Goal: Task Accomplishment & Management: Manage account settings

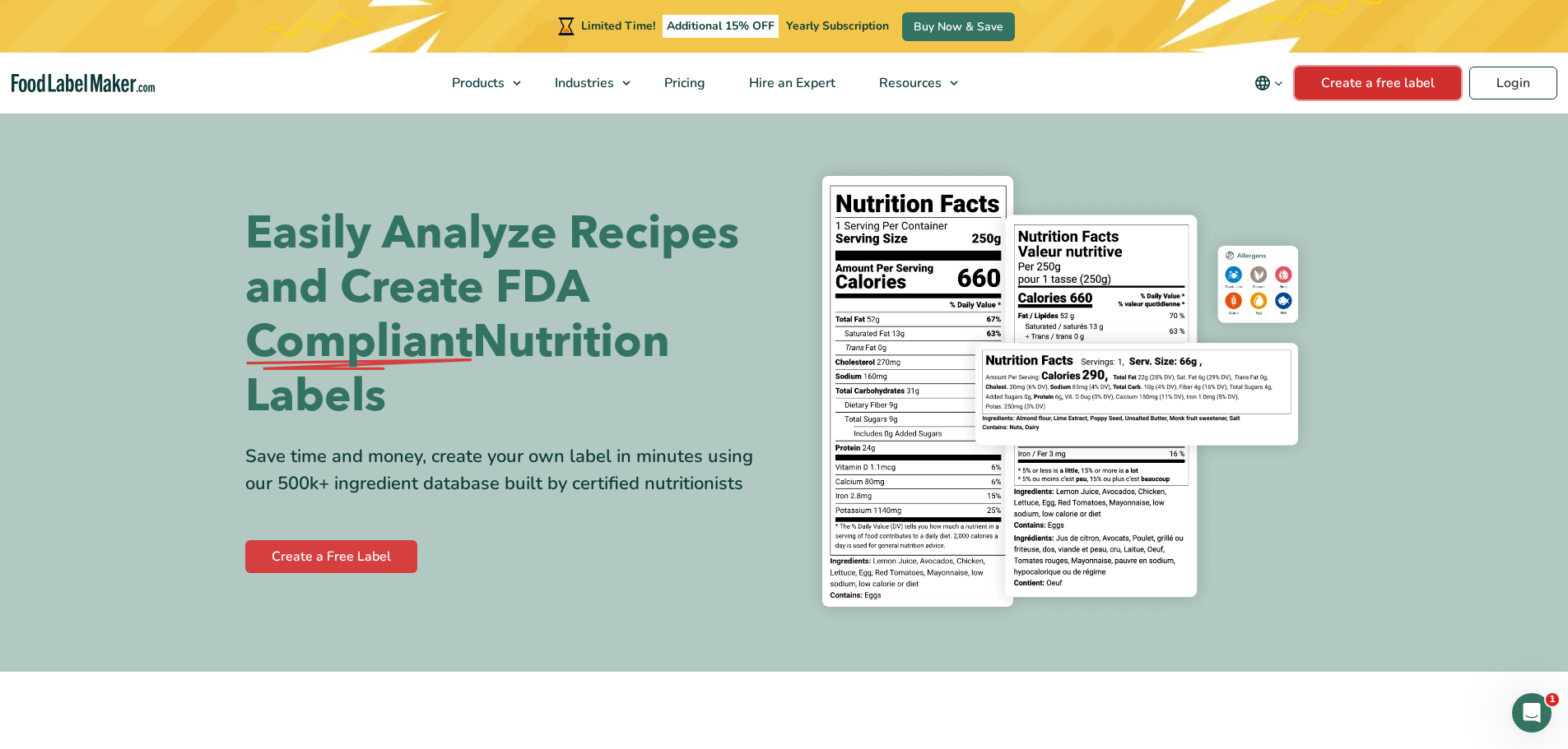
click at [1459, 74] on link "Create a free label" at bounding box center [1377, 83] width 166 height 33
click at [1518, 65] on nav "Products Food Nutrition Labelling Supplements Formulation & Labelling Industrie…" at bounding box center [784, 83] width 1568 height 61
click at [1518, 76] on link "Login" at bounding box center [1512, 83] width 88 height 33
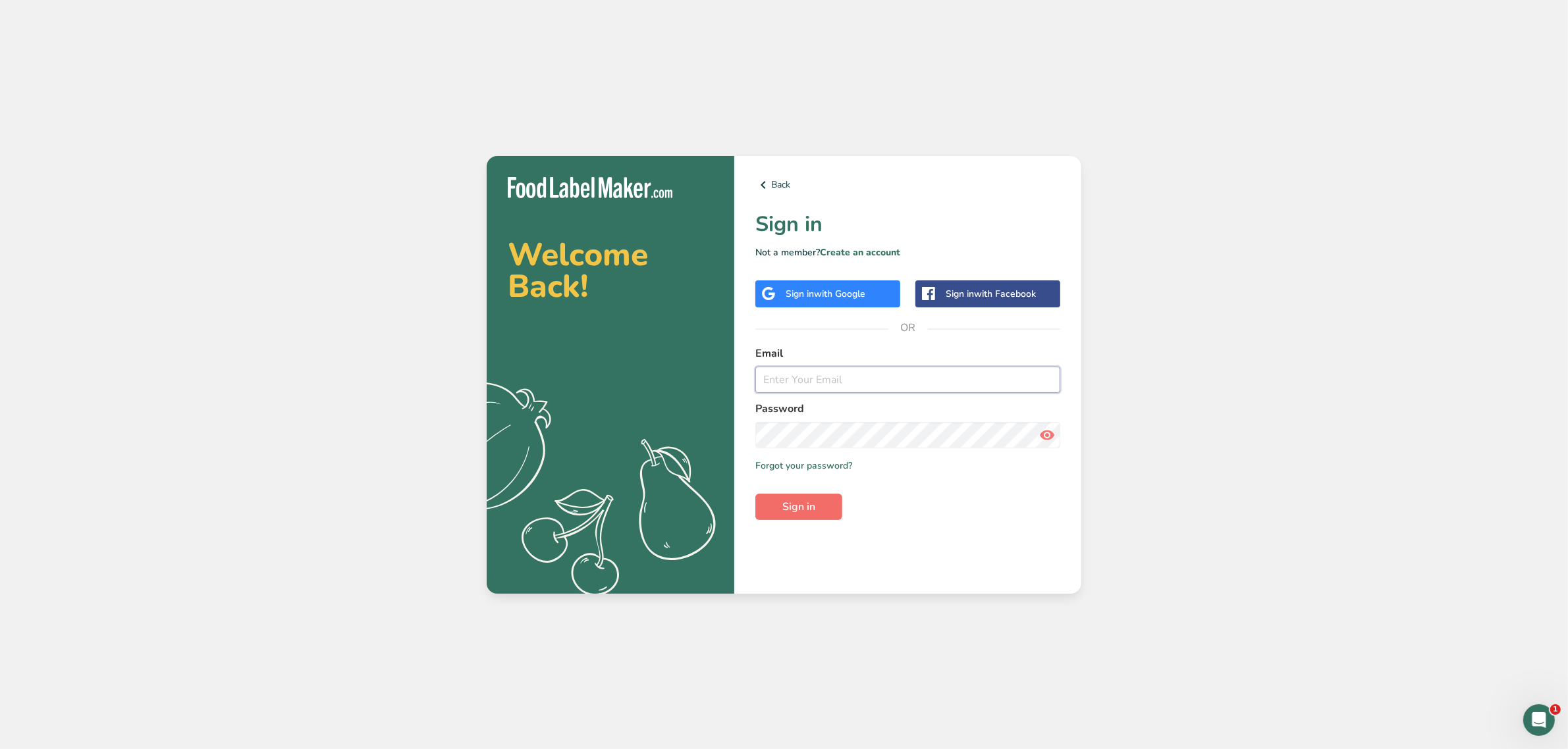
type input "[EMAIL_ADDRESS][DOMAIN_NAME]"
click at [799, 499] on span "Sign in" at bounding box center [799, 507] width 33 height 15
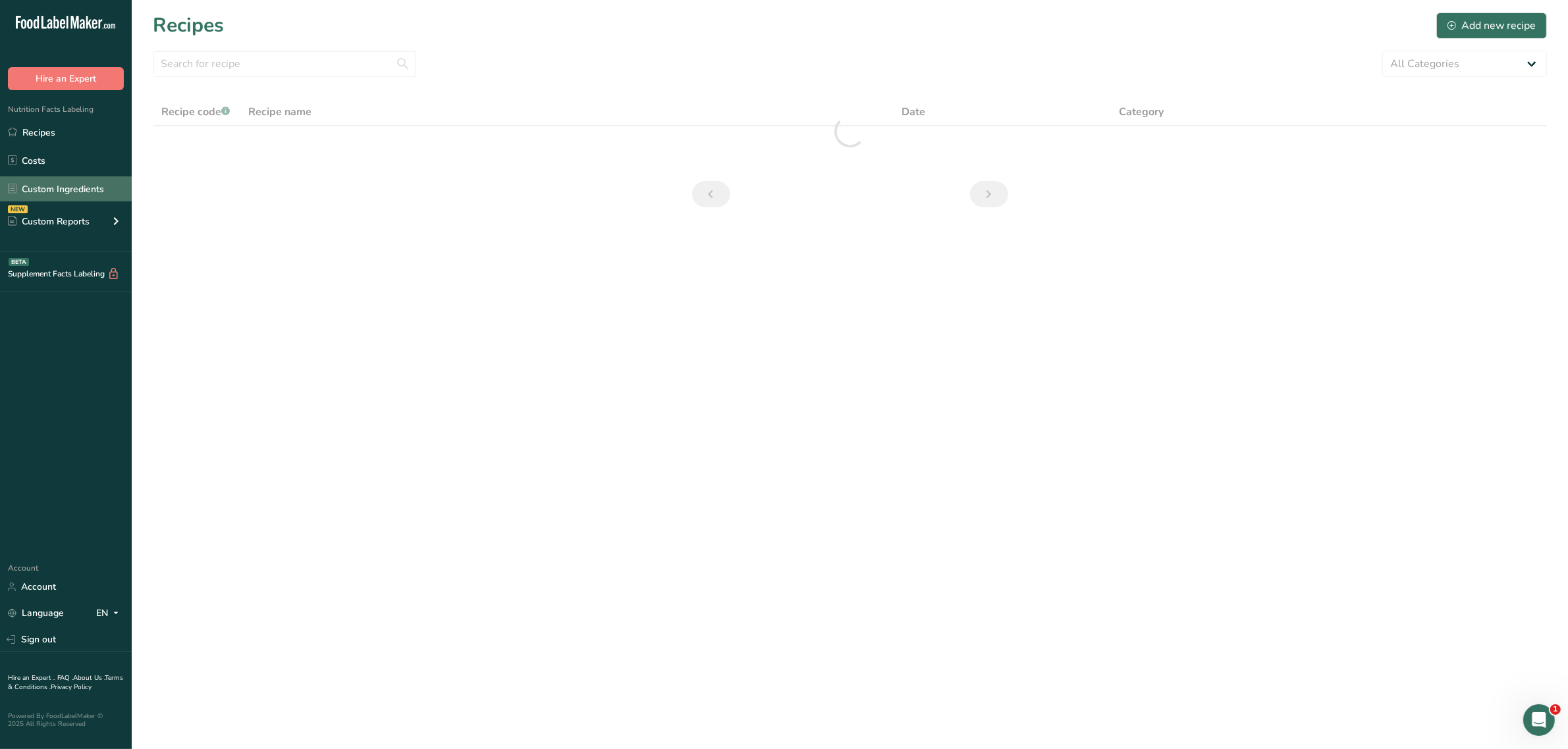
click at [55, 198] on link "Custom Ingredients" at bounding box center [66, 189] width 132 height 25
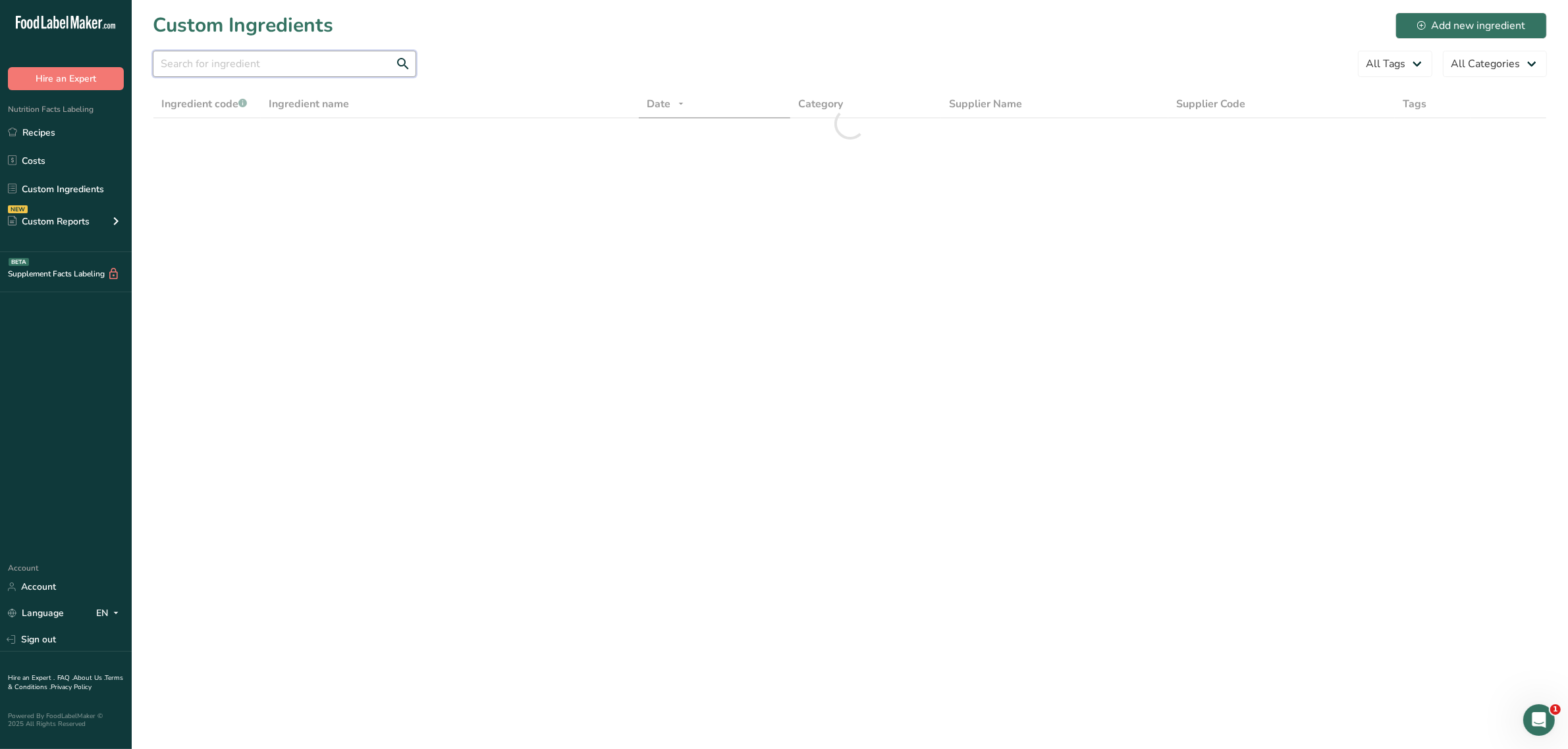
click at [226, 59] on input "text" at bounding box center [284, 64] width 263 height 26
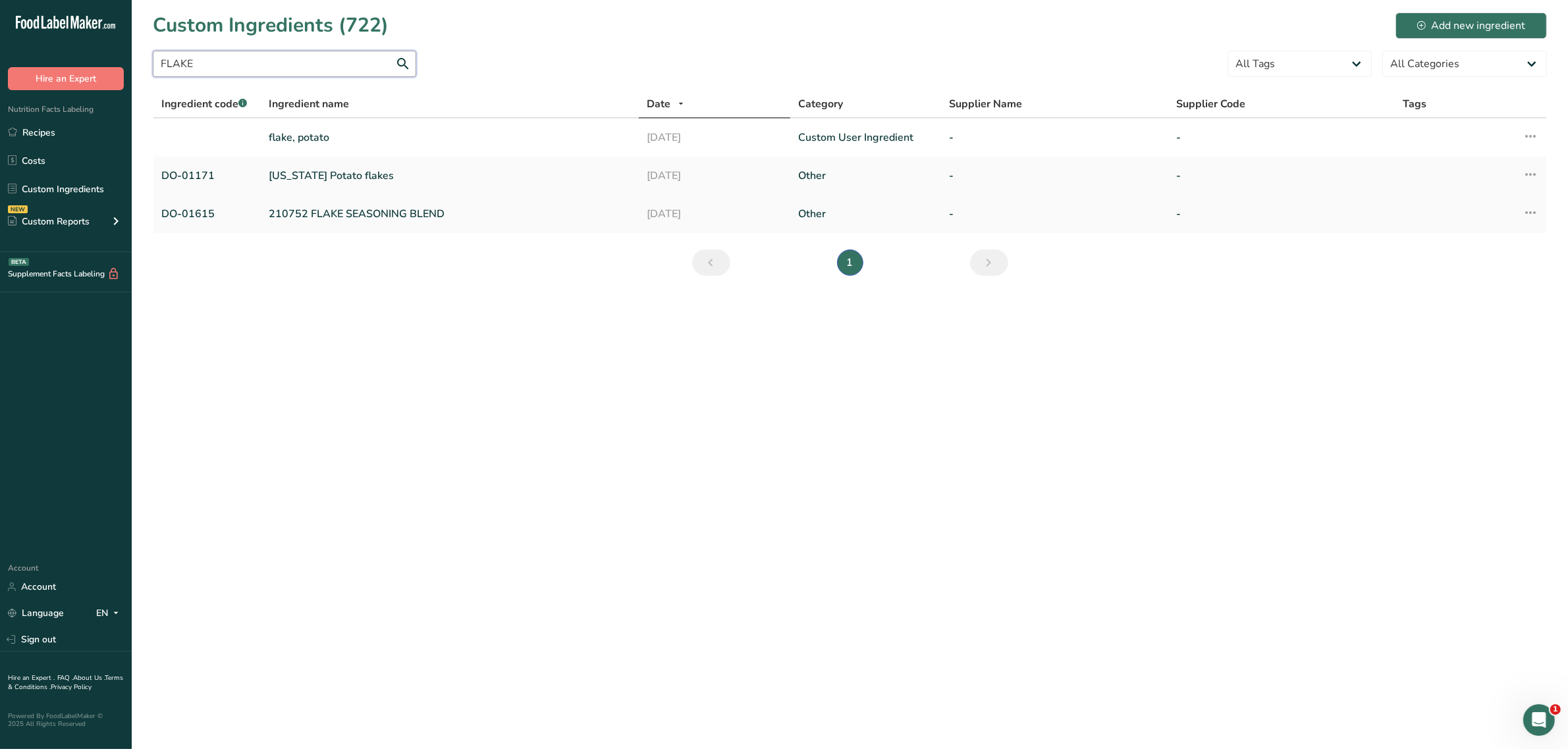
type input "FLAKE"
click at [290, 218] on link "210752 FLAKE SEASONING BLEND" at bounding box center [449, 214] width 362 height 15
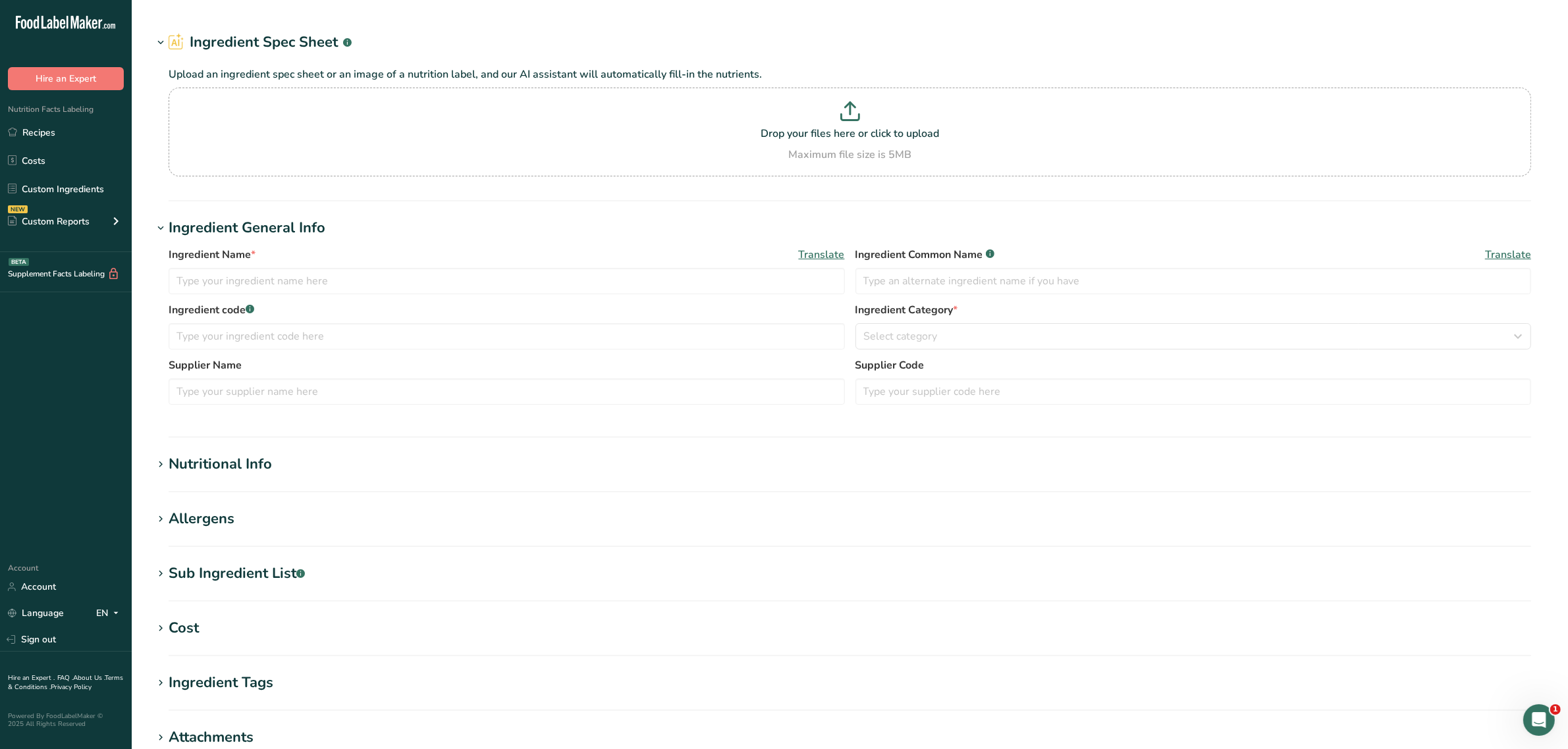
type input "210752 FLAKE SEASONING BLEND"
type input "flake seasoning blend"
type input "DO-01615"
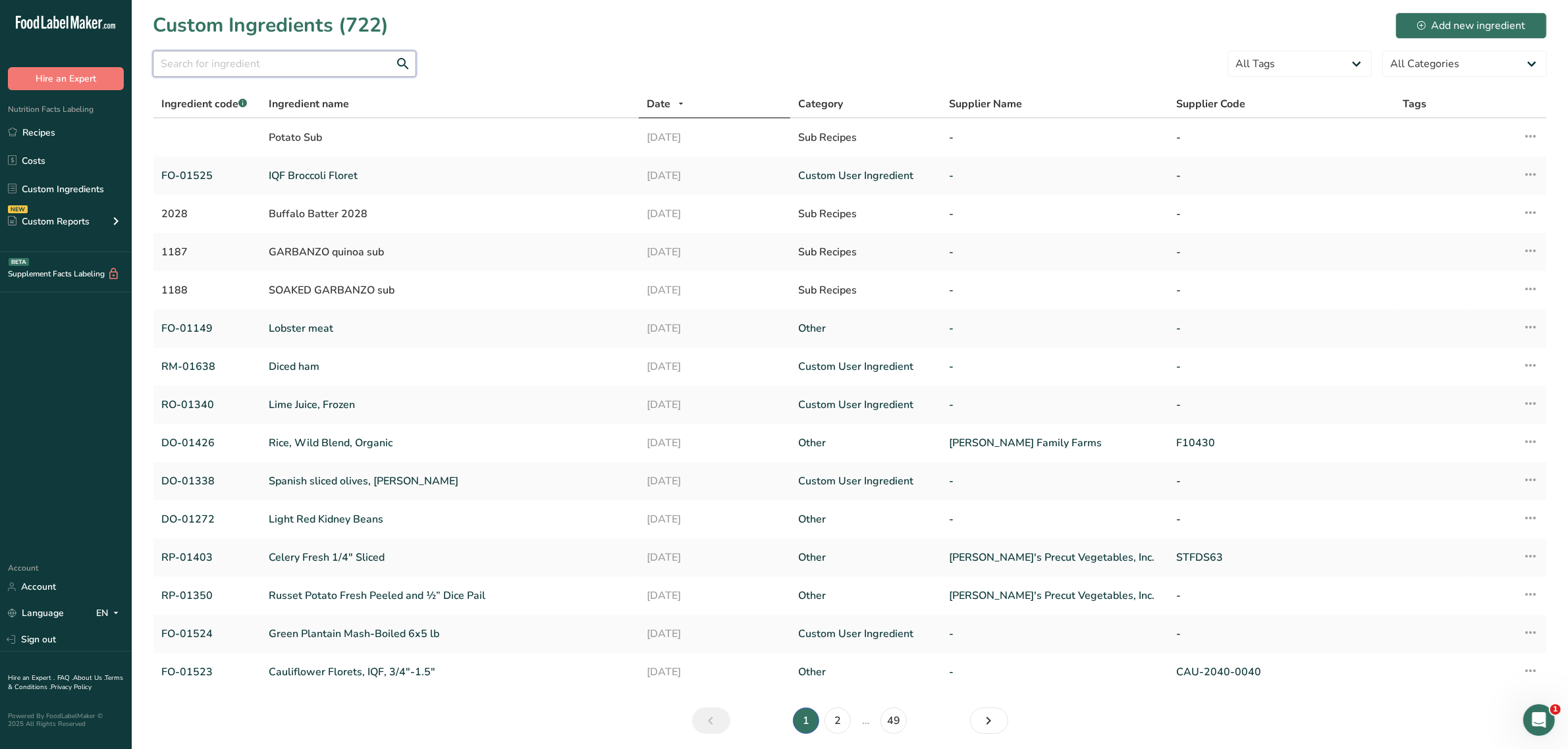
click at [238, 69] on input "text" at bounding box center [284, 64] width 263 height 26
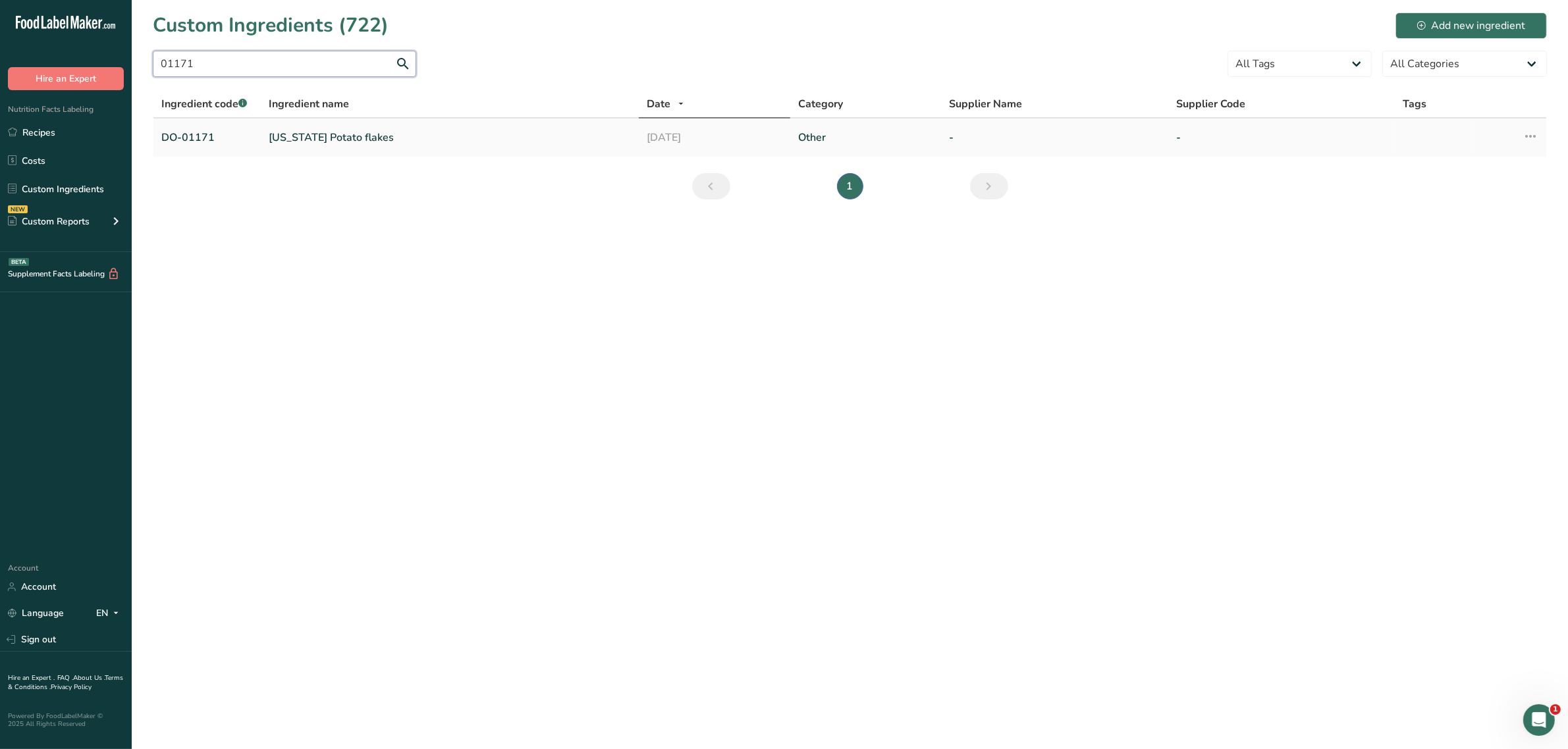
type input "01171"
click at [317, 139] on link "OREGON Potato flakes" at bounding box center [449, 137] width 362 height 15
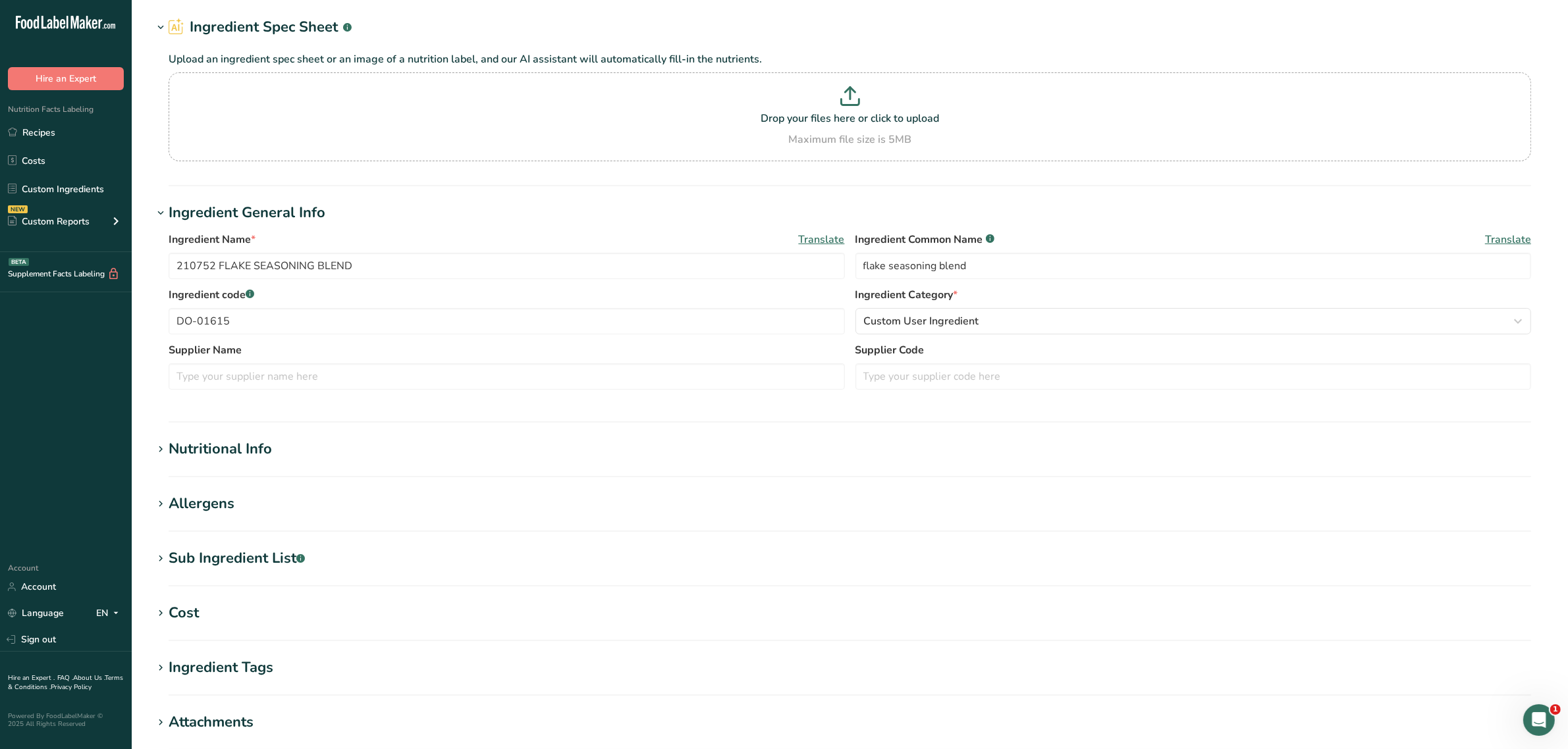
scroll to position [83, 0]
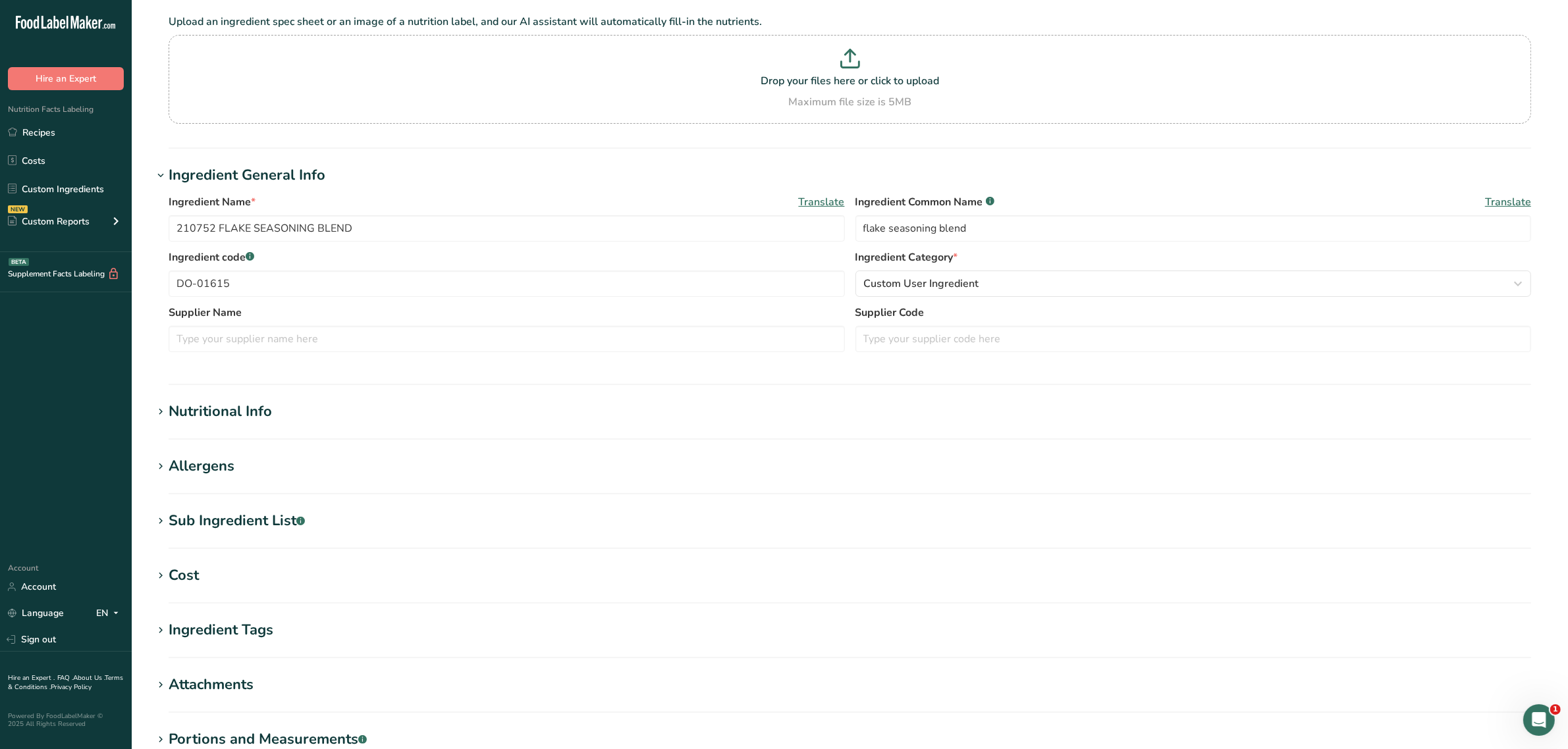
click at [236, 409] on div "Nutritional Info" at bounding box center [220, 412] width 103 height 22
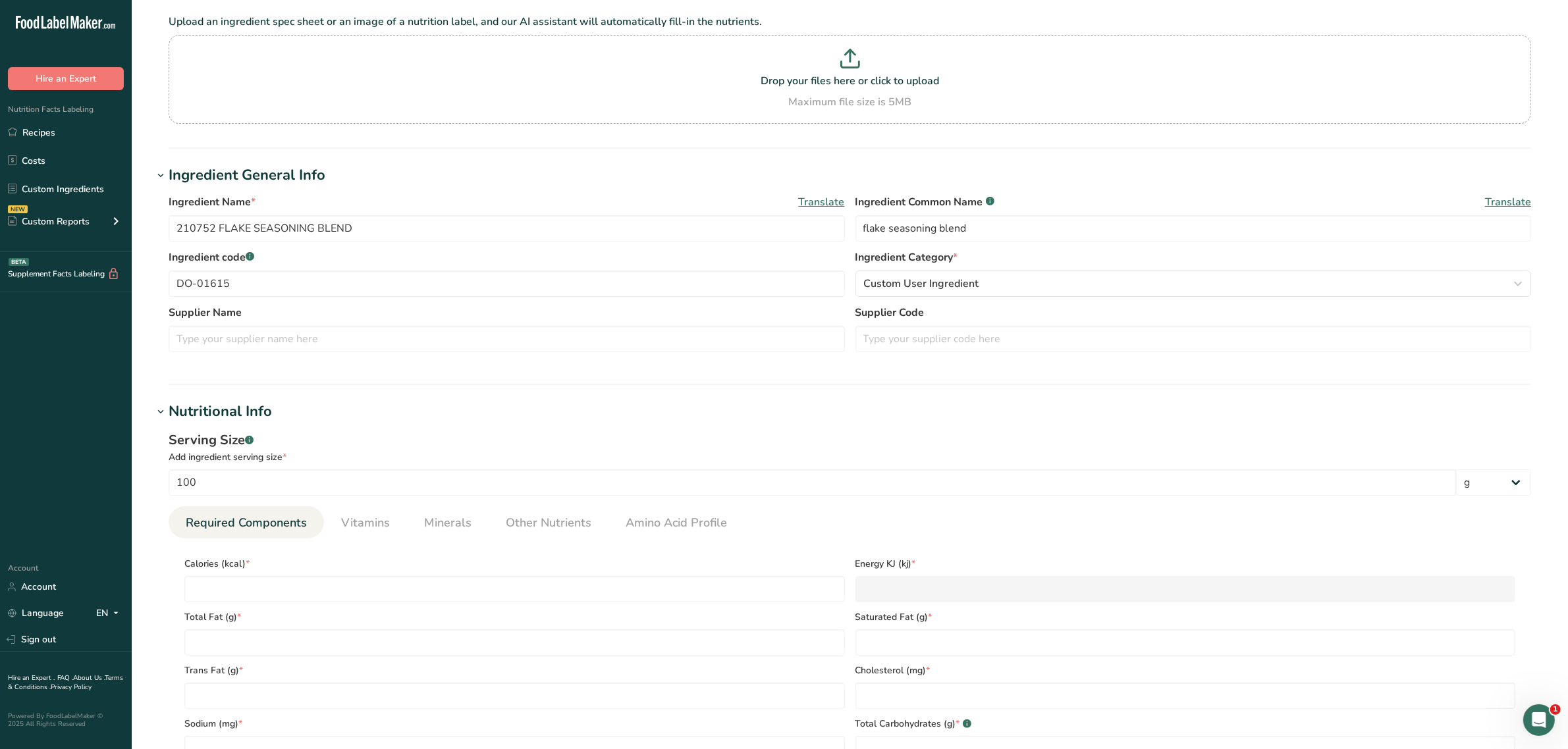
type input "OREGON Potato flakes"
type input "potato flake"
type input "DO-01171"
type input "347.42"
type KJ "1453.6"
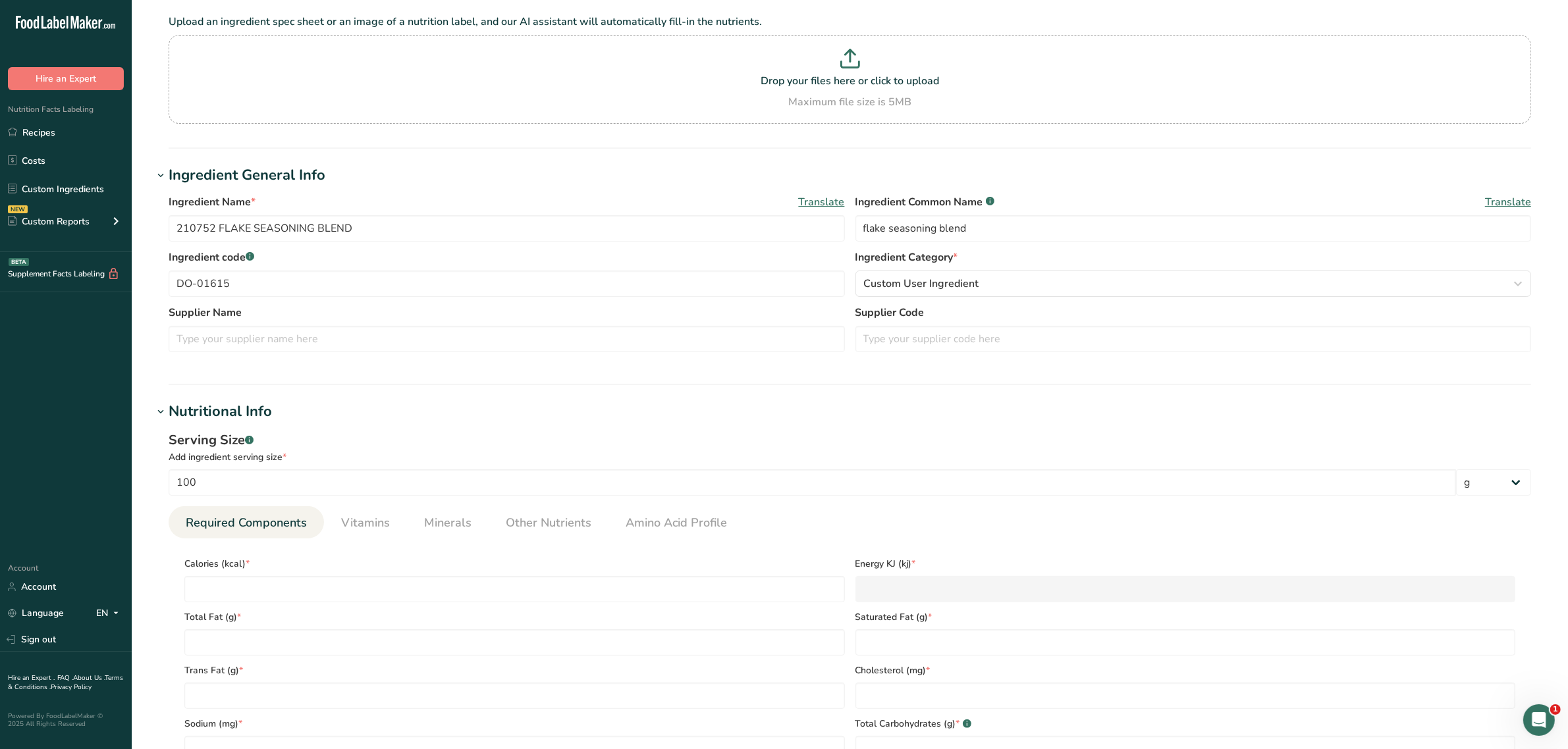
type Fat "0.9"
type Fat "0.26"
type Fat "0"
type input "0"
type input "4.7"
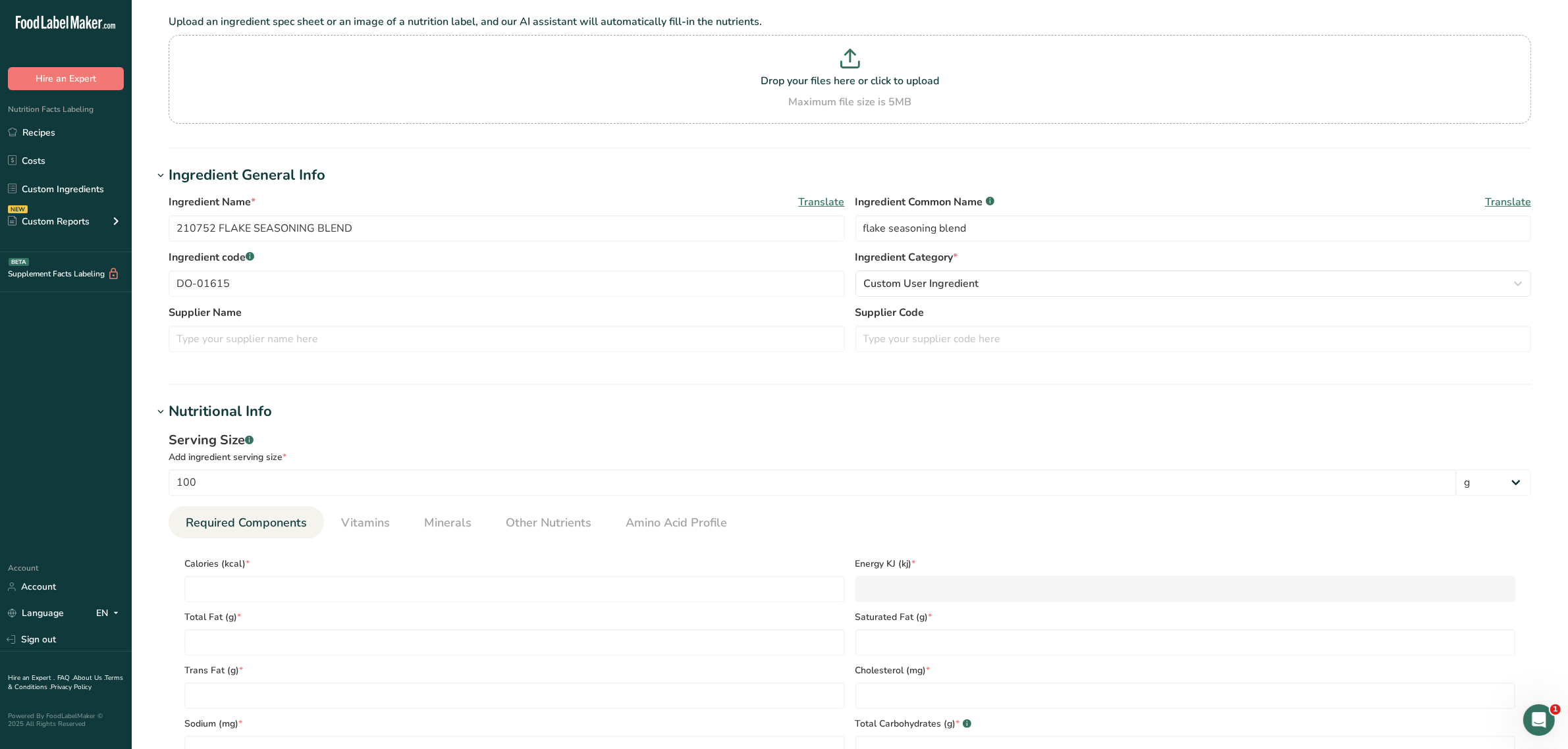
type Carbohydrates "72.83"
type Fiber "5.05"
type Sugars "2.07"
type Sugars "0"
type input "12.6"
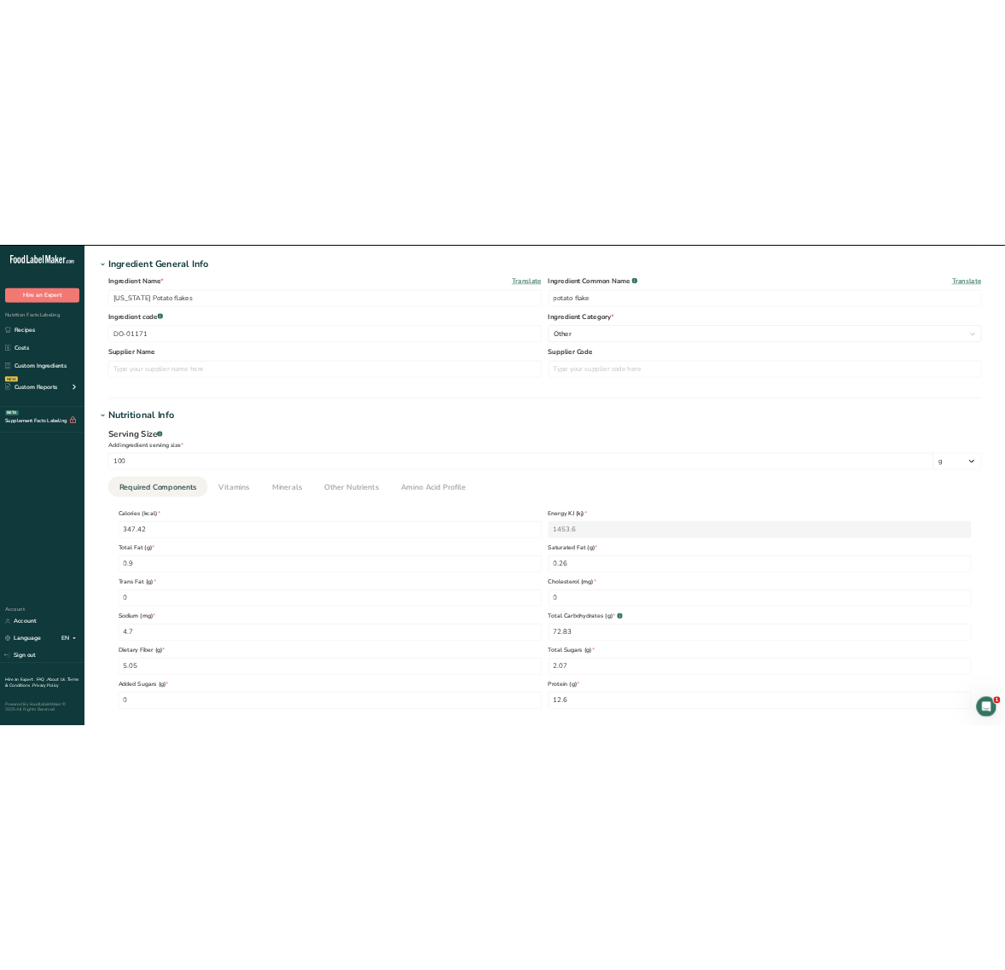
scroll to position [320, 0]
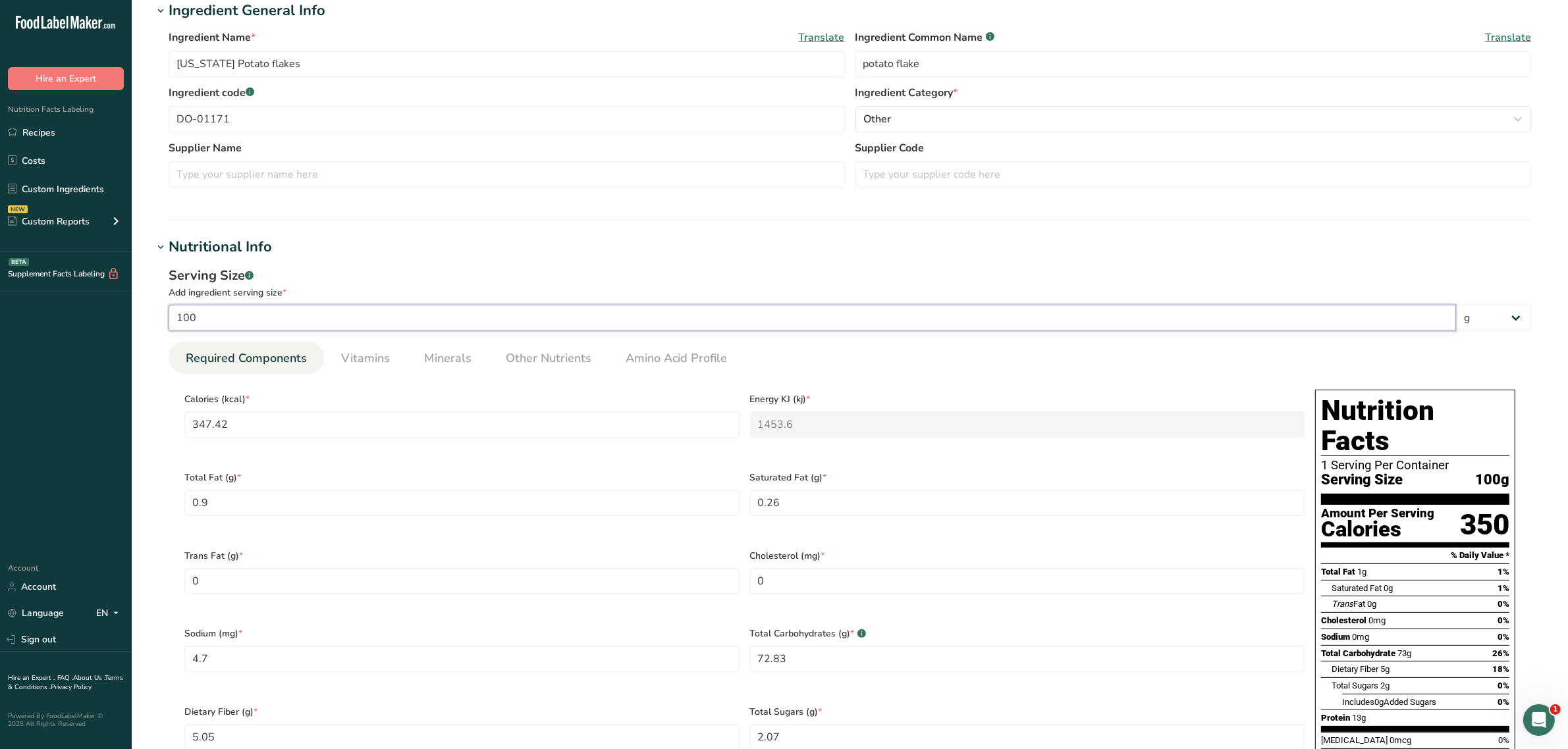
drag, startPoint x: 224, startPoint y: 310, endPoint x: 0, endPoint y: 311, distance: 224.0
click at [0, 311] on div ".a-20{fill:#fff;} Hire an Expert Nutrition Facts Labeling Recipes Costs Custom …" at bounding box center [784, 565] width 1568 height 1623
type input "2"
type input "6.9484"
type KJ "29.072"
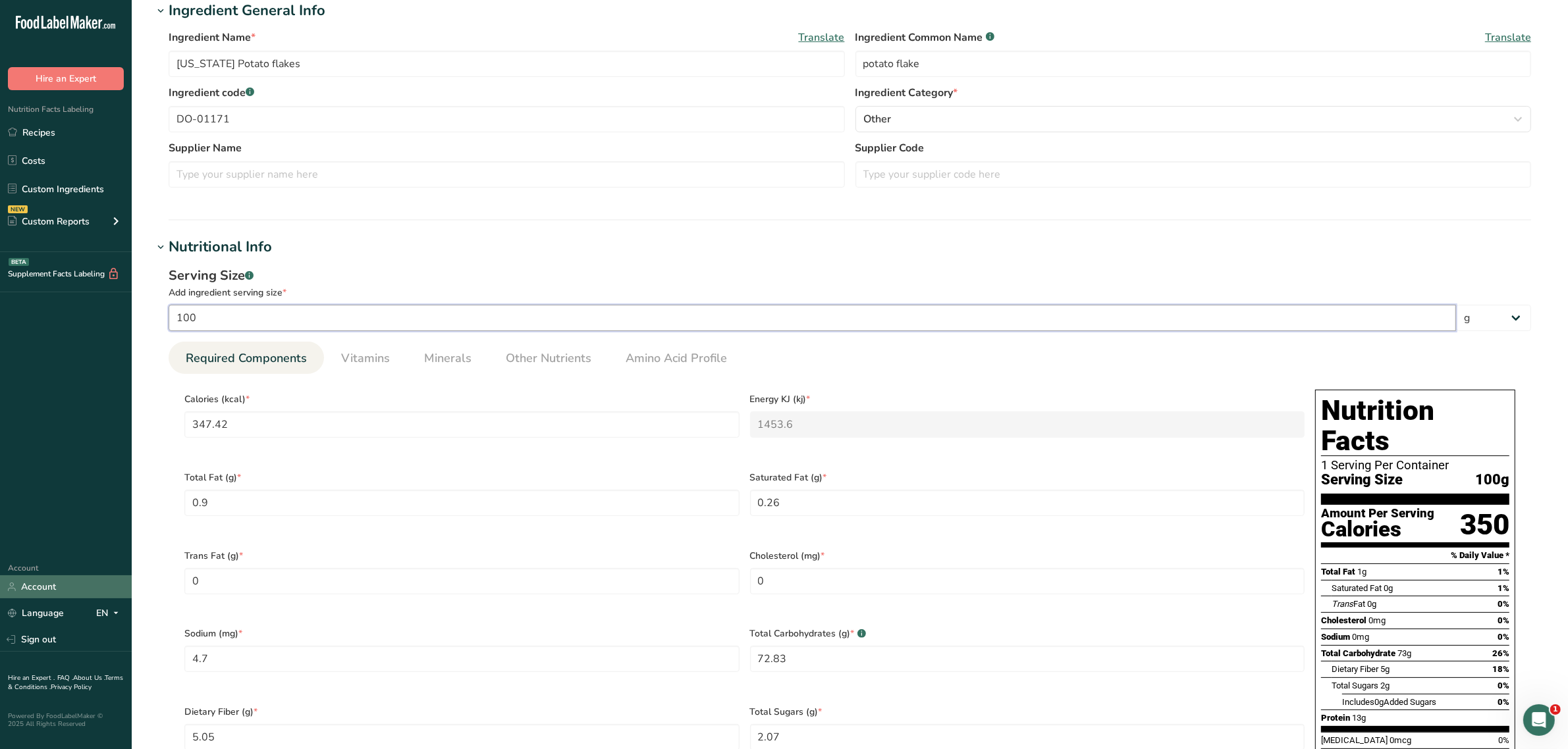
type Fat "0.018"
type Fat "0.0052"
type input "0.094"
type Carbohydrates "1.4566"
type Fiber "0.101"
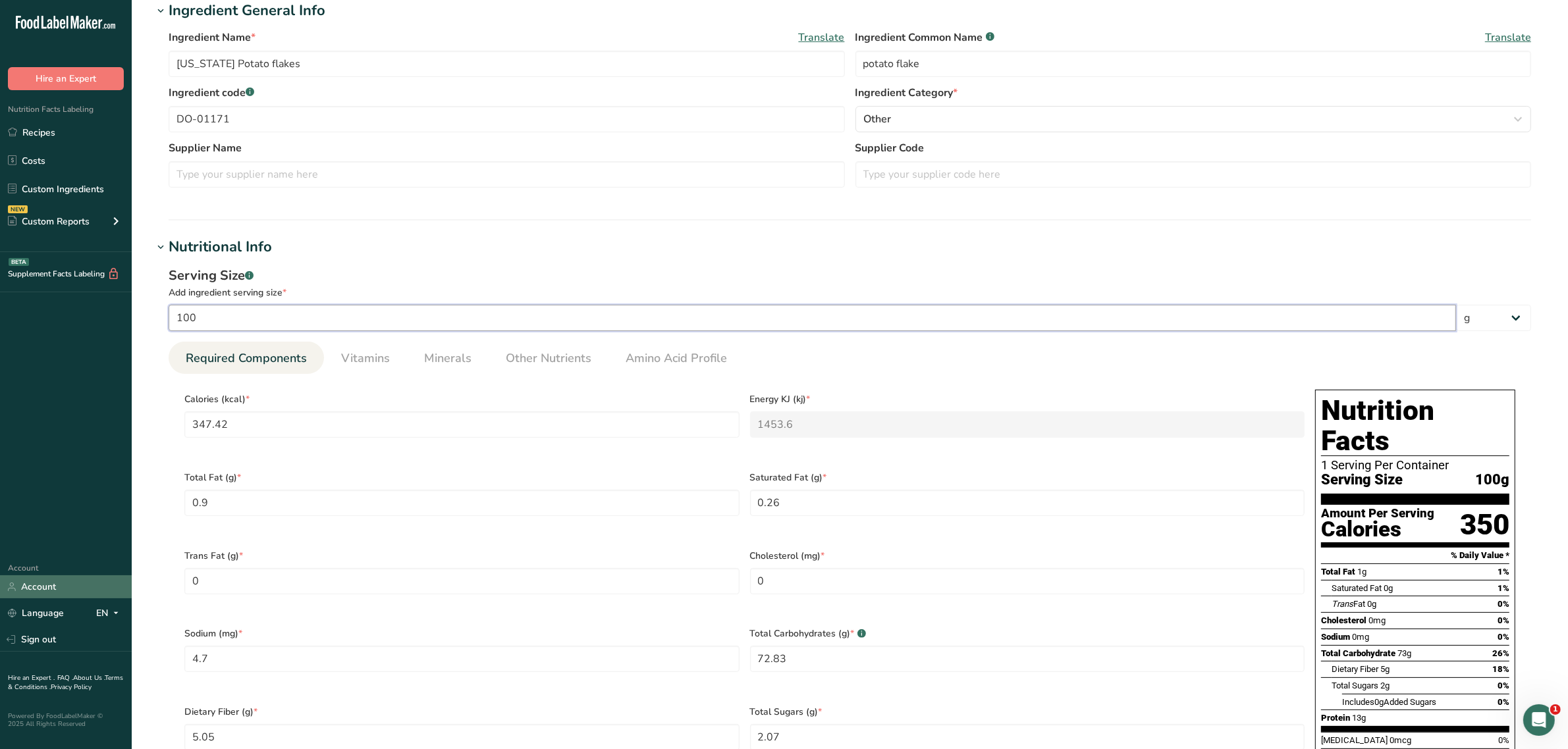
type Sugars "0.0414"
type input "0.252"
type input "22"
type input "76.4324"
type KJ "319.792"
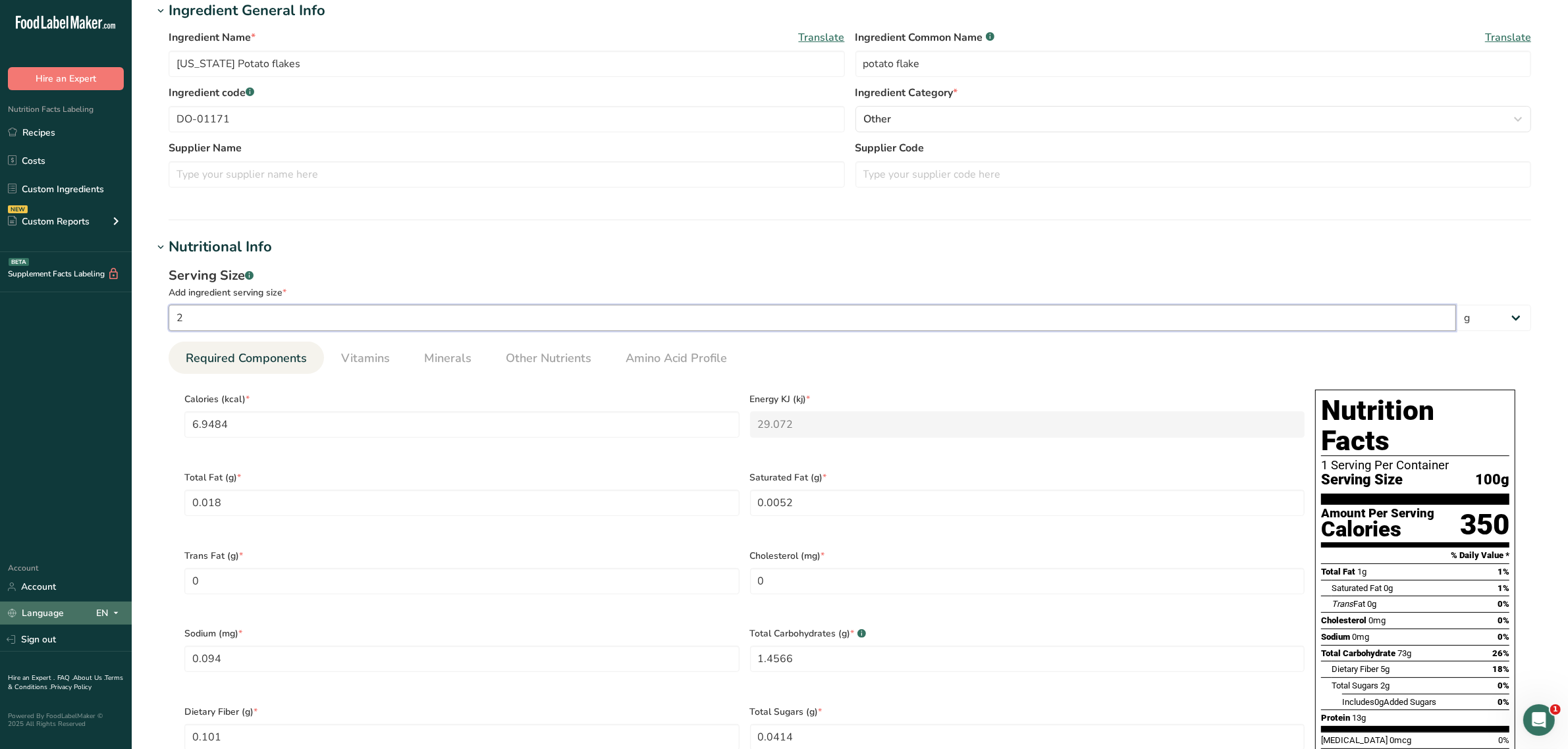
type Fat "0.198"
type Fat "0.0572"
type input "1.034"
type Carbohydrates "16.0226"
type Fiber "1.111"
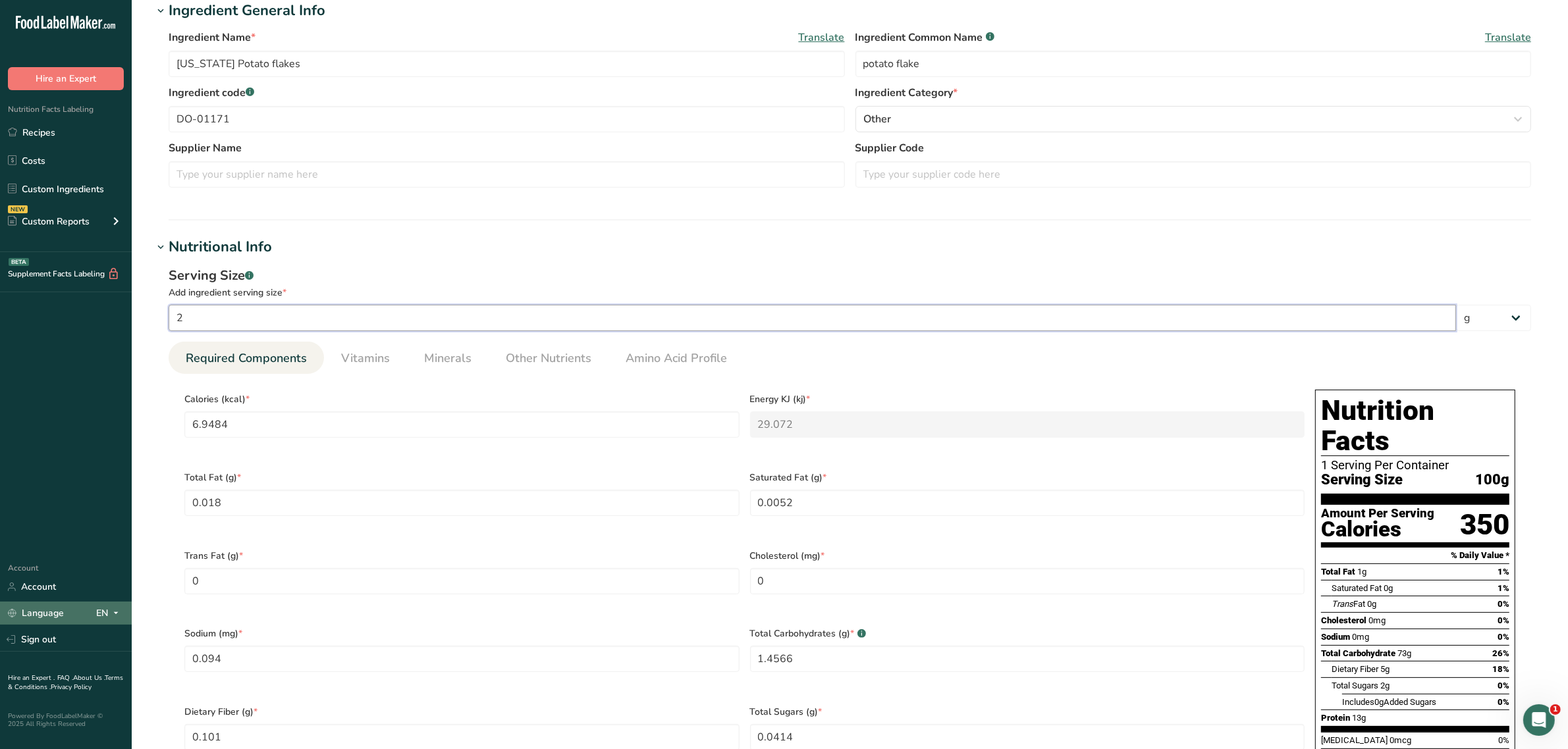
type Sugars "0.4554"
type input "2.772"
click at [472, 359] on link "Minerals" at bounding box center [448, 359] width 58 height 34
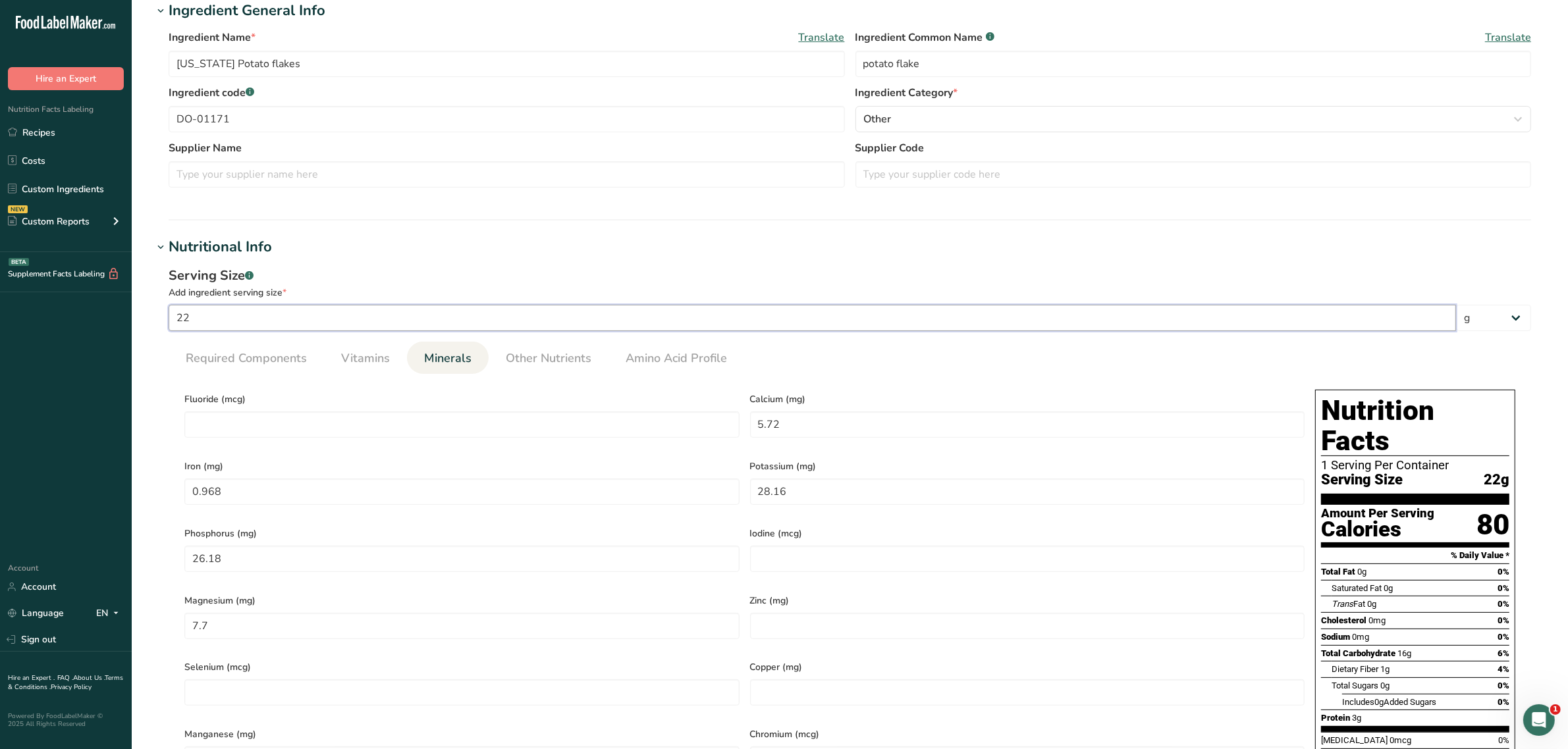
drag, startPoint x: 221, startPoint y: 321, endPoint x: 78, endPoint y: 338, distance: 144.0
click at [78, 338] on div ".a-20{fill:#fff;} Hire an Expert Nutrition Facts Labeling Recipes Costs Custom …" at bounding box center [784, 565] width 1568 height 1623
type input "1"
type input "3.4742"
type KJ "14.536"
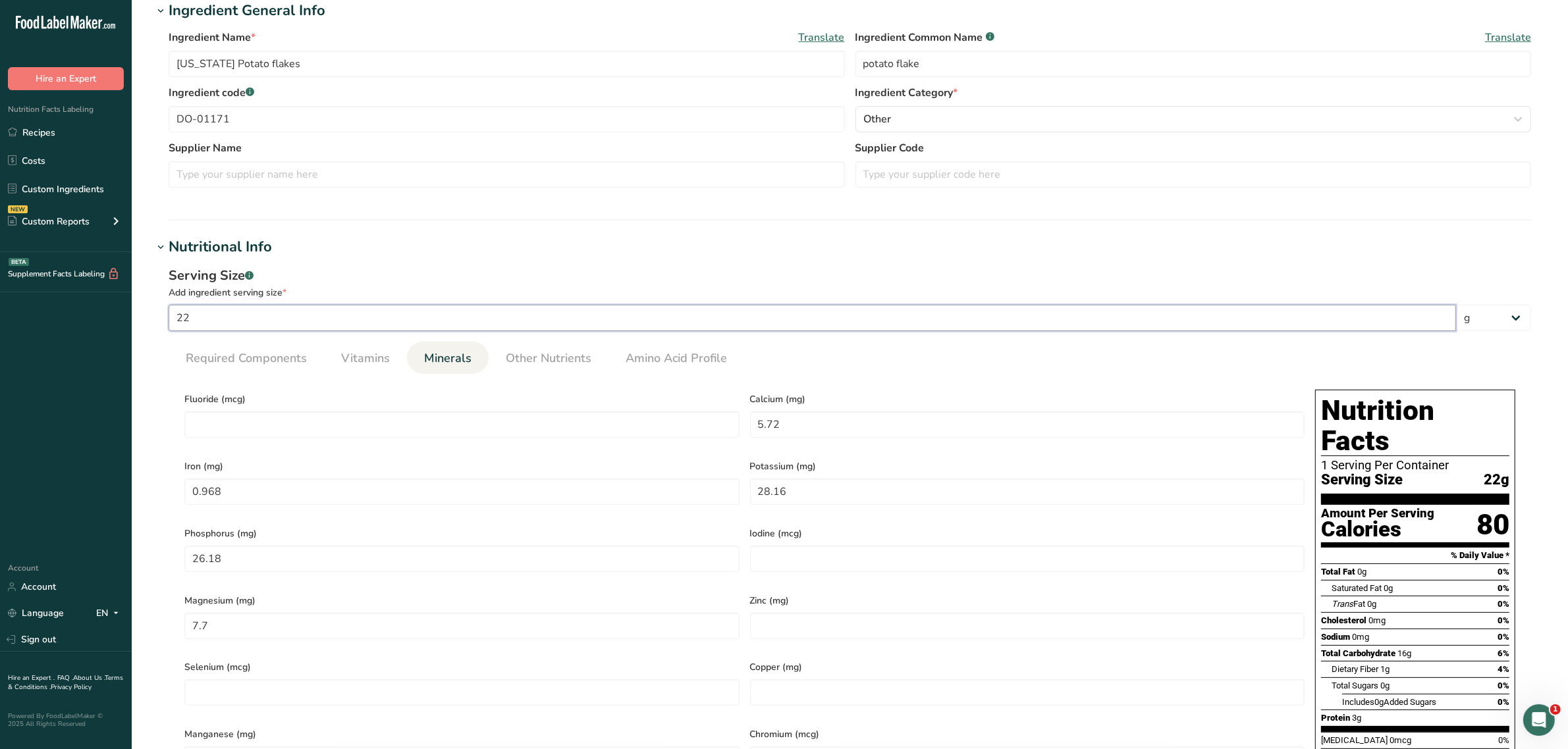
type Fat "0.009"
type Fat "0.0026"
type input "0.047"
type Carbohydrates "0.7283"
type Fiber "0.0505"
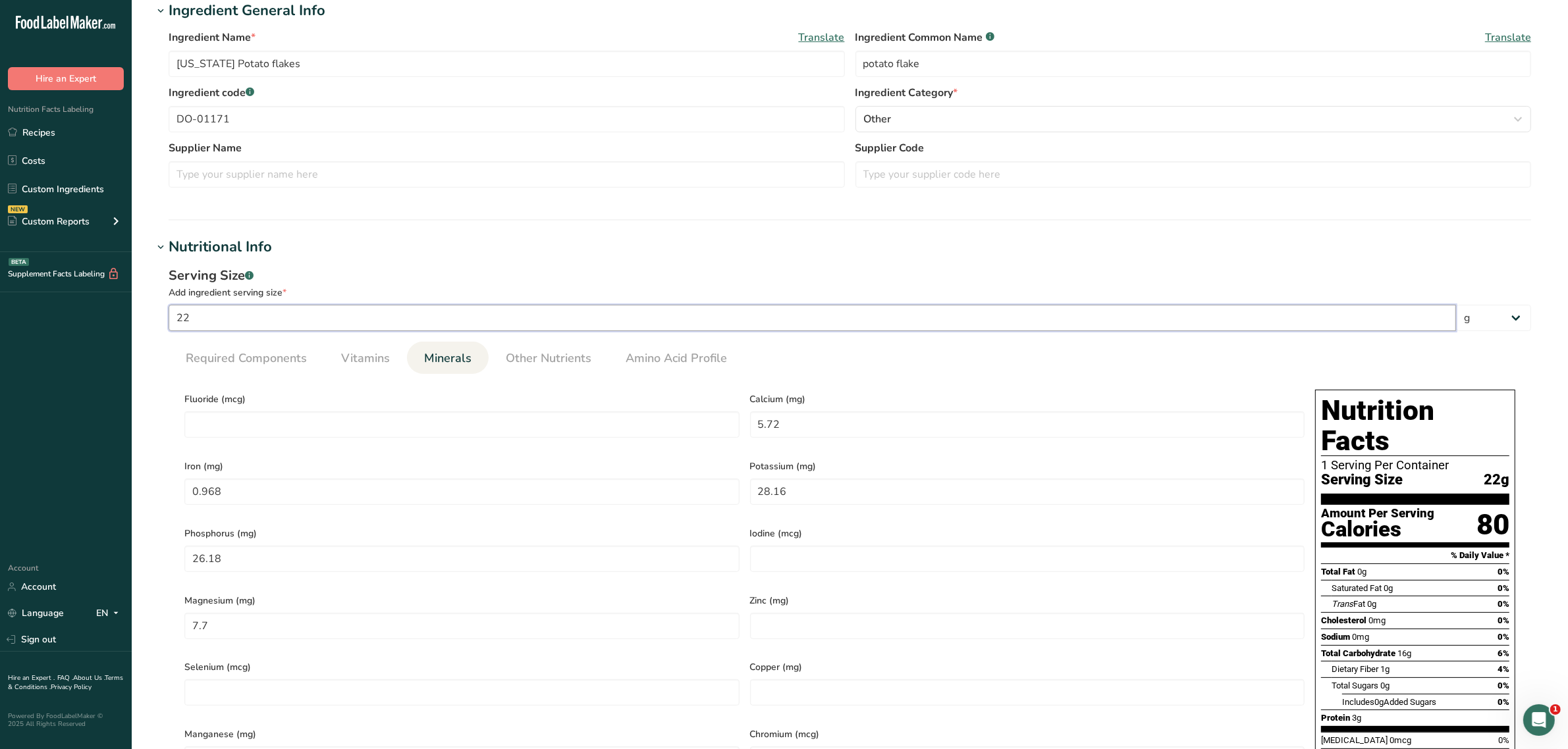
type Sugars "0.0207"
type input "0.126"
type input "0.26"
type input "0.044"
type input "1.28"
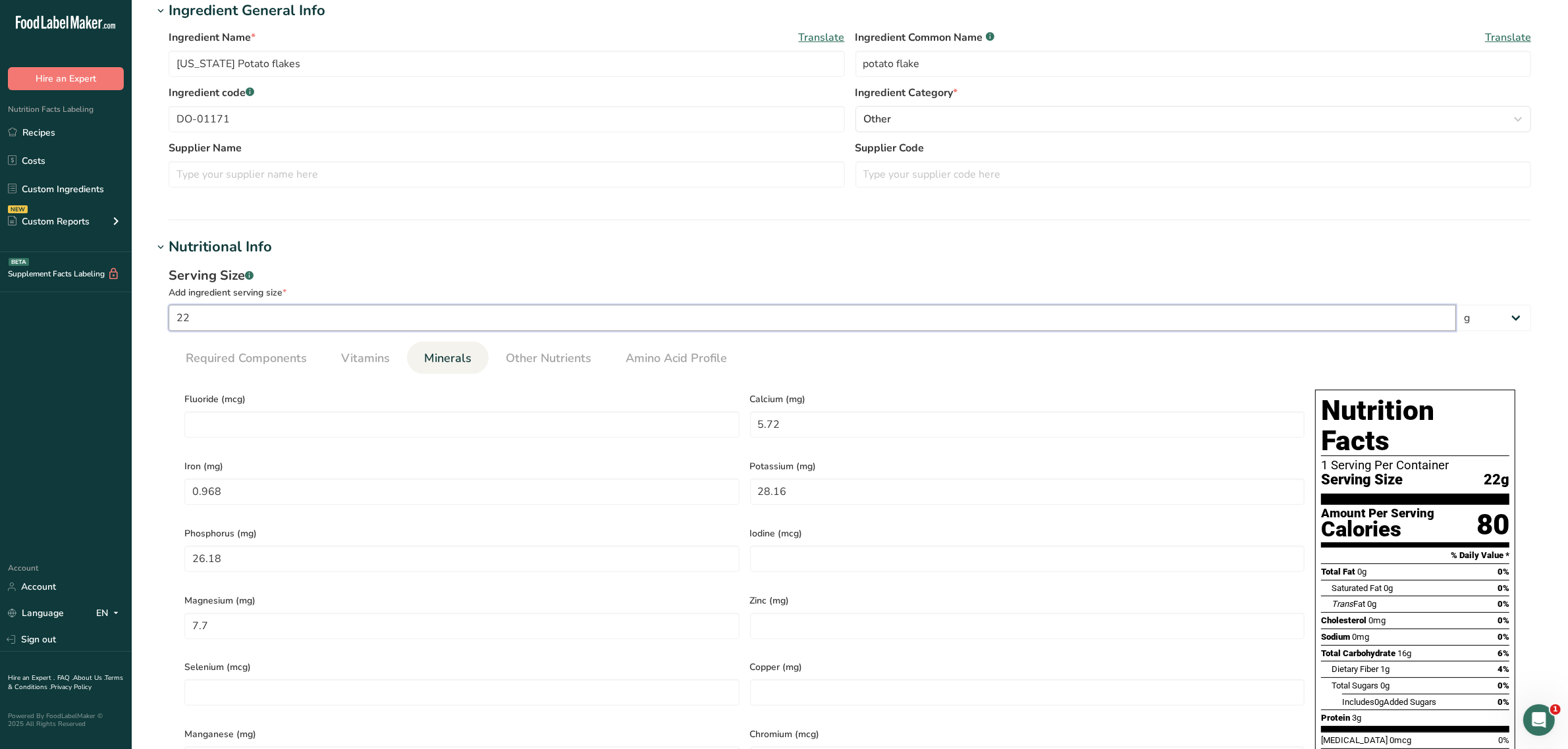
type input "1.19"
type input "0.35"
type input "10"
type input "34.742"
type KJ "145.36"
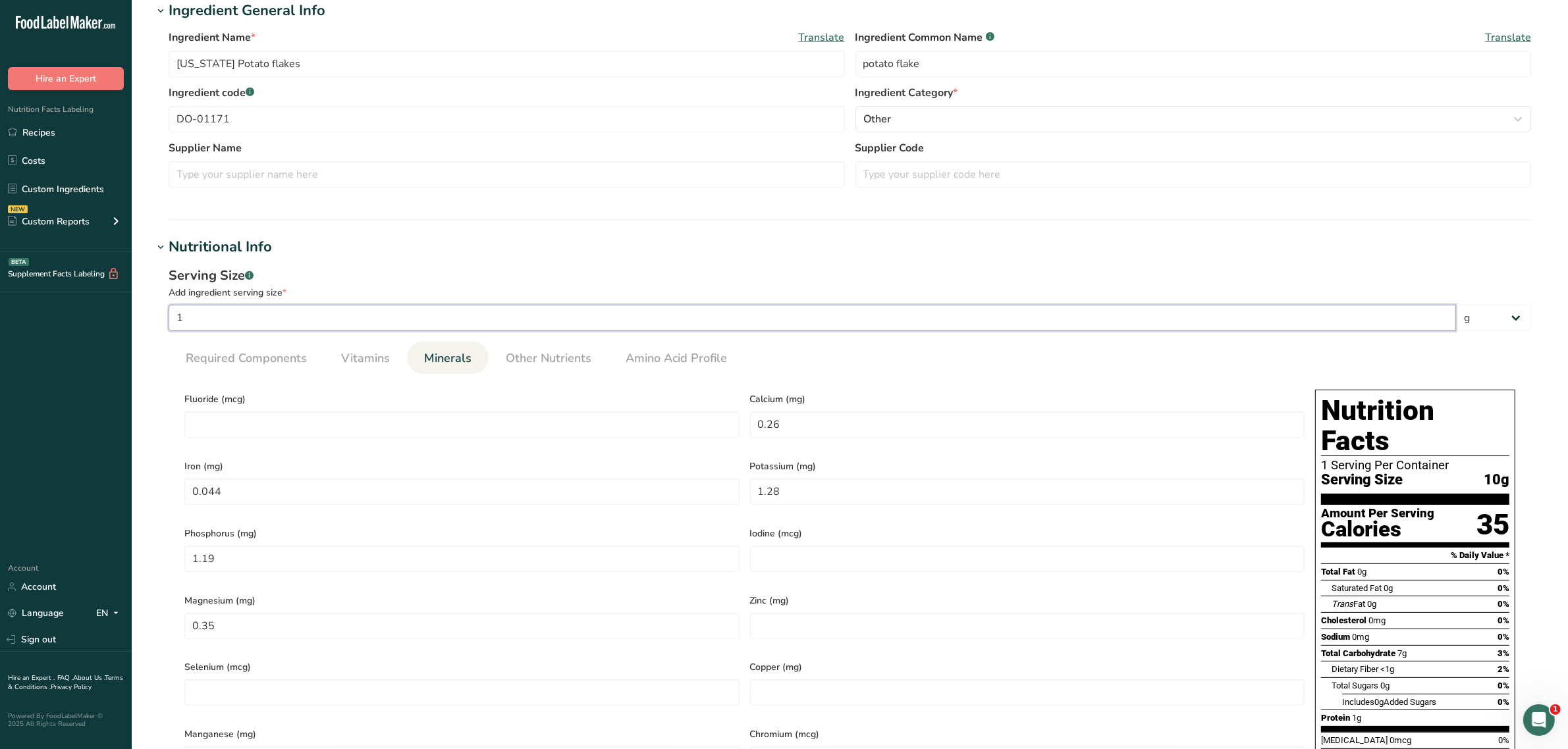
type Fat "0.09"
type Fat "0.026"
type input "0.47"
type Carbohydrates "7.283"
type Fiber "0.505"
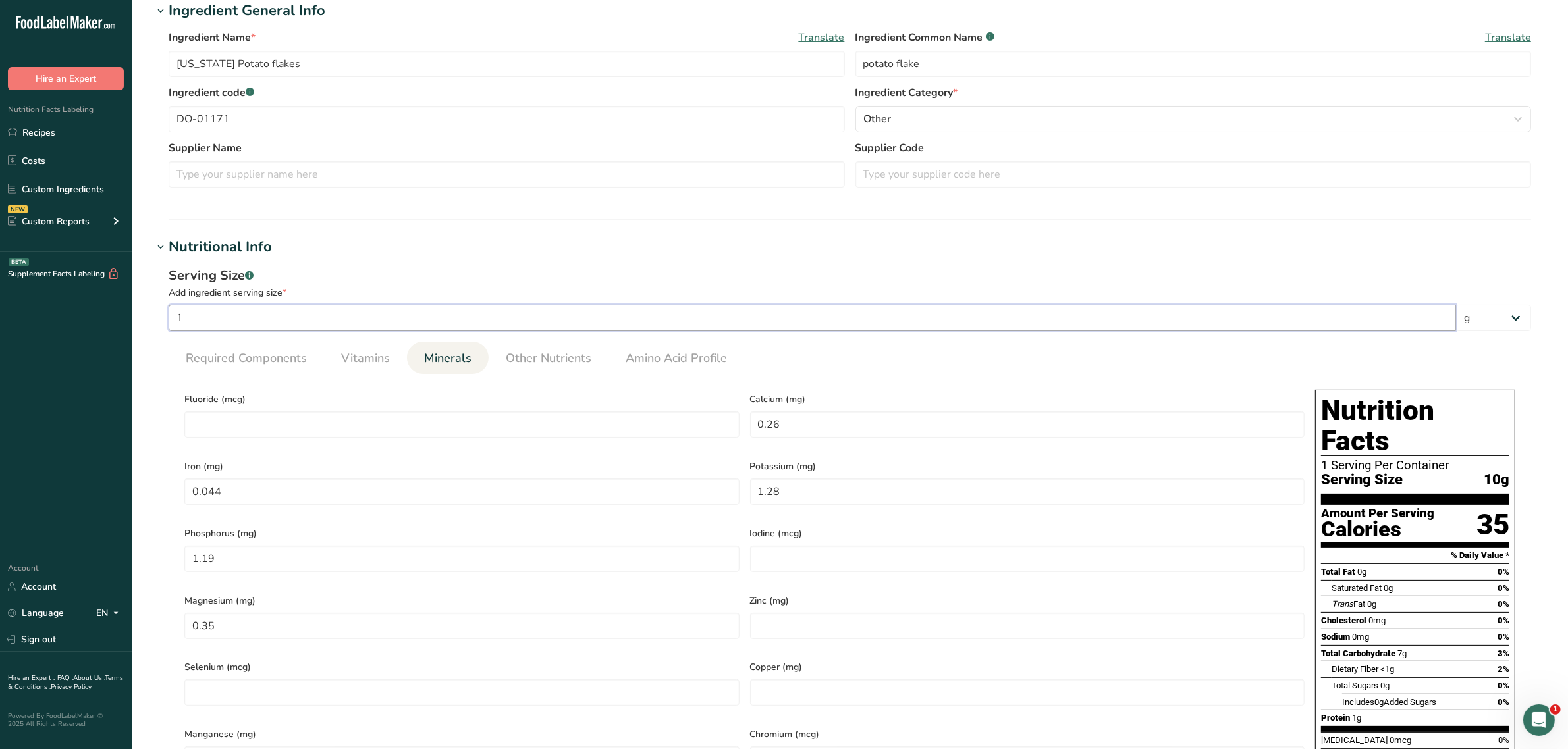
type Sugars "0.207"
type input "1.26"
type input "2.6"
type input "0.44"
type input "12.8"
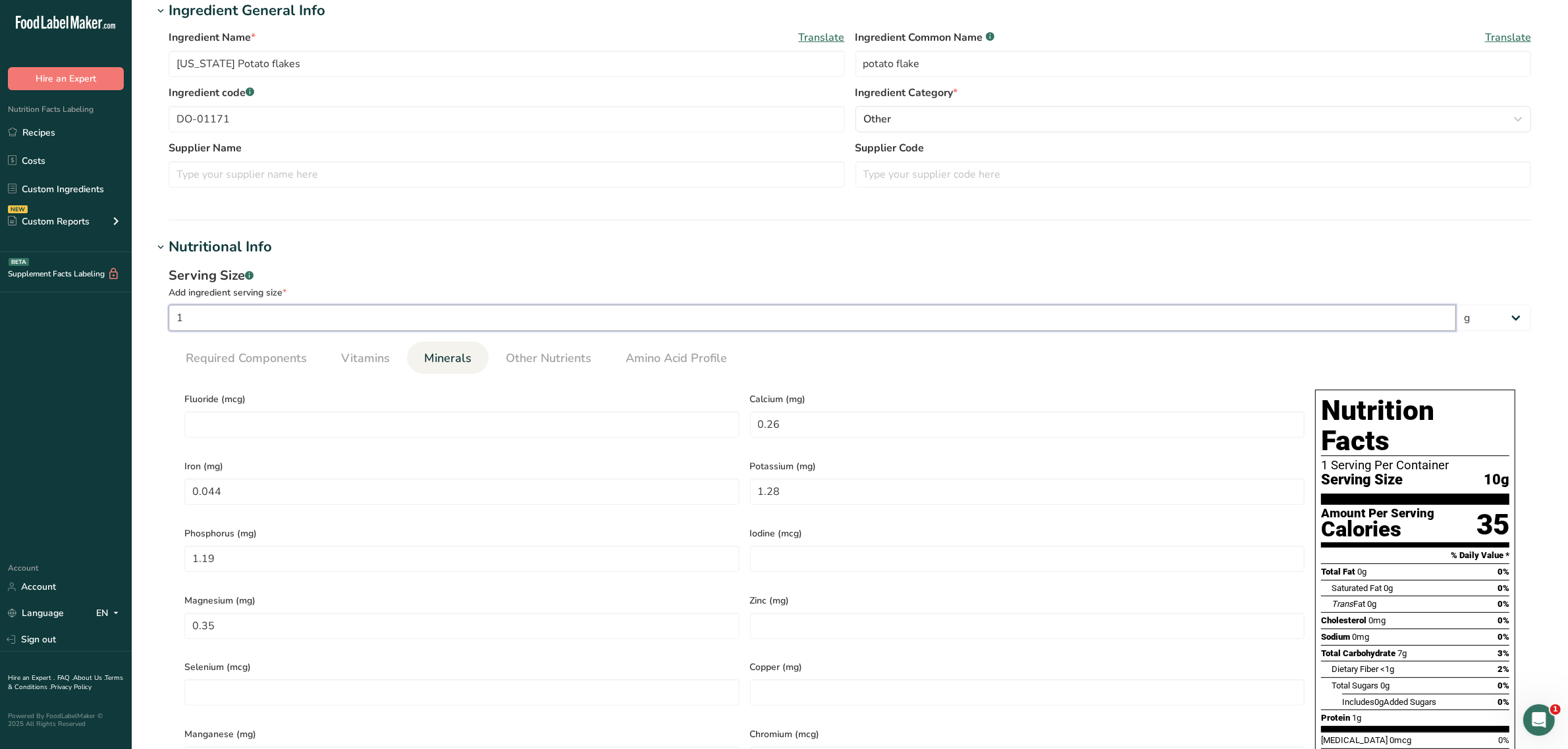
type input "11.9"
type input "3.5"
type input "100"
type input "347.42"
type KJ "1453.6"
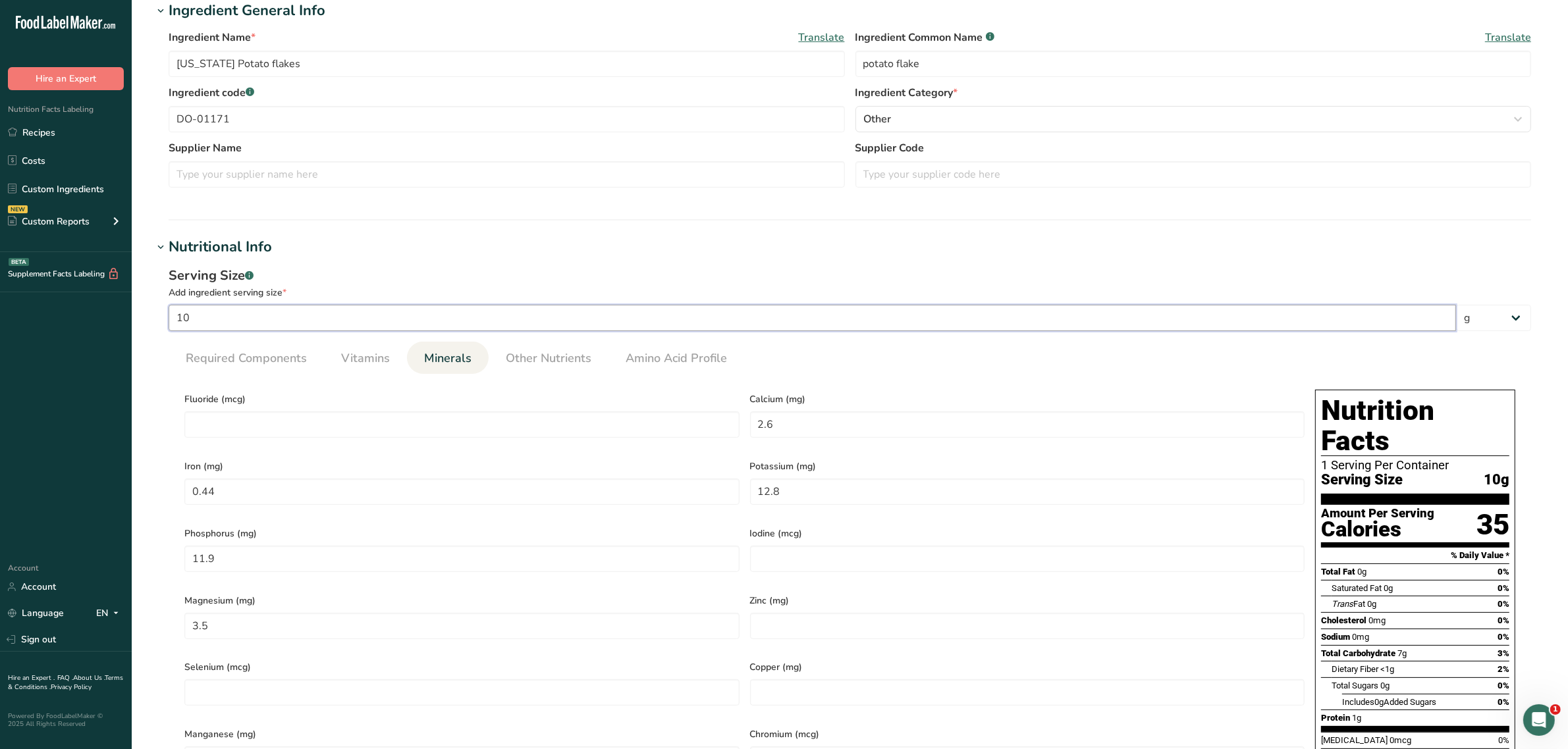
type Fat "0.9"
type Fat "0.26"
type input "4.7"
type Carbohydrates "72.83"
type Fiber "5.05"
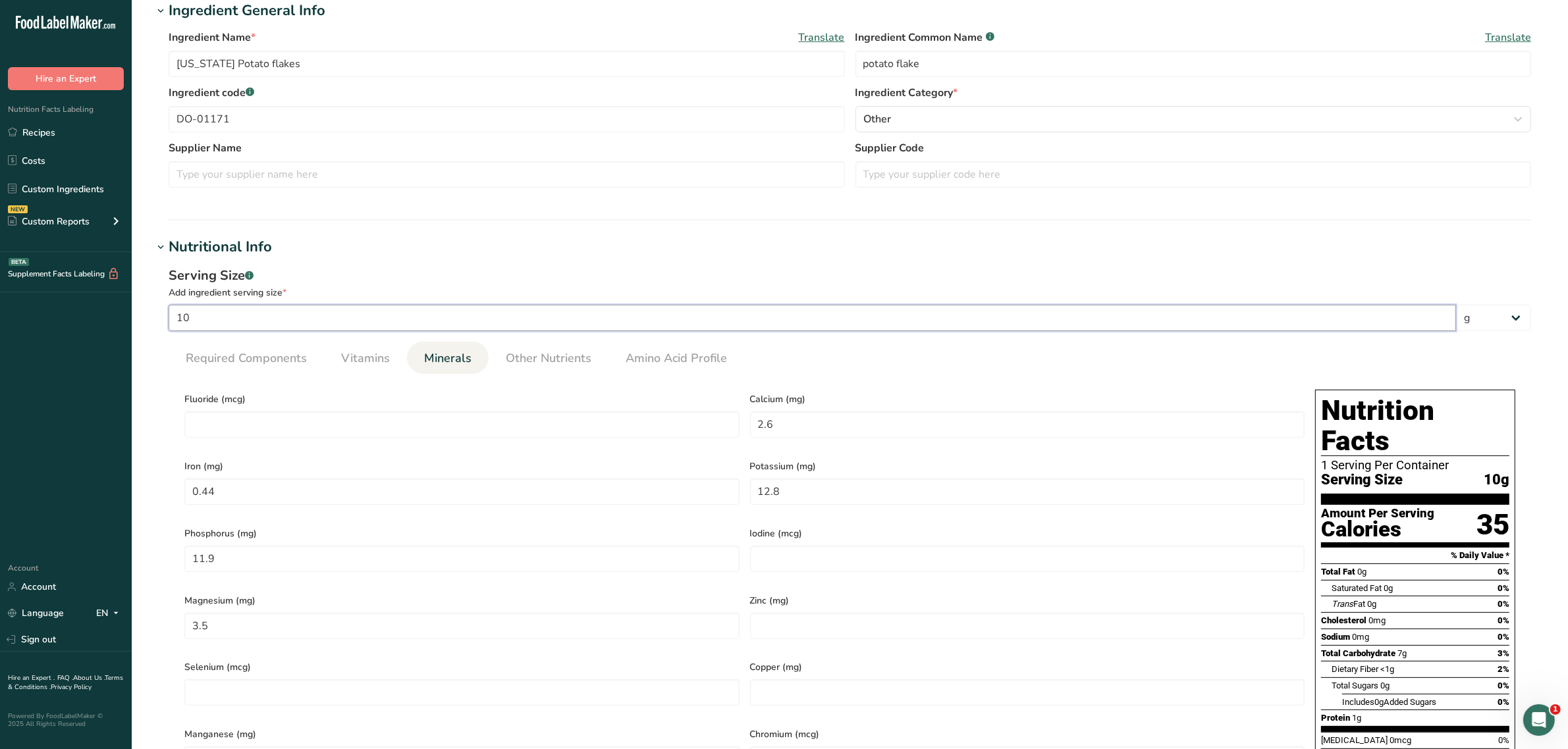
type Sugars "2.07"
type input "12.6"
type input "26"
type input "4.4"
type input "128"
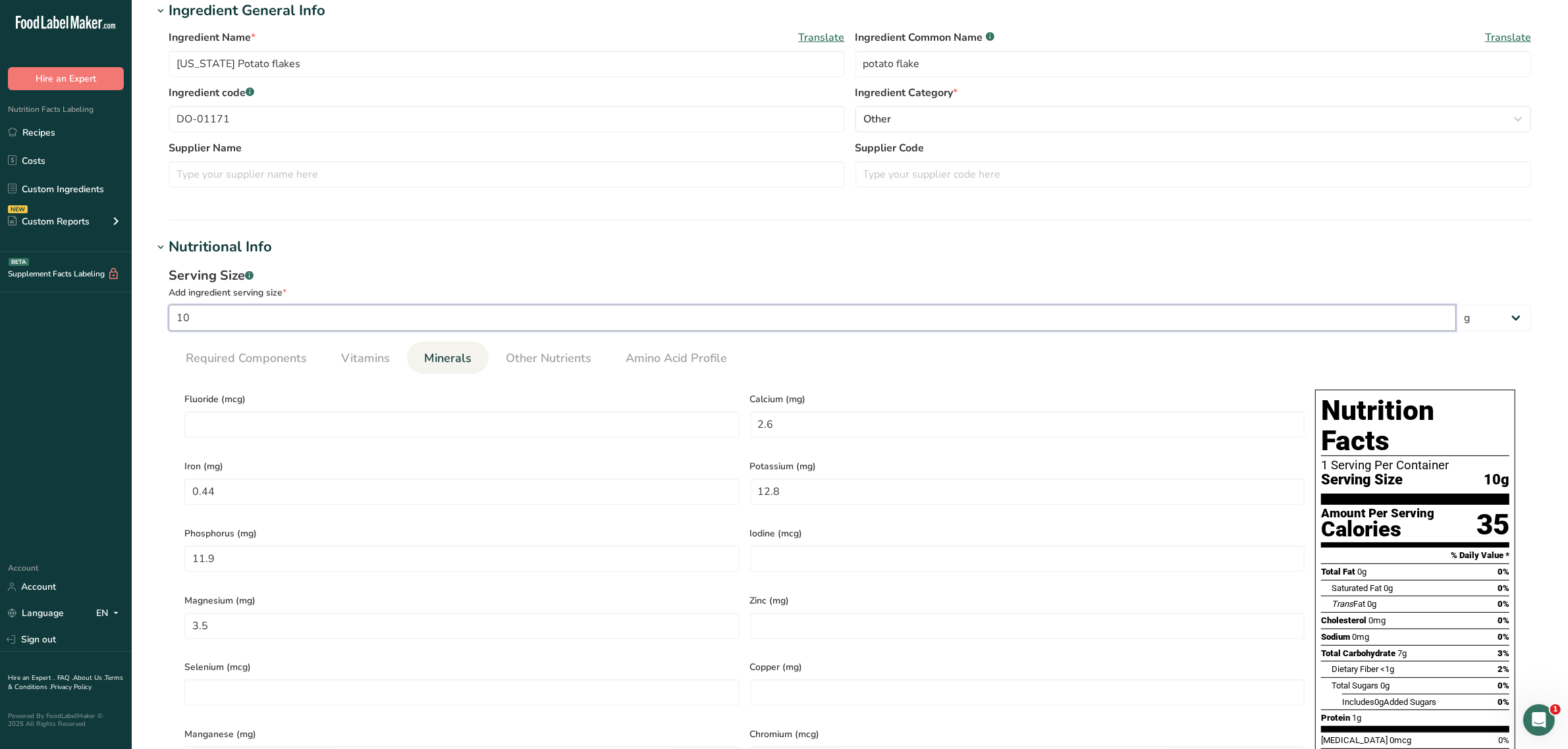
type input "119"
type input "35"
type input "100"
click at [228, 347] on link "Required Components" at bounding box center [246, 359] width 132 height 34
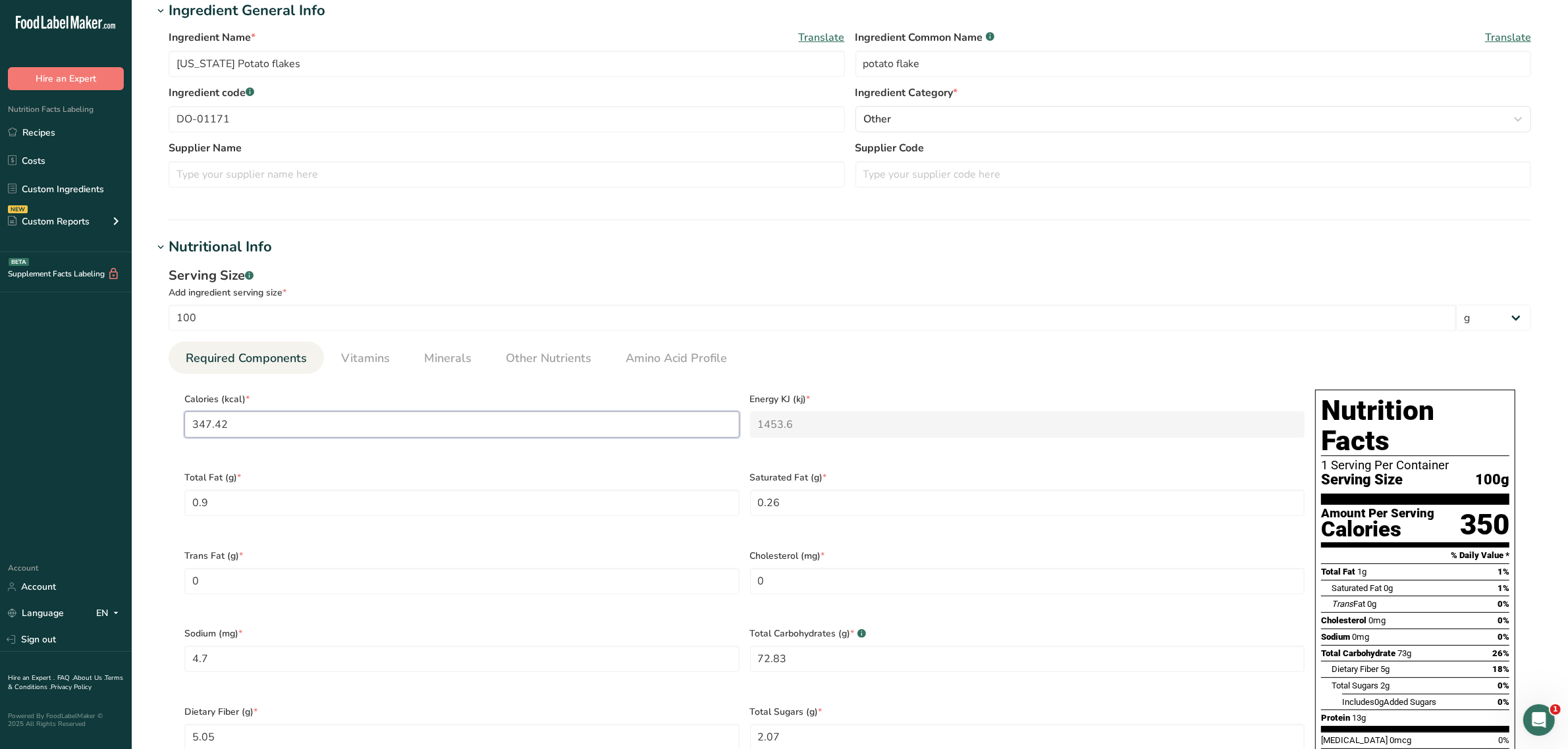
drag, startPoint x: 255, startPoint y: 413, endPoint x: 34, endPoint y: 406, distance: 221.1
click at [34, 406] on div ".a-20{fill:#fff;} Hire an Expert Nutrition Facts Labeling Recipes Costs Custom …" at bounding box center [784, 565] width 1568 height 1623
type input "2"
type KJ "8.4"
type input "0"
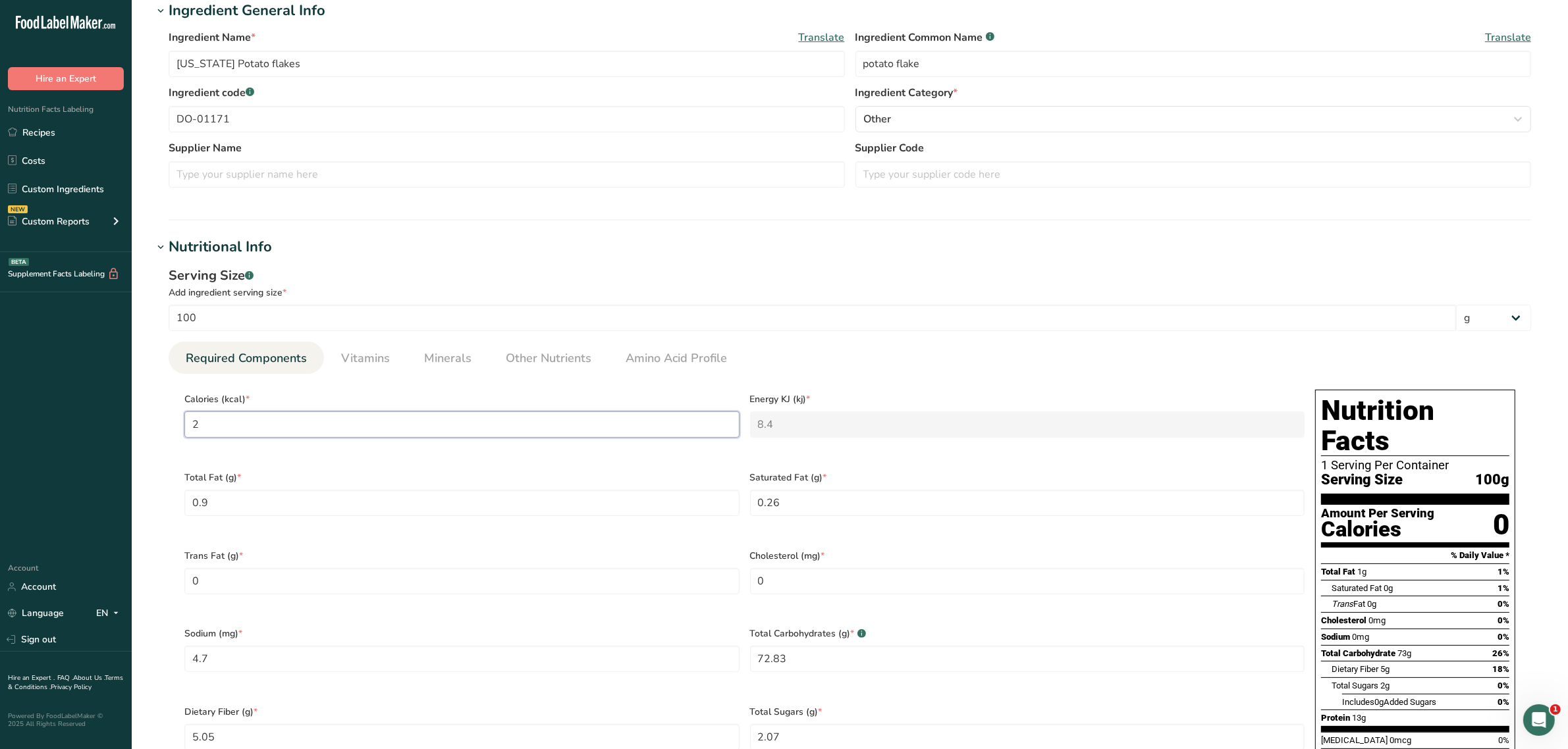
type KJ "0"
type input "3"
type KJ "12.6"
type input "35"
type KJ "146.4"
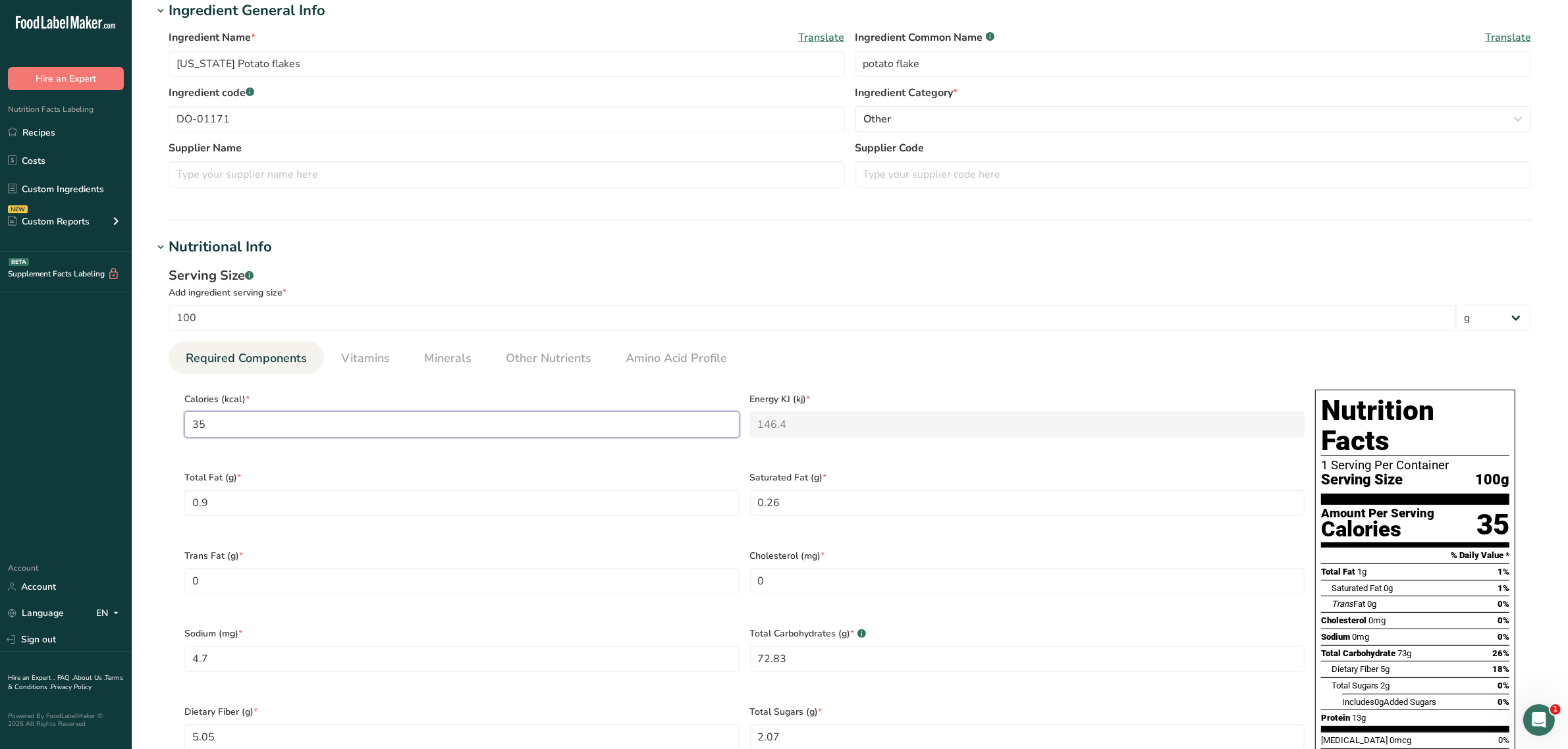
type input "358"
type KJ "1497.9"
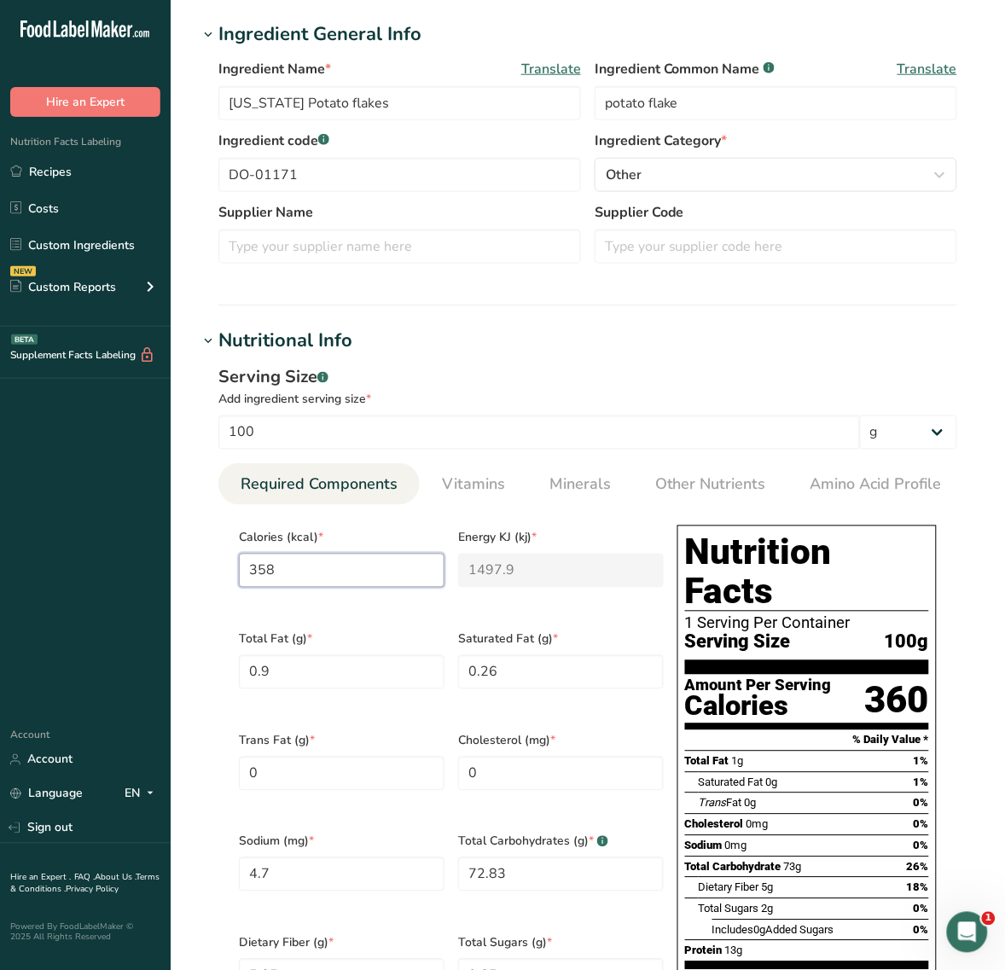
type input "358"
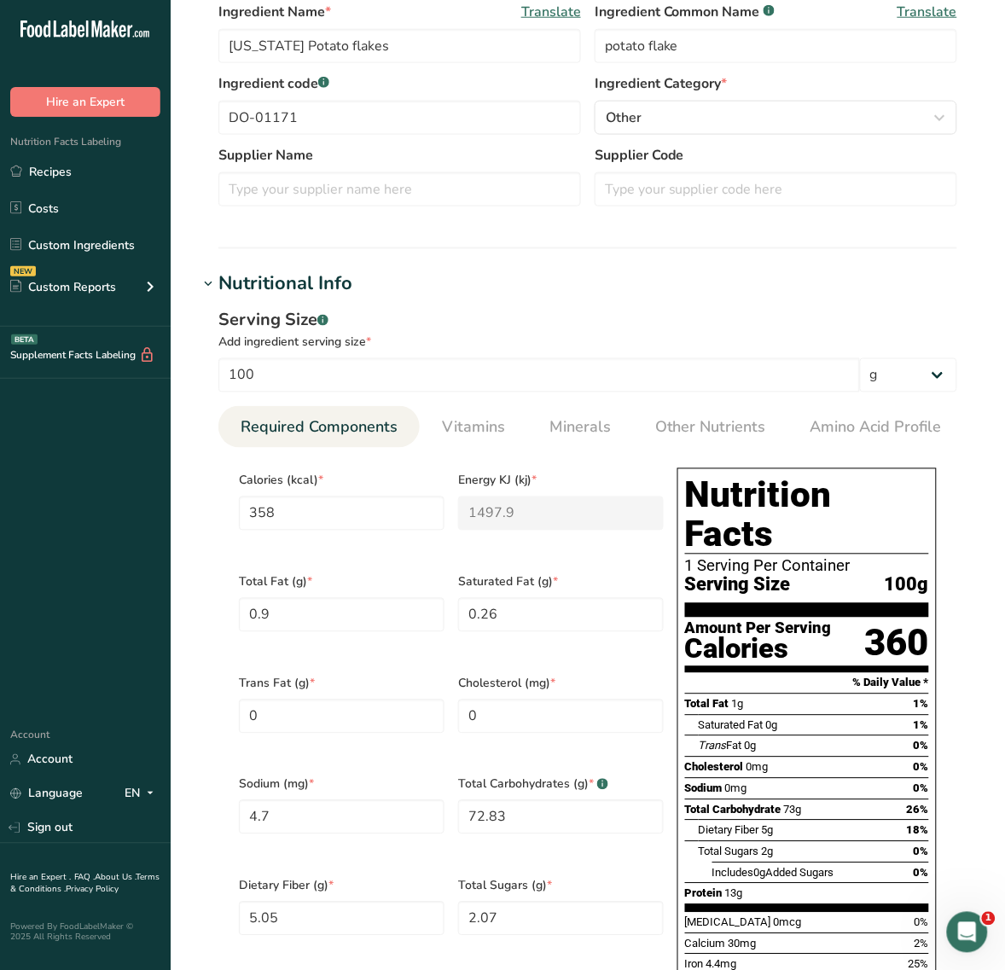
scroll to position [427, 0]
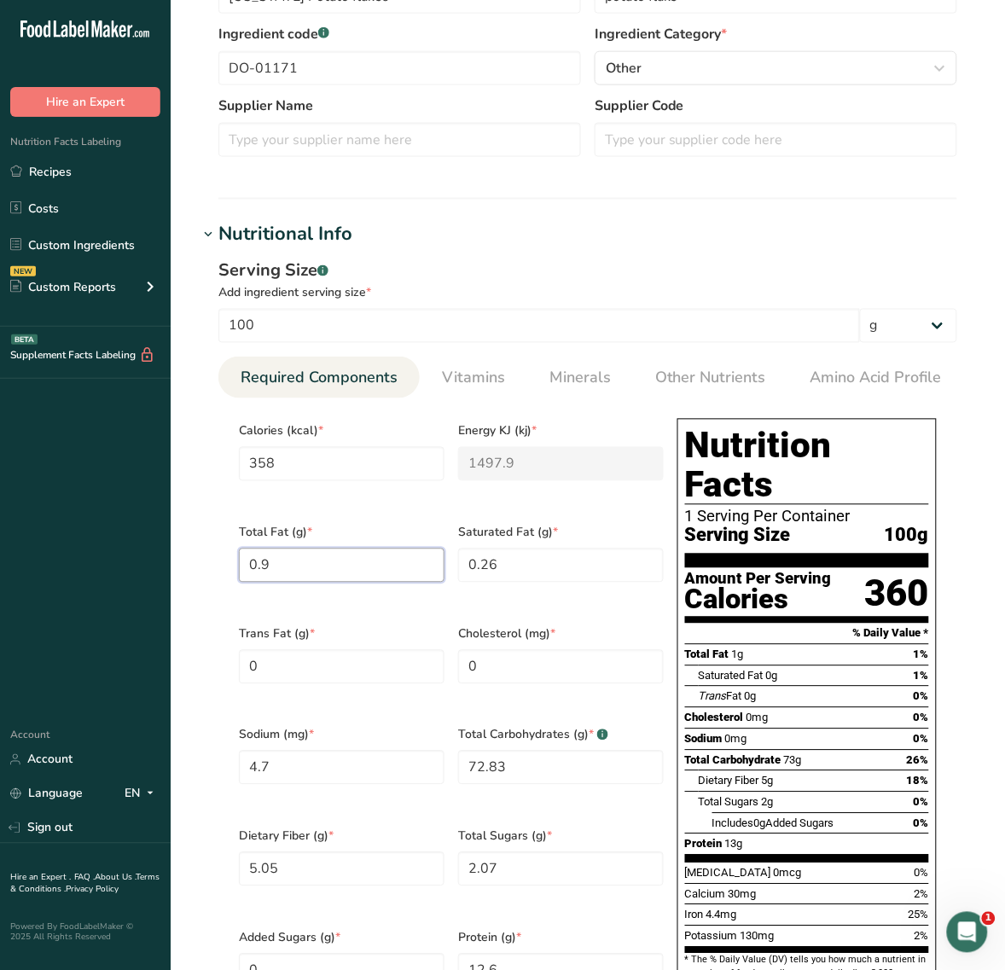
drag, startPoint x: 309, startPoint y: 560, endPoint x: 300, endPoint y: 561, distance: 8.6
click at [309, 561] on Fat "0.9" at bounding box center [342, 566] width 206 height 34
type Fat "0.3"
type Fat "0.17"
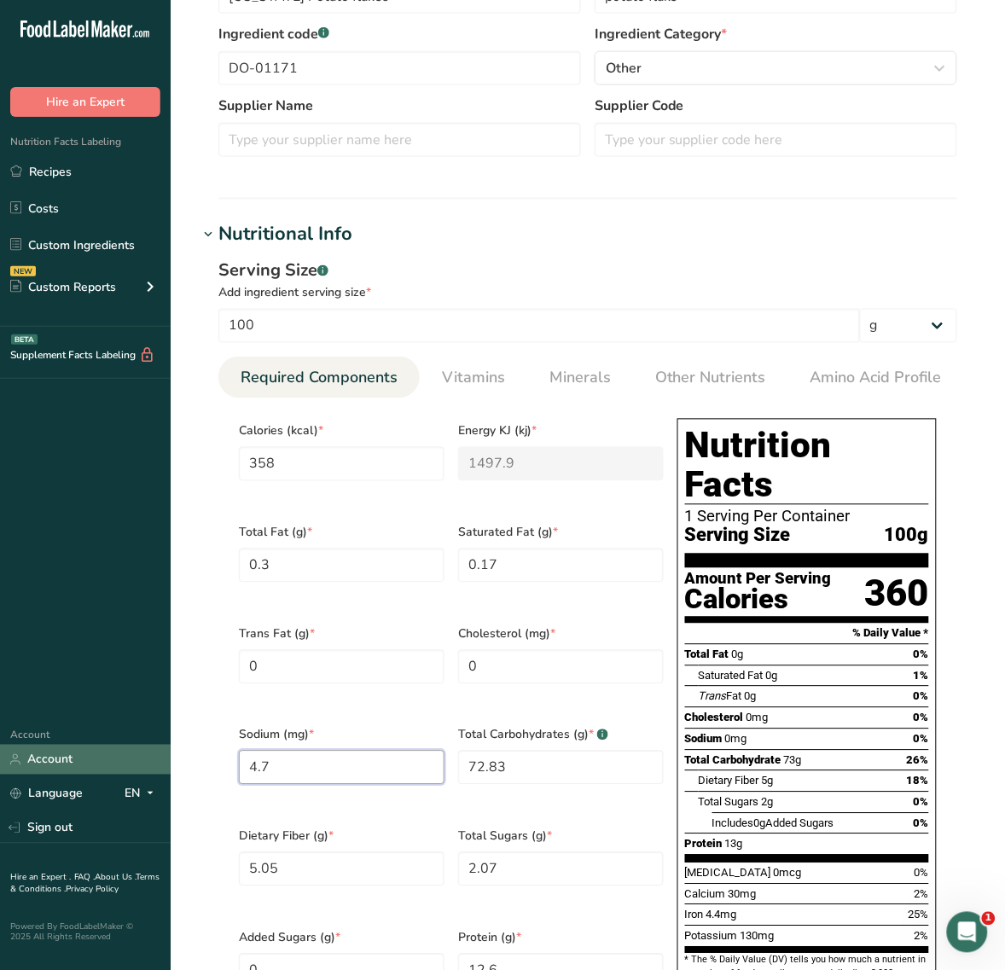
drag, startPoint x: 360, startPoint y: 756, endPoint x: 24, endPoint y: 770, distance: 336.5
click at [32, 770] on div ".a-20{fill:#fff;} Hire an Expert Nutrition Facts Labeling Recipes Costs Custom …" at bounding box center [502, 635] width 1005 height 2125
type input "16.8"
type Carbohydrates "80.1"
click at [375, 859] on Fiber "5.05" at bounding box center [342, 870] width 206 height 34
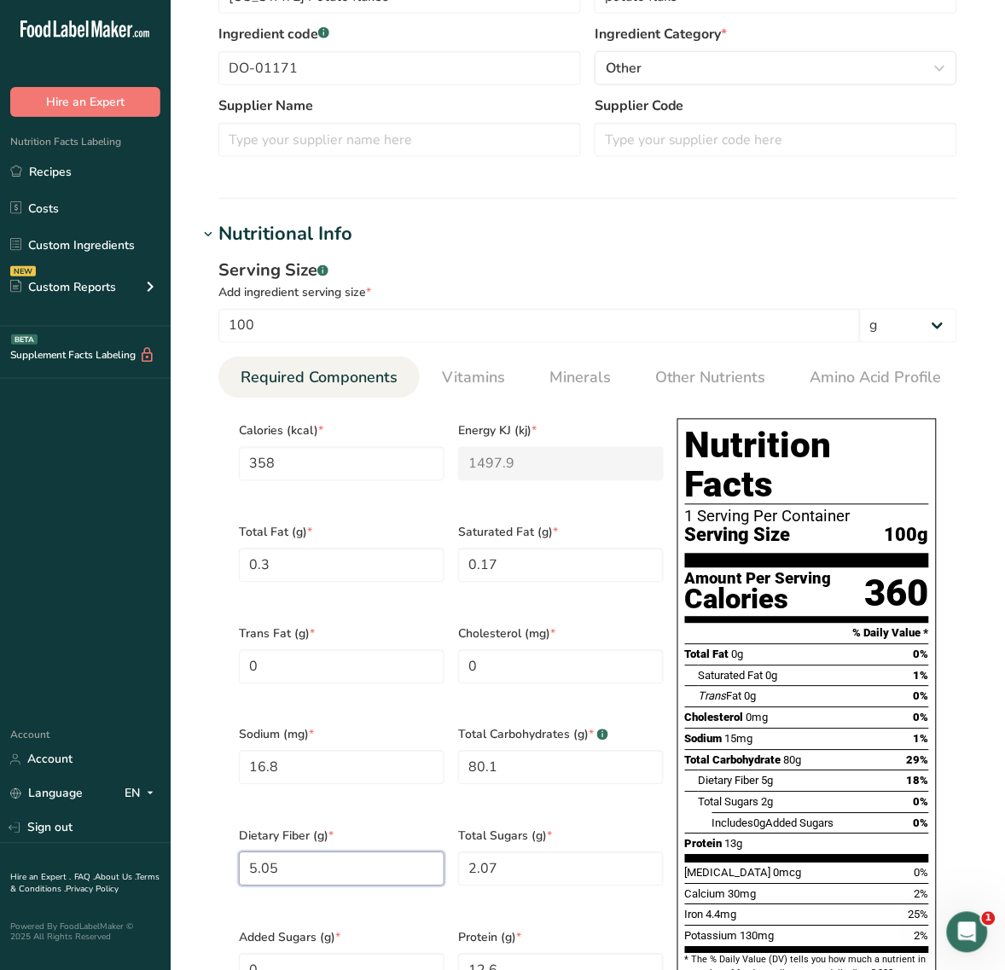
drag, startPoint x: 367, startPoint y: 862, endPoint x: -2, endPoint y: 862, distance: 368.7
click at [0, 862] on html ".a-20{fill:#fff;} Hire an Expert Nutrition Facts Labeling Recipes Costs Custom …" at bounding box center [502, 635] width 1005 height 2125
type Fiber "6.72"
type Sugars "1.23"
drag, startPoint x: 503, startPoint y: 940, endPoint x: 399, endPoint y: 945, distance: 104.2
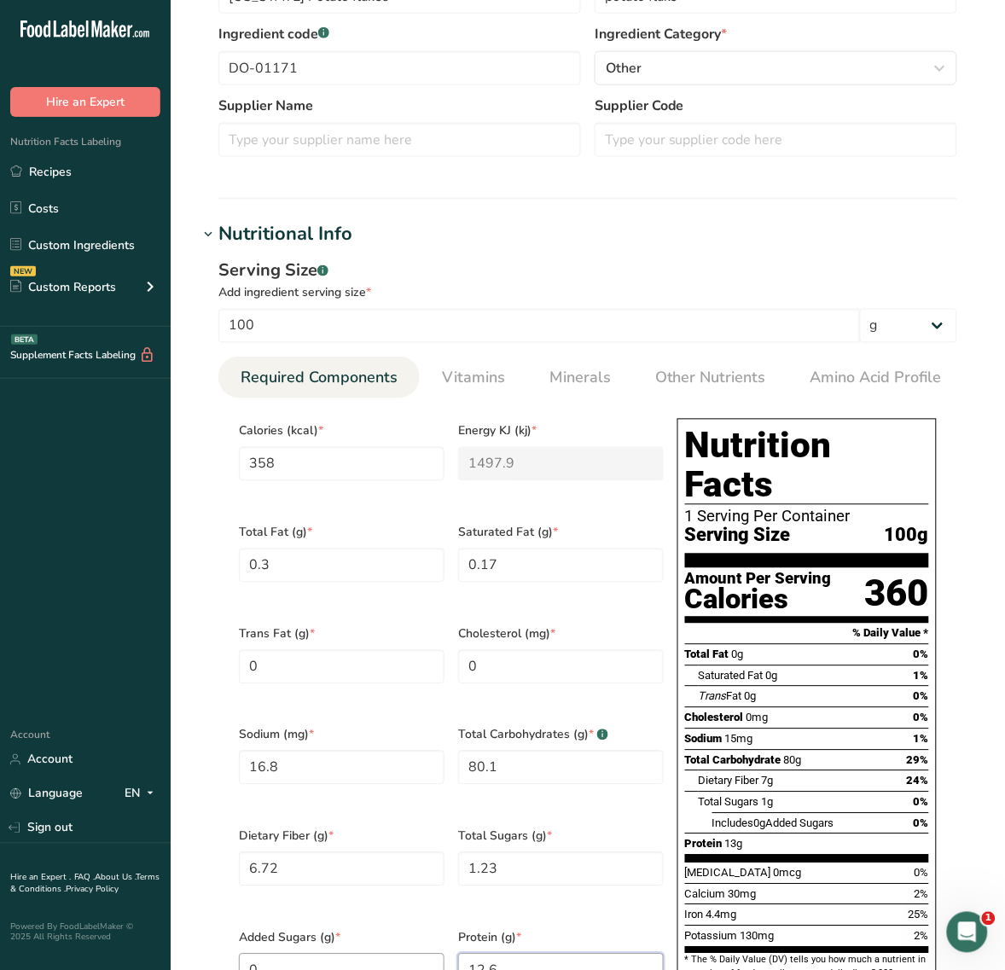
click at [399, 945] on div "Calories (kcal) * 358 Energy KJ (kj) * 1497.9 Total Fat (g) * 0.3 Saturated Fat…" at bounding box center [451, 716] width 439 height 608
type input "8.78"
click at [360, 549] on Fat "0.3" at bounding box center [342, 566] width 206 height 34
click at [446, 380] on span "Vitamins" at bounding box center [473, 378] width 63 height 23
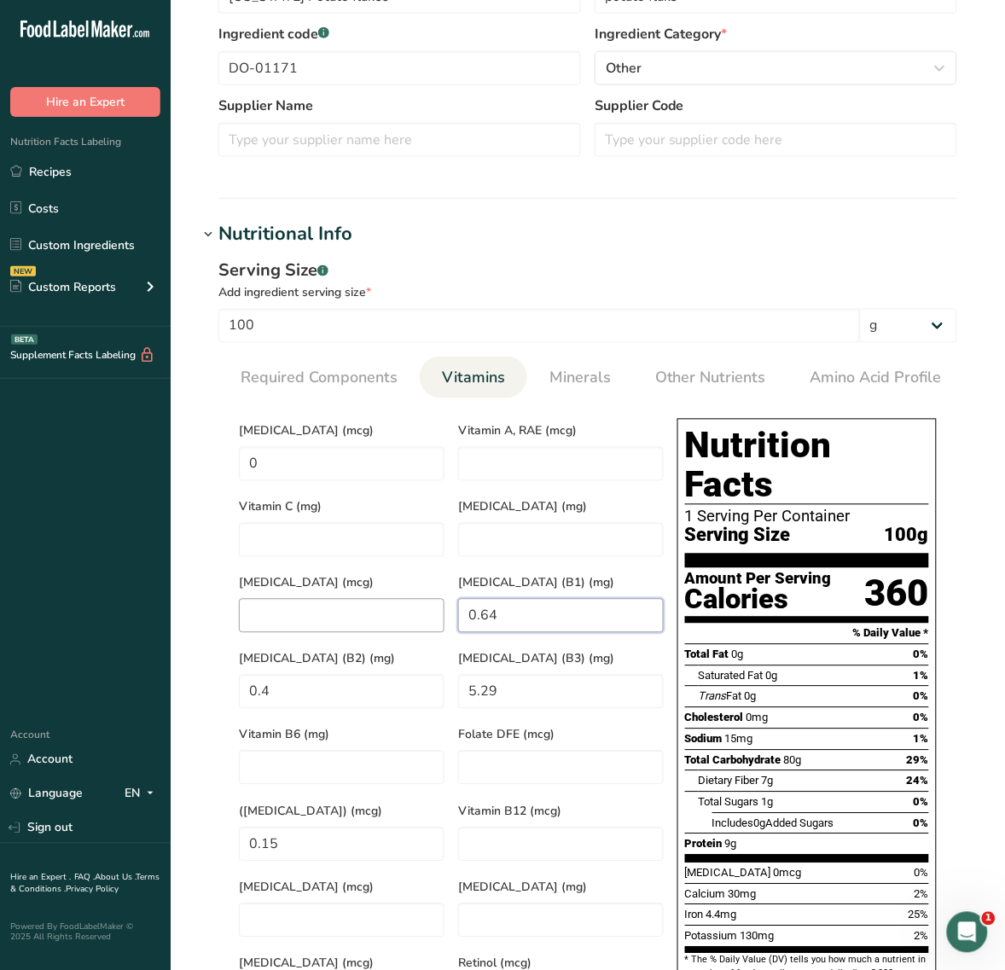
drag, startPoint x: 587, startPoint y: 610, endPoint x: 266, endPoint y: 617, distance: 320.9
click at [266, 617] on div "Vitamin D (mcg) 0 Vitamin A, RAE (mcg) Vitamin C (mg) Vitamin E (mg) Vitamin K …" at bounding box center [451, 716] width 439 height 608
type \(B1\) "0"
type \(B2\) "0"
type \(B3\) "0"
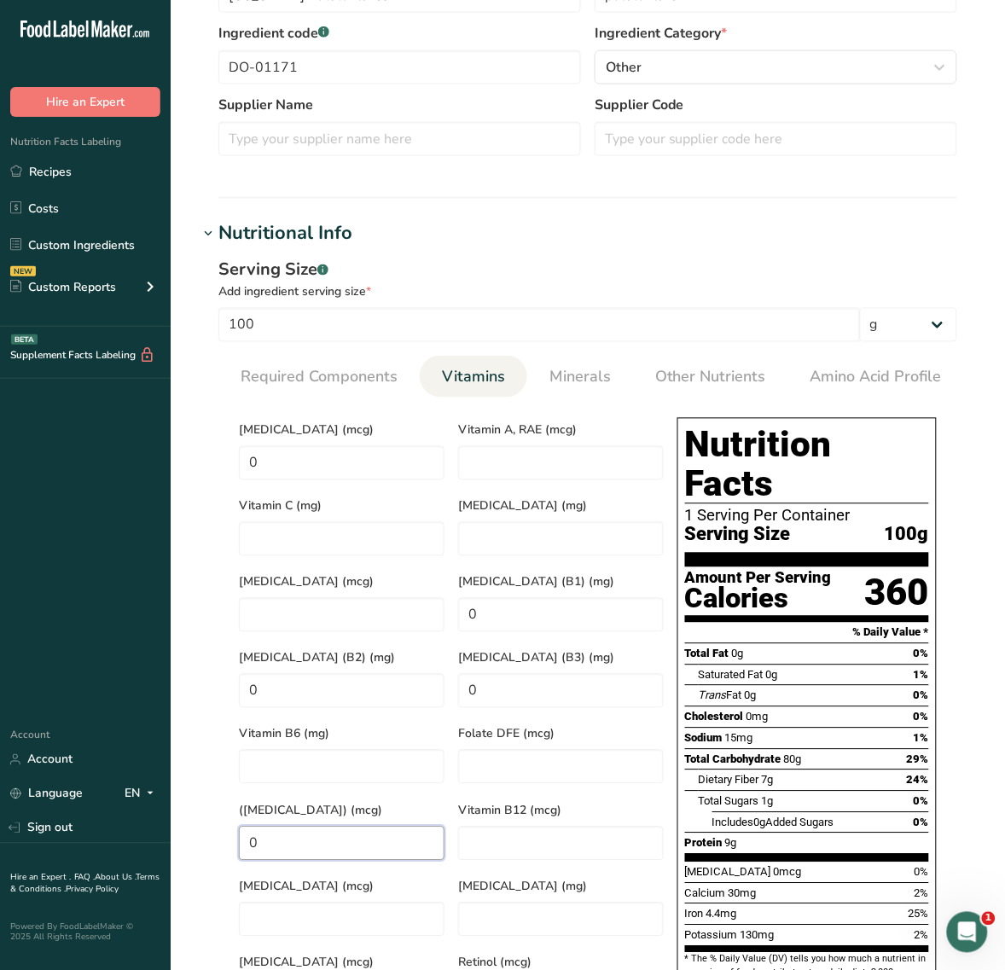
scroll to position [640, 0]
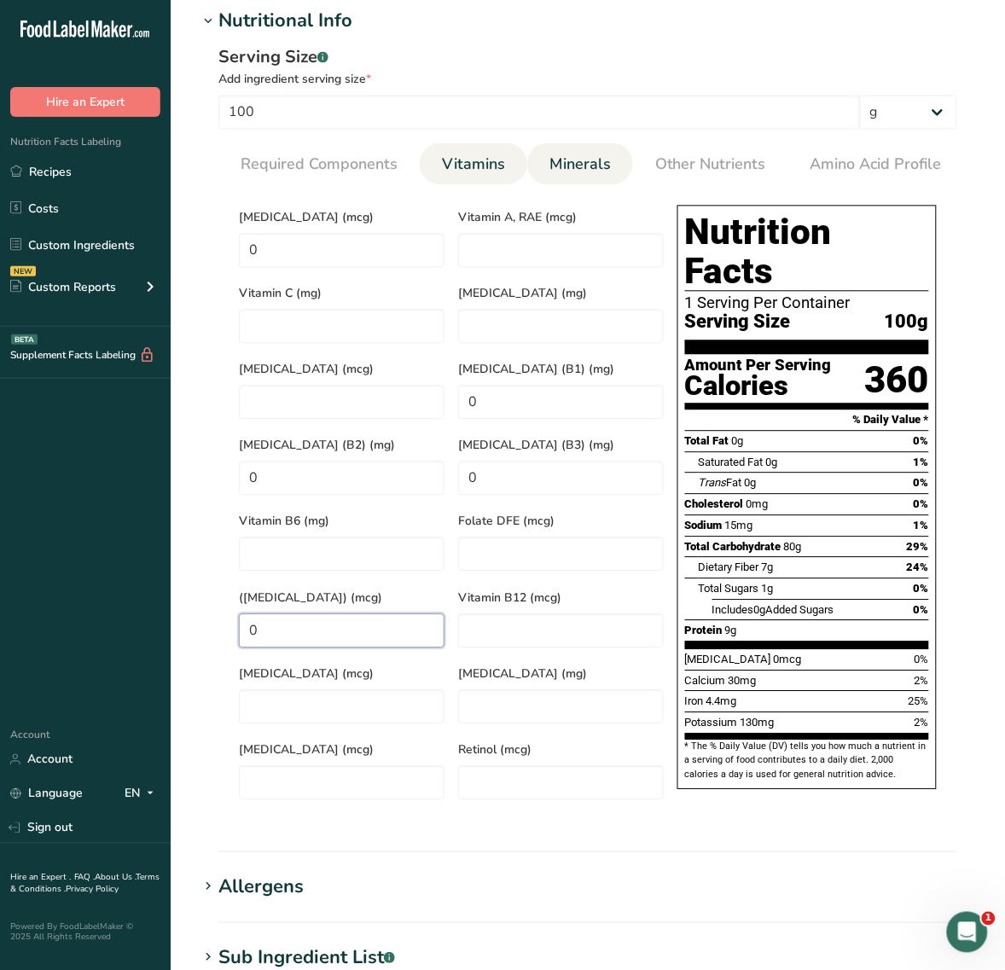
type Acid\) "0"
click at [544, 163] on link "Minerals" at bounding box center [580, 165] width 75 height 44
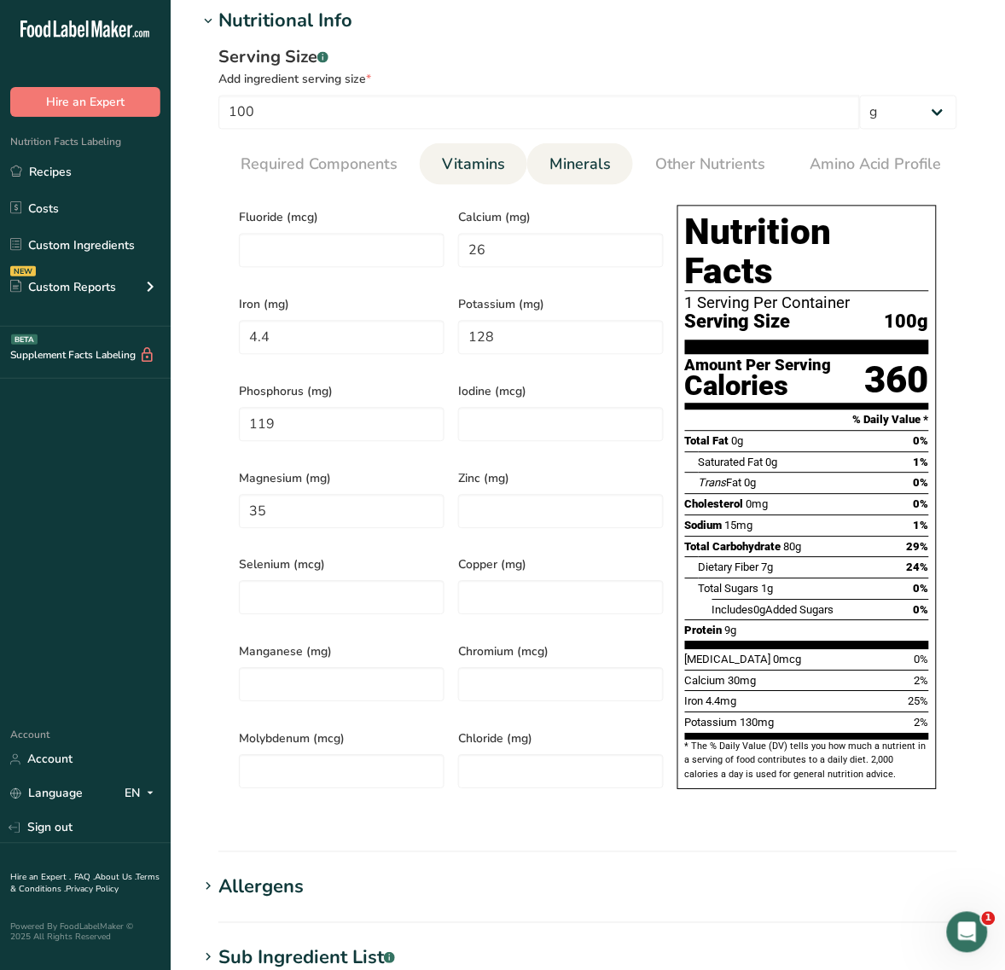
click at [486, 172] on span "Vitamins" at bounding box center [473, 165] width 63 height 23
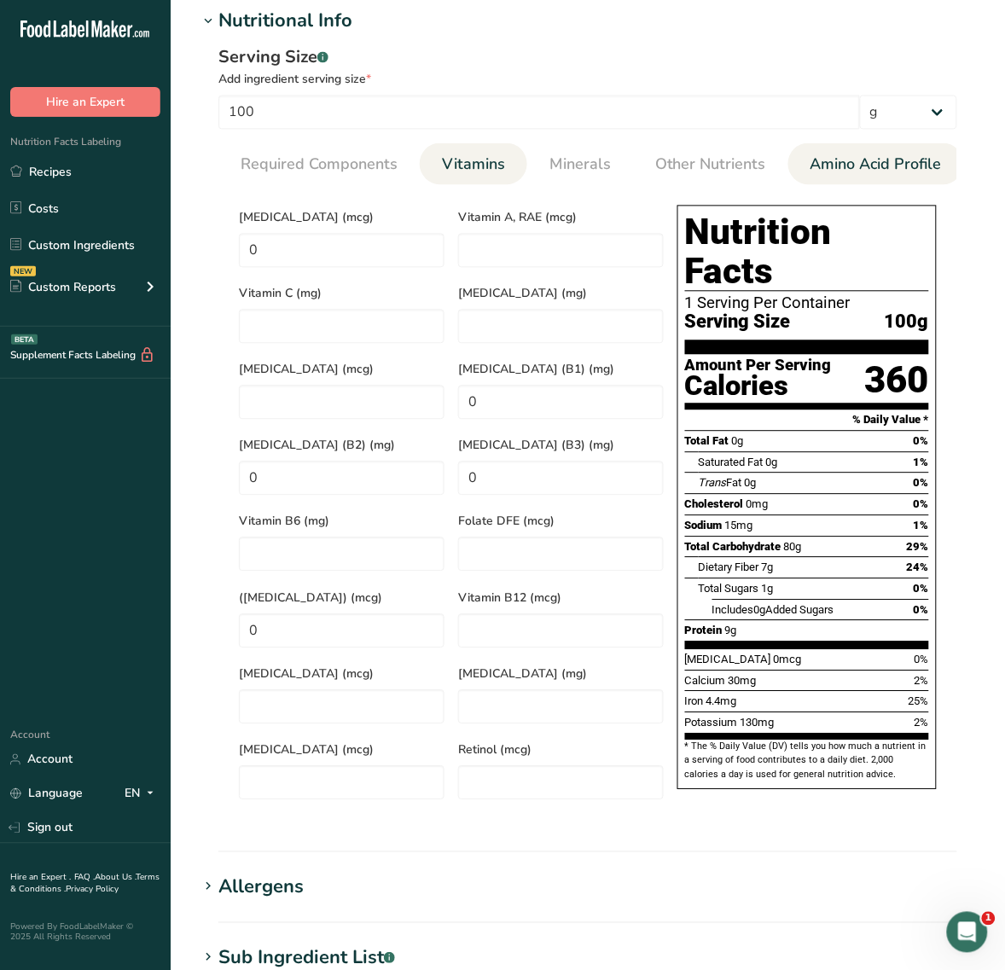
click at [804, 175] on link "Amino Acid Profile" at bounding box center [876, 165] width 145 height 44
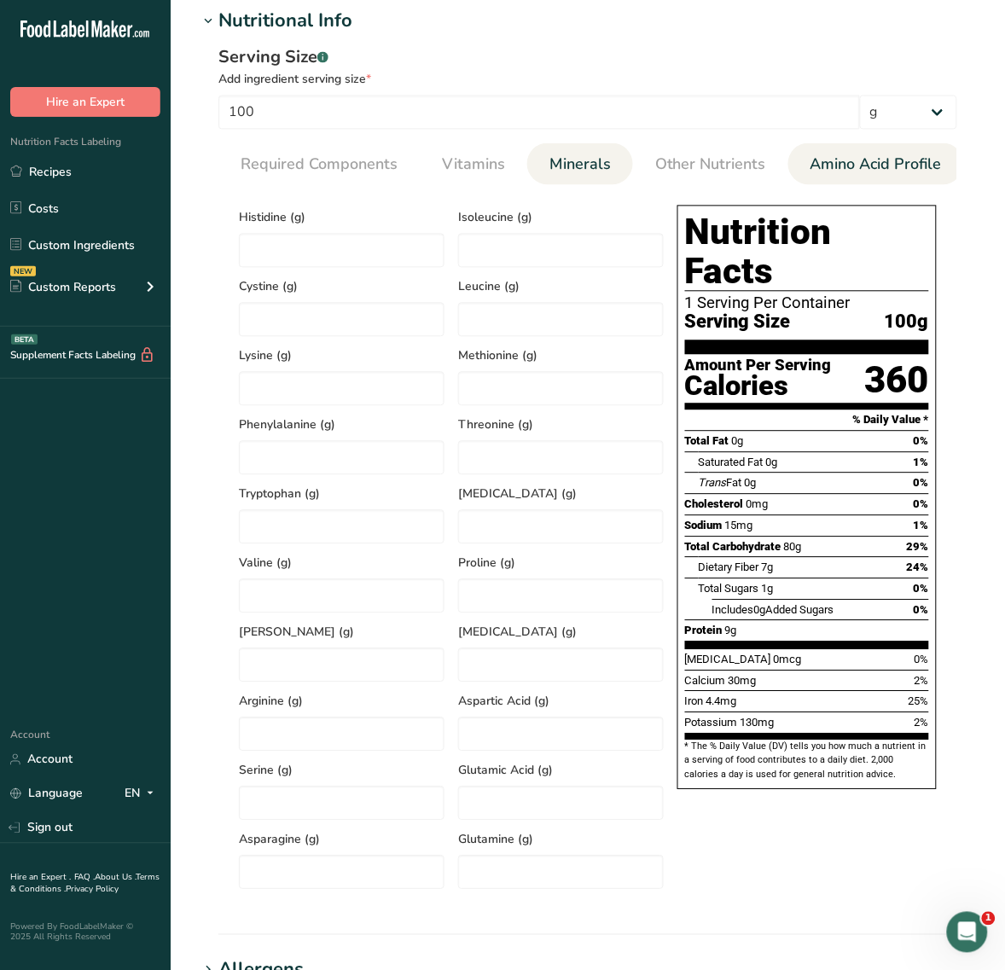
click at [596, 166] on span "Minerals" at bounding box center [580, 165] width 61 height 23
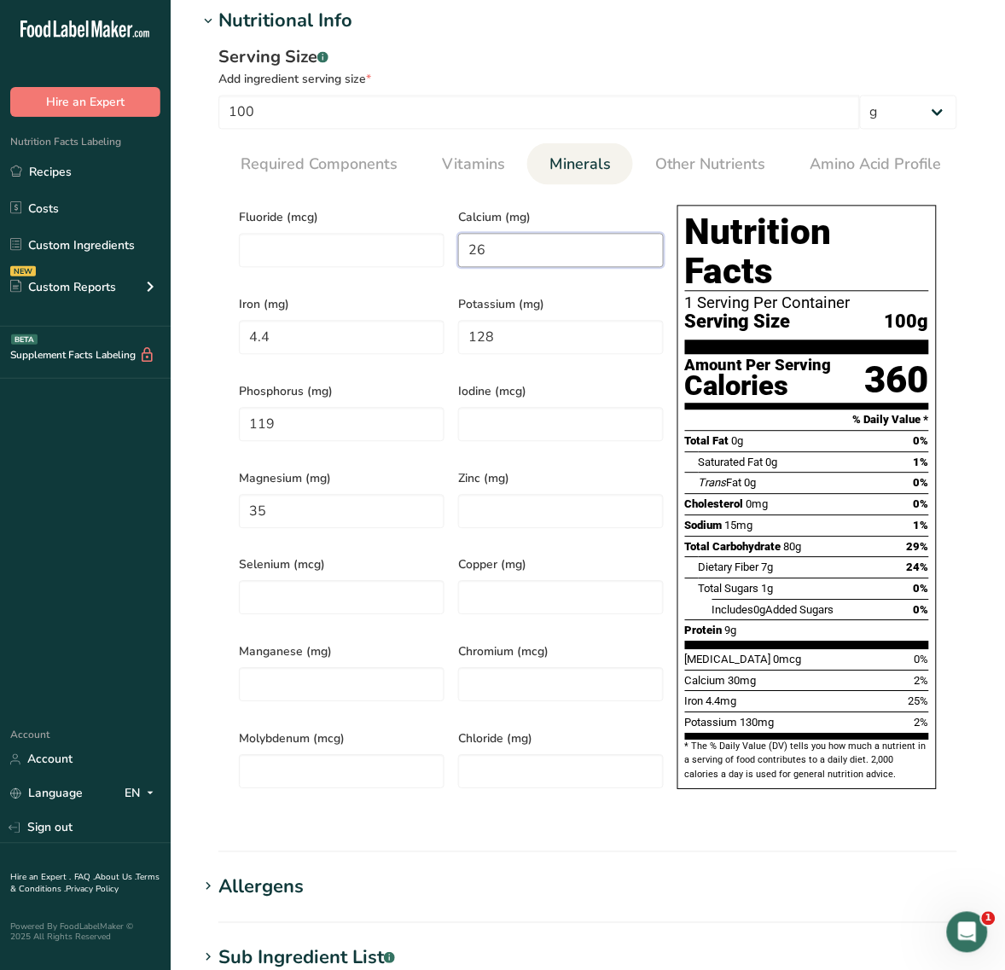
drag, startPoint x: 539, startPoint y: 247, endPoint x: 397, endPoint y: 223, distance: 144.6
click at [397, 223] on div "Fluoride (mcg) Calcium (mg) 26 Iron (mg) 4.4 Potassium (mg) 128 Phosphorus (mg)…" at bounding box center [451, 503] width 439 height 608
type input "32"
type input "1.58"
type input "1430"
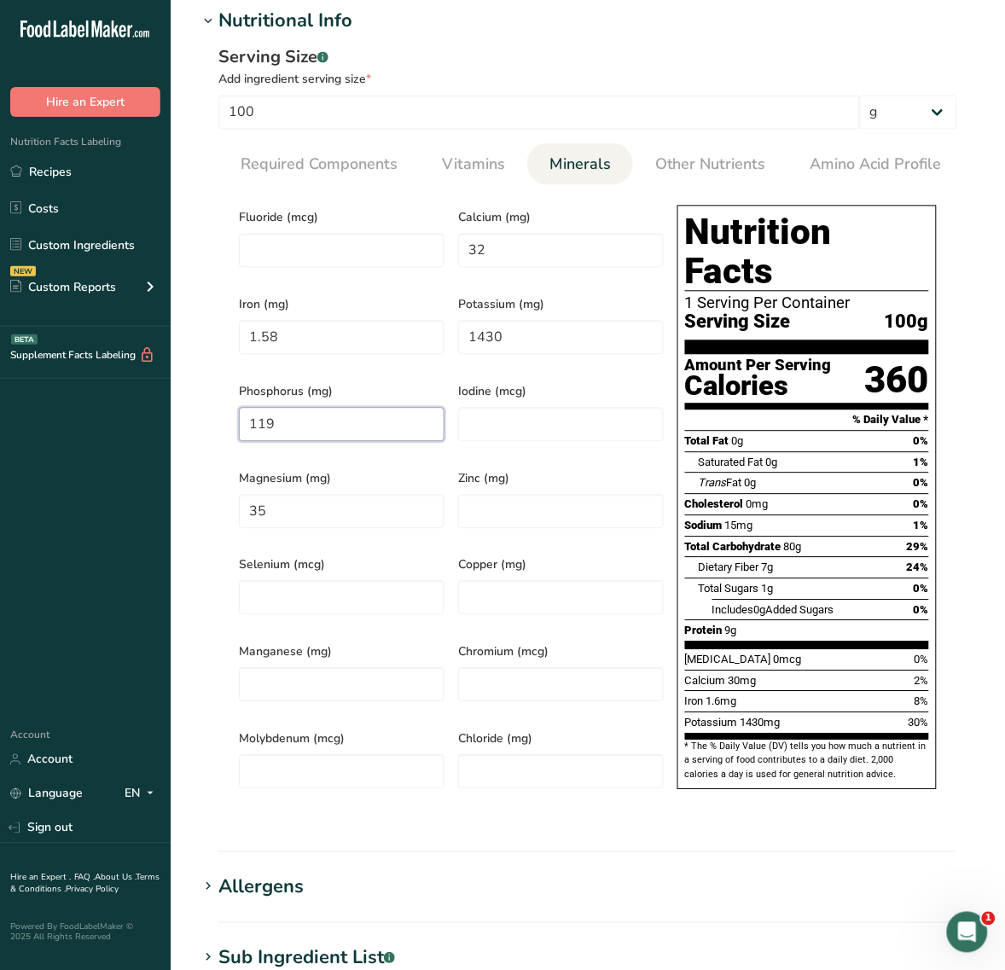
type input "0"
click at [681, 143] on link "Other Nutrients" at bounding box center [711, 165] width 125 height 44
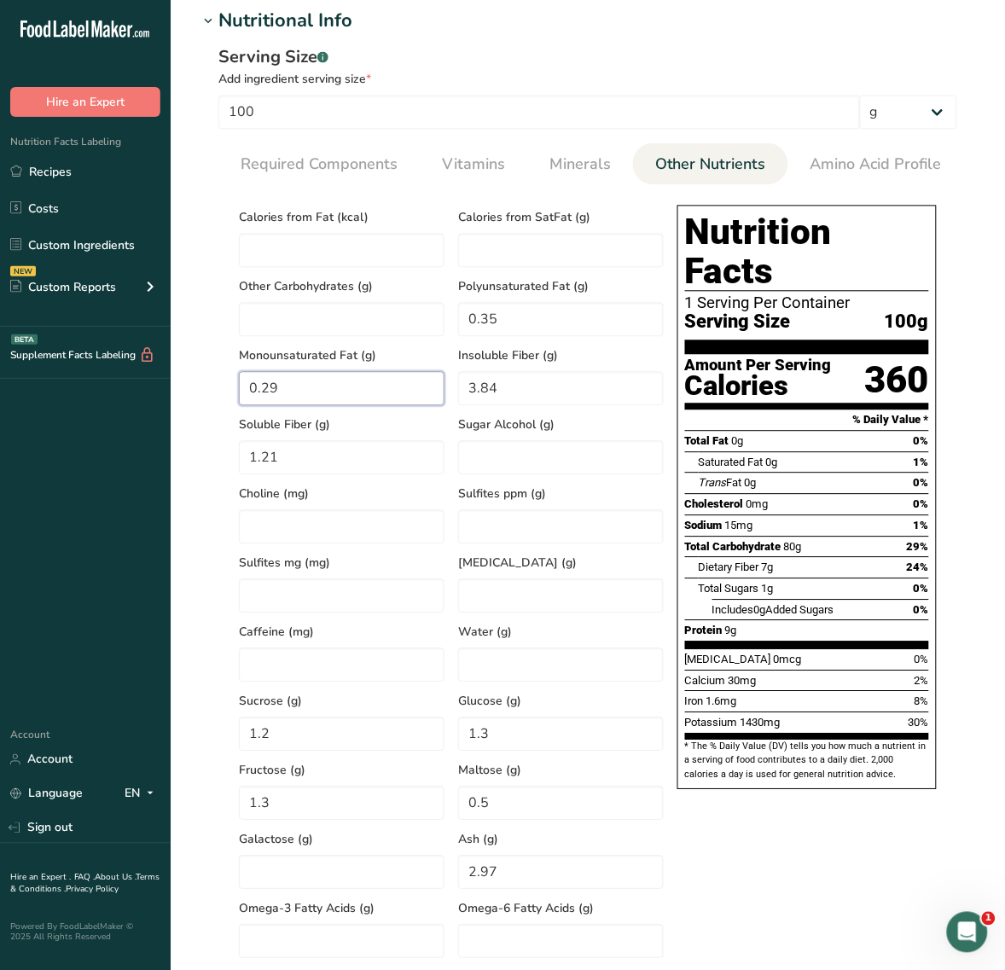
drag, startPoint x: 295, startPoint y: 401, endPoint x: 95, endPoint y: 404, distance: 200.6
click at [95, 404] on div ".a-20{fill:#fff;} Hire an Expert Nutrition Facts Labeling Recipes Costs Custom …" at bounding box center [502, 498] width 1005 height 2277
type Fat "0"
click at [519, 330] on Fat "0.35" at bounding box center [561, 320] width 206 height 34
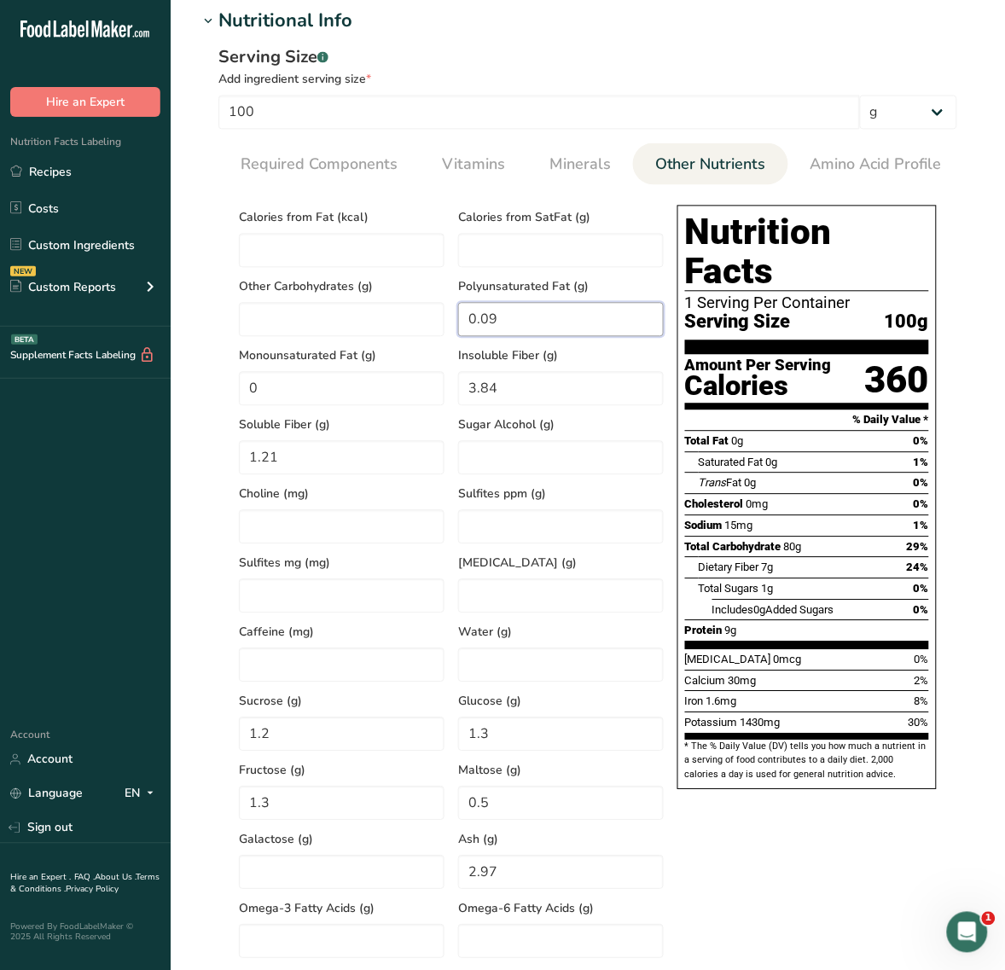
type Fat "0.09"
drag, startPoint x: 547, startPoint y: 410, endPoint x: 393, endPoint y: 407, distance: 154.5
click at [405, 407] on div "Calories from Fat (kcal) Calories from SatFat (g) Other Carbohydrates (g) Polyu…" at bounding box center [451, 579] width 439 height 760
type Fiber "0"
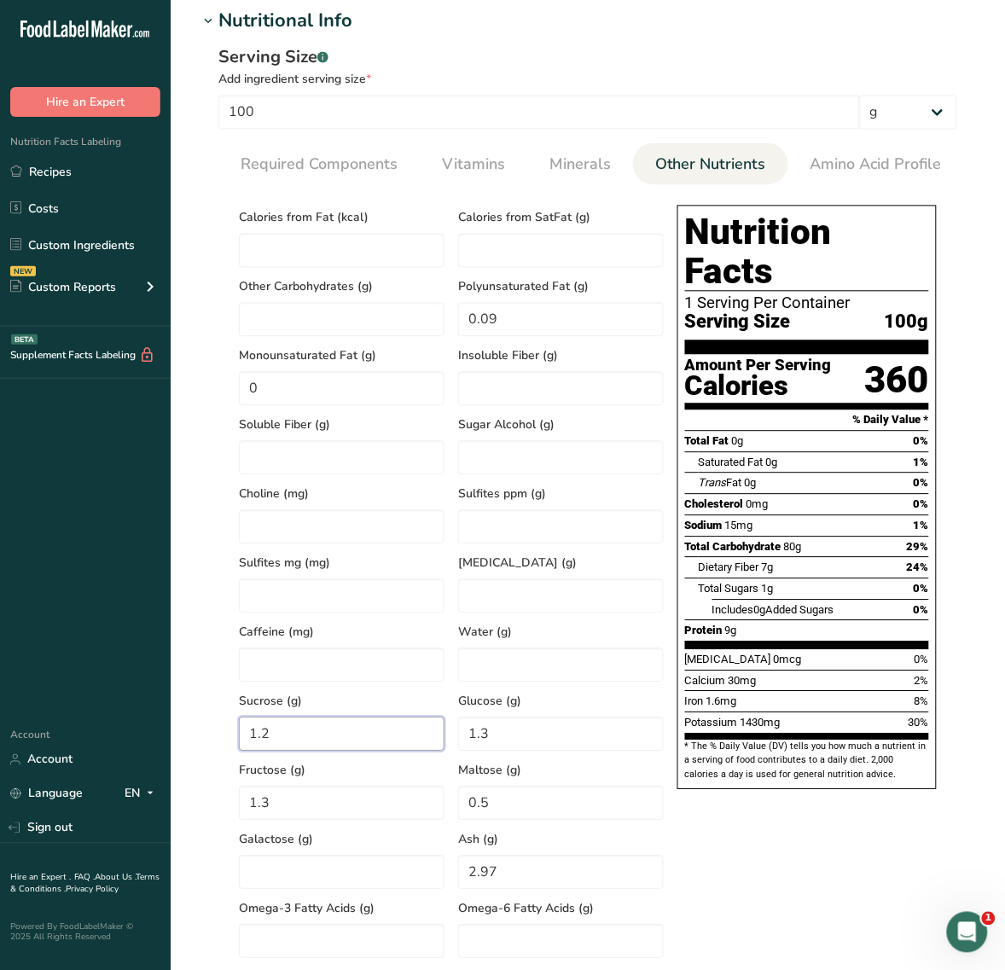
drag, startPoint x: 324, startPoint y: 742, endPoint x: 26, endPoint y: 730, distance: 298.1
click at [31, 732] on div ".a-20{fill:#fff;} Hire an Expert Nutrition Facts Labeling Recipes Costs Custom …" at bounding box center [502, 498] width 1005 height 2277
type input "0.55"
type input "0.42"
type input "0.26"
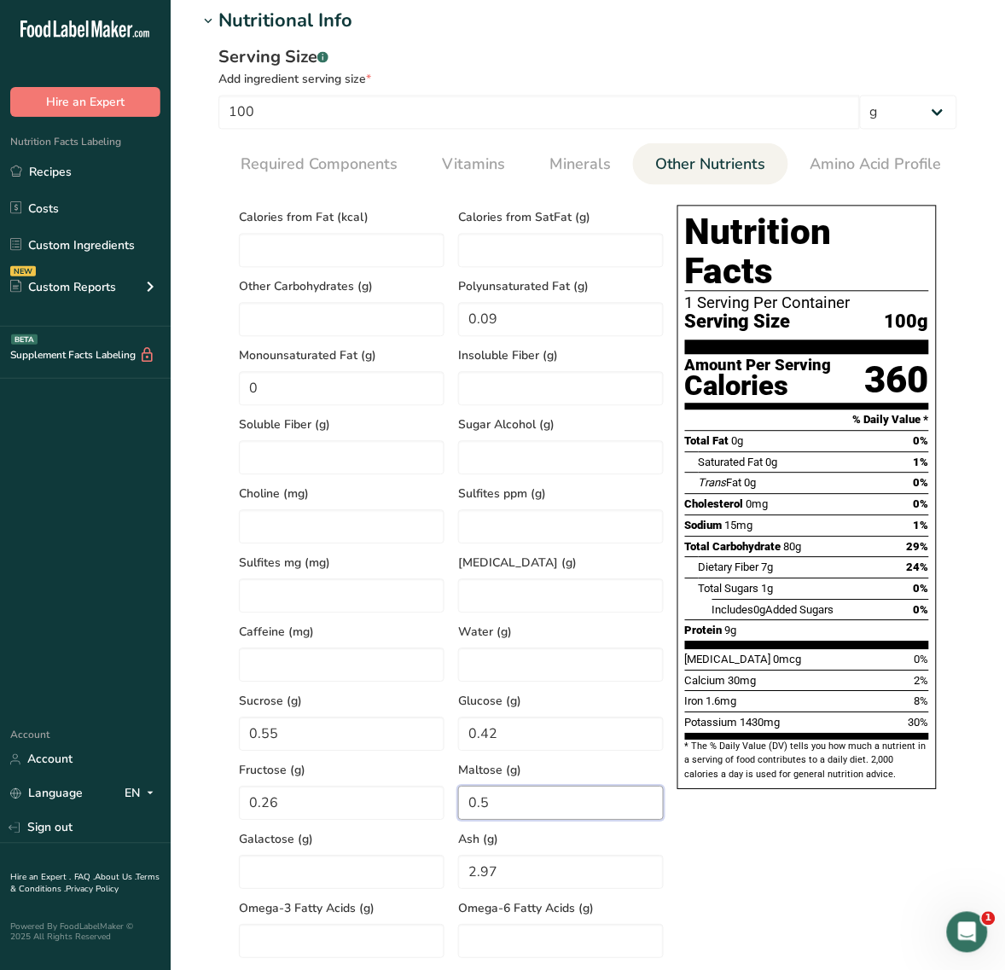
type input "0"
type input "3.49"
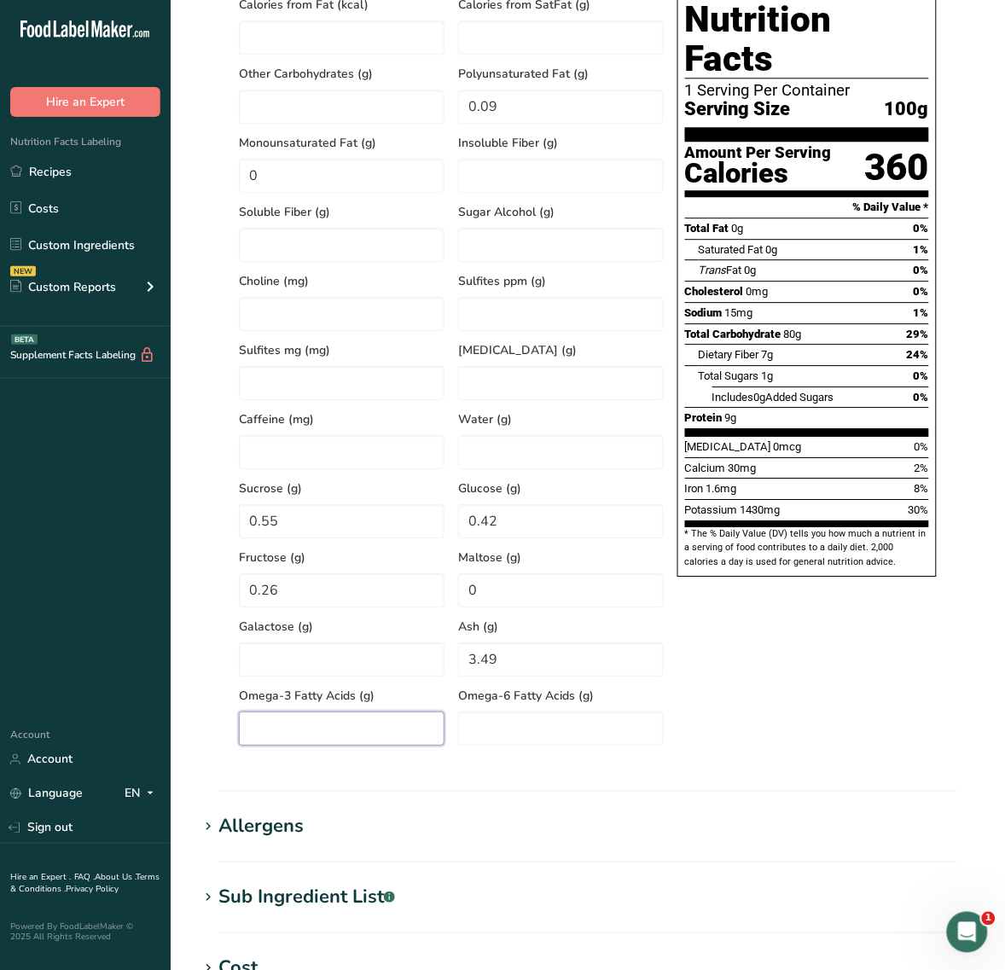
click at [401, 732] on Acids "number" at bounding box center [342, 729] width 206 height 34
type Acids "0.02"
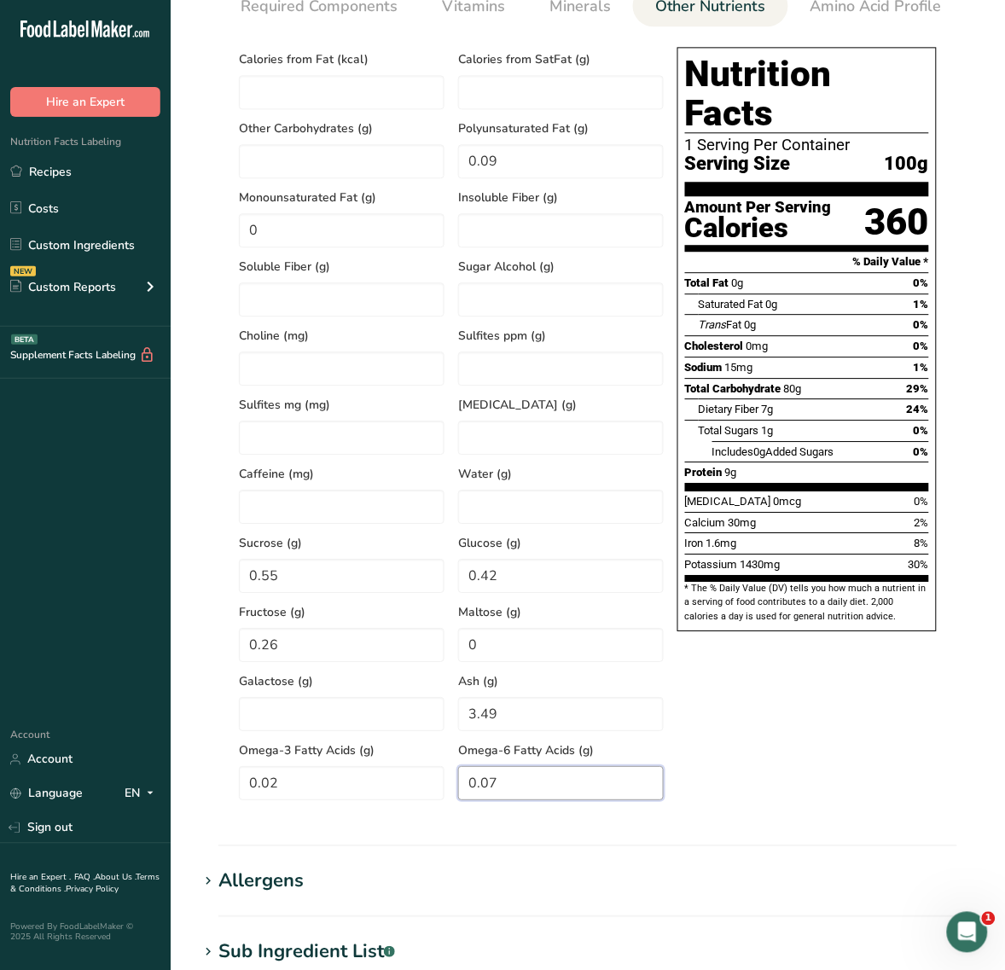
scroll to position [747, 0]
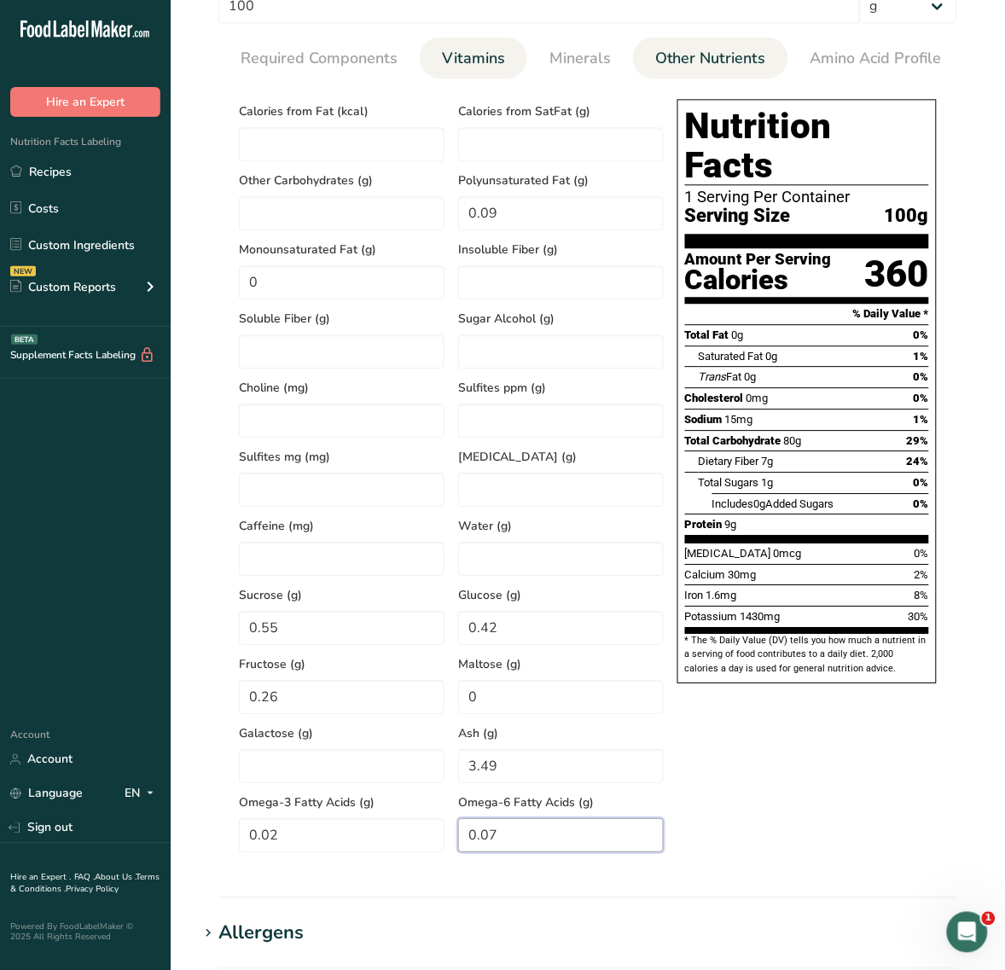
type Acids "0.07"
click at [471, 56] on span "Vitamins" at bounding box center [473, 58] width 63 height 23
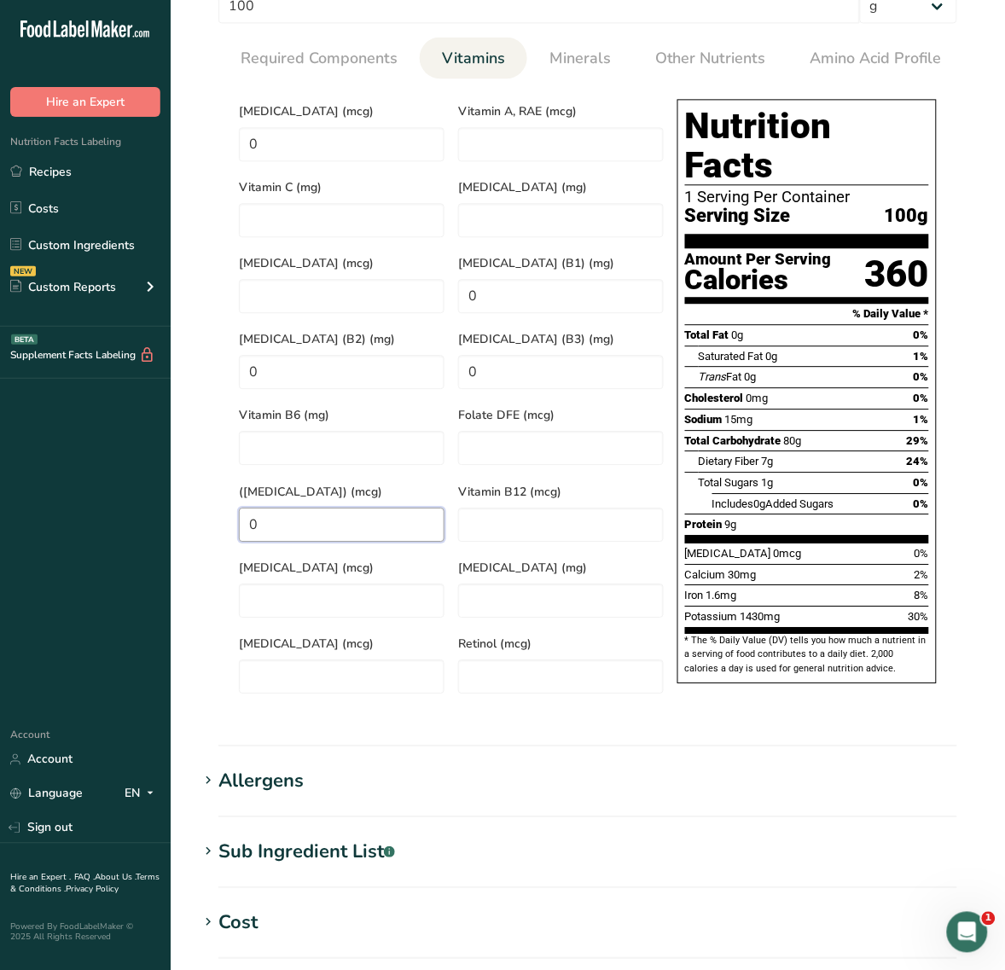
drag, startPoint x: 290, startPoint y: 503, endPoint x: 173, endPoint y: 503, distance: 116.9
click at [173, 503] on section "Edit OREGON Potato flakes Ingredient Spec Sheet .a-a{fill:#347362;}.b-a{fill:#f…" at bounding box center [588, 288] width 835 height 2070
type Acid\) "23"
click at [564, 44] on link "Minerals" at bounding box center [580, 59] width 75 height 44
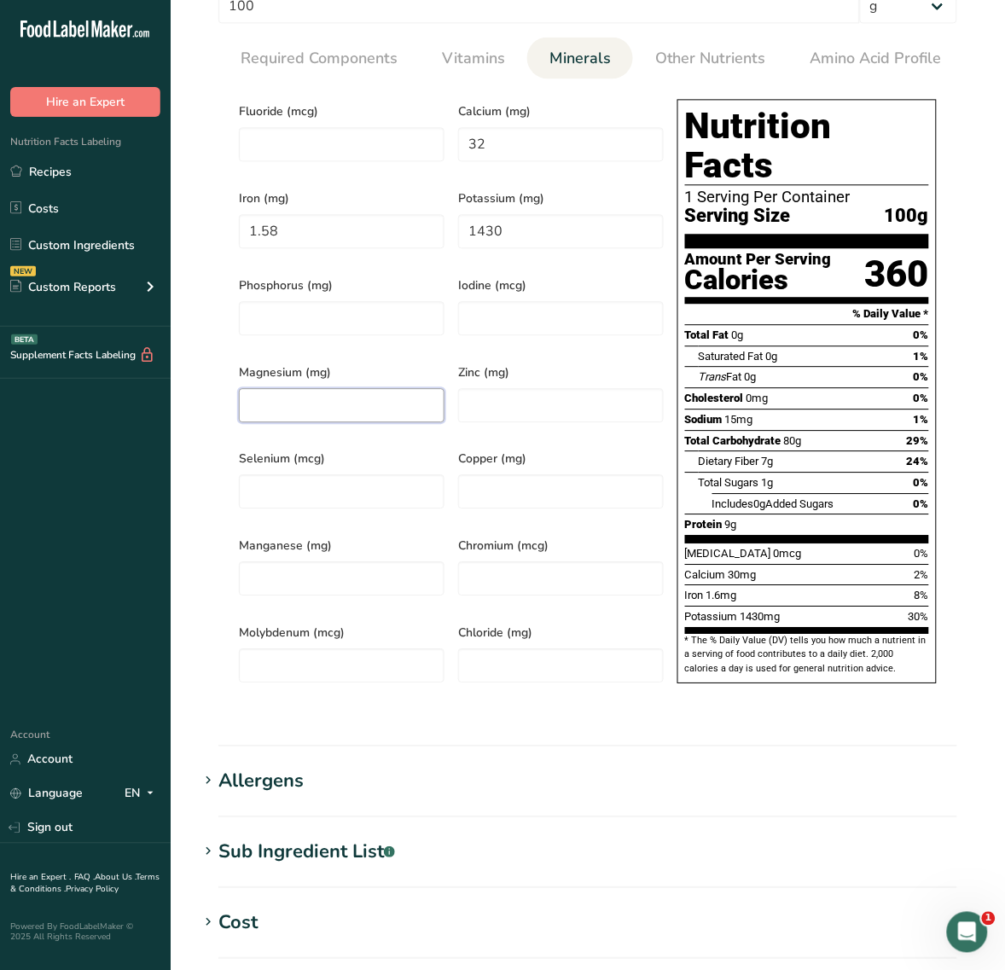
click at [367, 388] on input "number" at bounding box center [342, 405] width 206 height 34
type input "71.3"
click at [359, 320] on input "number" at bounding box center [342, 318] width 206 height 34
type input "229"
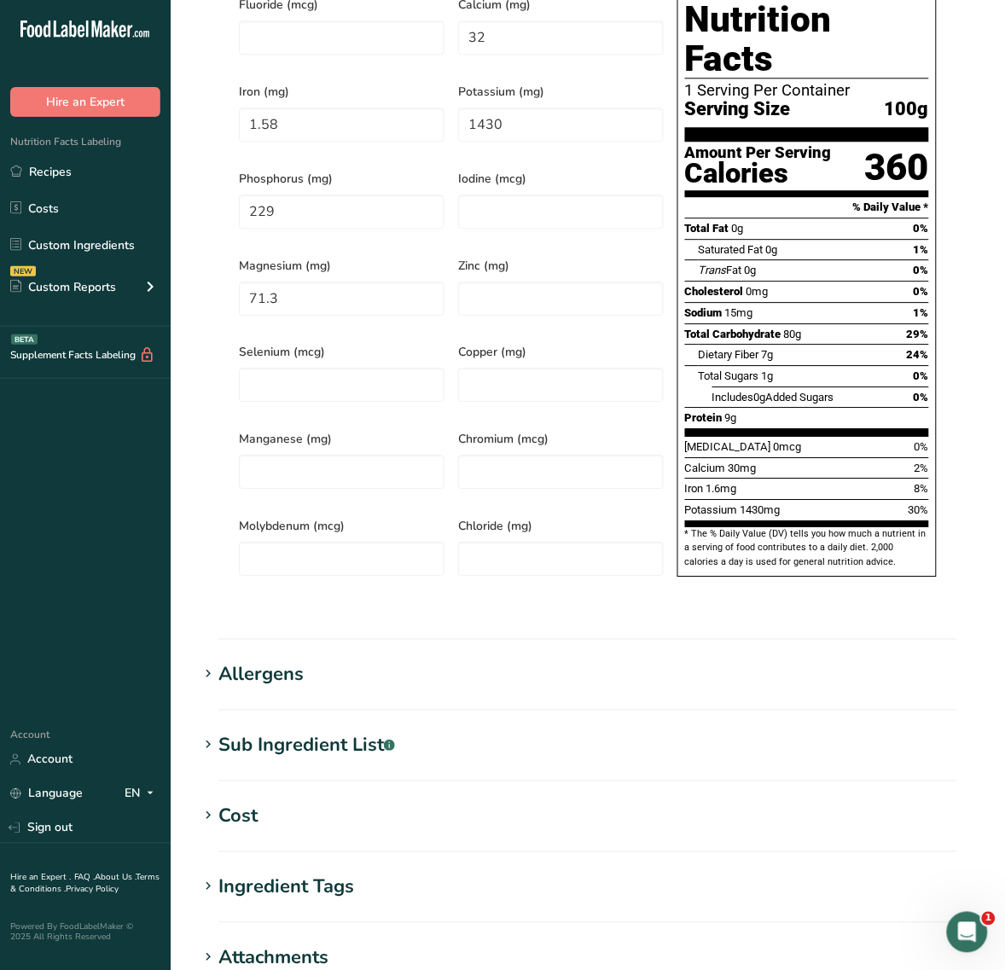
click at [331, 731] on div "Sub Ingredient List .a-a{fill:#347362;}.b-a{fill:#fff;}" at bounding box center [306, 745] width 177 height 28
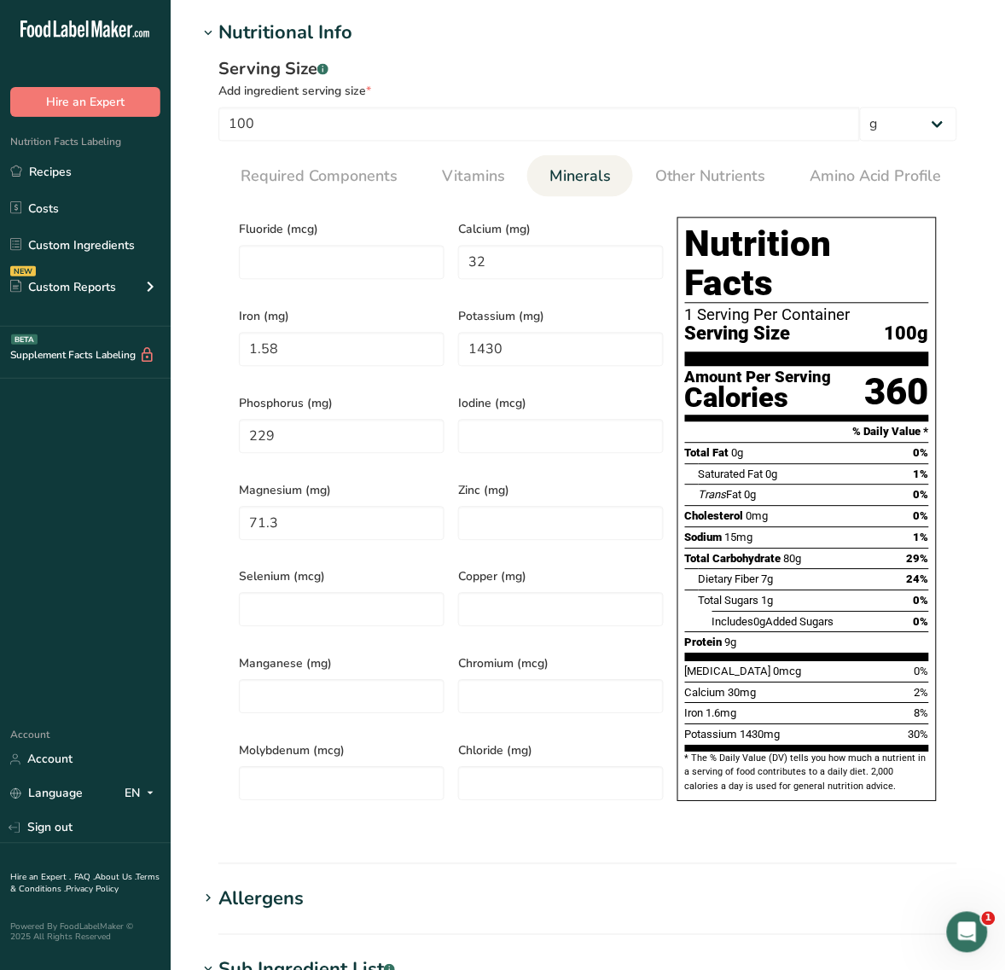
scroll to position [391, 0]
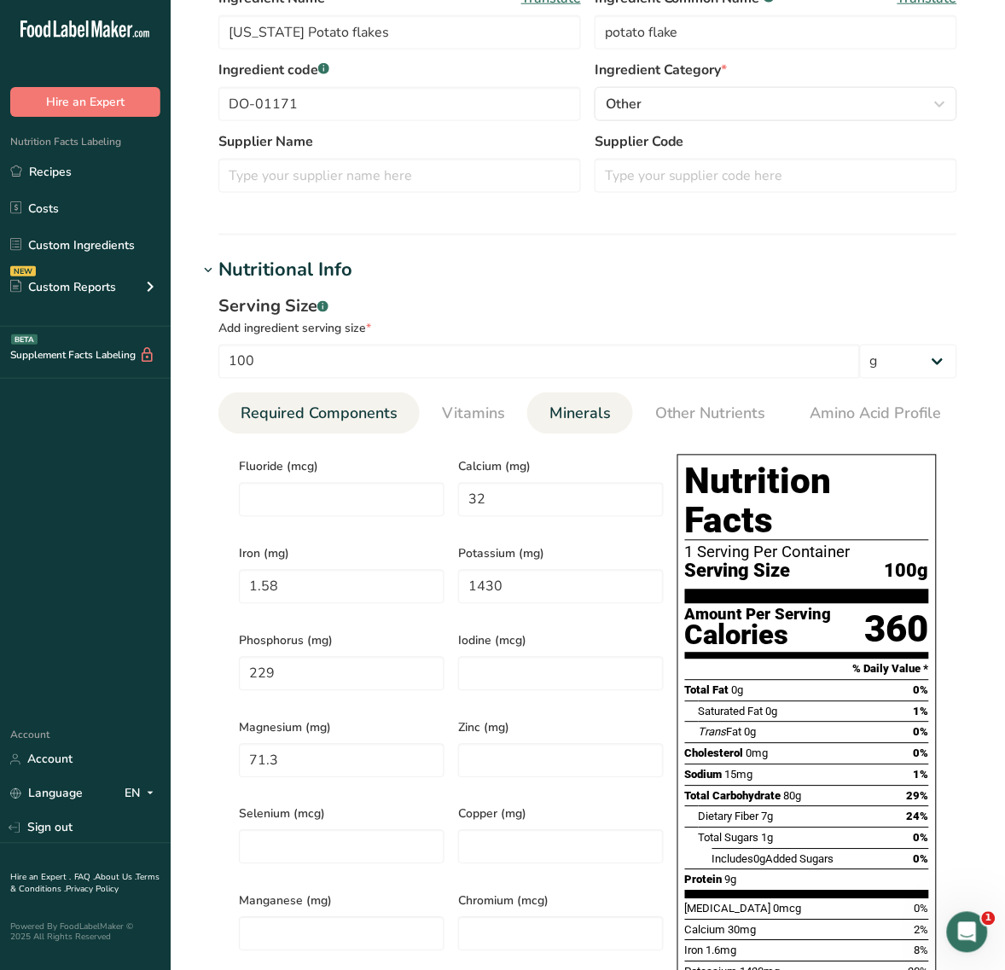
click at [347, 393] on link "Required Components" at bounding box center [319, 415] width 171 height 44
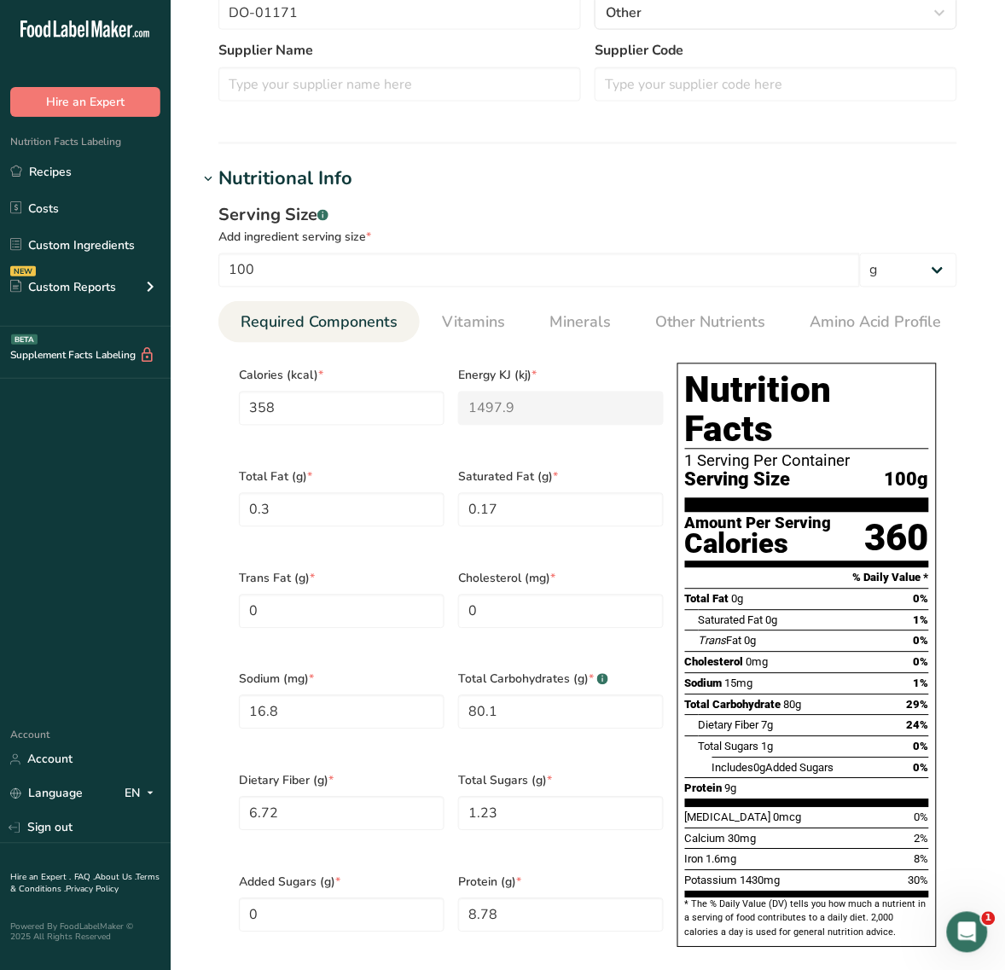
scroll to position [604, 0]
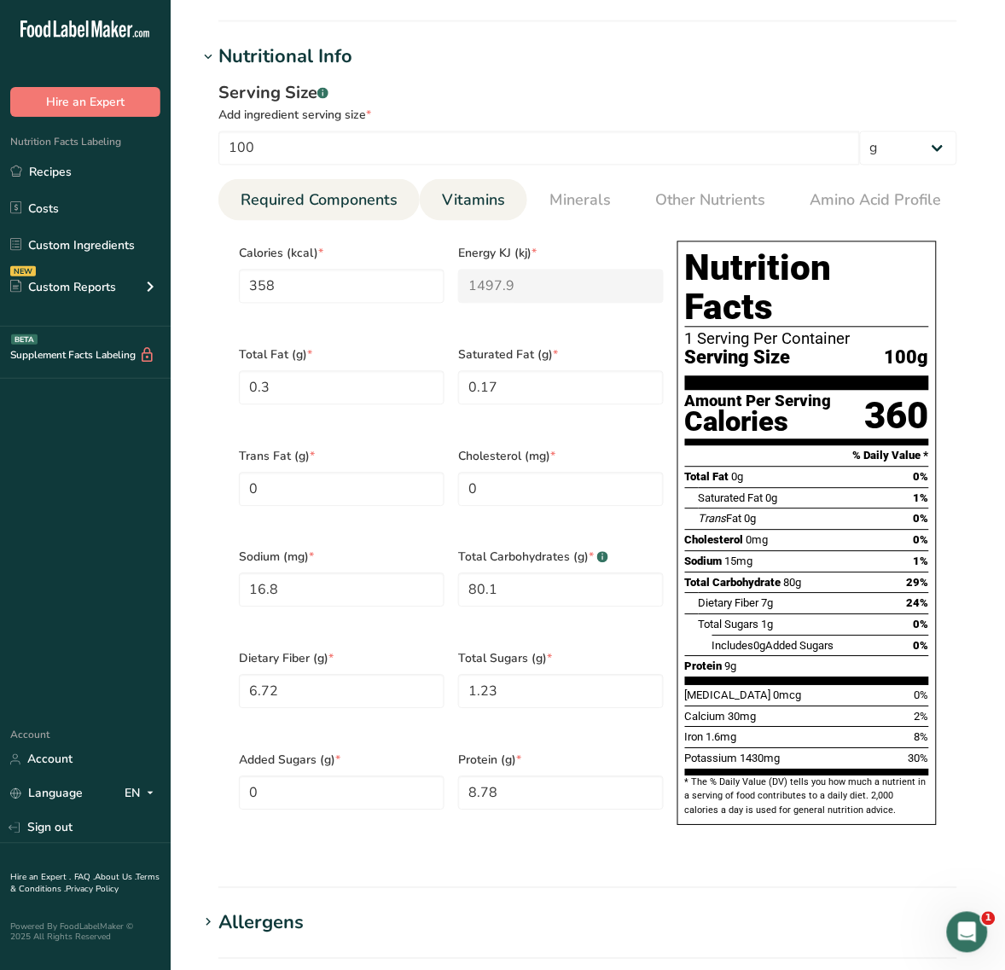
click at [479, 194] on span "Vitamins" at bounding box center [473, 200] width 63 height 23
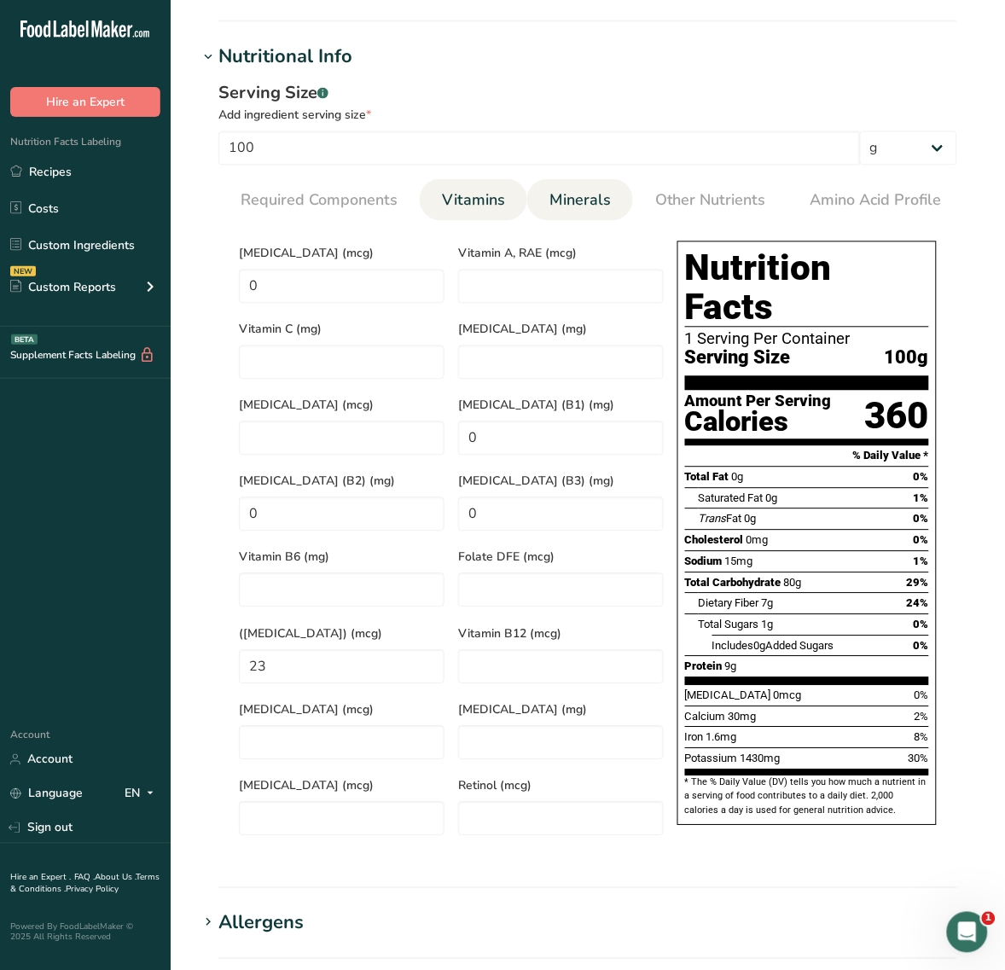
click at [589, 202] on span "Minerals" at bounding box center [580, 200] width 61 height 23
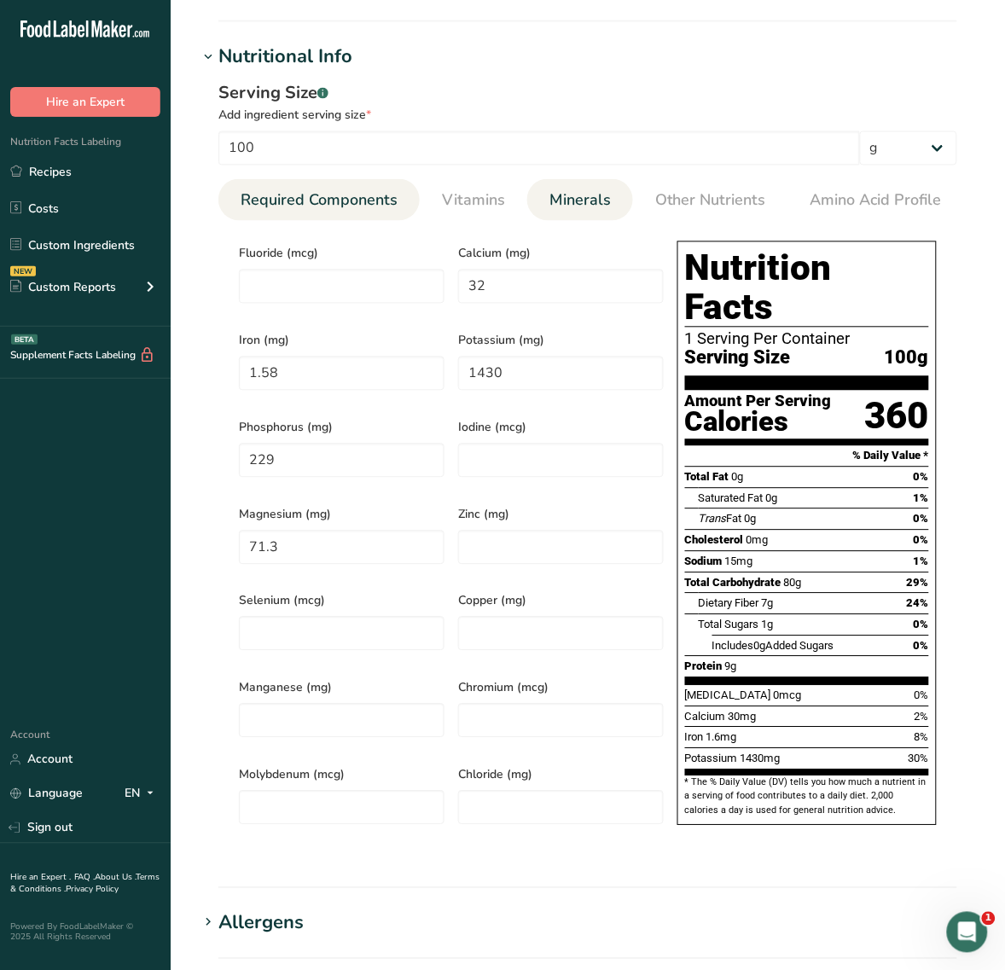
click at [404, 216] on li "Required Components" at bounding box center [318, 200] width 201 height 42
click at [436, 203] on link "Vitamins" at bounding box center [473, 201] width 77 height 44
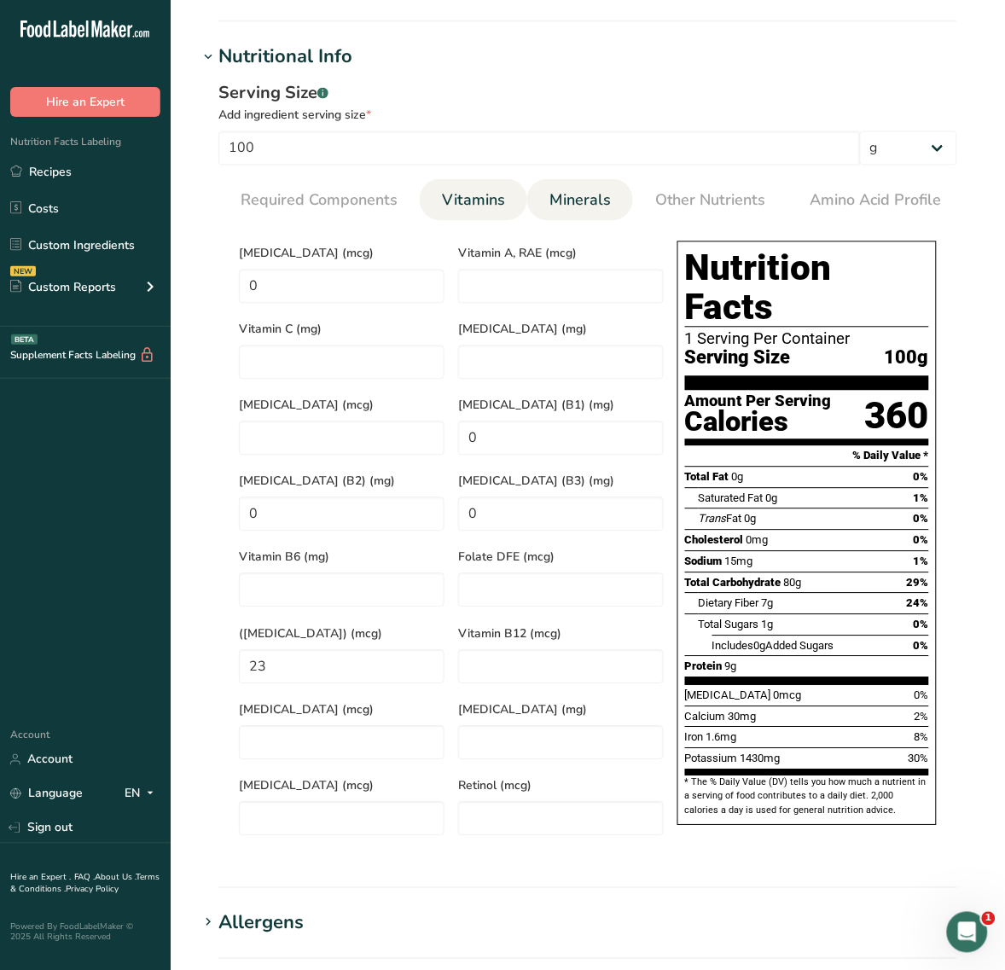
click at [614, 203] on li "Minerals" at bounding box center [580, 200] width 106 height 42
click at [607, 189] on span "Minerals" at bounding box center [580, 200] width 61 height 23
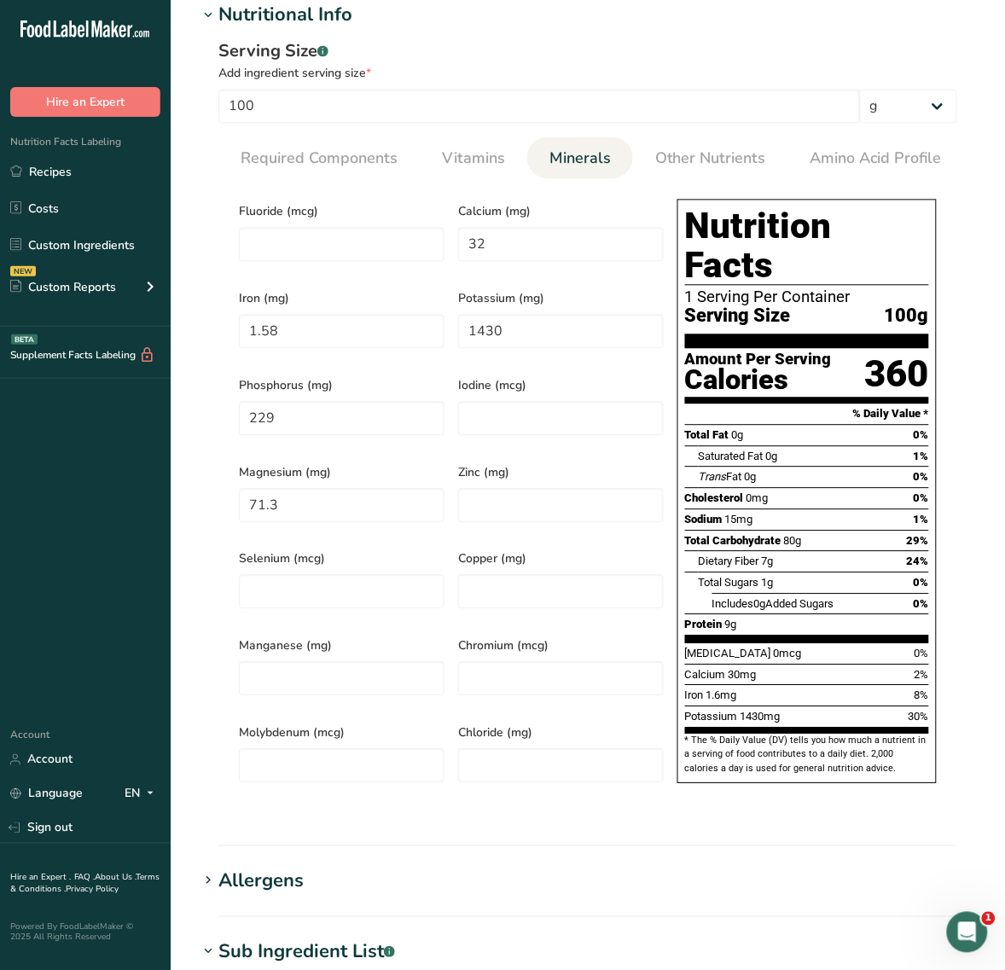
scroll to position [498, 0]
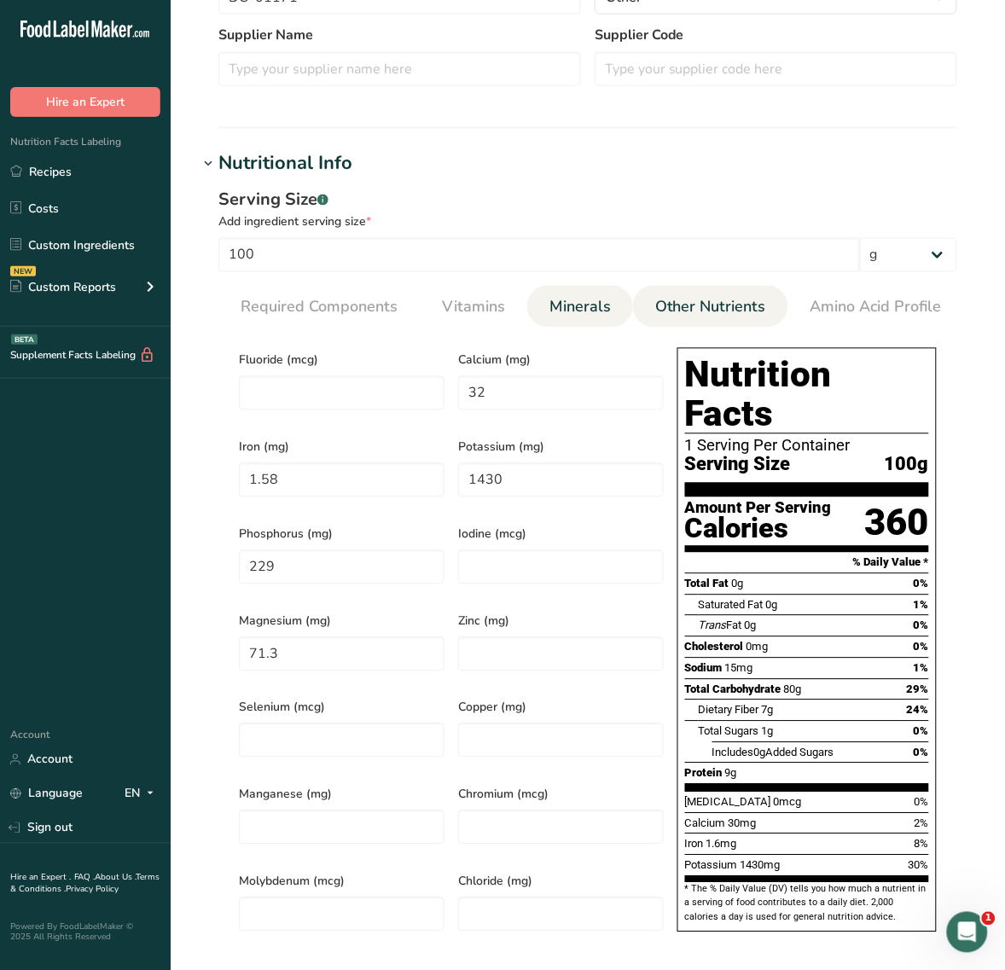
click at [730, 307] on span "Other Nutrients" at bounding box center [710, 307] width 111 height 23
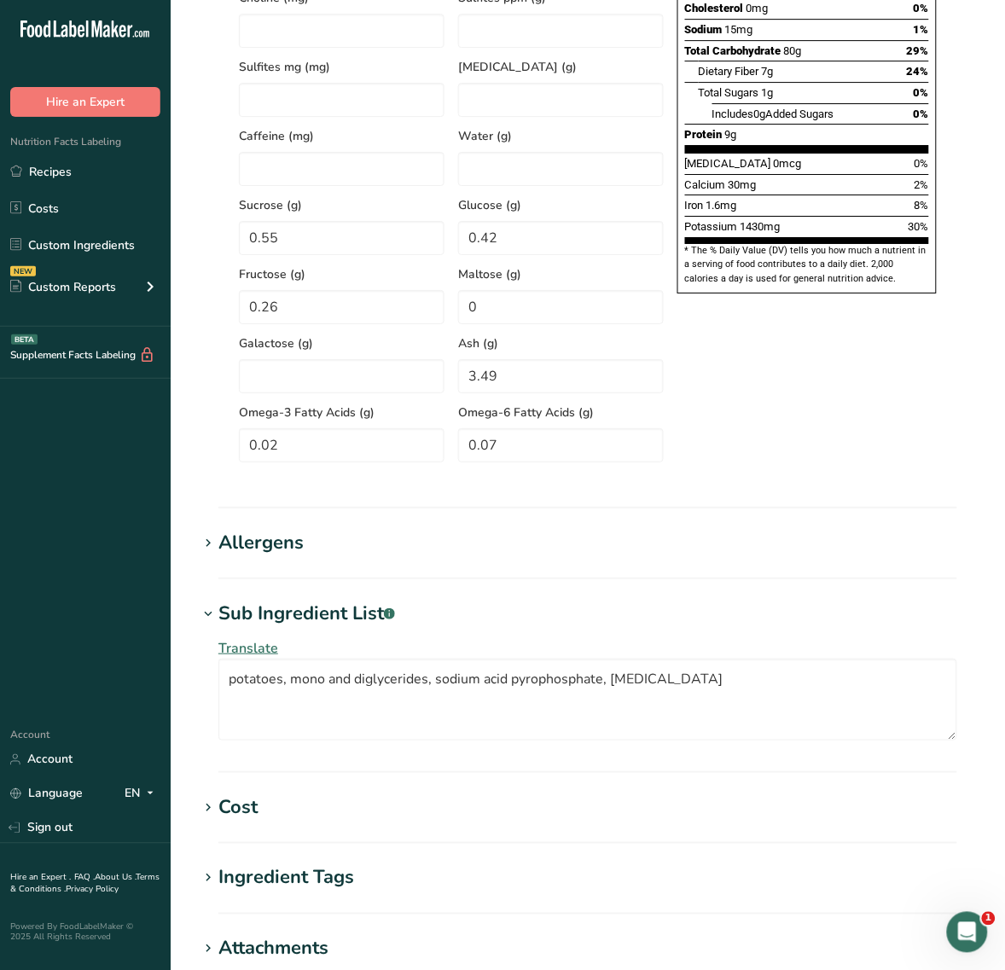
scroll to position [1434, 0]
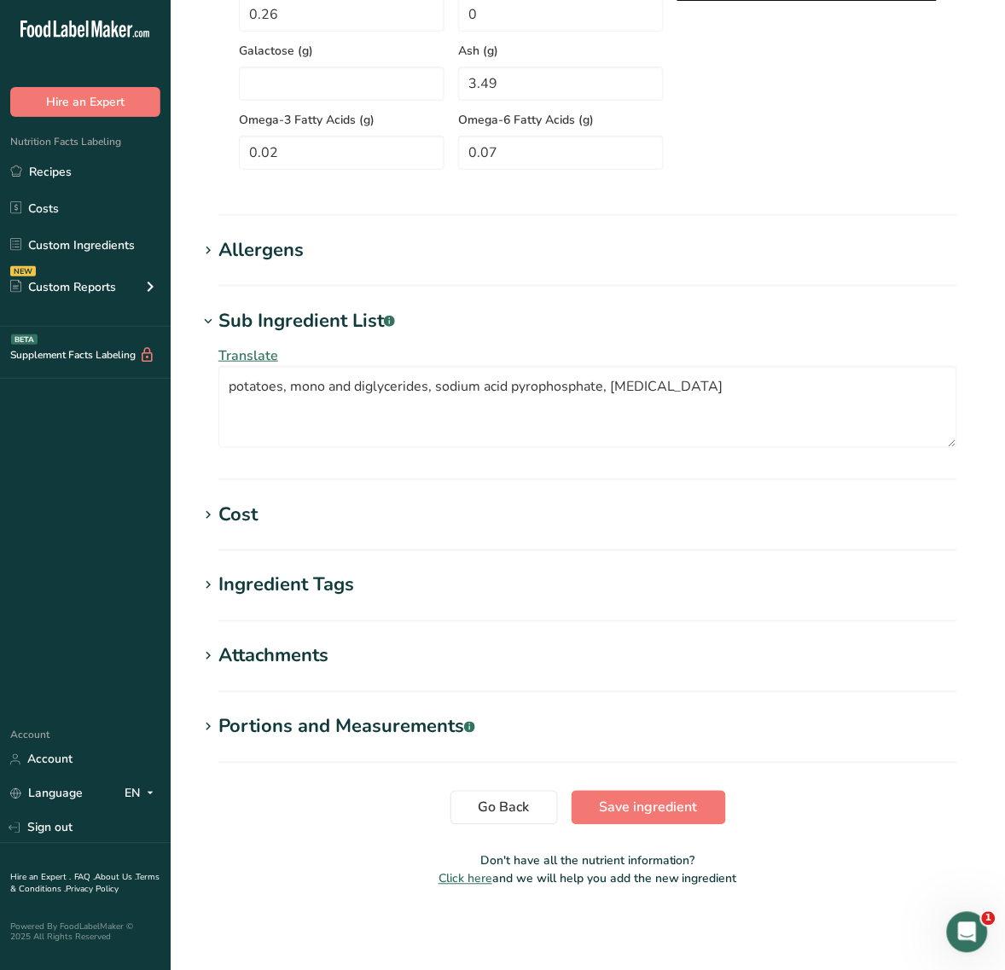
click at [694, 815] on span "Save ingredient" at bounding box center [649, 808] width 98 height 20
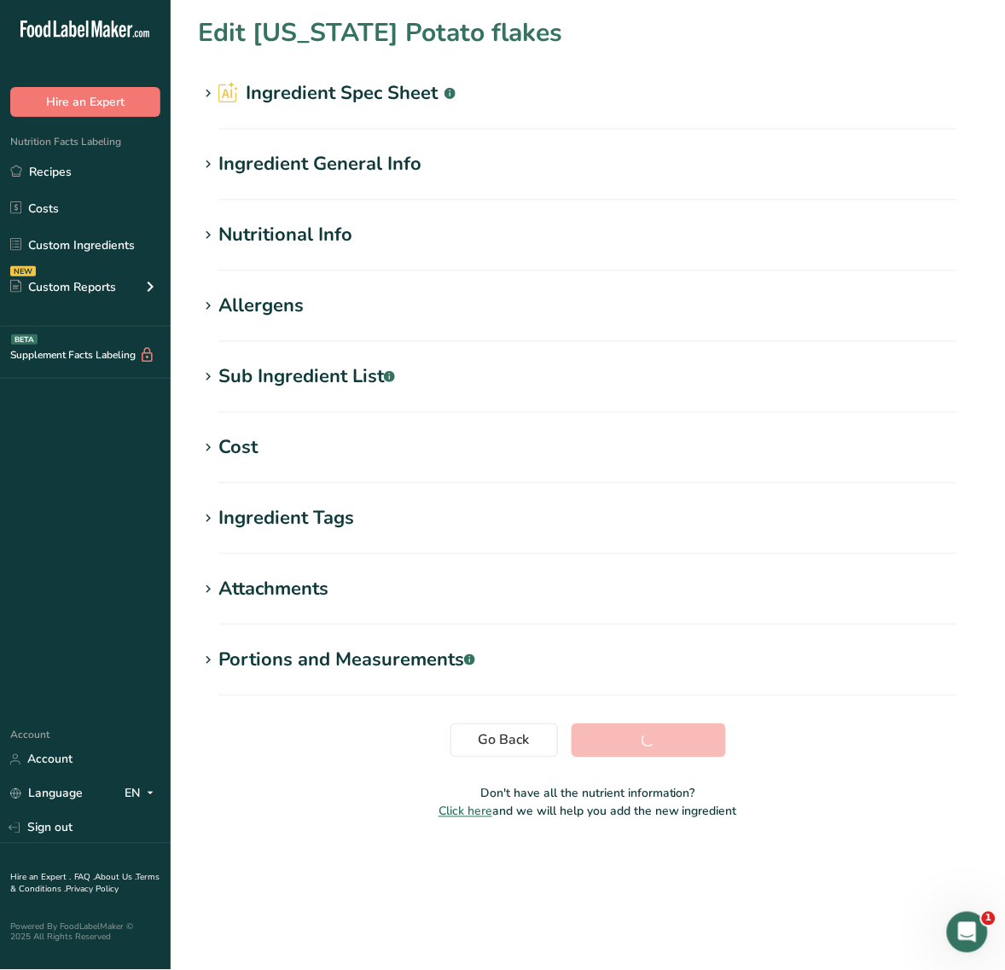
scroll to position [0, 0]
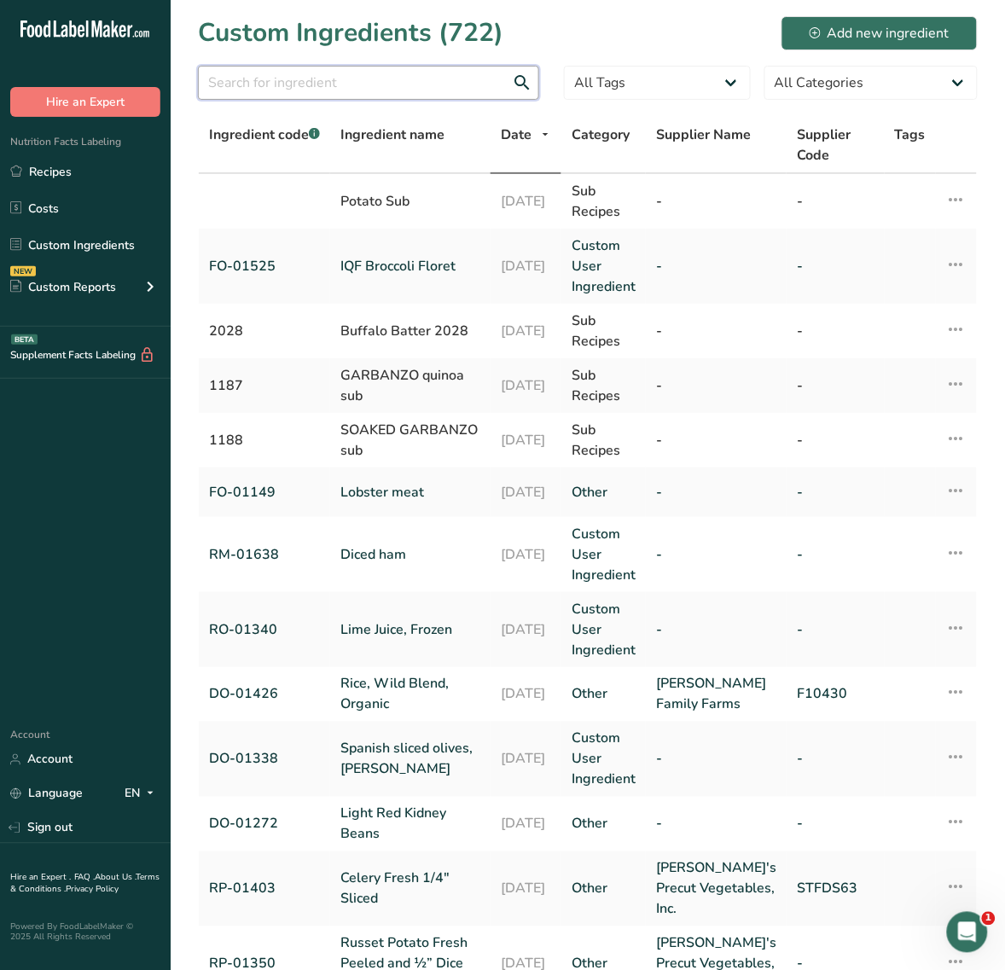
click at [385, 77] on input "text" at bounding box center [368, 83] width 341 height 34
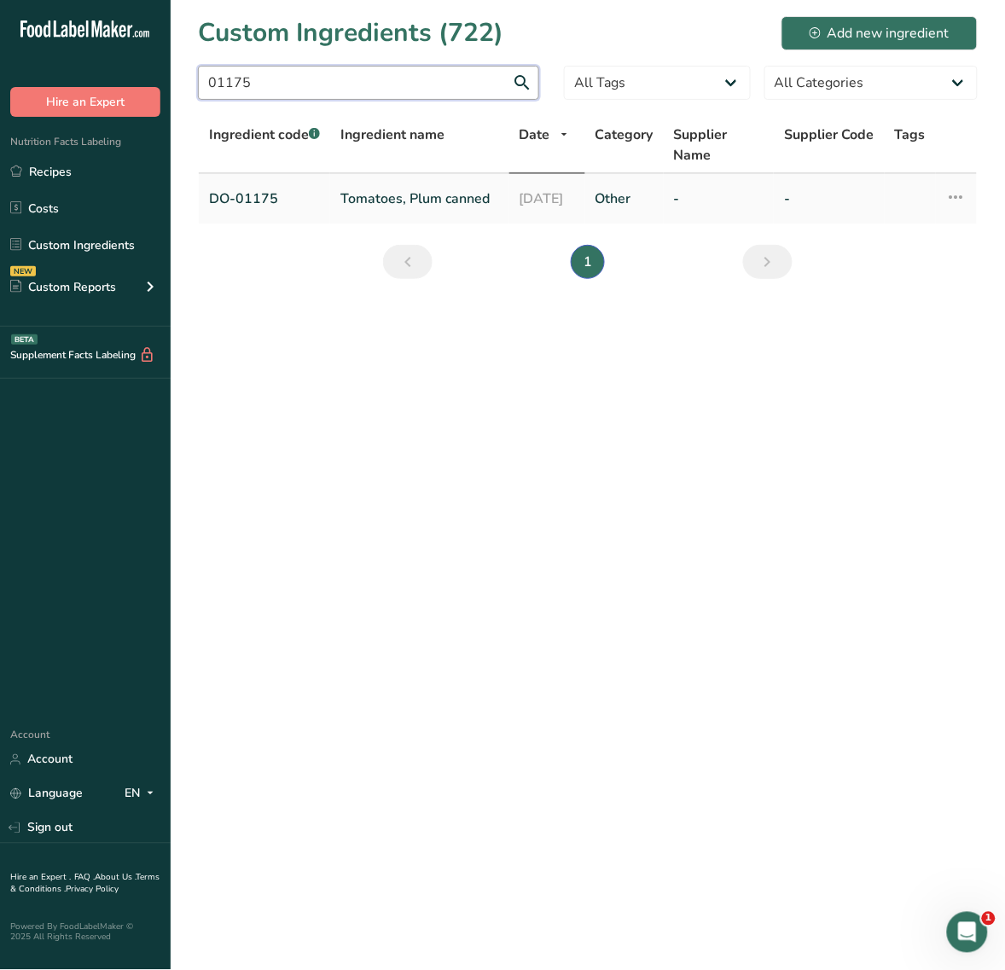
type input "01175"
click at [368, 189] on link "Tomatoes, Plum canned" at bounding box center [420, 199] width 159 height 20
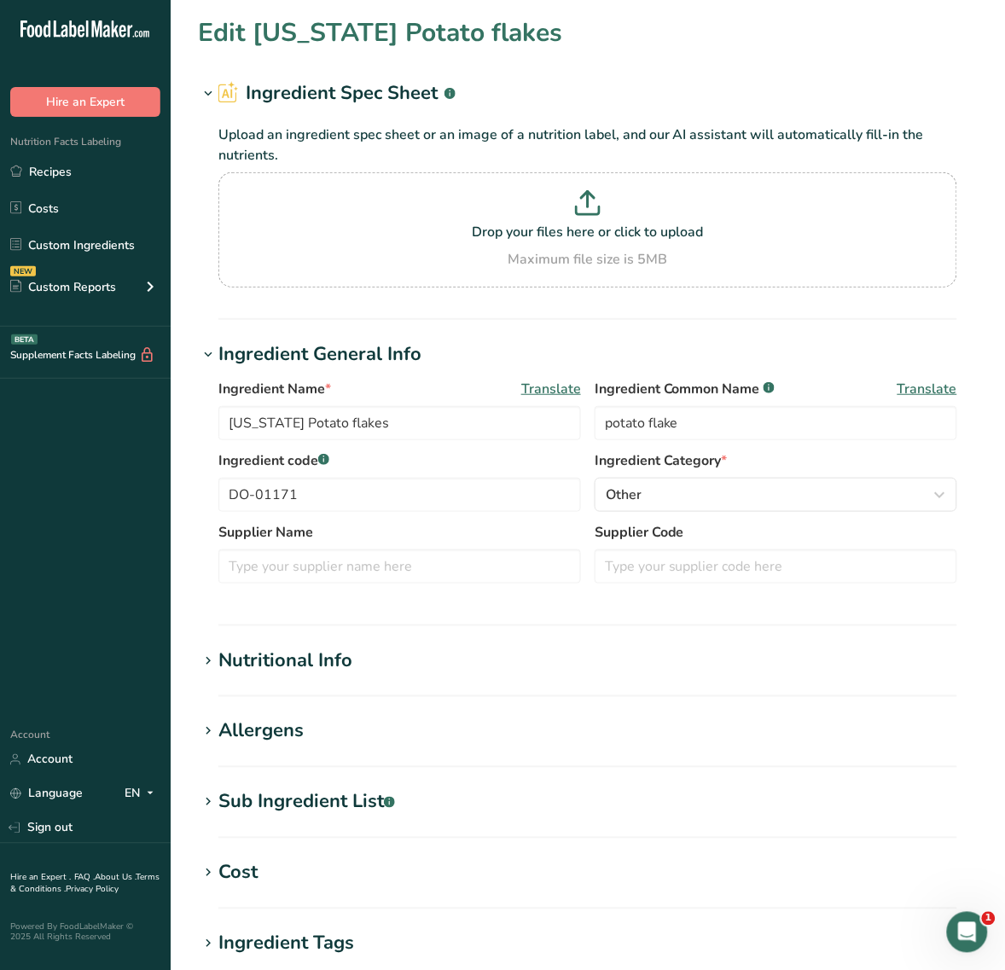
type input "Tomatoes, Plum canned"
type input "plum tomatoes"
type input "DO-01175"
click at [305, 659] on div "Nutritional Info" at bounding box center [285, 661] width 134 height 28
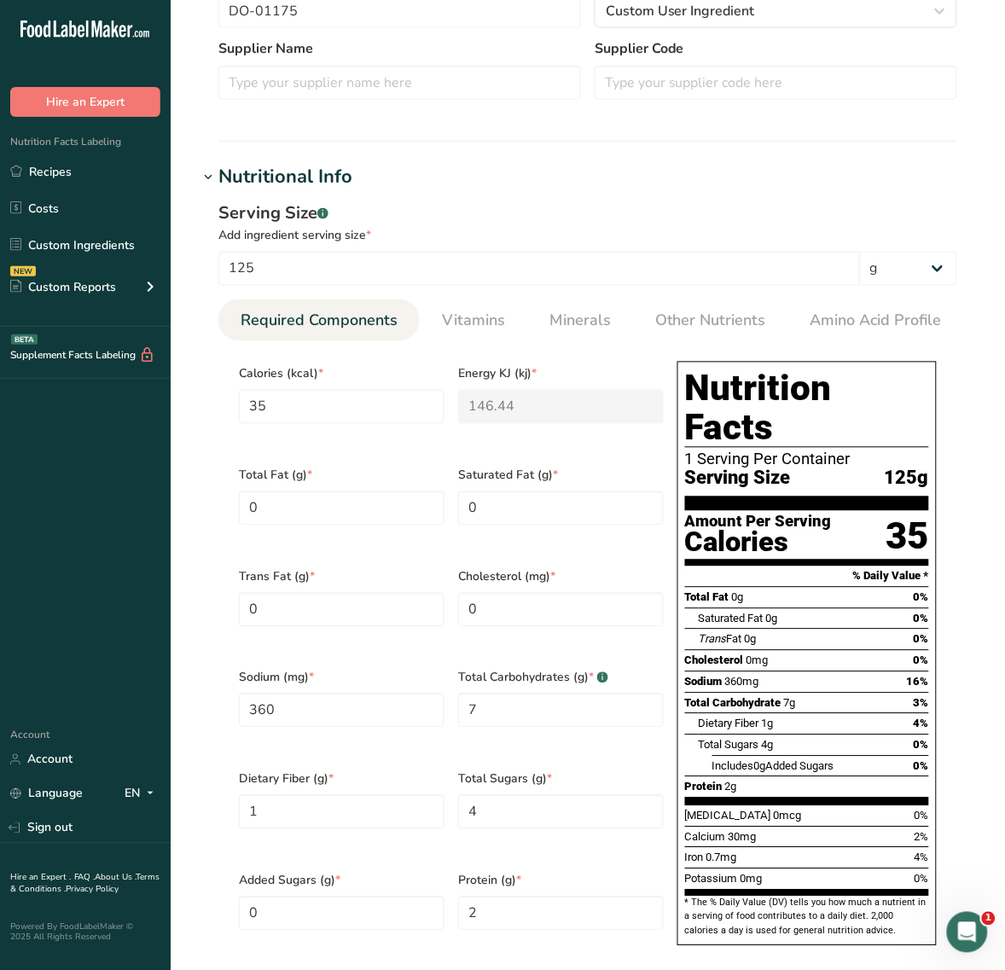
scroll to position [533, 0]
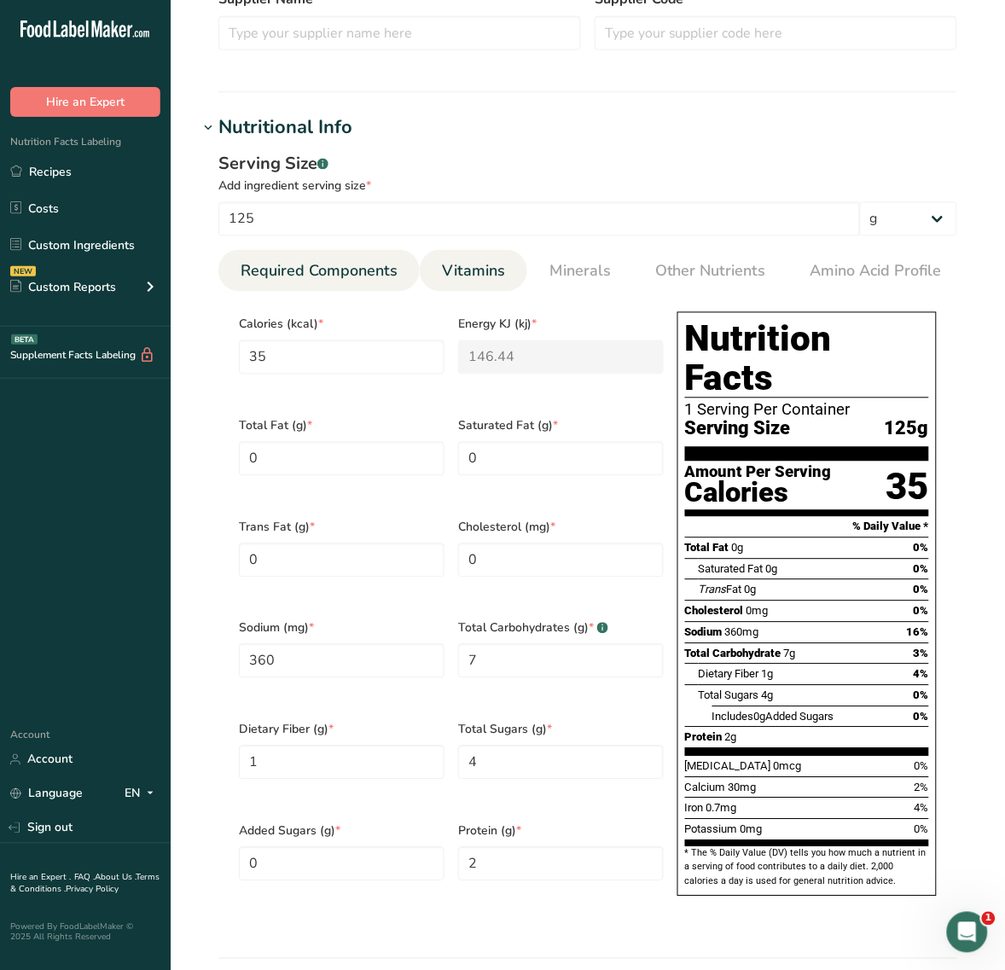
click at [498, 267] on span "Vitamins" at bounding box center [473, 271] width 63 height 23
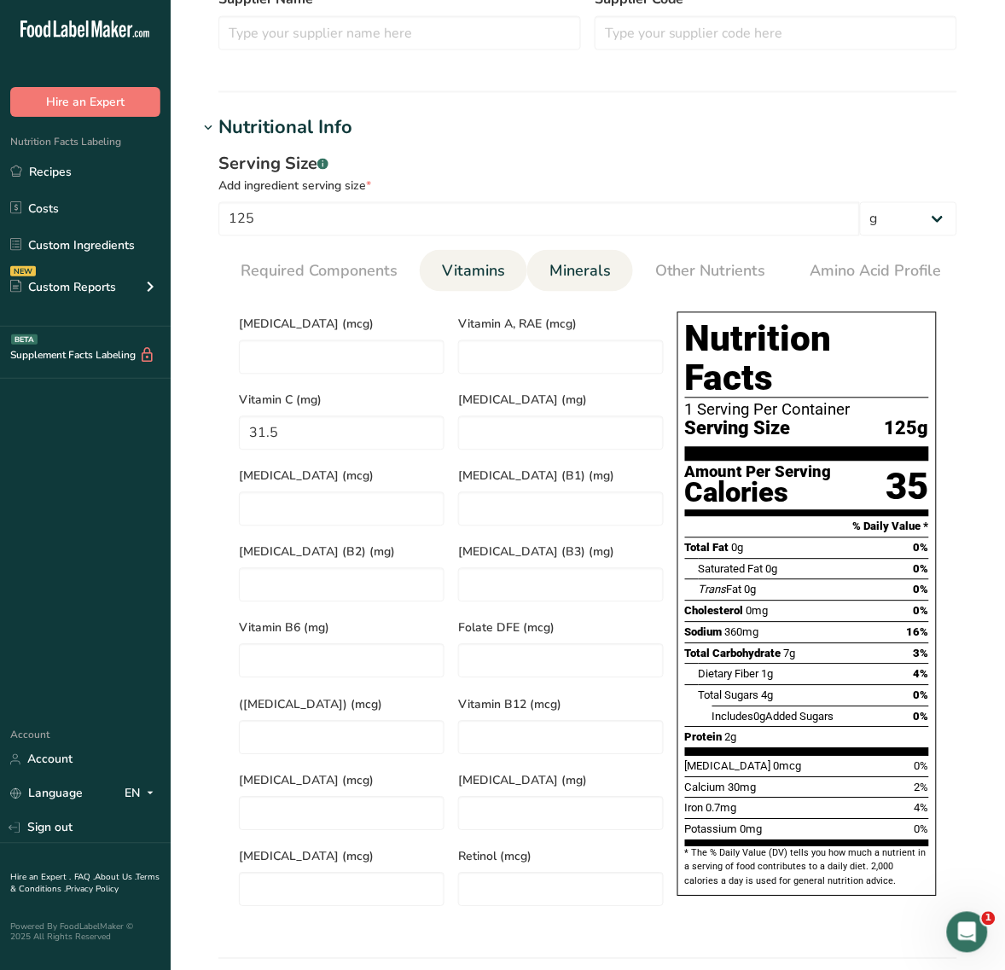
click at [612, 275] on link "Minerals" at bounding box center [580, 272] width 75 height 44
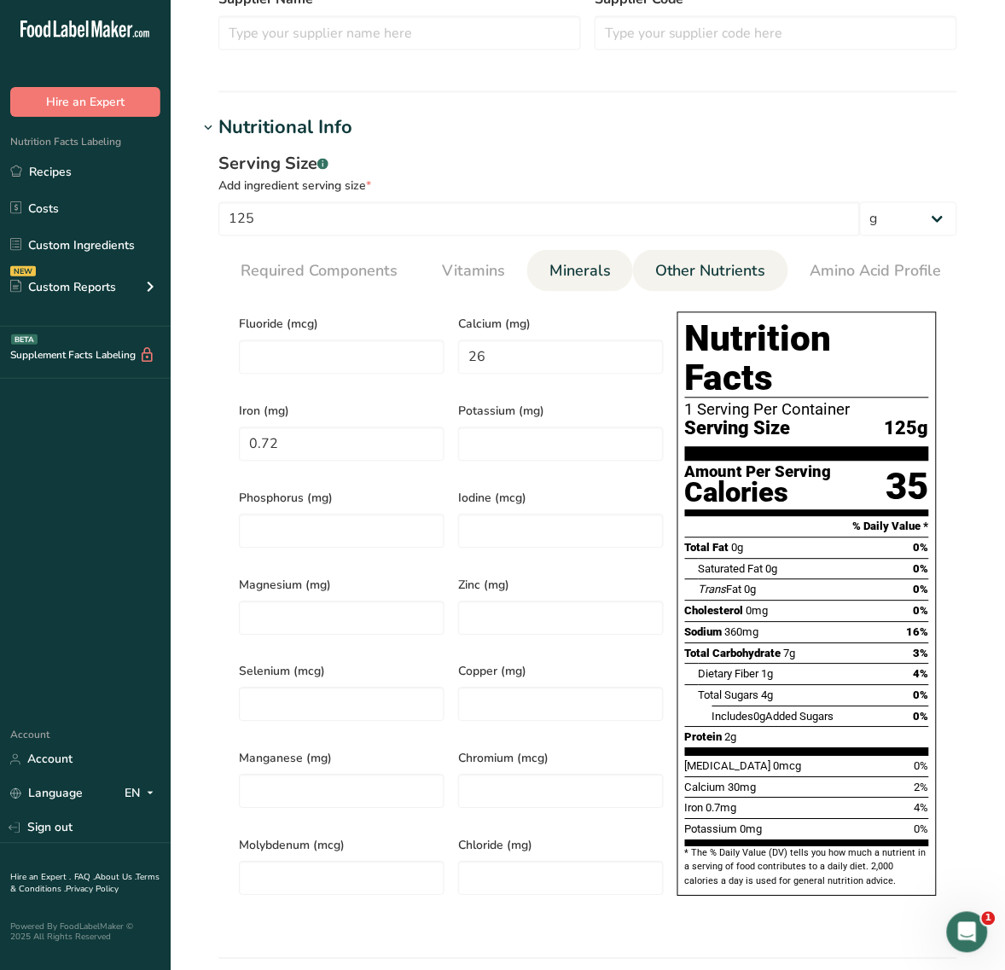
click at [657, 271] on span "Other Nutrients" at bounding box center [710, 271] width 111 height 23
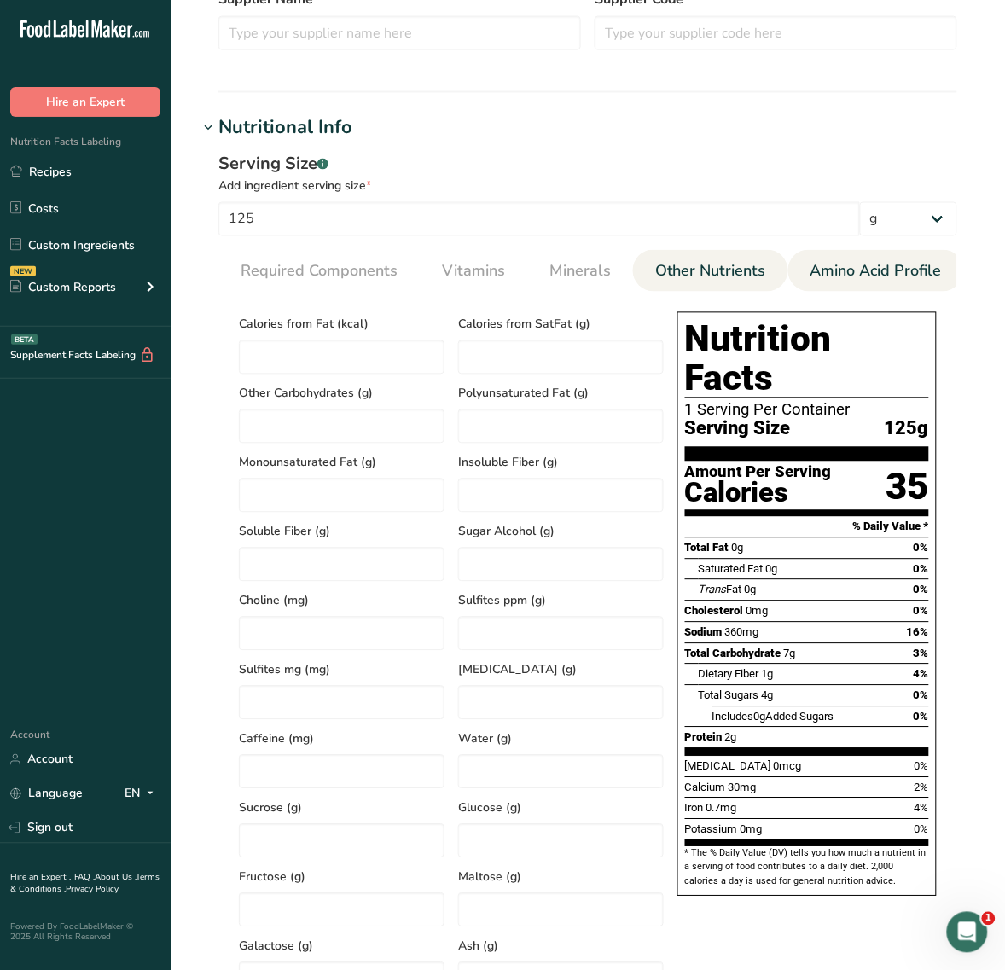
click at [849, 253] on link "Amino Acid Profile" at bounding box center [876, 272] width 145 height 44
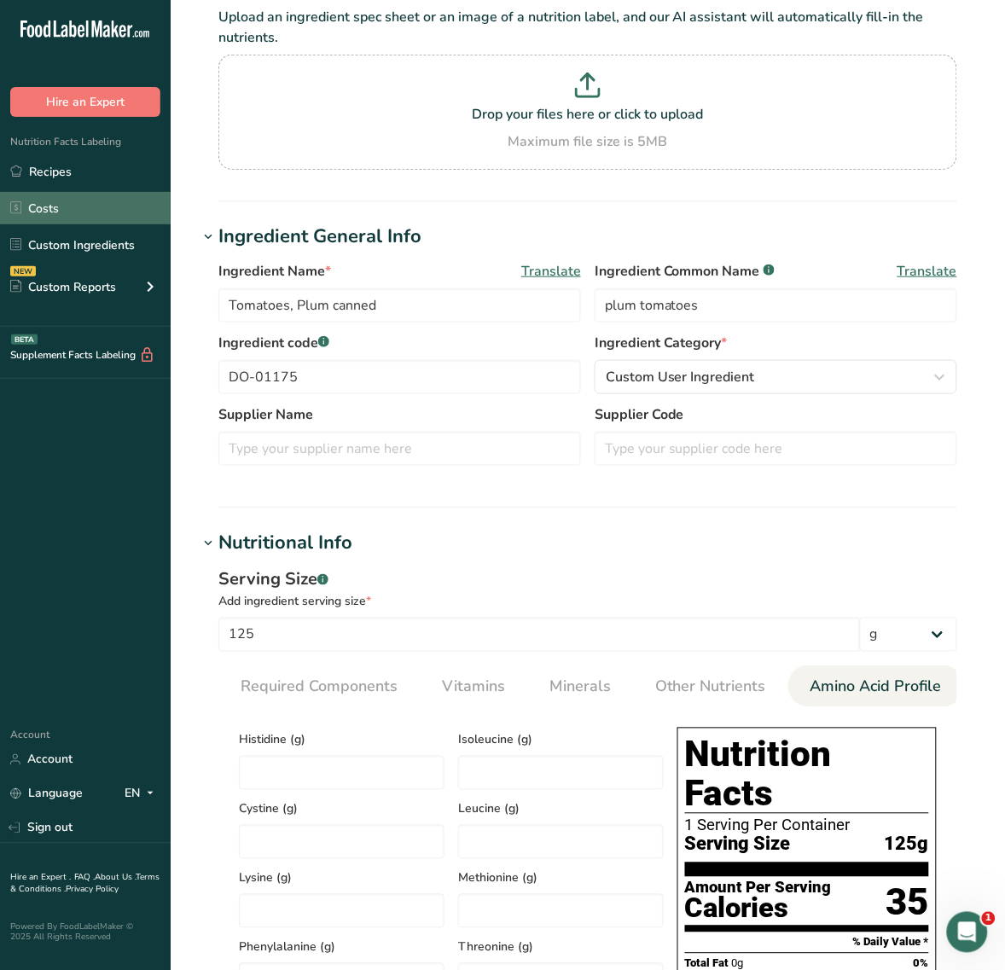
scroll to position [107, 0]
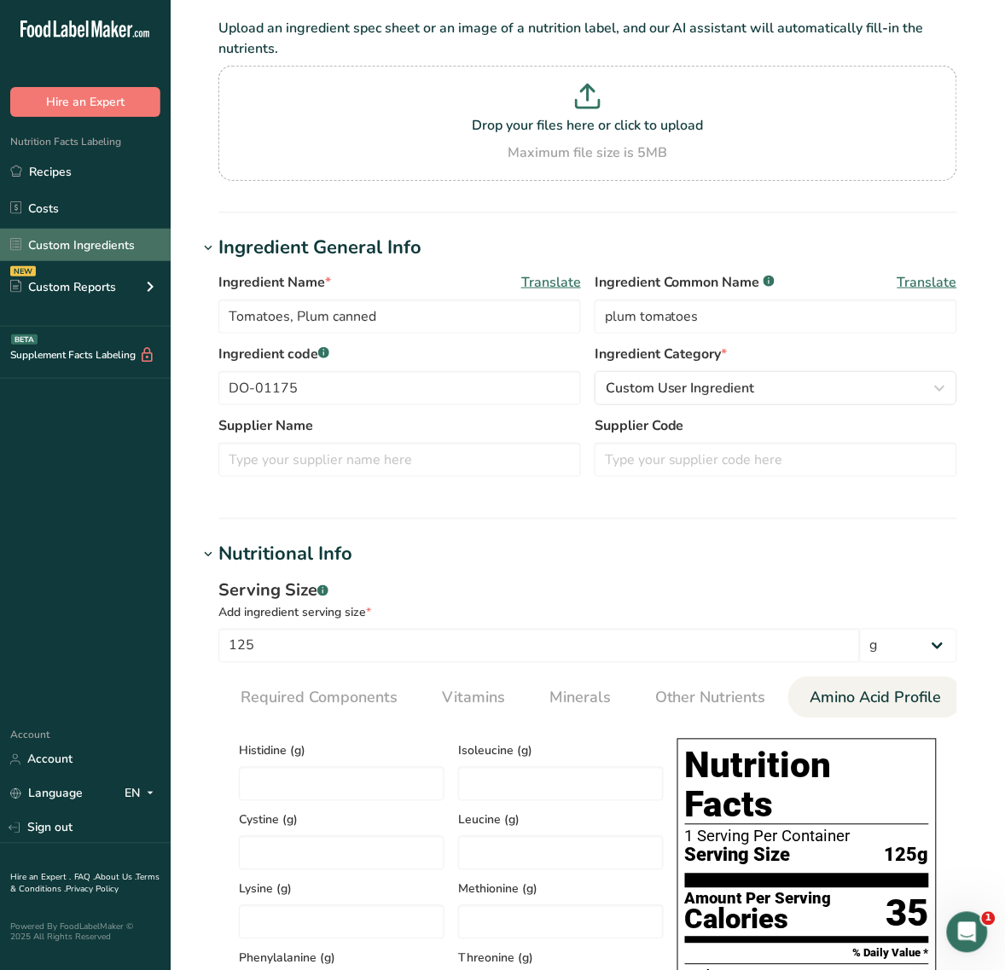
click at [113, 236] on link "Custom Ingredients" at bounding box center [85, 245] width 171 height 32
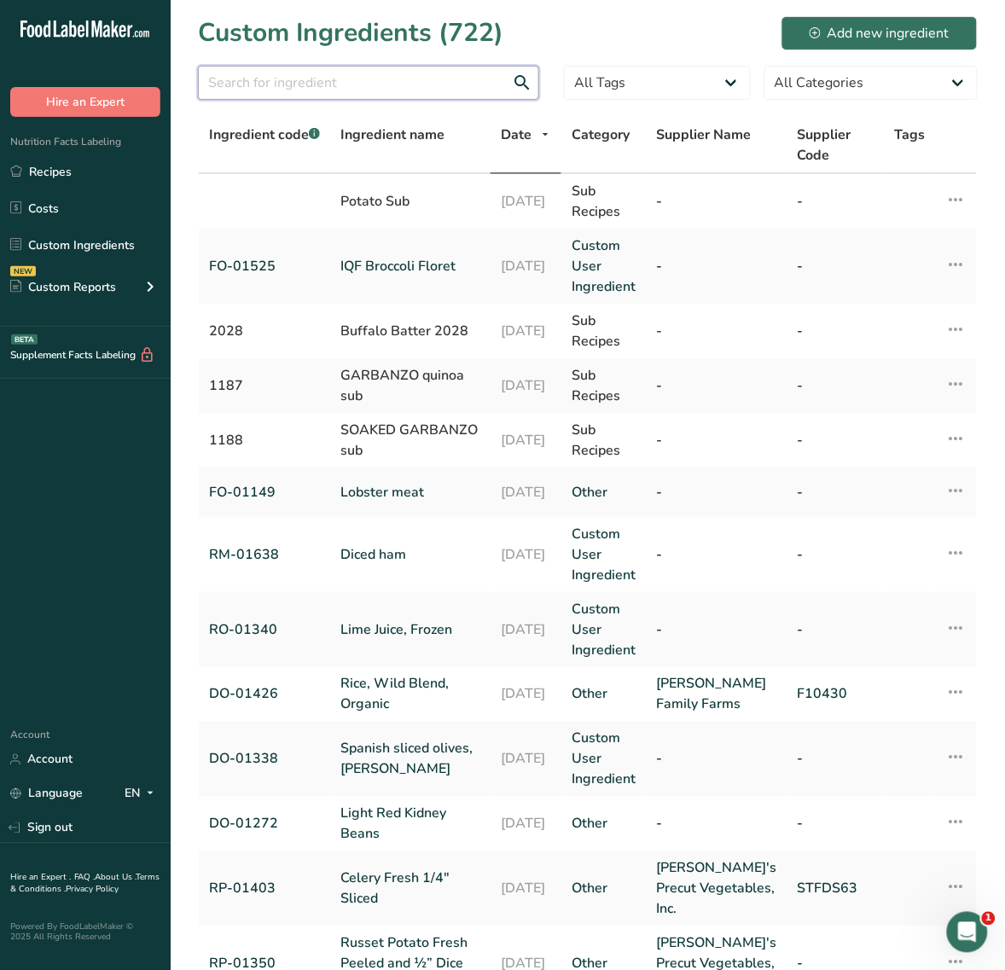
click at [327, 73] on input "text" at bounding box center [368, 83] width 341 height 34
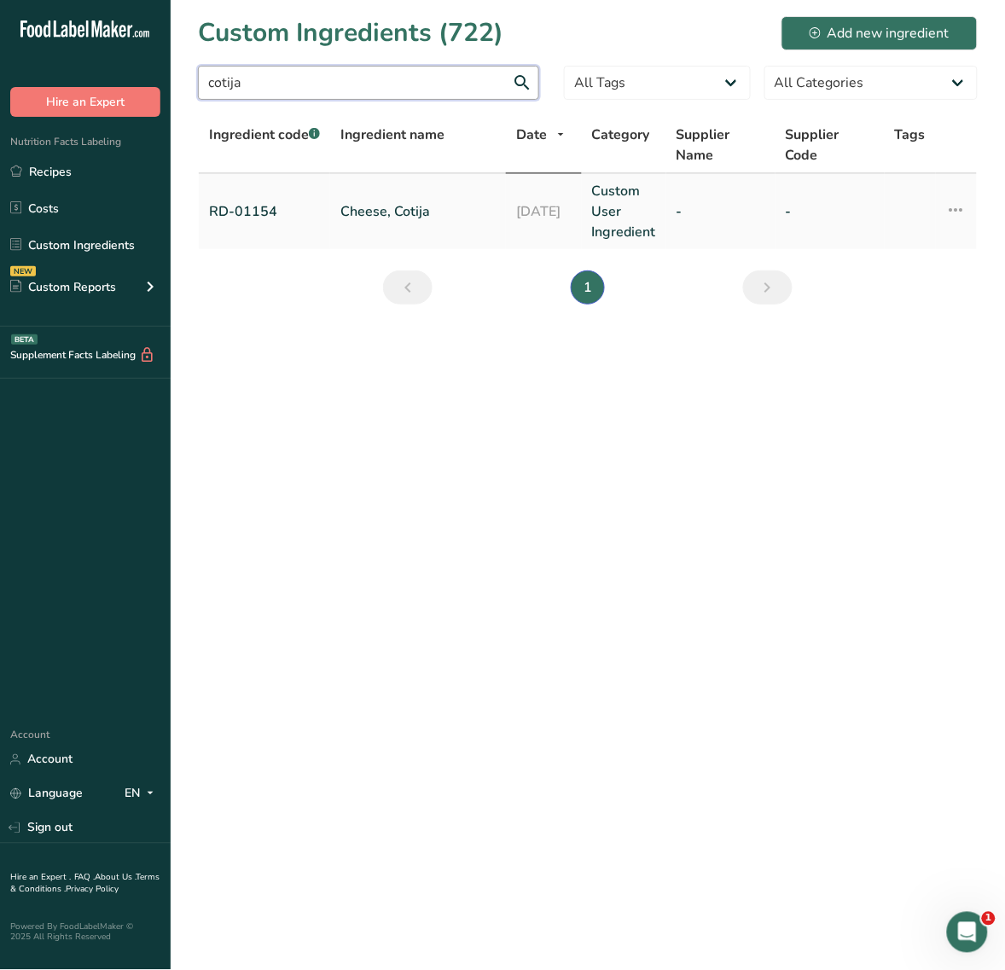
type input "cotija"
click at [367, 199] on td "Cheese, Cotija" at bounding box center [418, 211] width 176 height 75
click at [375, 201] on link "Cheese, Cotija" at bounding box center [418, 211] width 155 height 20
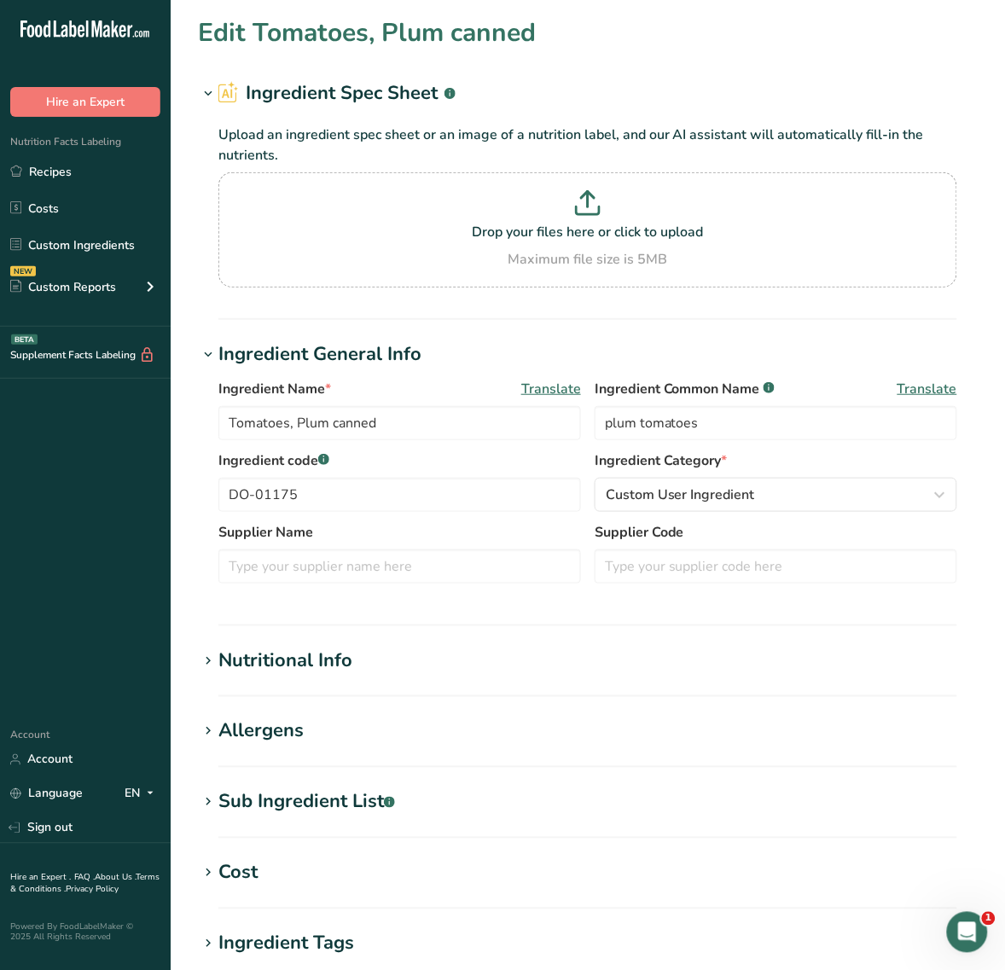
type input "Cheese, Cotija"
type input "cotija cheese"
type input "RD-01154"
type input "28.3495"
type input "90"
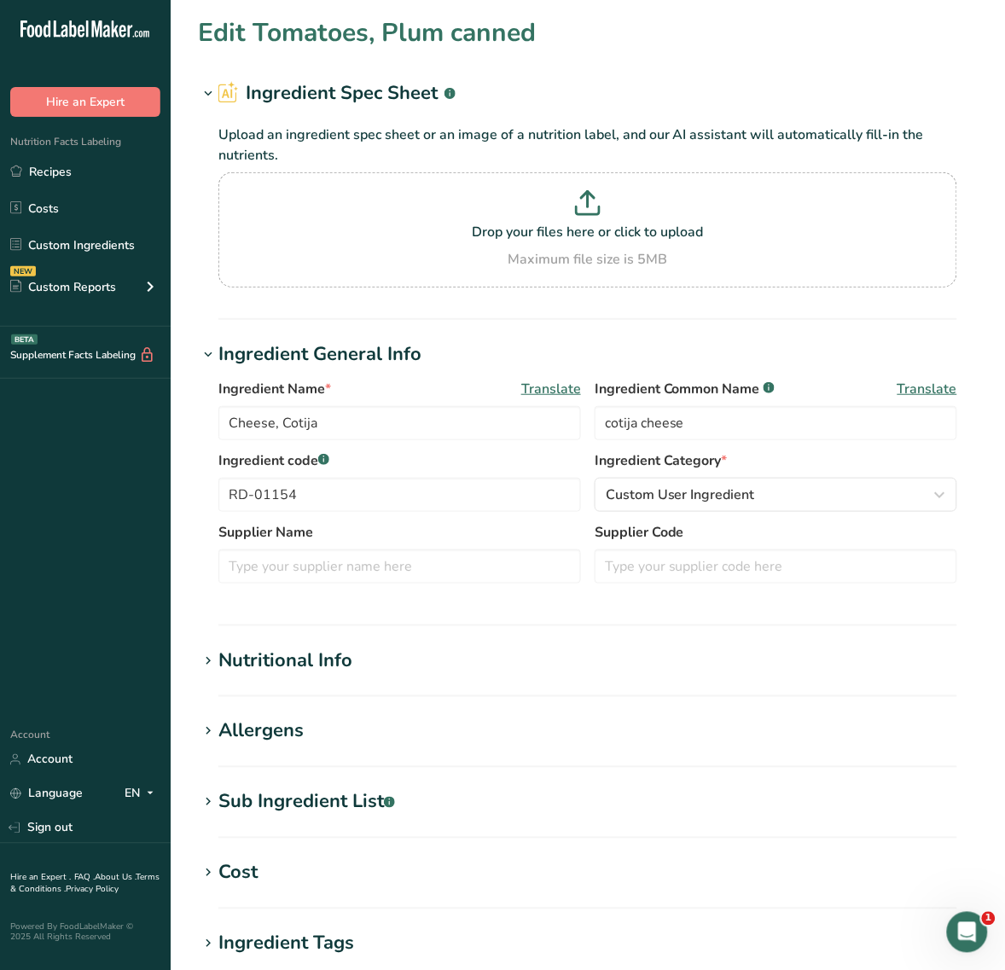
type KJ "376.56"
type Fat "7"
type Fat "4"
type Fat "0"
type input "25"
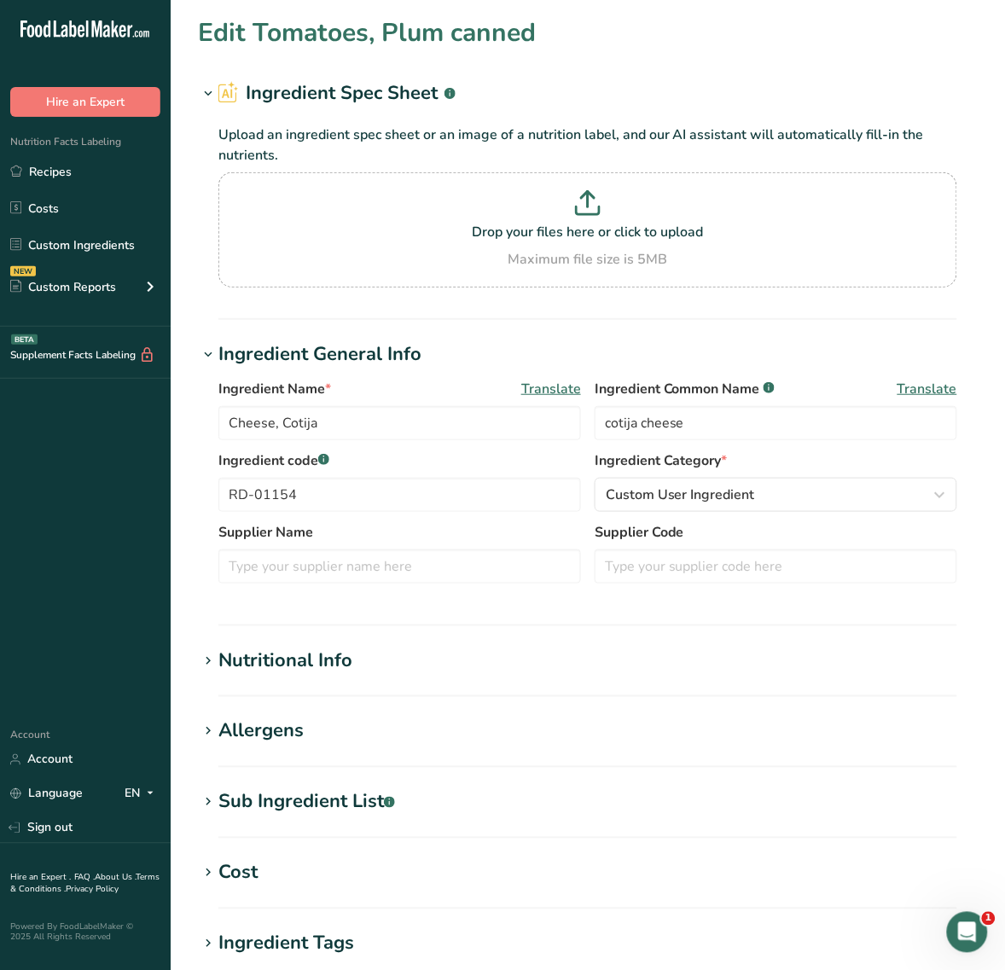
type input "460"
type Carbohydrates "0"
type Fiber "0"
type Sugars "0"
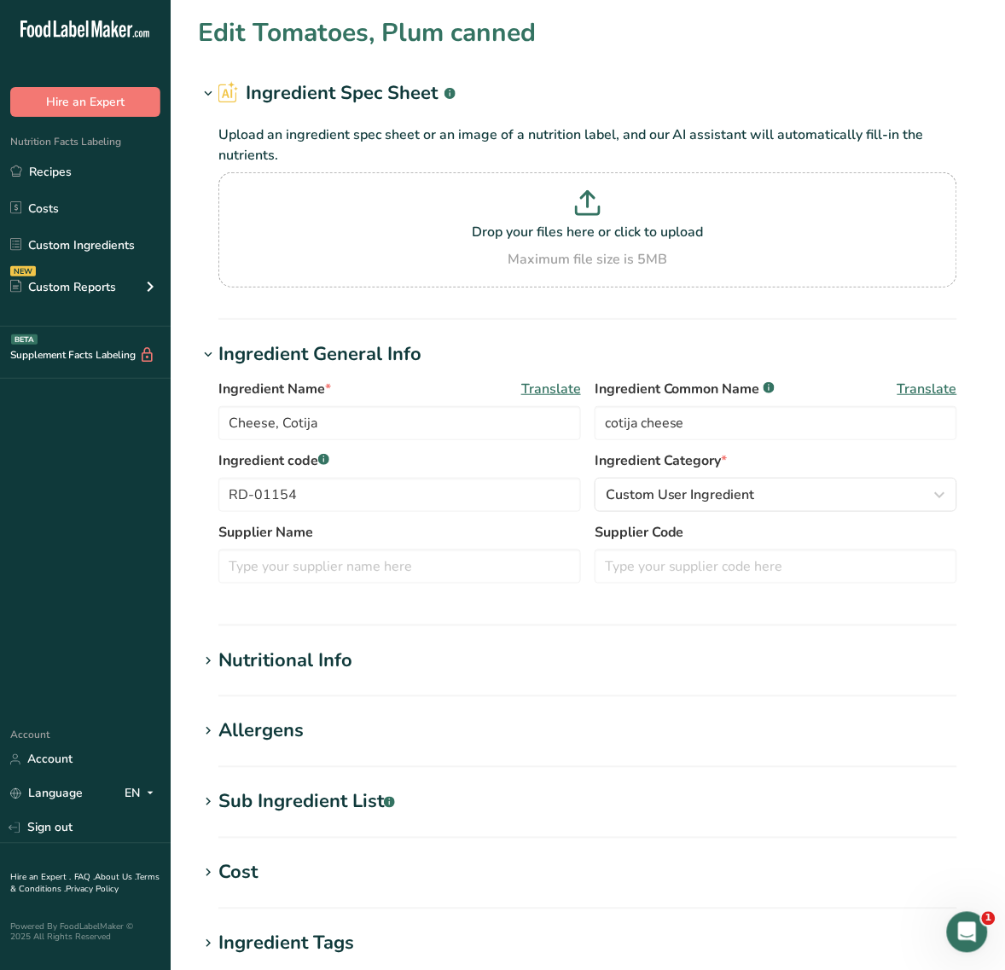
type input "7"
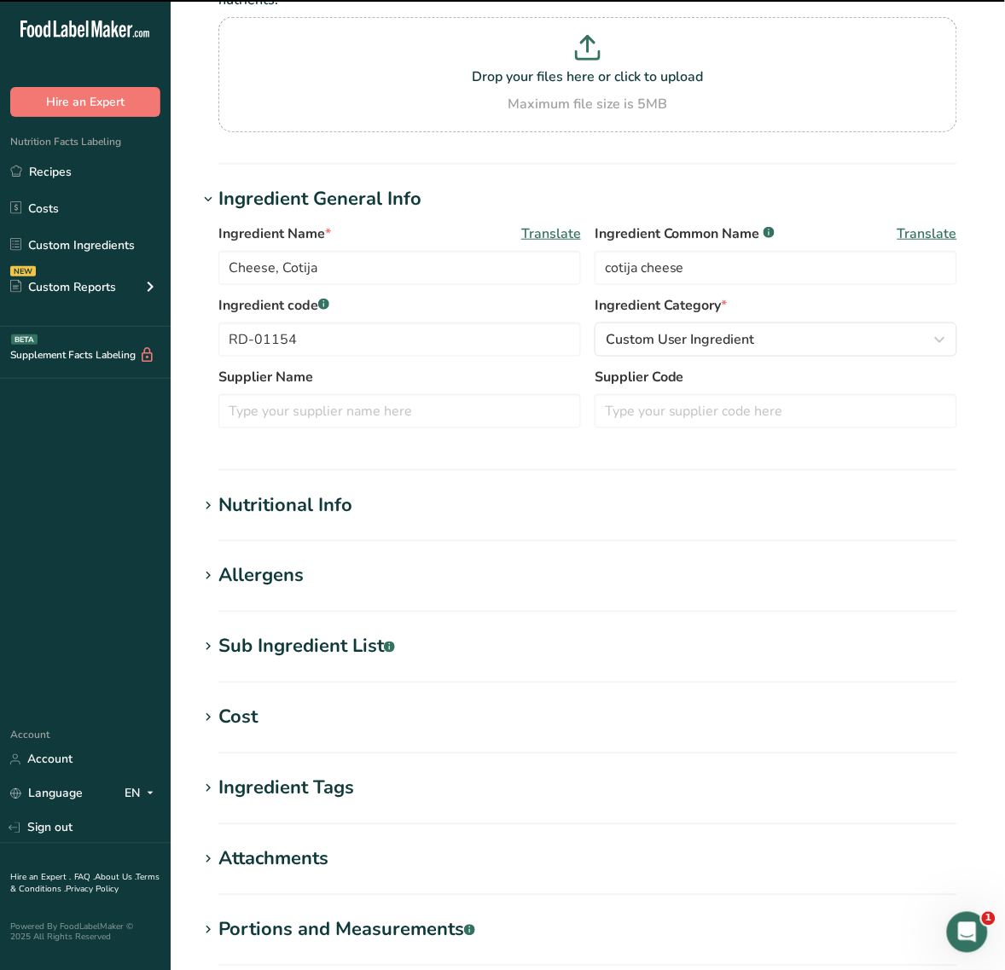
scroll to position [320, 0]
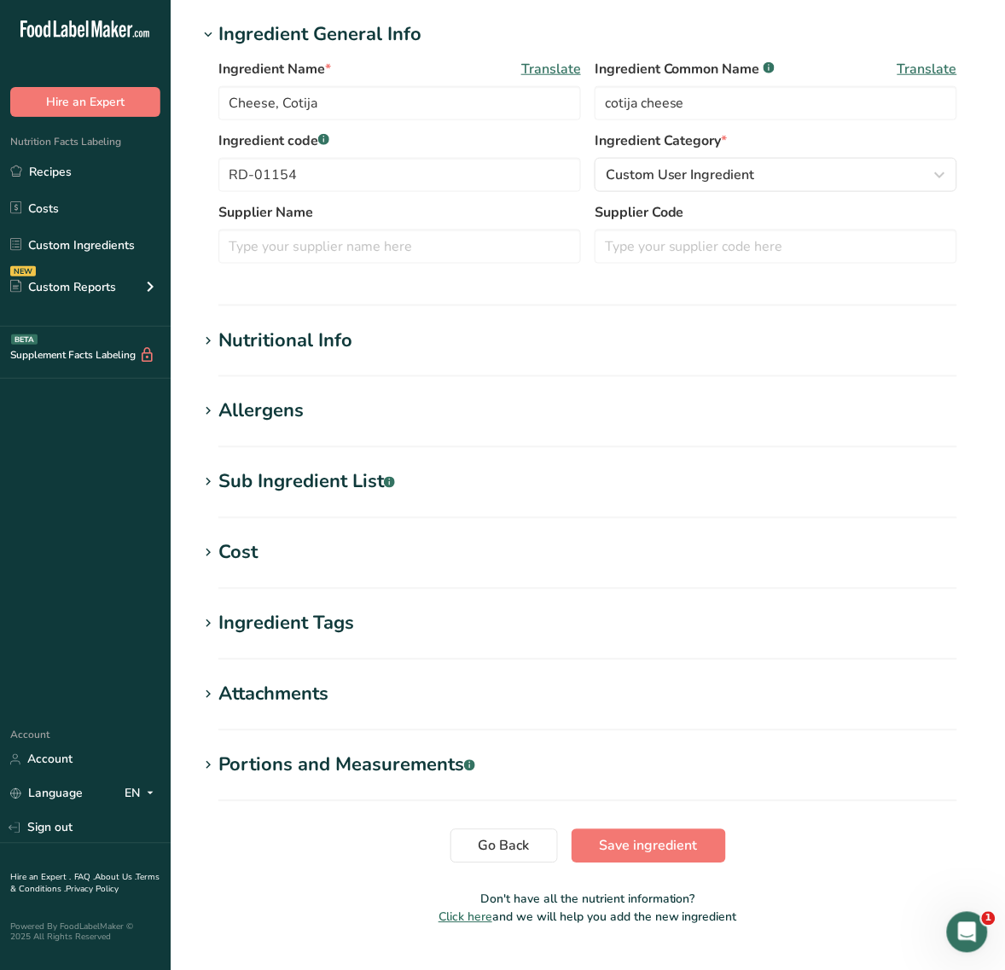
click at [274, 346] on div "Nutritional Info" at bounding box center [285, 341] width 134 height 28
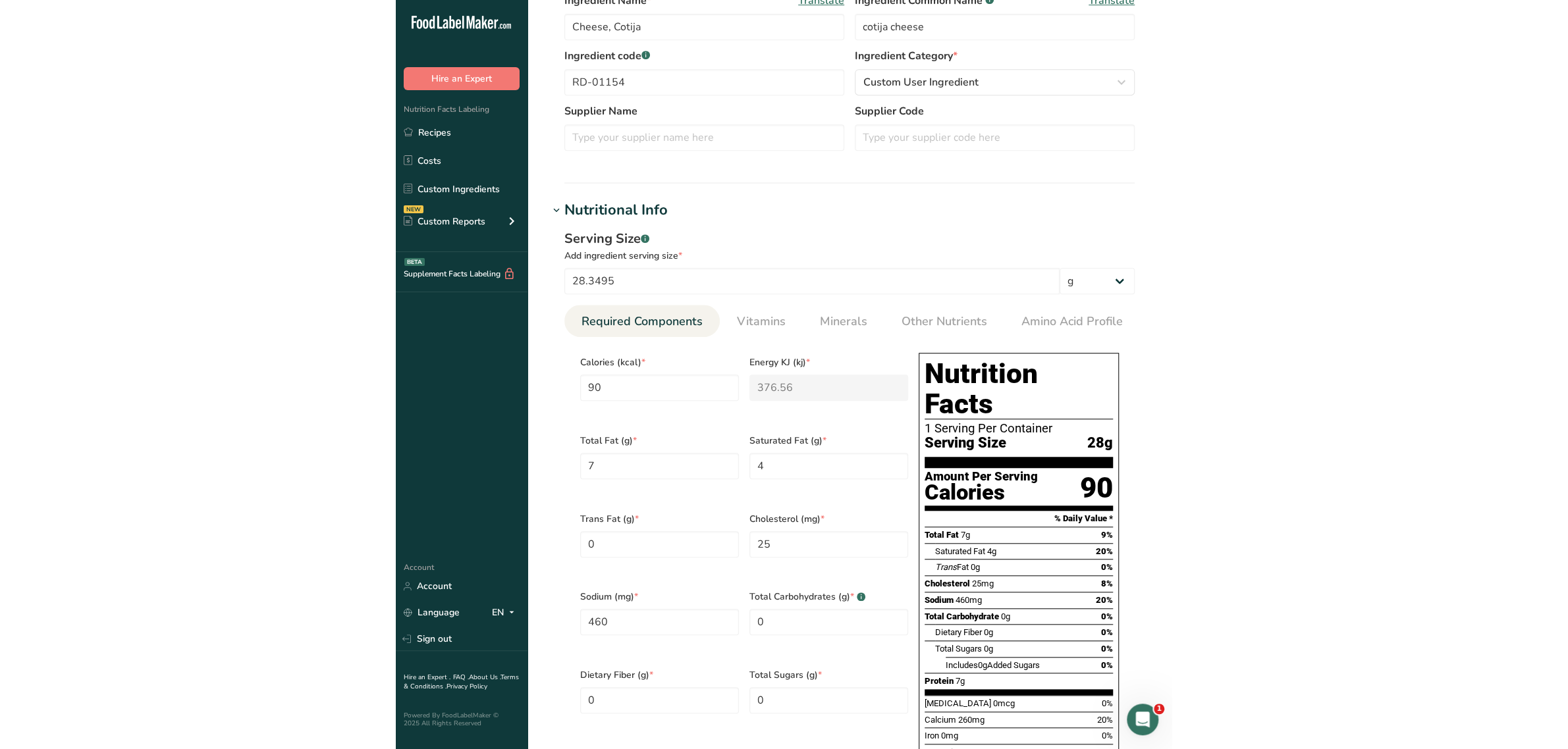
scroll to position [329, 0]
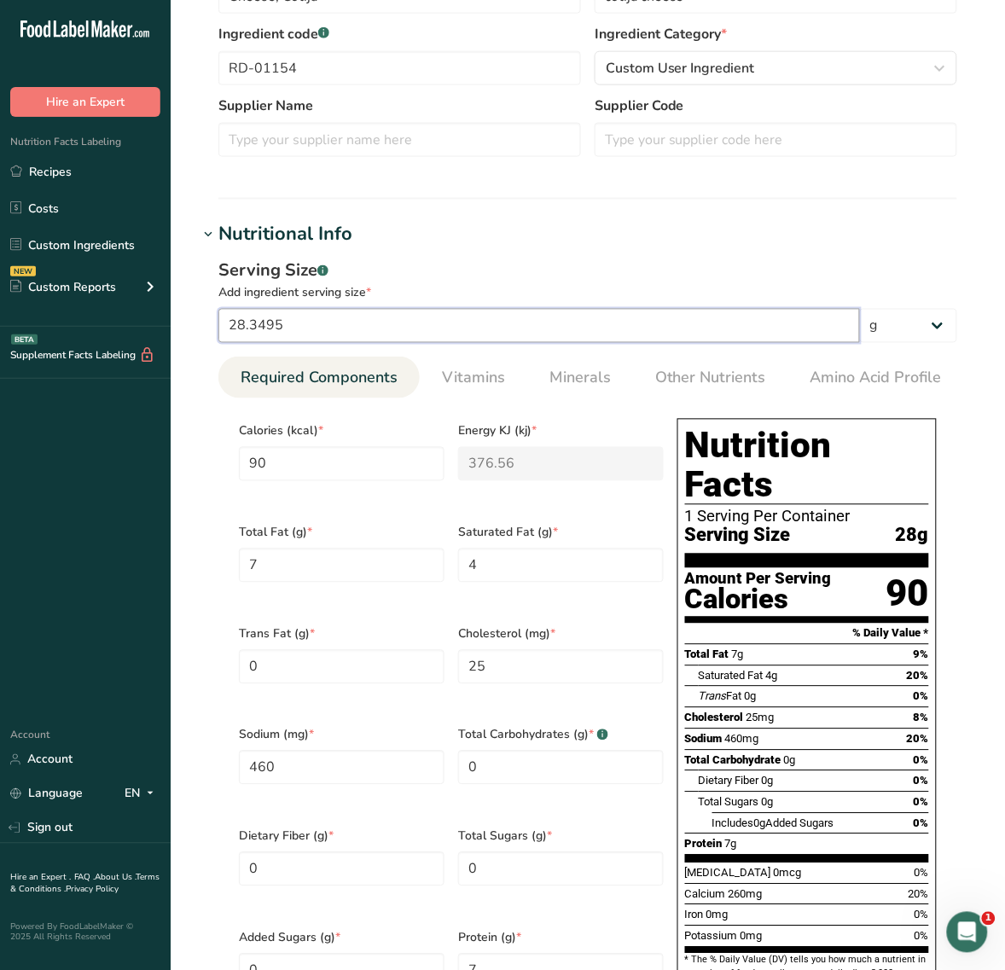
drag, startPoint x: 331, startPoint y: 320, endPoint x: -2, endPoint y: 299, distance: 333.5
click at [0, 299] on html ".a-20{fill:#fff;} Hire an Expert Nutrition Facts Labeling Recipes Costs Custom …" at bounding box center [502, 635] width 1005 height 2125
type input "1"
type input "3.1747"
type KJ "13.2828"
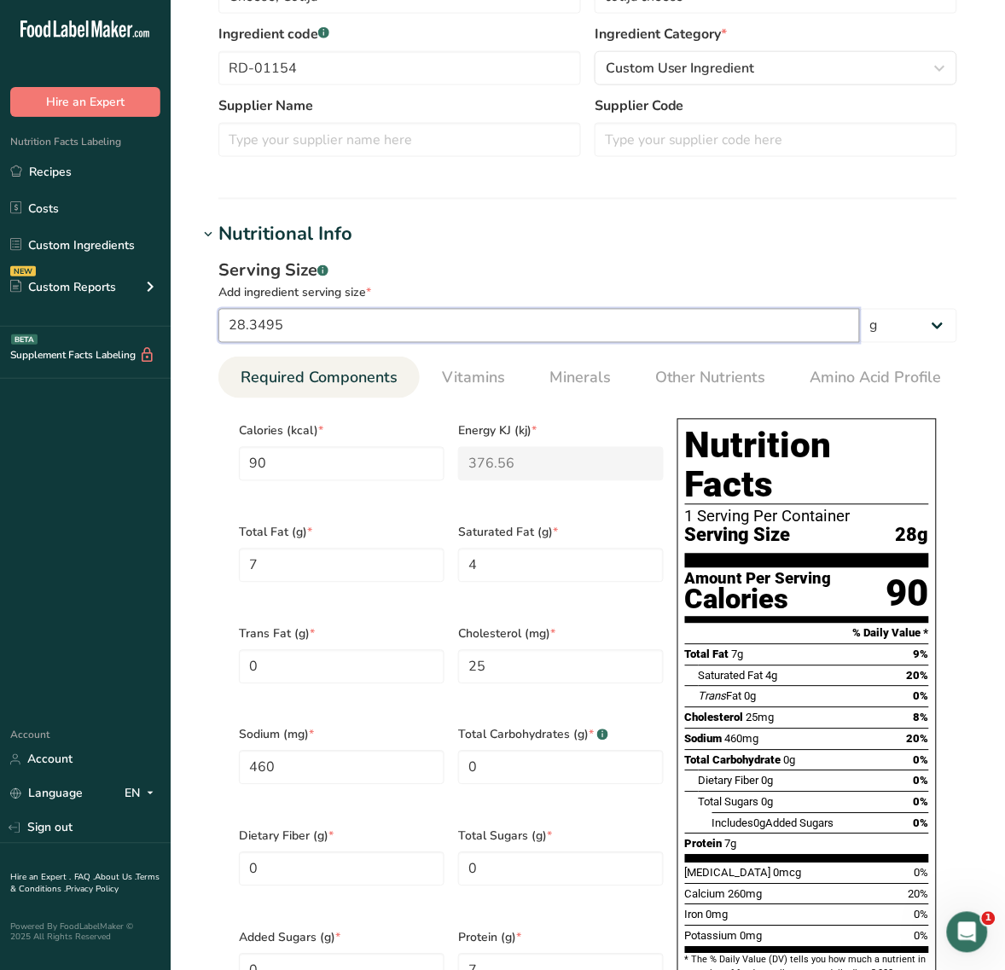
type Fat "0.2469"
type Fat "0.1411"
type input "0.8819"
type input "16.226"
type input "0.2469"
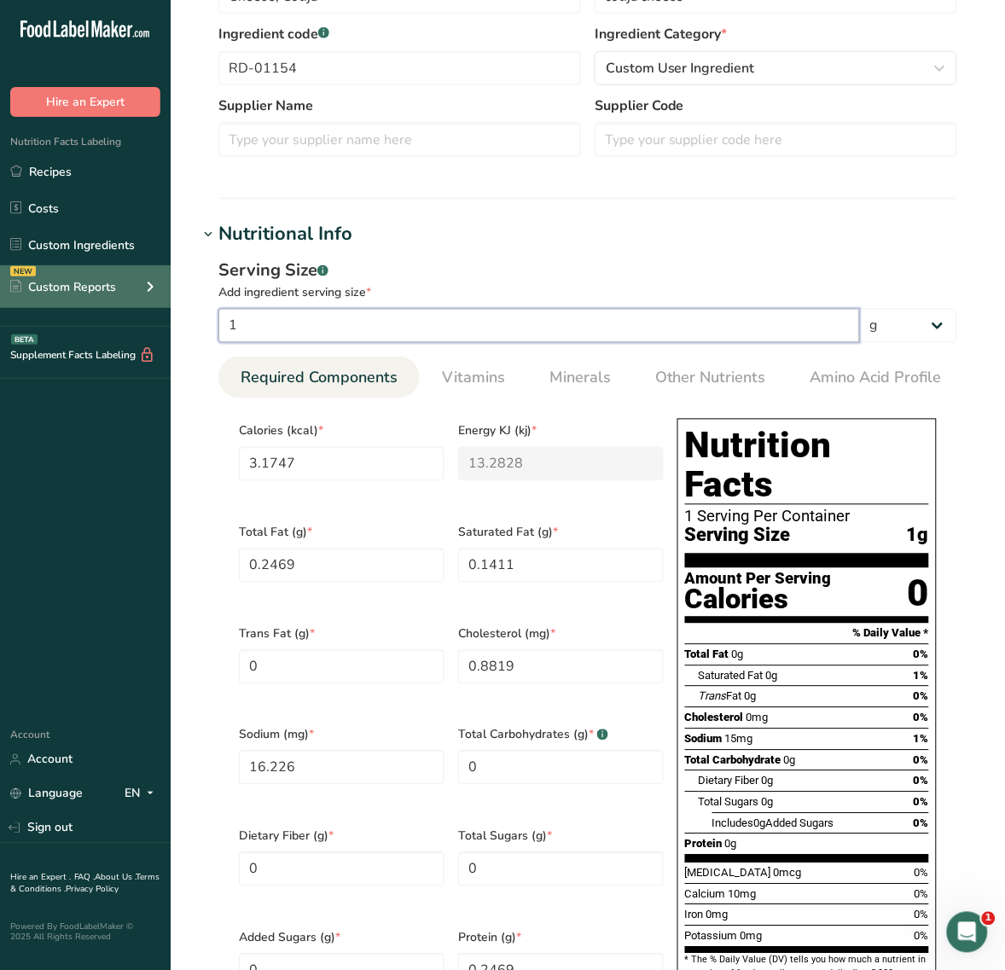
type input "10"
type input "31.7466"
type KJ "132.8277"
type Fat "2.4692"
type Fat "1.411"
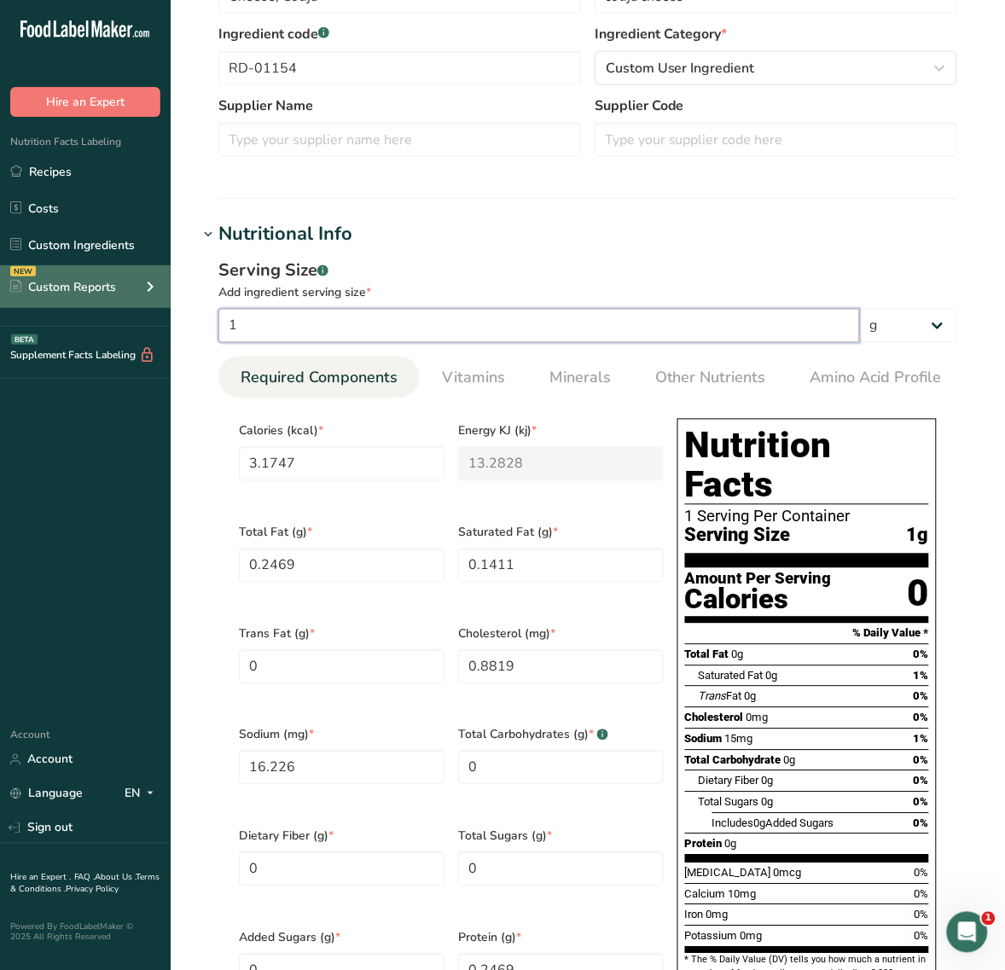
type input "8.8185"
type input "162.2604"
type input "2.4692"
type input "100"
type input "317.4659"
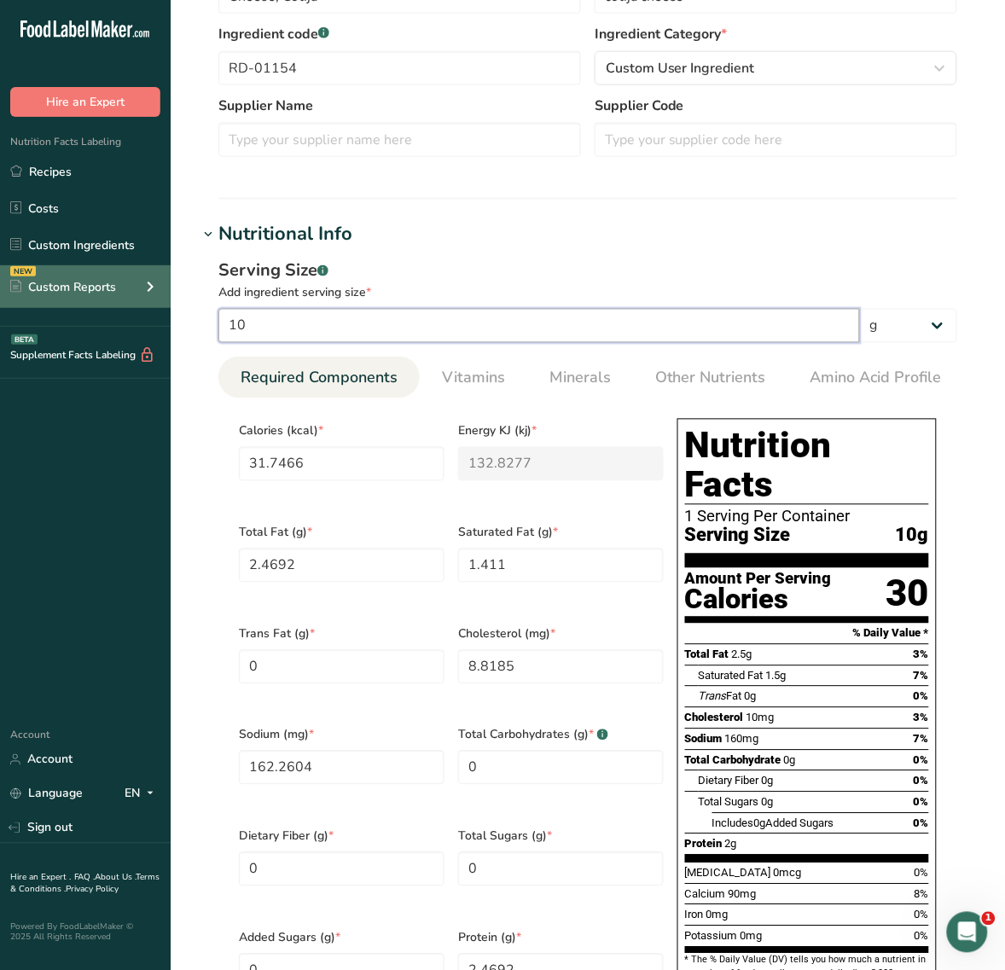
type KJ "1328.2774"
type Fat "24.6918"
type Fat "14.1096"
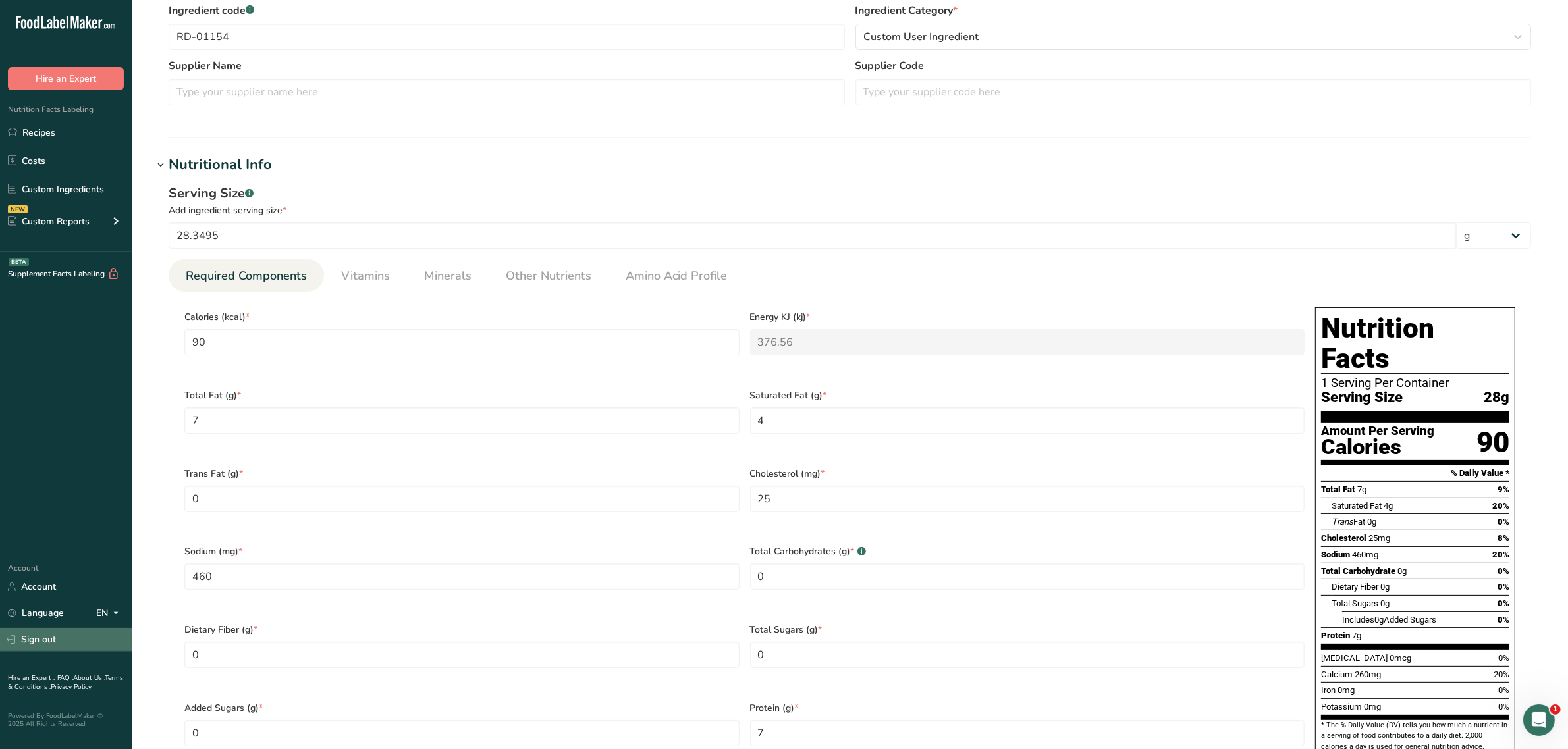
click at [31, 634] on link "Sign out" at bounding box center [66, 639] width 132 height 23
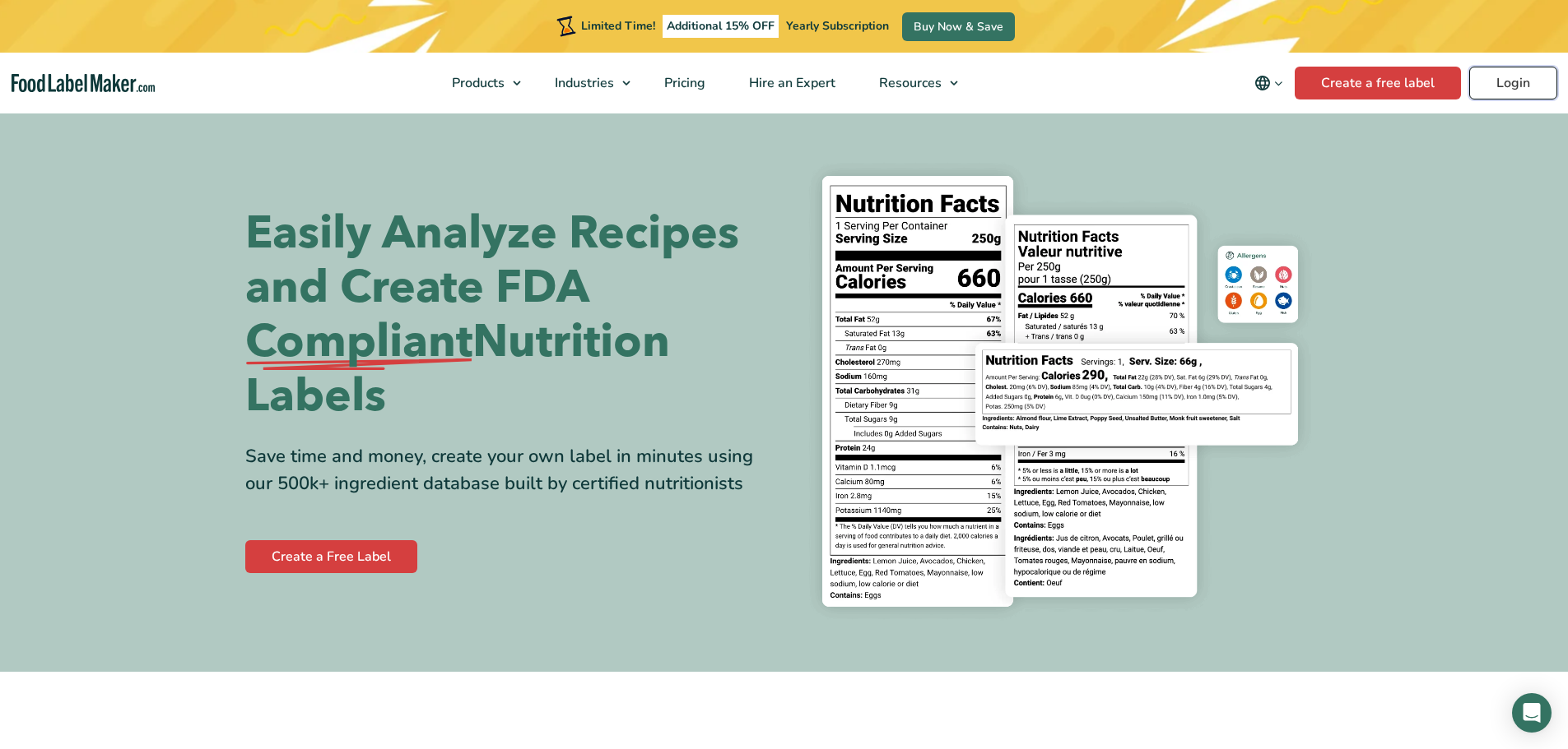
click at [1518, 82] on link "Login" at bounding box center [1512, 83] width 88 height 33
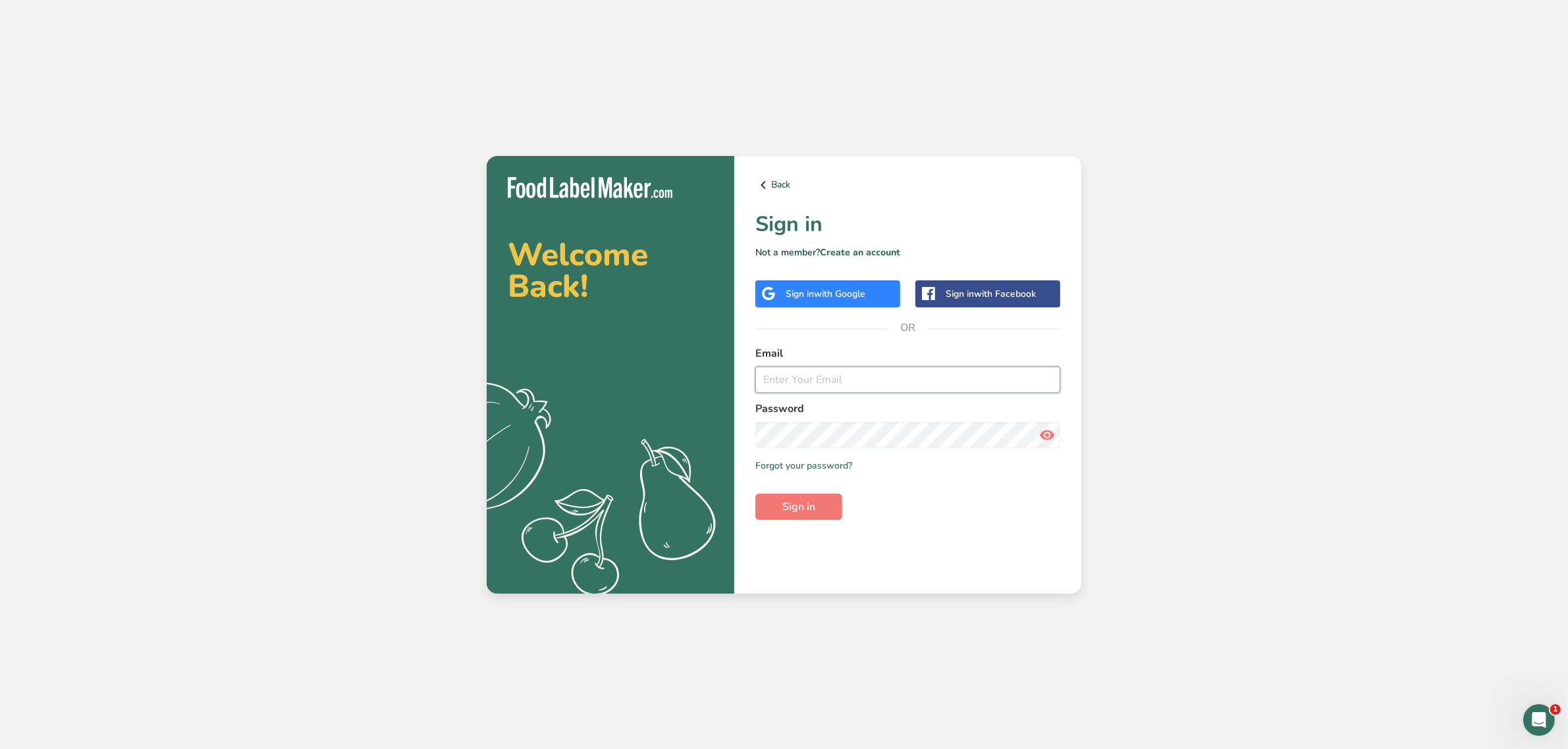
type input "[EMAIL_ADDRESS][DOMAIN_NAME]"
click at [801, 525] on div "Back Sign in Not a member? Create an account Sign in with Google Sign in with F…" at bounding box center [908, 375] width 347 height 438
click at [797, 518] on button "Sign in" at bounding box center [799, 507] width 87 height 26
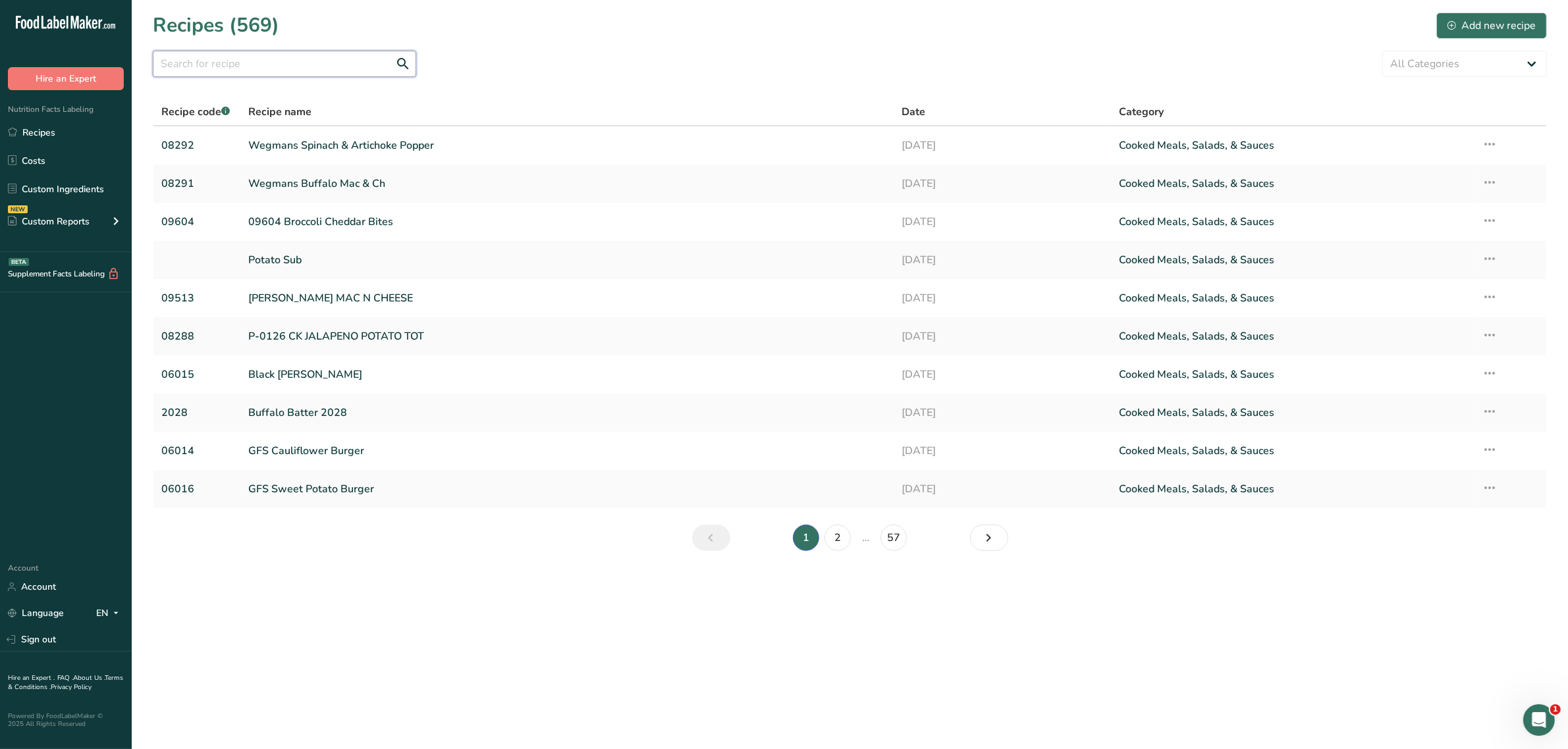
click at [308, 53] on input "text" at bounding box center [284, 64] width 263 height 26
click at [61, 174] on ul "Recipes Costs Custom Ingredients NEW Custom Reports Menu Label Ingredient Compa…" at bounding box center [66, 178] width 132 height 118
click at [64, 181] on link "Custom Ingredients" at bounding box center [66, 189] width 132 height 25
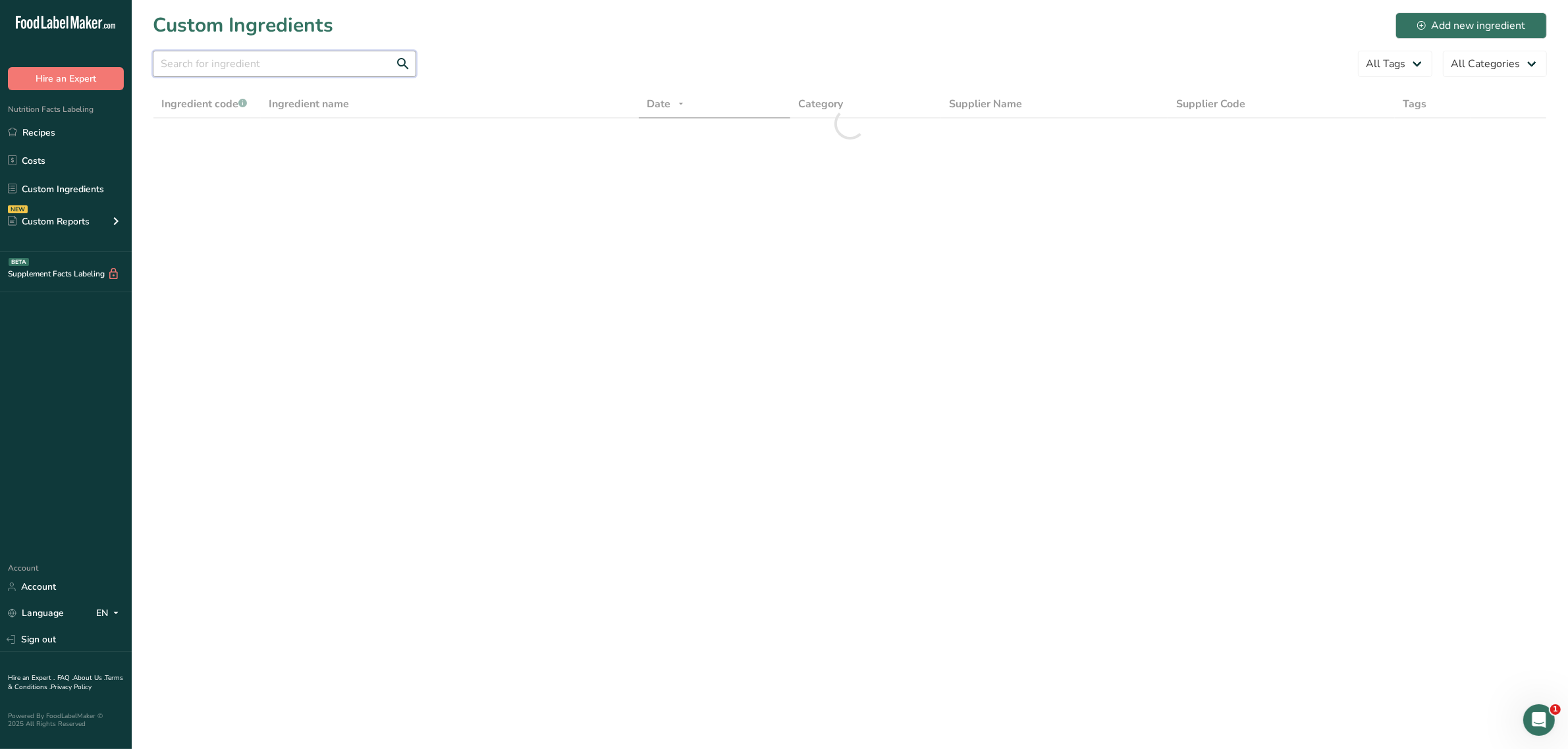
click at [215, 67] on input "text" at bounding box center [284, 64] width 263 height 26
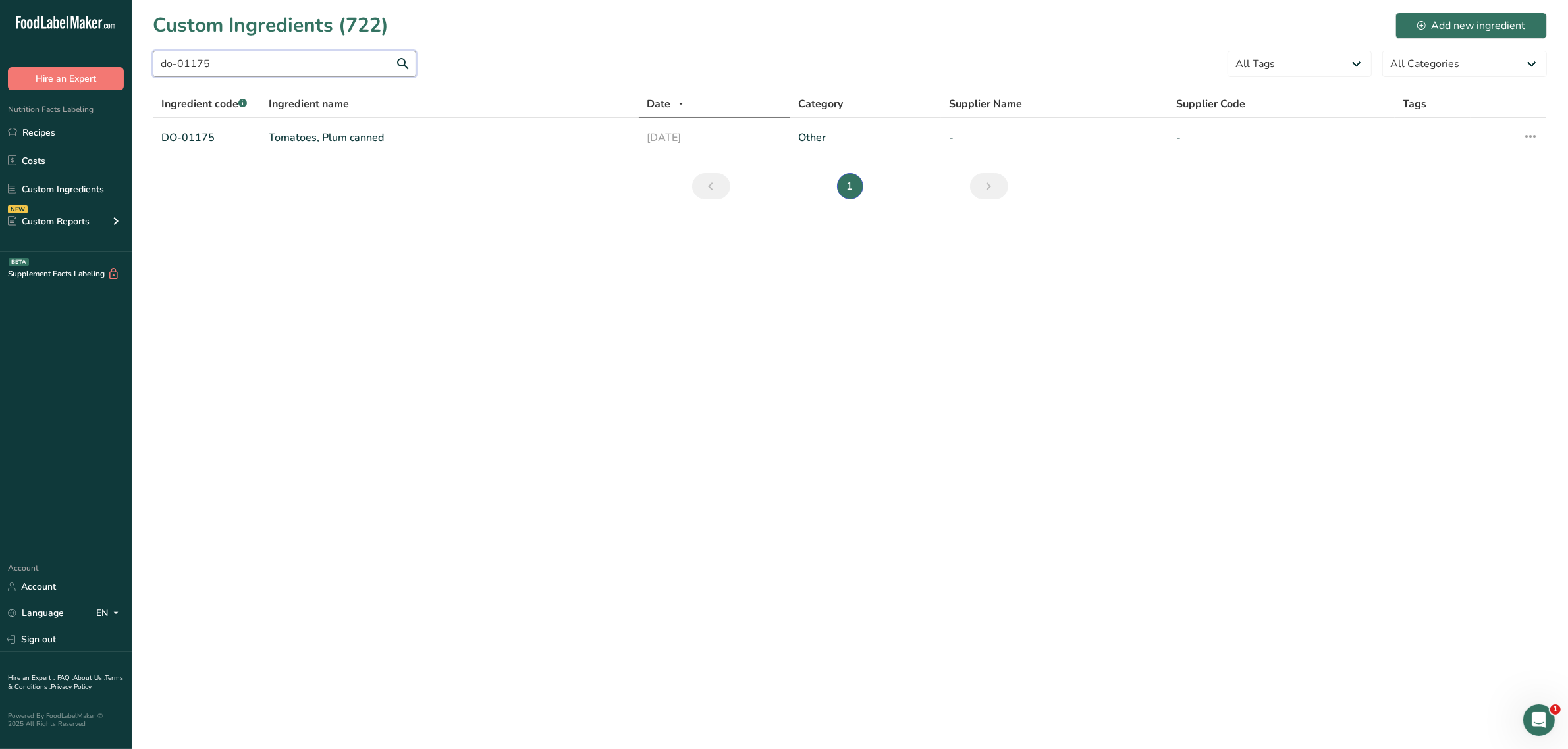
type input "do-01175"
click at [289, 411] on main "Custom Ingredients (722) Add new ingredient do-01175 All Tags Source of Antioxi…" at bounding box center [784, 374] width 1568 height 749
drag, startPoint x: 296, startPoint y: 135, endPoint x: 370, endPoint y: 128, distance: 74.3
click at [296, 135] on link "Tomatoes, Plum canned" at bounding box center [449, 137] width 362 height 15
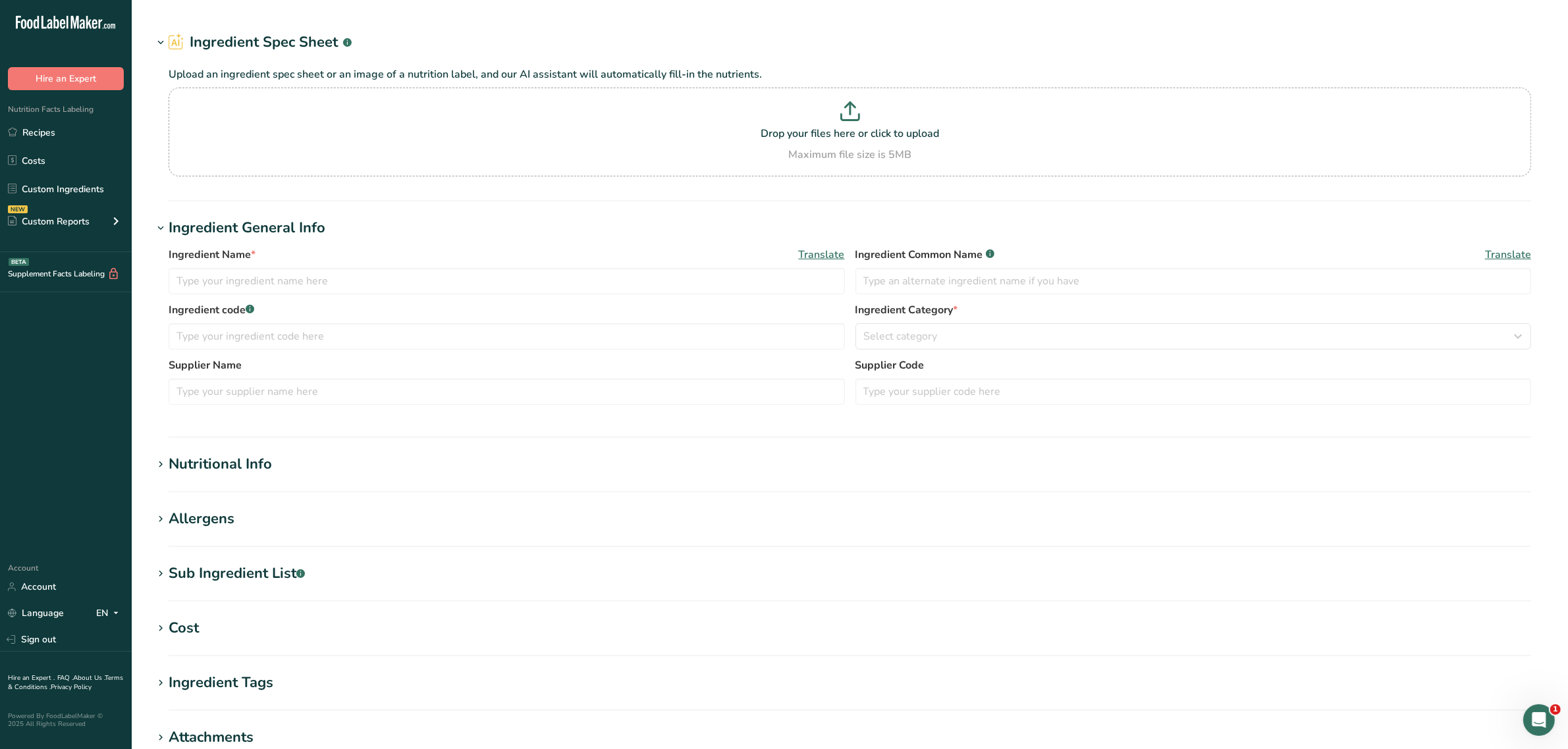
type input "Tomatoes, Plum canned"
type input "plum tomatoes"
type input "DO-01175"
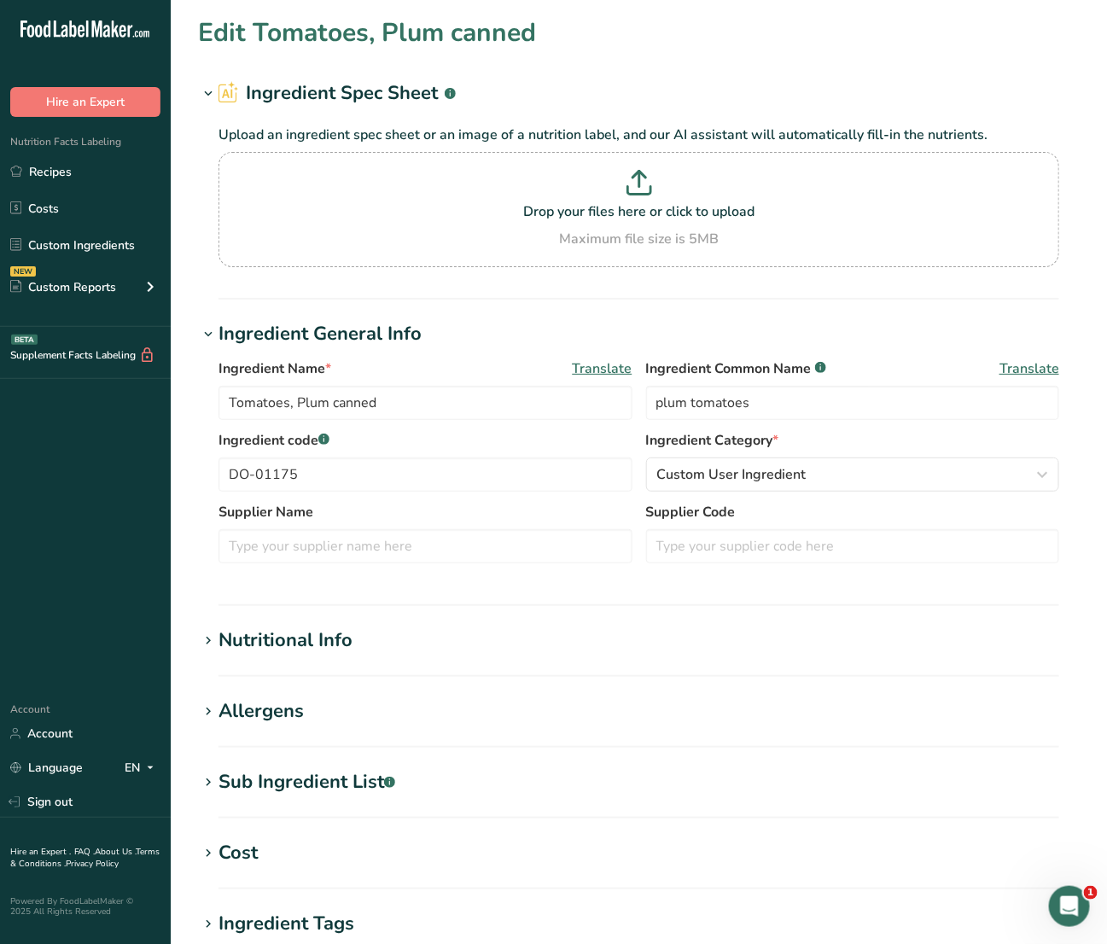
click at [331, 628] on div "Nutritional Info" at bounding box center [285, 640] width 134 height 28
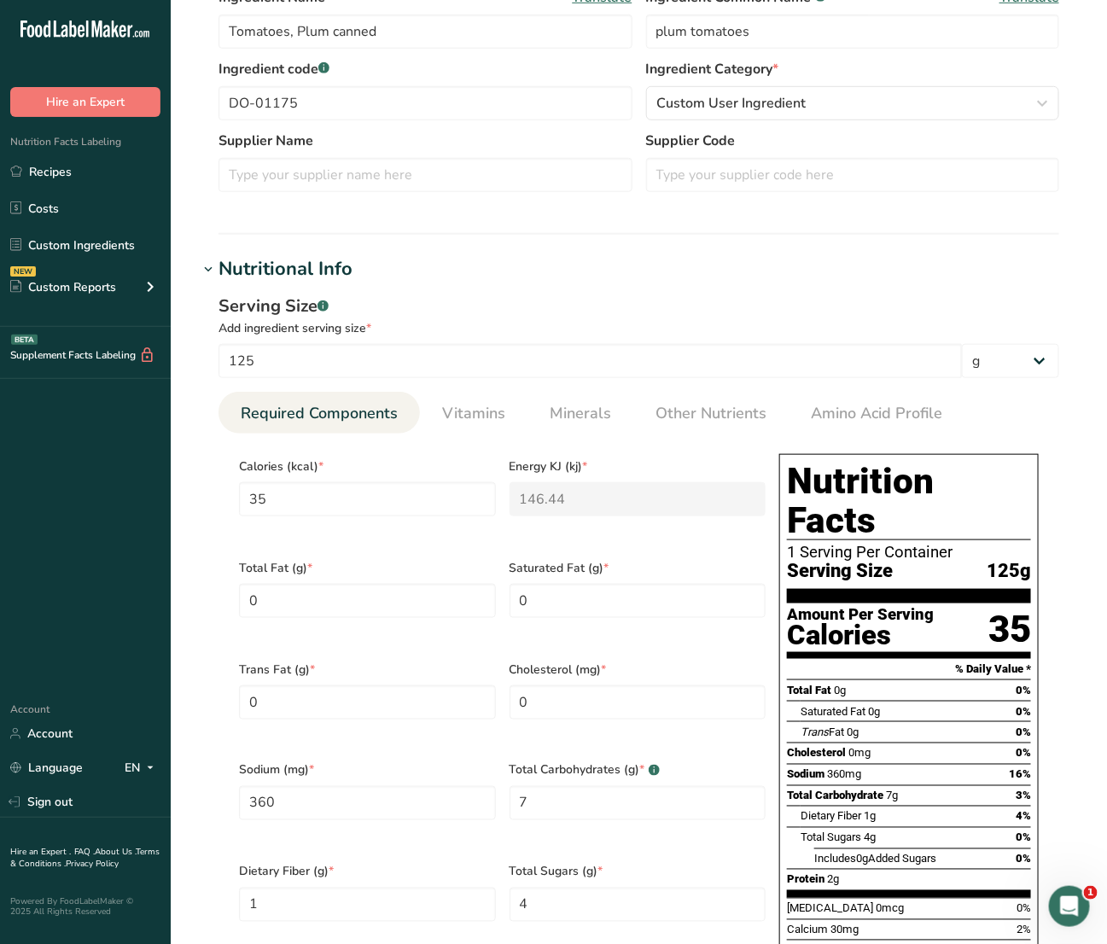
scroll to position [640, 0]
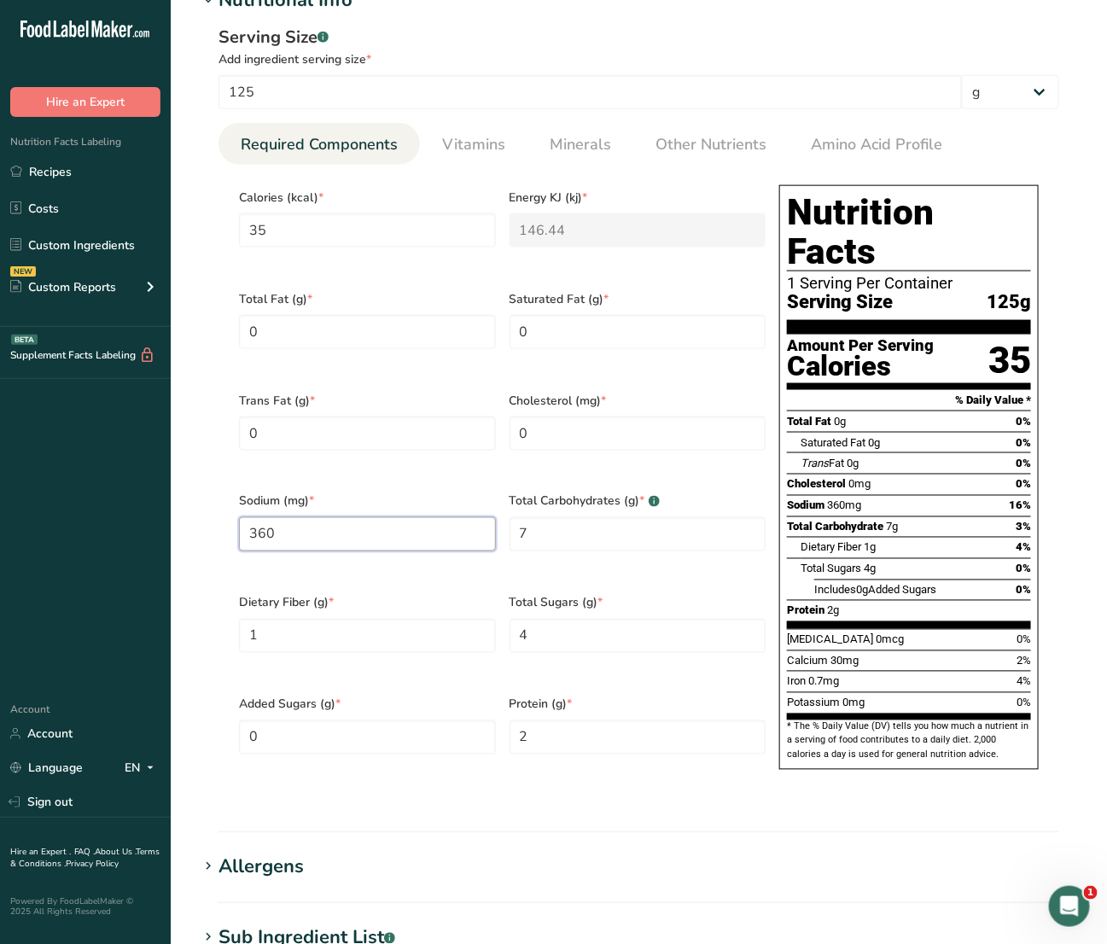
click at [347, 517] on input "360" at bounding box center [367, 534] width 257 height 34
type input "340"
drag, startPoint x: 634, startPoint y: 514, endPoint x: 351, endPoint y: 502, distance: 283.6
click at [352, 514] on div "Calories (kcal) * 35 Energy KJ (kj) * 146.44 Total Fat (g) * 0 Saturated Fat (g…" at bounding box center [502, 482] width 540 height 608
type Carbohydrates "8"
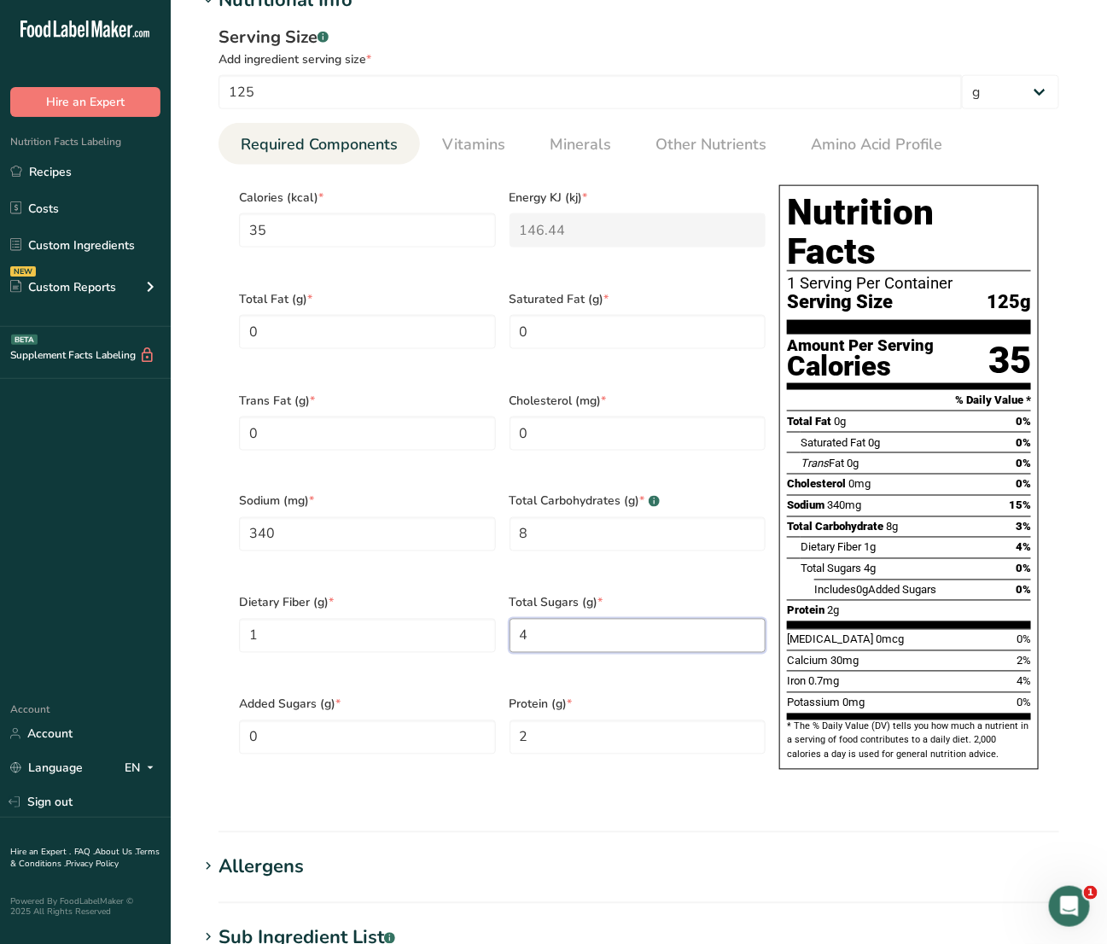
drag, startPoint x: 655, startPoint y: 625, endPoint x: 212, endPoint y: 628, distance: 442.9
click at [218, 628] on section "Calories (kcal) * 35 Energy KJ (kj) * 146.44 Total Fat (g) * 0 Saturated Fat (g…" at bounding box center [638, 483] width 841 height 636
type Sugars "6"
drag, startPoint x: 368, startPoint y: 603, endPoint x: 163, endPoint y: 650, distance: 210.1
click at [163, 650] on div ".a-20{fill:#fff;} Hire an Expert Nutrition Facts Labeling Recipes Costs Custom …" at bounding box center [553, 412] width 1107 height 2104
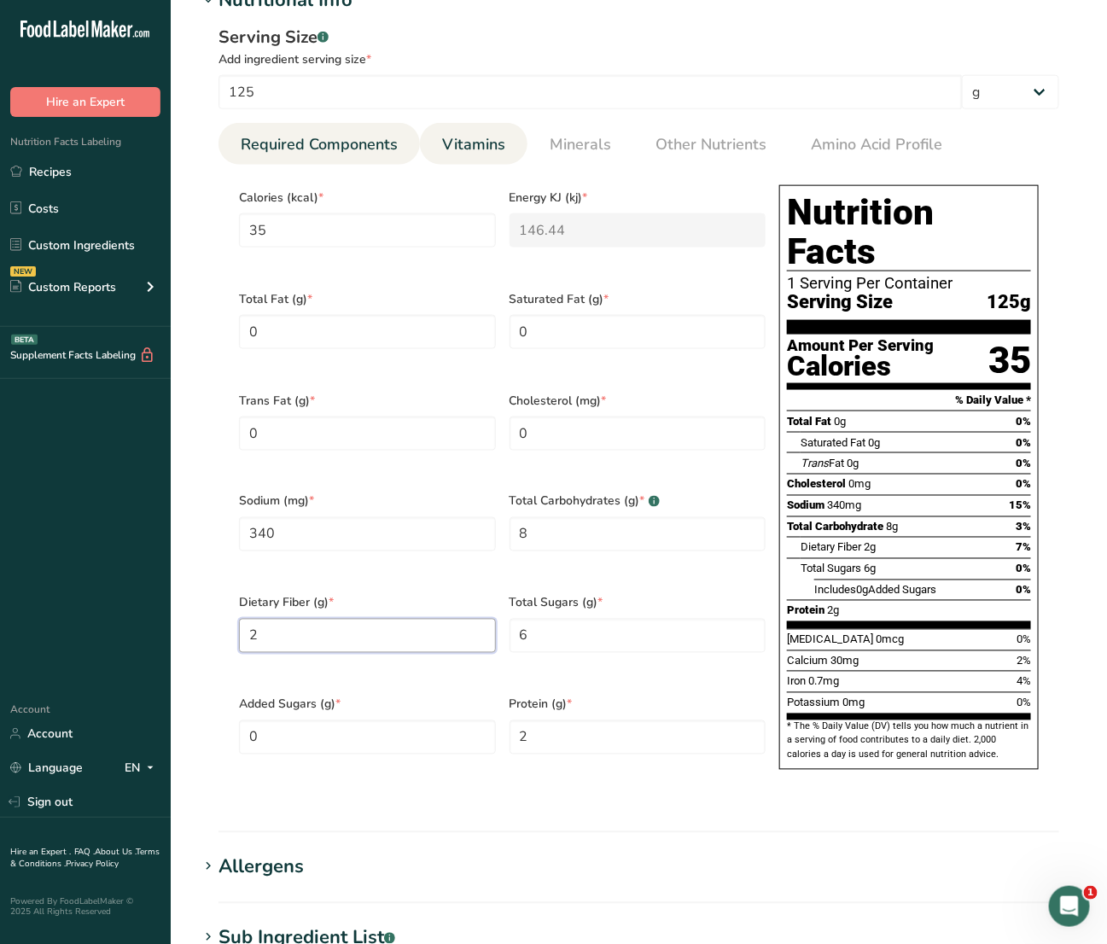
type Fiber "2"
click at [483, 141] on span "Vitamins" at bounding box center [473, 144] width 63 height 23
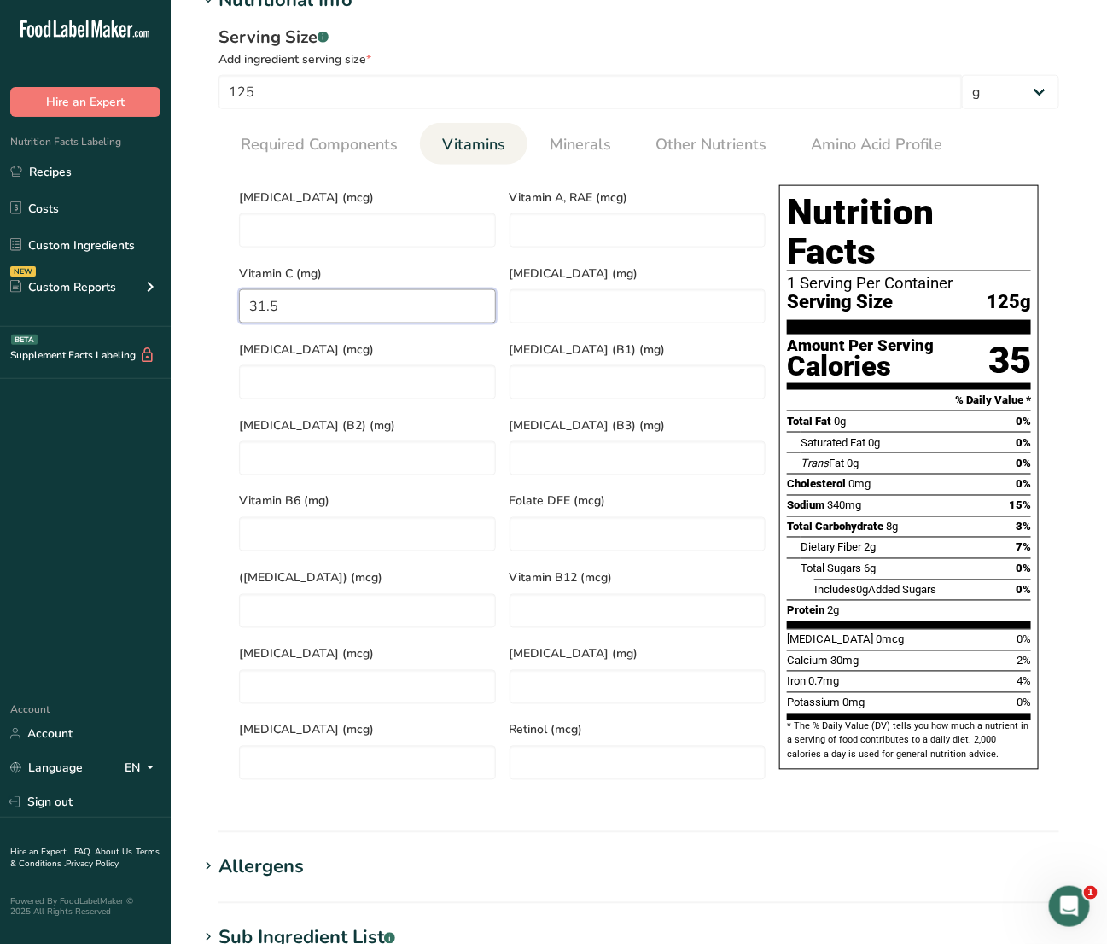
drag, startPoint x: 358, startPoint y: 293, endPoint x: 163, endPoint y: 368, distance: 209.4
click at [163, 368] on div ".a-20{fill:#fff;} Hire an Expert Nutrition Facts Labeling Recipes Costs Custom …" at bounding box center [553, 412] width 1107 height 2104
type C "0"
click at [572, 149] on span "Minerals" at bounding box center [580, 144] width 61 height 23
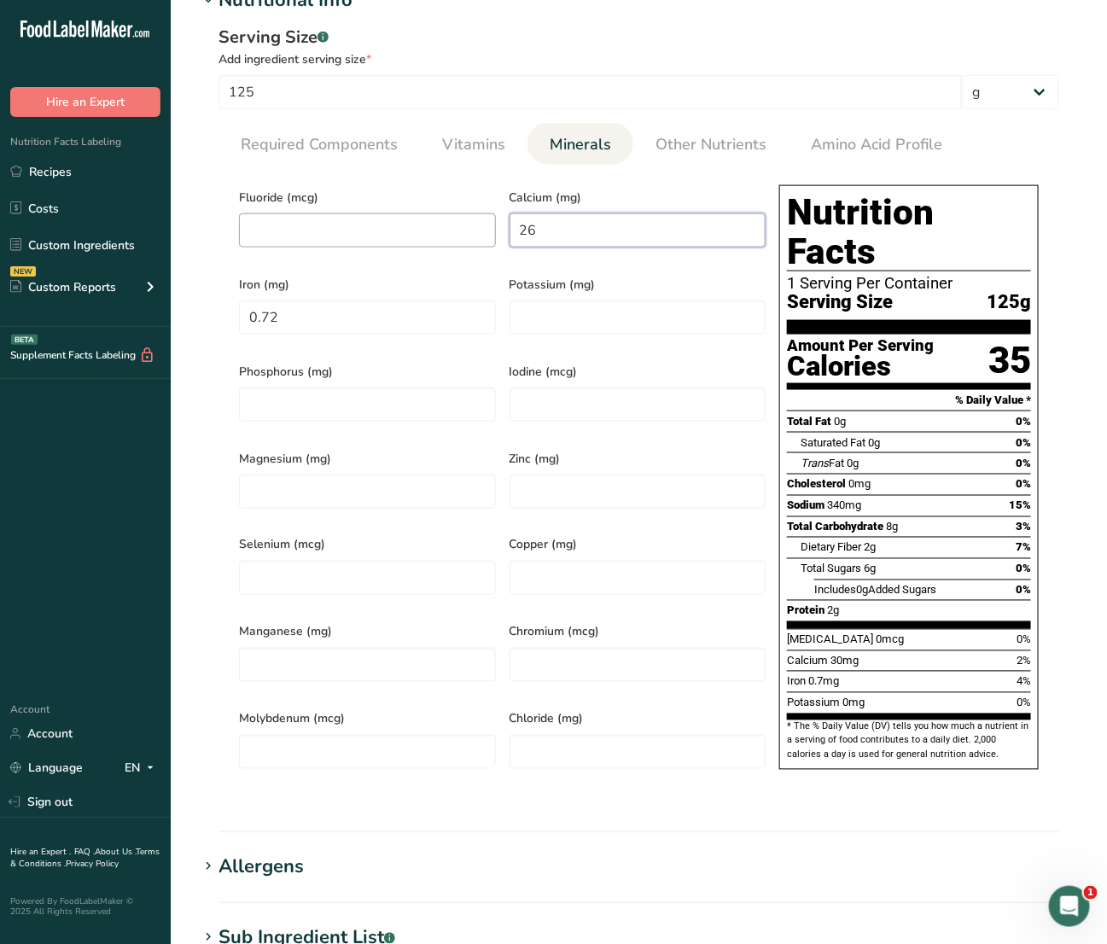
drag, startPoint x: 578, startPoint y: 223, endPoint x: 318, endPoint y: 224, distance: 259.4
click at [318, 224] on div "Fluoride (mcg) Calcium (mg) 26 Iron (mg) 0.72 Potassium (mg) Phosphorus (mg) Io…" at bounding box center [502, 482] width 540 height 608
type input "11"
click at [163, 307] on div ".a-20{fill:#fff;} Hire an Expert Nutrition Facts Labeling Recipes Costs Custom …" at bounding box center [553, 412] width 1107 height 2104
type input "0"
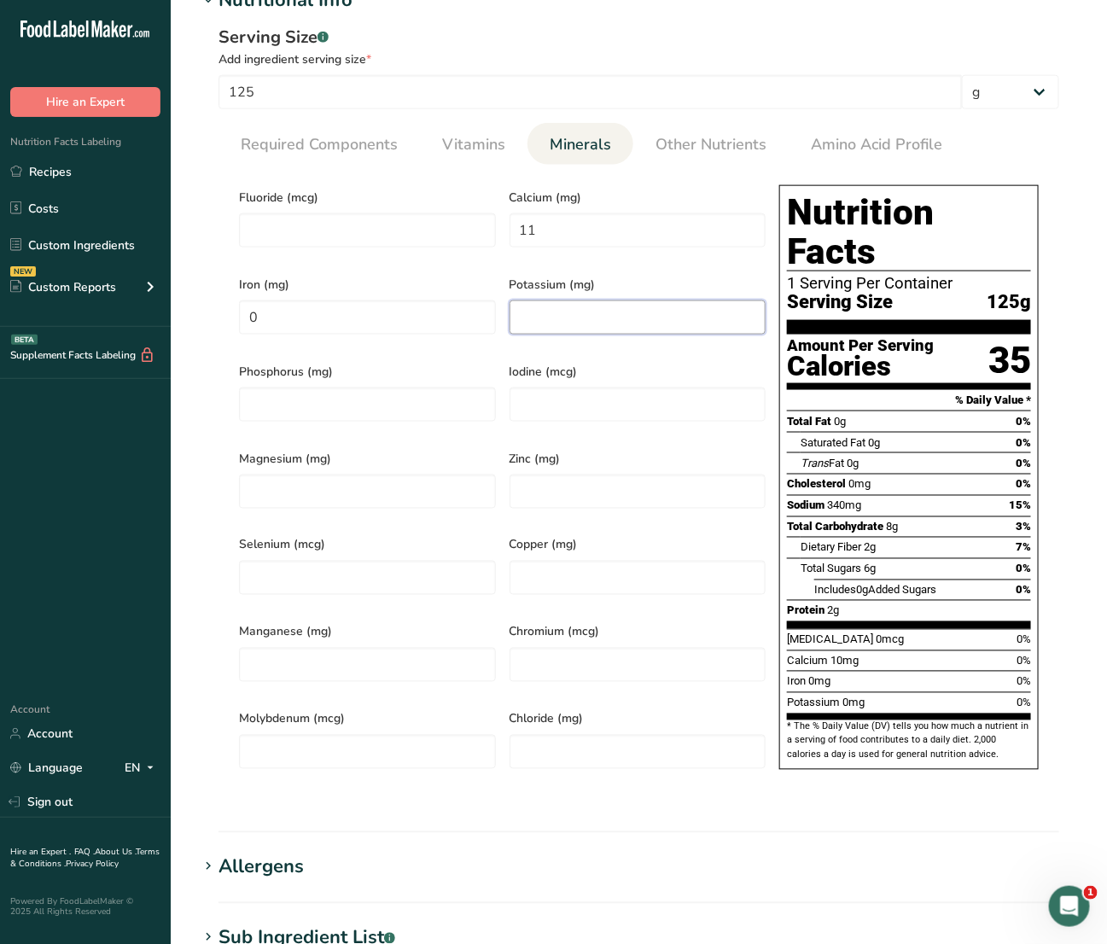
click at [580, 308] on input "number" at bounding box center [637, 317] width 257 height 34
type input "366"
click at [700, 116] on div "Serving Size .a-a{fill:#347362;}.b-a{fill:#fff;} Add ingredient serving size * …" at bounding box center [639, 413] width 882 height 796
click at [708, 152] on span "Other Nutrients" at bounding box center [710, 144] width 111 height 23
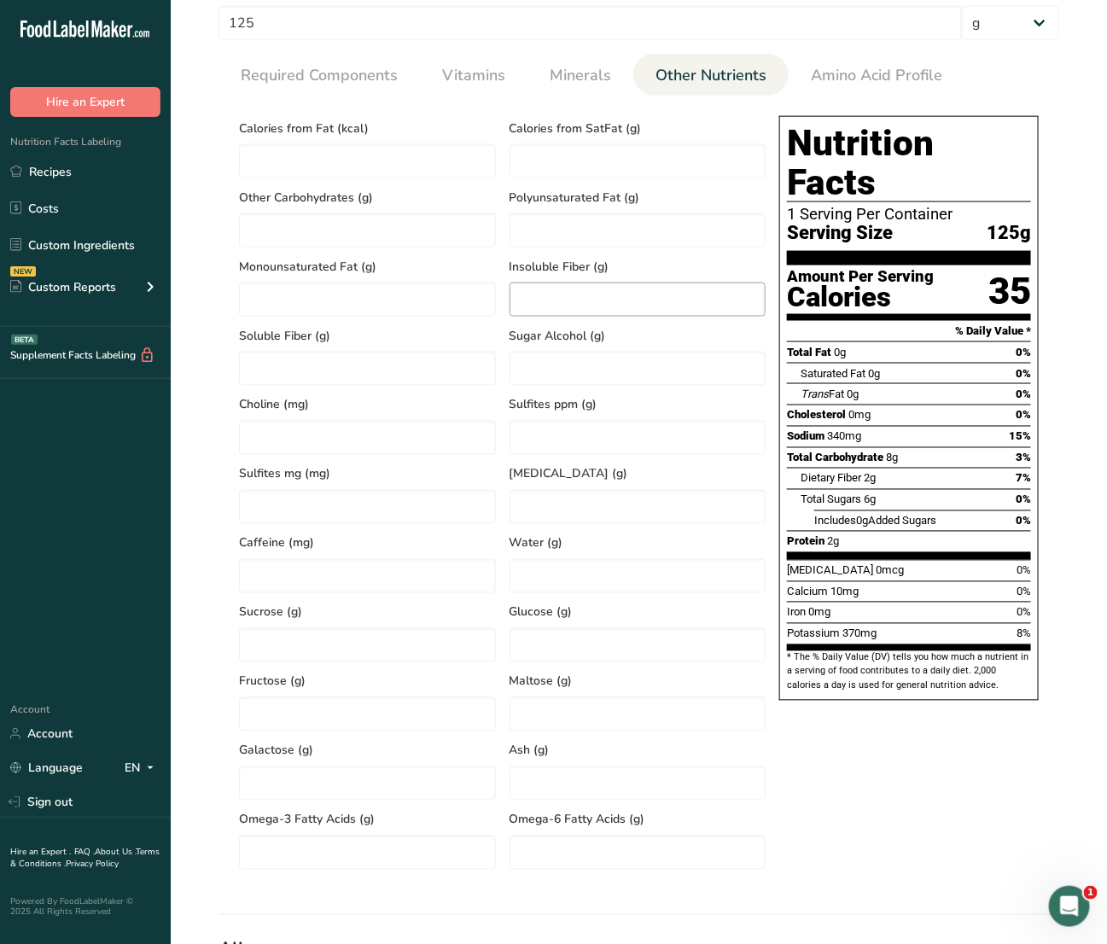
scroll to position [747, 0]
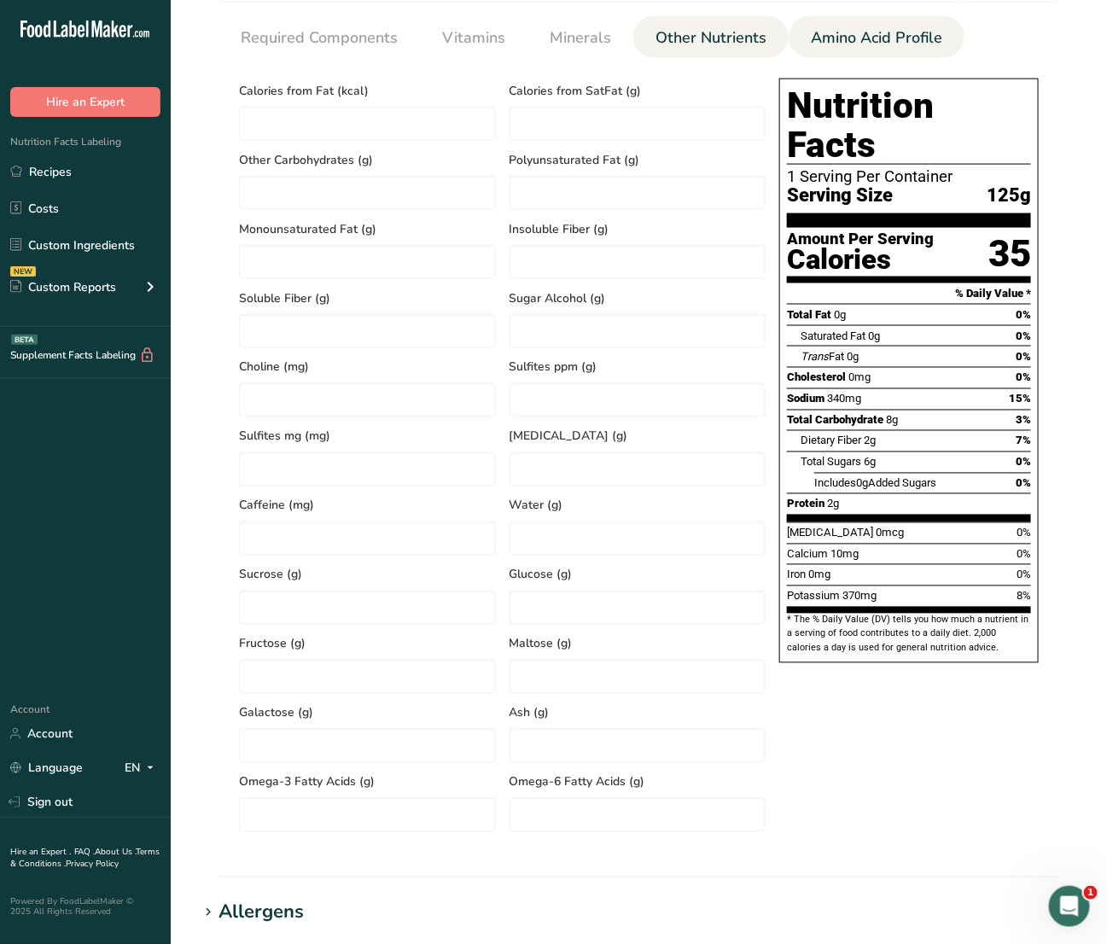
click at [856, 44] on span "Amino Acid Profile" at bounding box center [876, 37] width 131 height 23
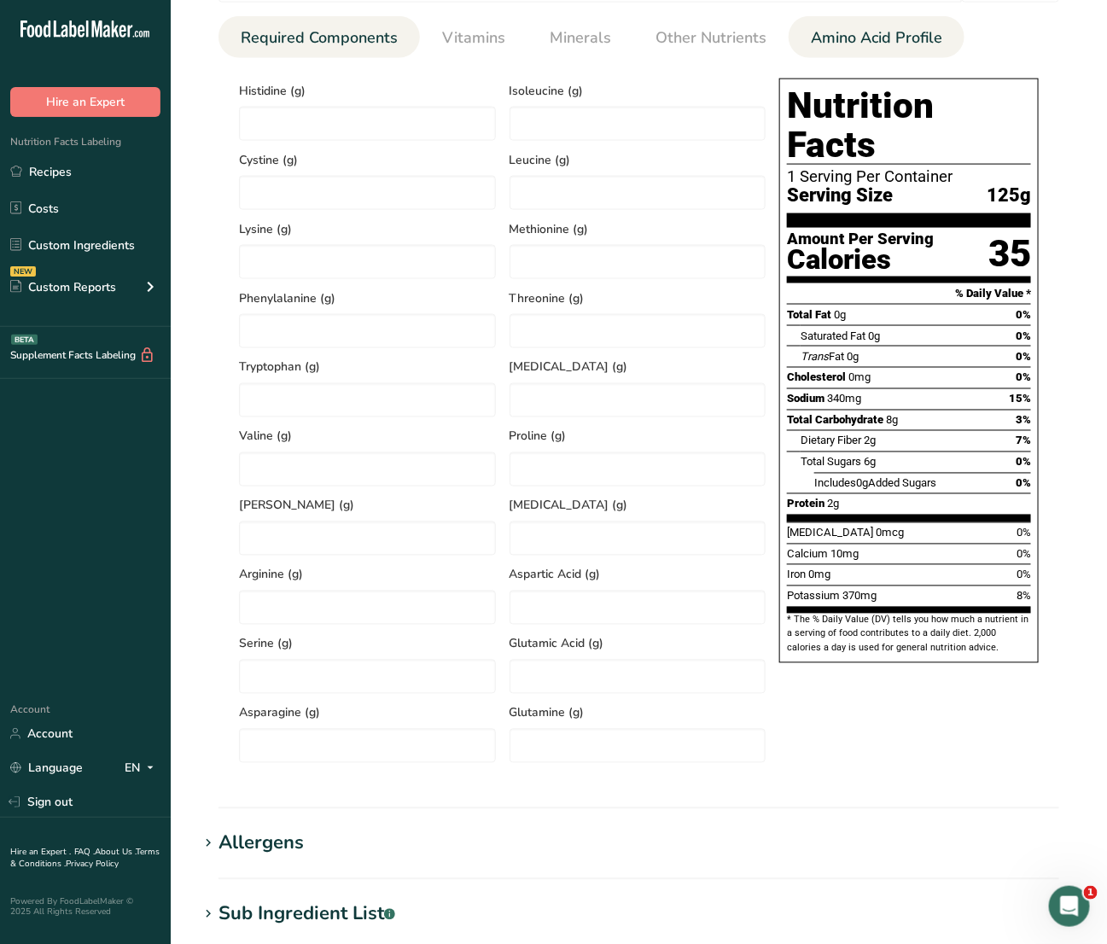
click at [355, 39] on span "Required Components" at bounding box center [319, 37] width 157 height 23
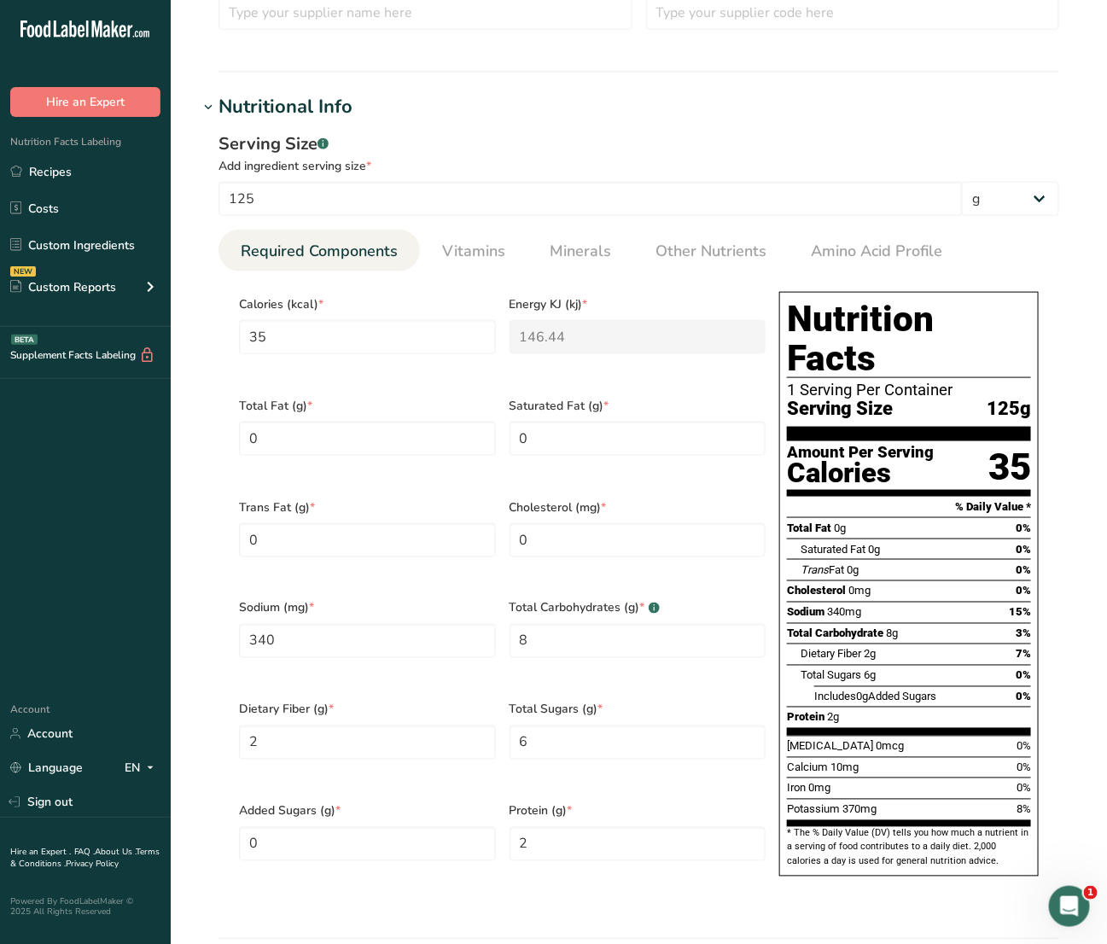
scroll to position [640, 0]
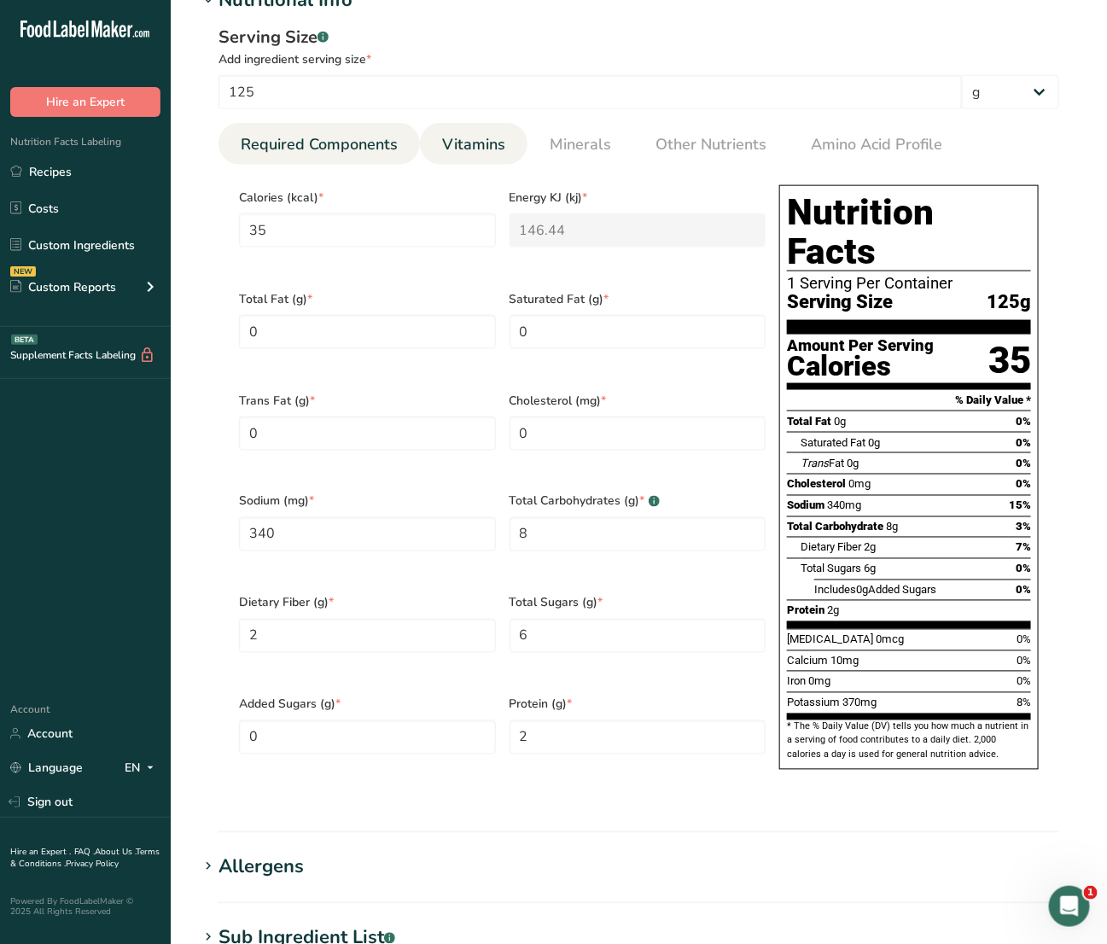
click at [445, 129] on link "Vitamins" at bounding box center [473, 145] width 77 height 44
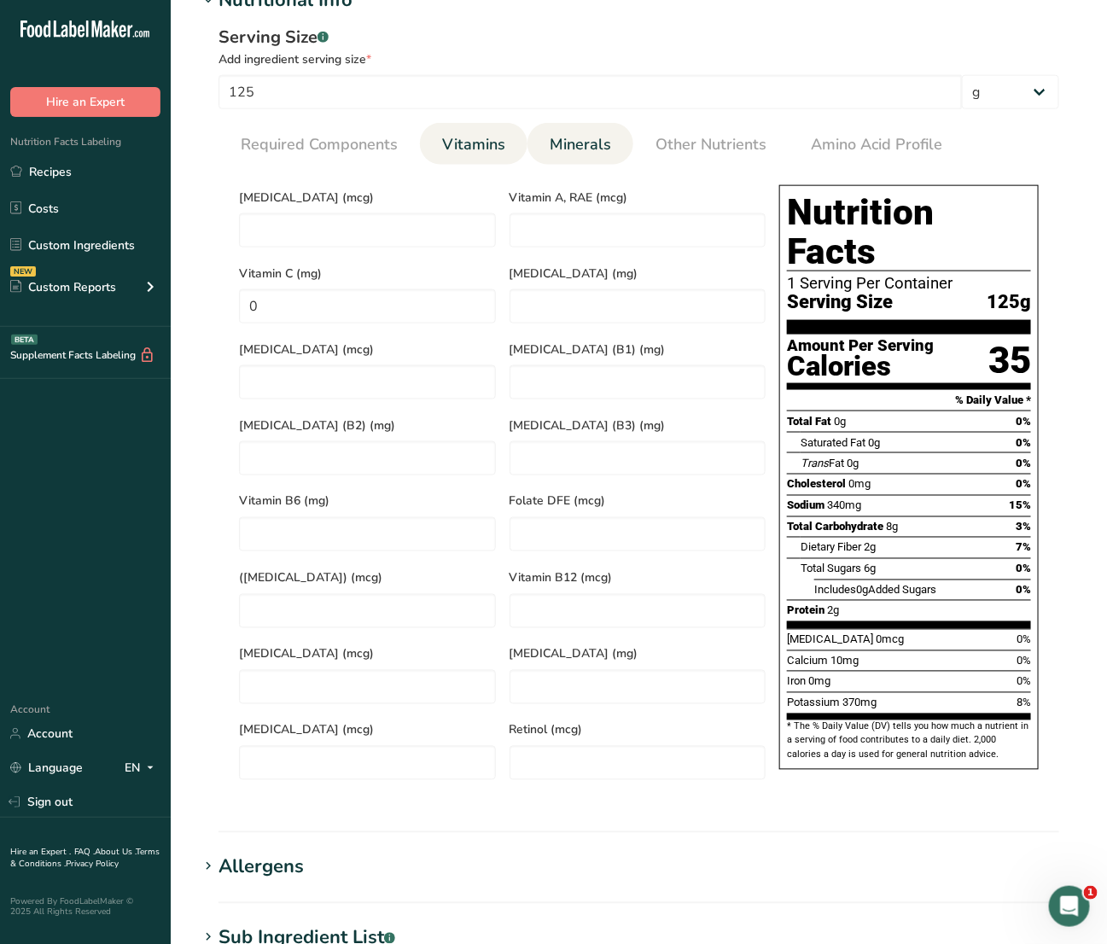
click at [574, 147] on span "Minerals" at bounding box center [580, 144] width 61 height 23
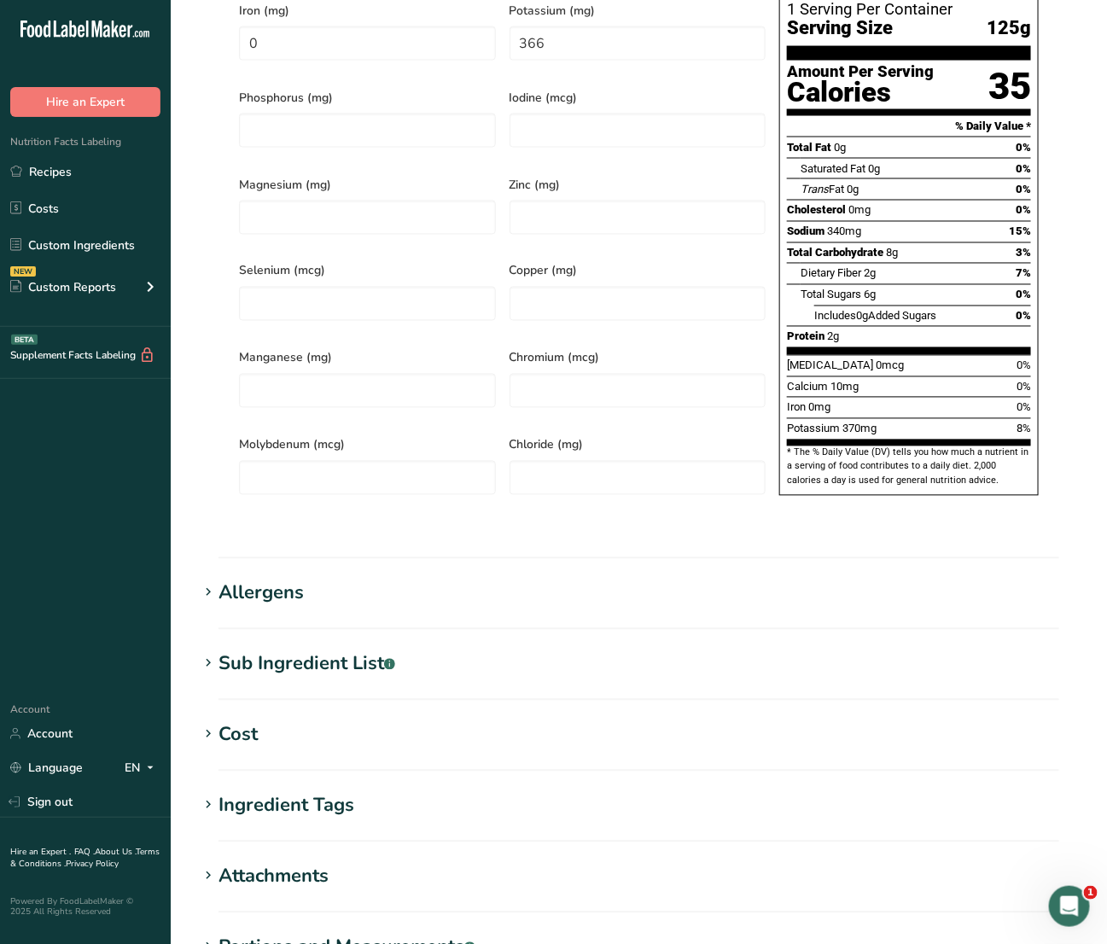
scroll to position [1123, 0]
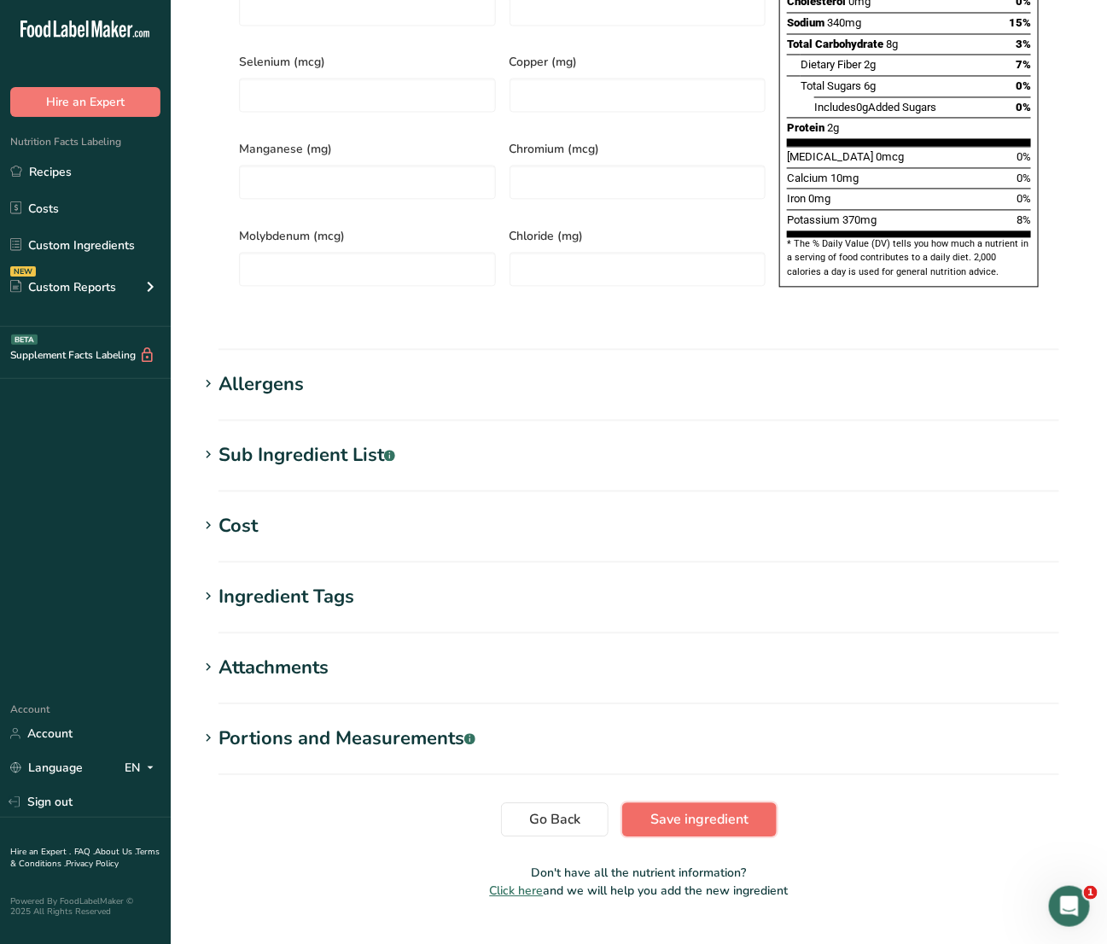
click at [722, 802] on button "Save ingredient" at bounding box center [699, 819] width 154 height 34
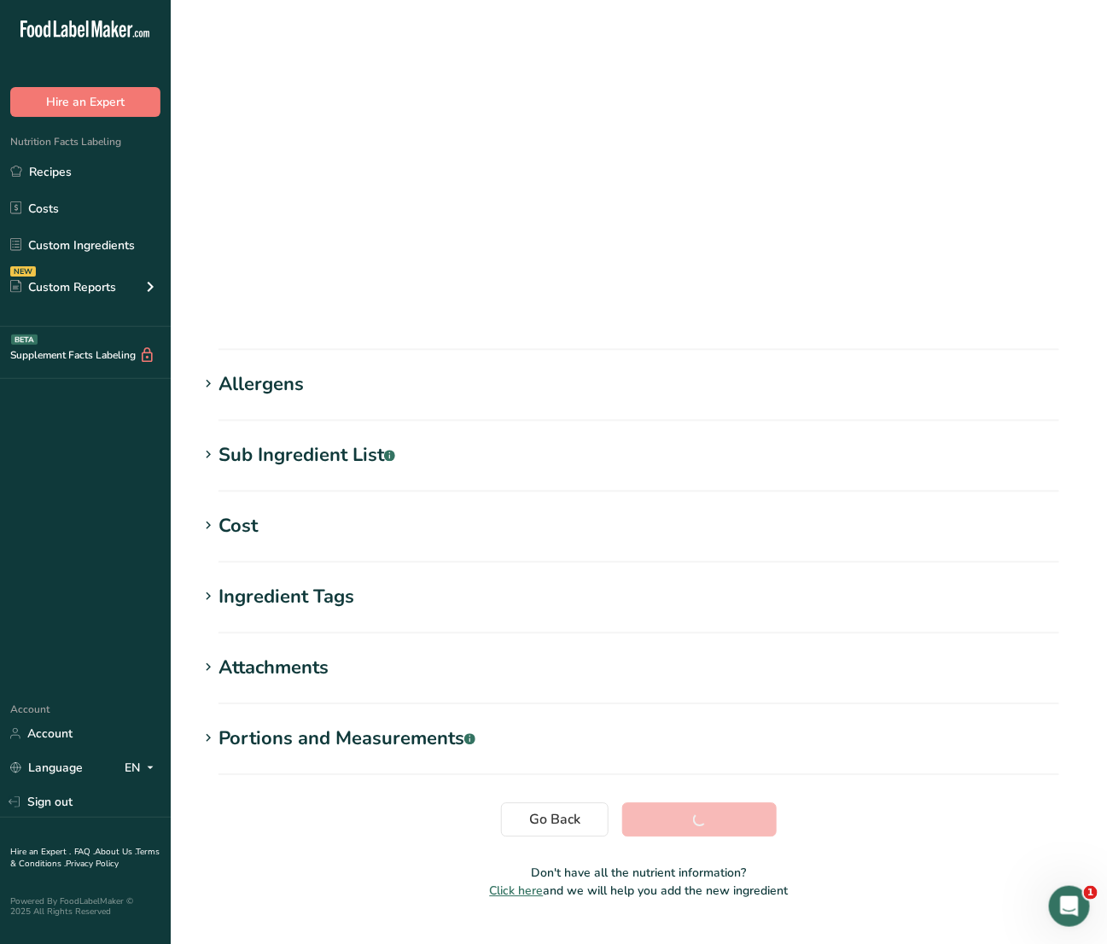
scroll to position [0, 0]
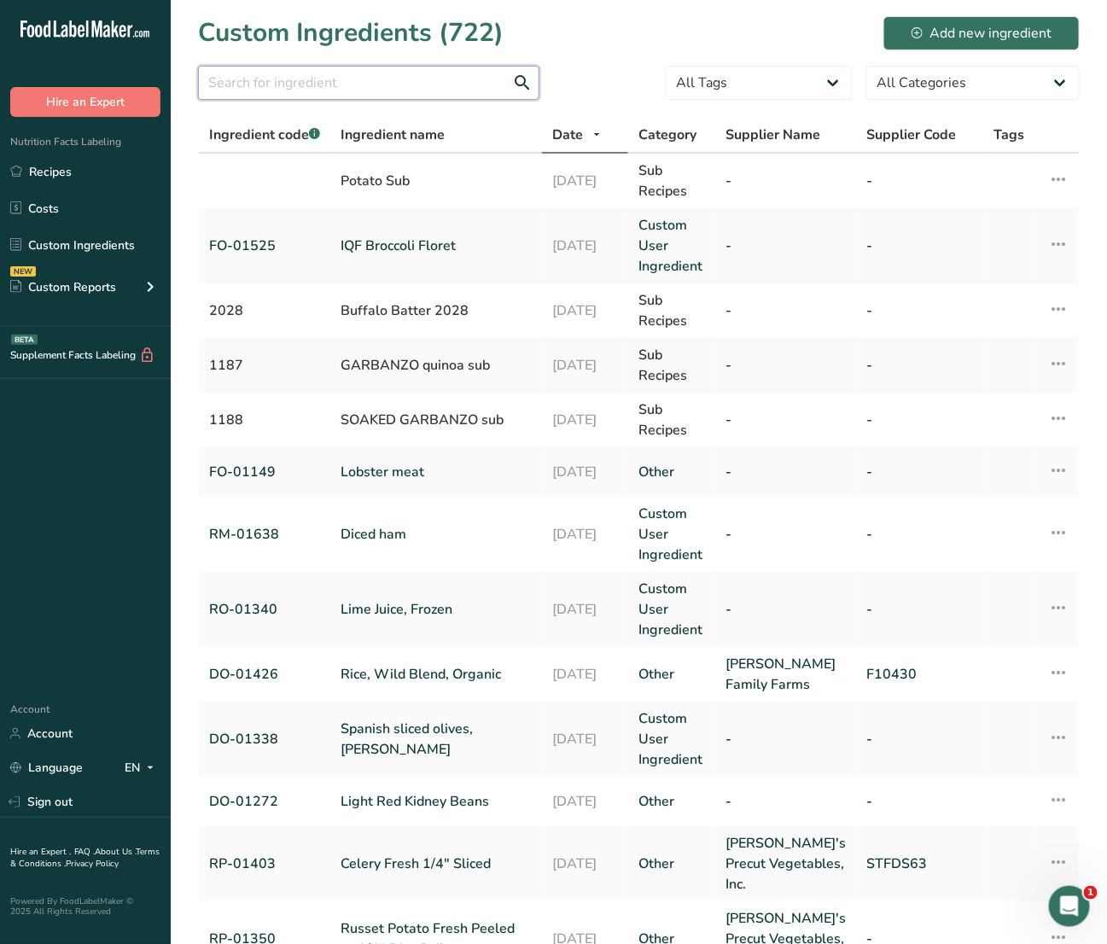
click at [457, 67] on input "text" at bounding box center [368, 83] width 341 height 34
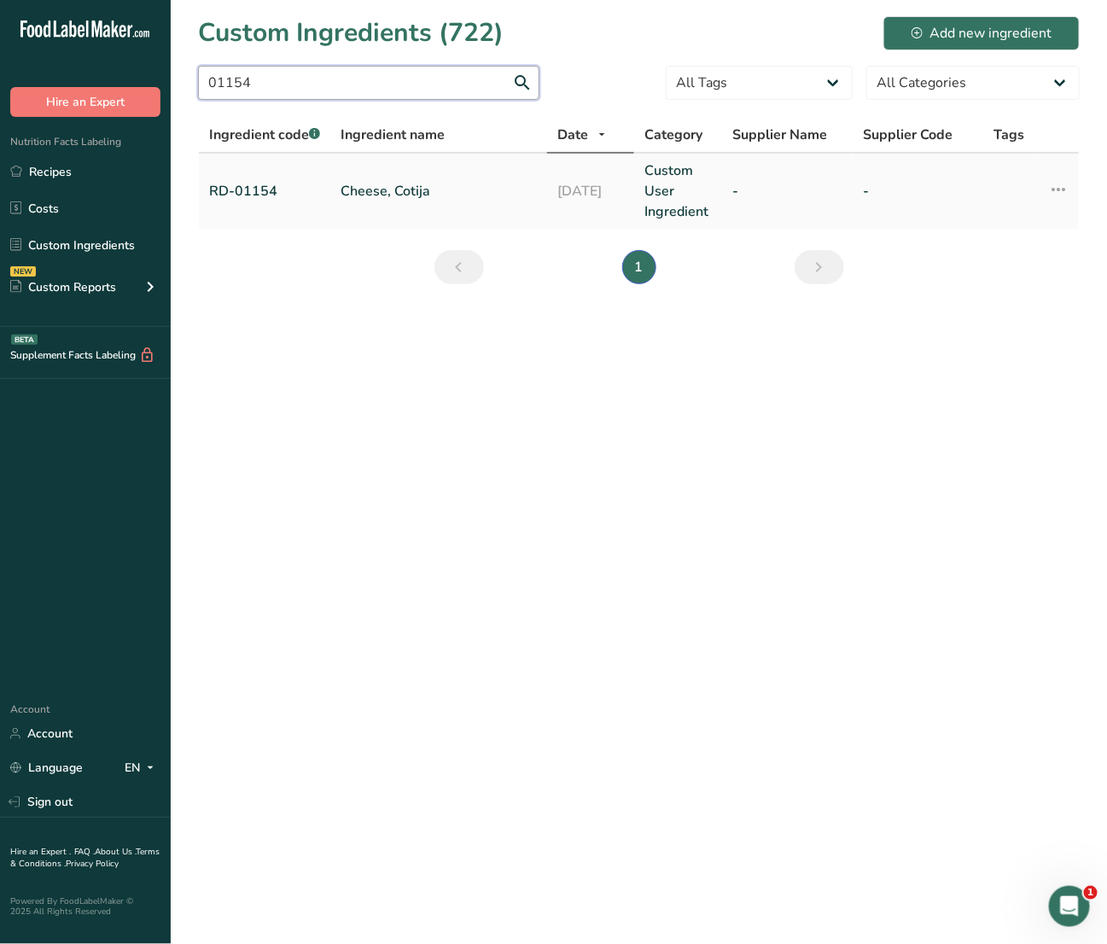
type input "01154"
click at [375, 185] on link "Cheese, Cotija" at bounding box center [439, 191] width 196 height 20
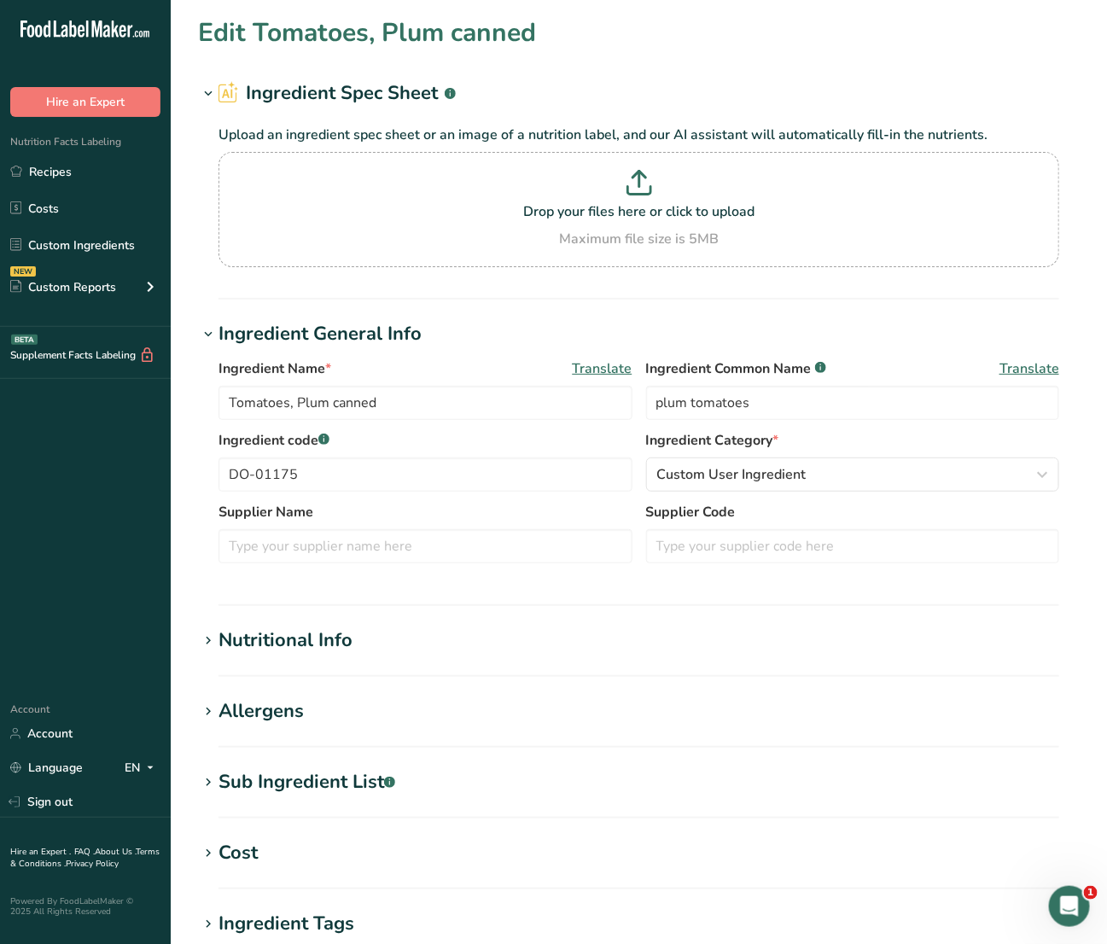
type input "Cheese, Cotija"
type input "cotija cheese"
type input "RD-01154"
click at [324, 638] on div "Nutritional Info" at bounding box center [285, 640] width 134 height 28
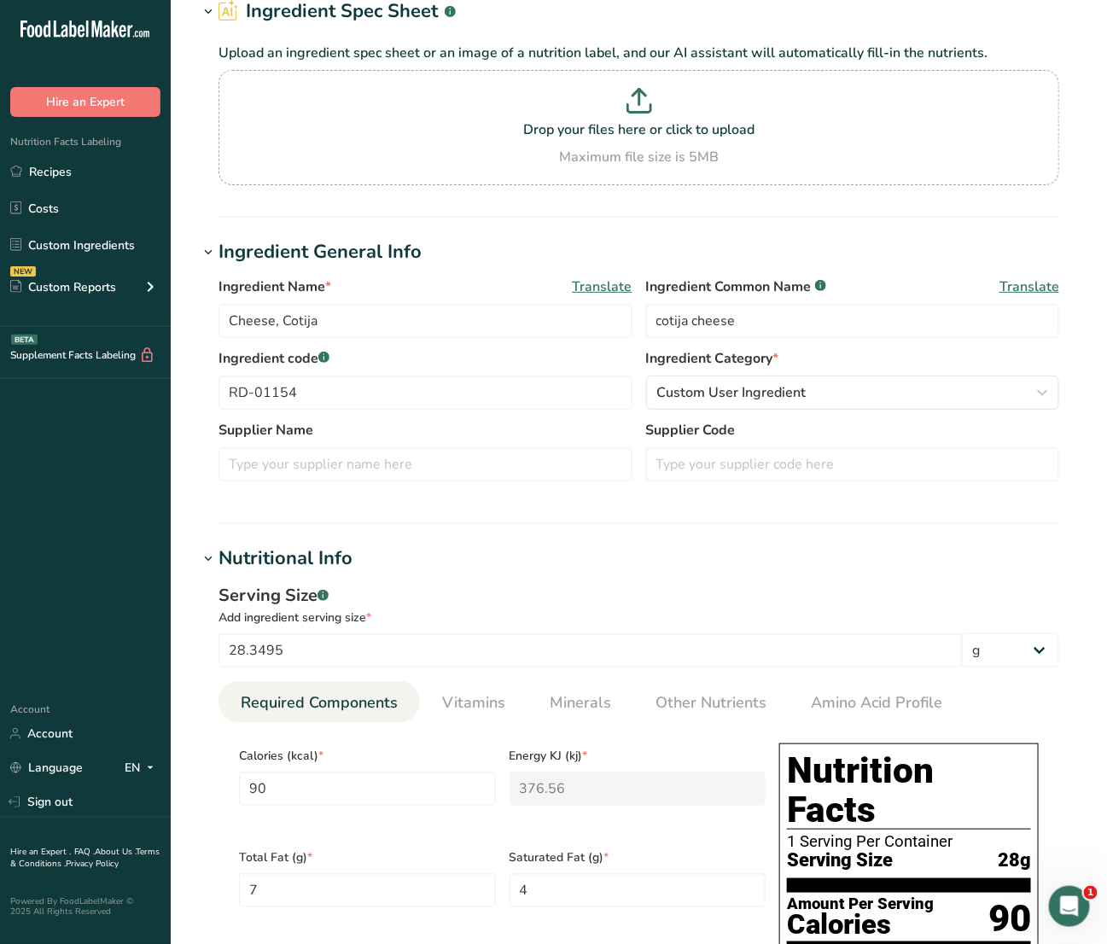
scroll to position [107, 0]
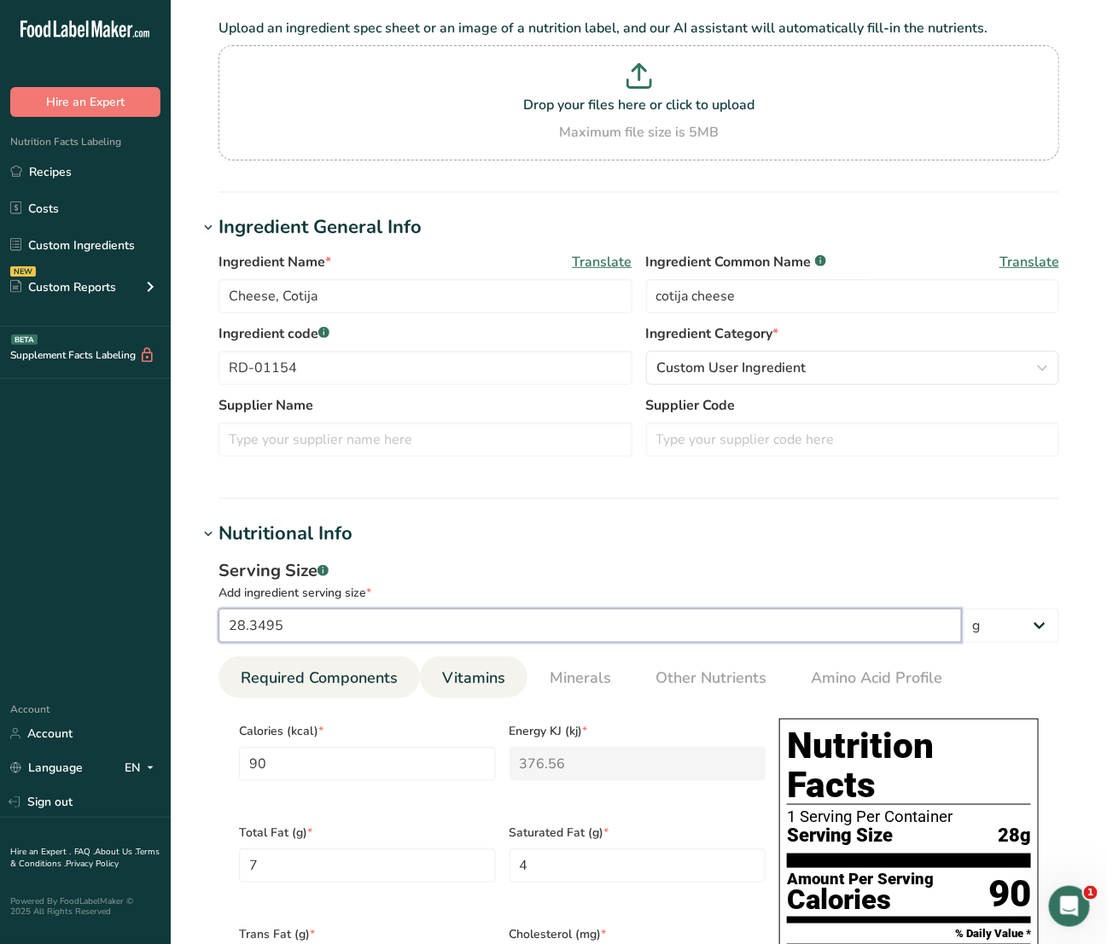
drag, startPoint x: 244, startPoint y: 616, endPoint x: 486, endPoint y: 664, distance: 247.0
click at [486, 664] on div "Serving Size .a-a{fill:#347362;}.b-a{fill:#fff;} Add ingredient serving size * …" at bounding box center [639, 946] width 882 height 796
type input "28"
type input "88.8905"
type KJ "371.9177"
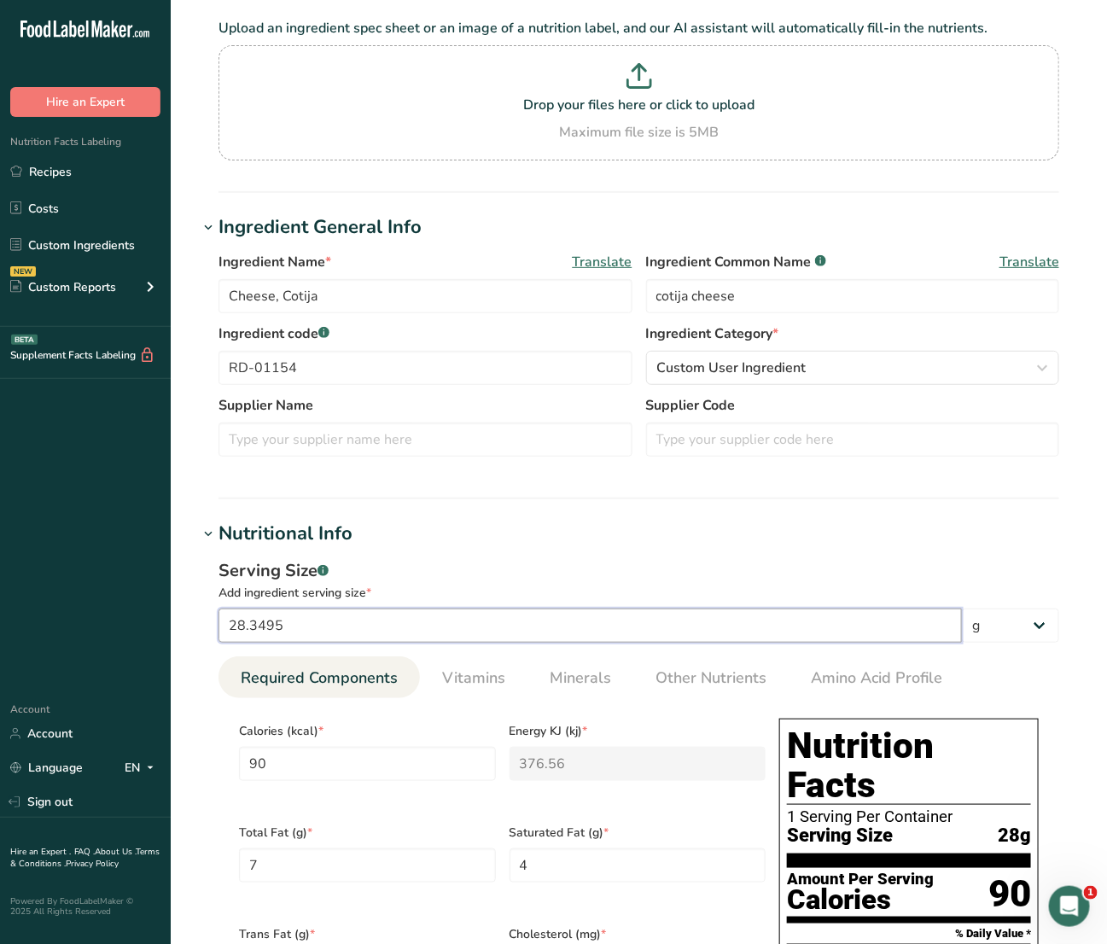
type Fat "6.9137"
type Fat "3.9507"
type input "24.6918"
type input "454.329"
type input "6.9137"
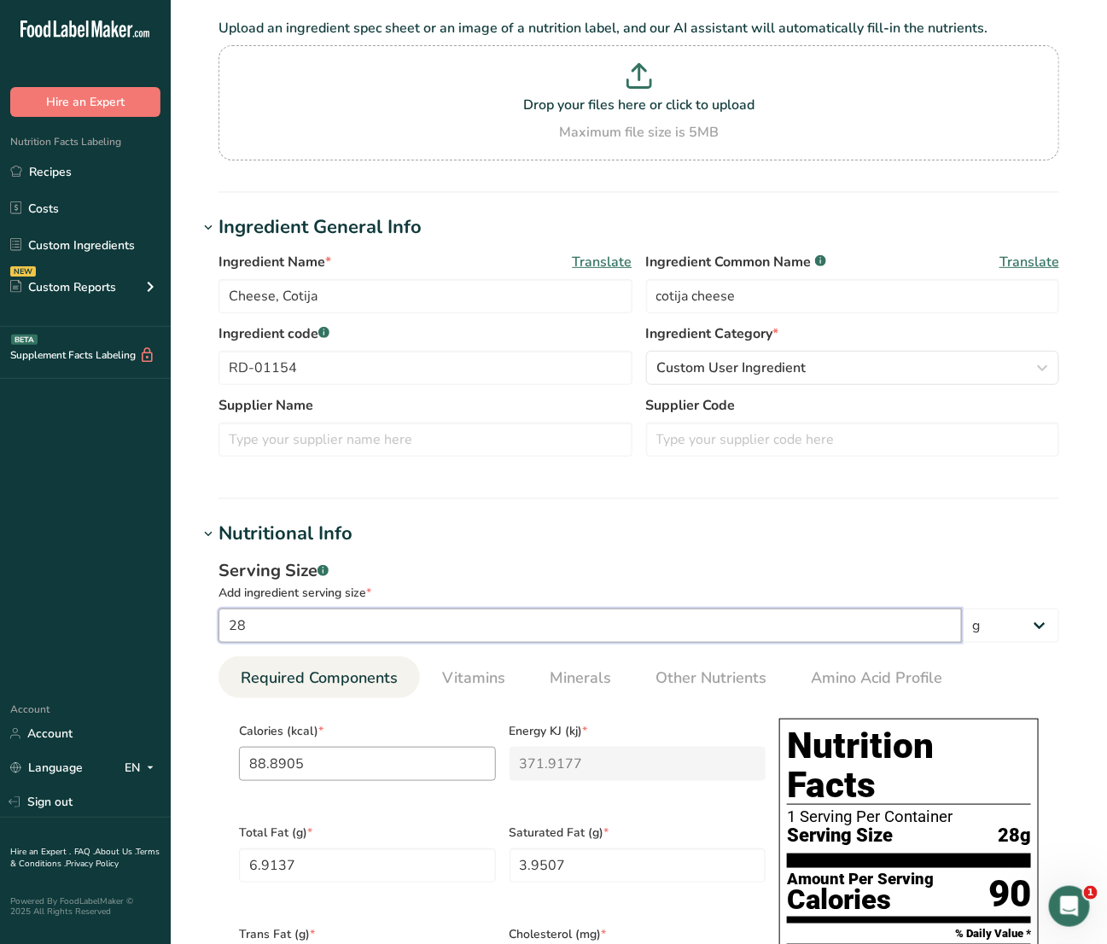
type input "28"
click at [374, 756] on input "88.8905" at bounding box center [367, 764] width 257 height 34
drag, startPoint x: 374, startPoint y: 756, endPoint x: 163, endPoint y: 751, distance: 210.8
click at [163, 751] on div ".a-20{fill:#fff;} Hire an Expert Nutrition Facts Labeling Recipes Costs Custom …" at bounding box center [553, 945] width 1107 height 2104
type input "1"
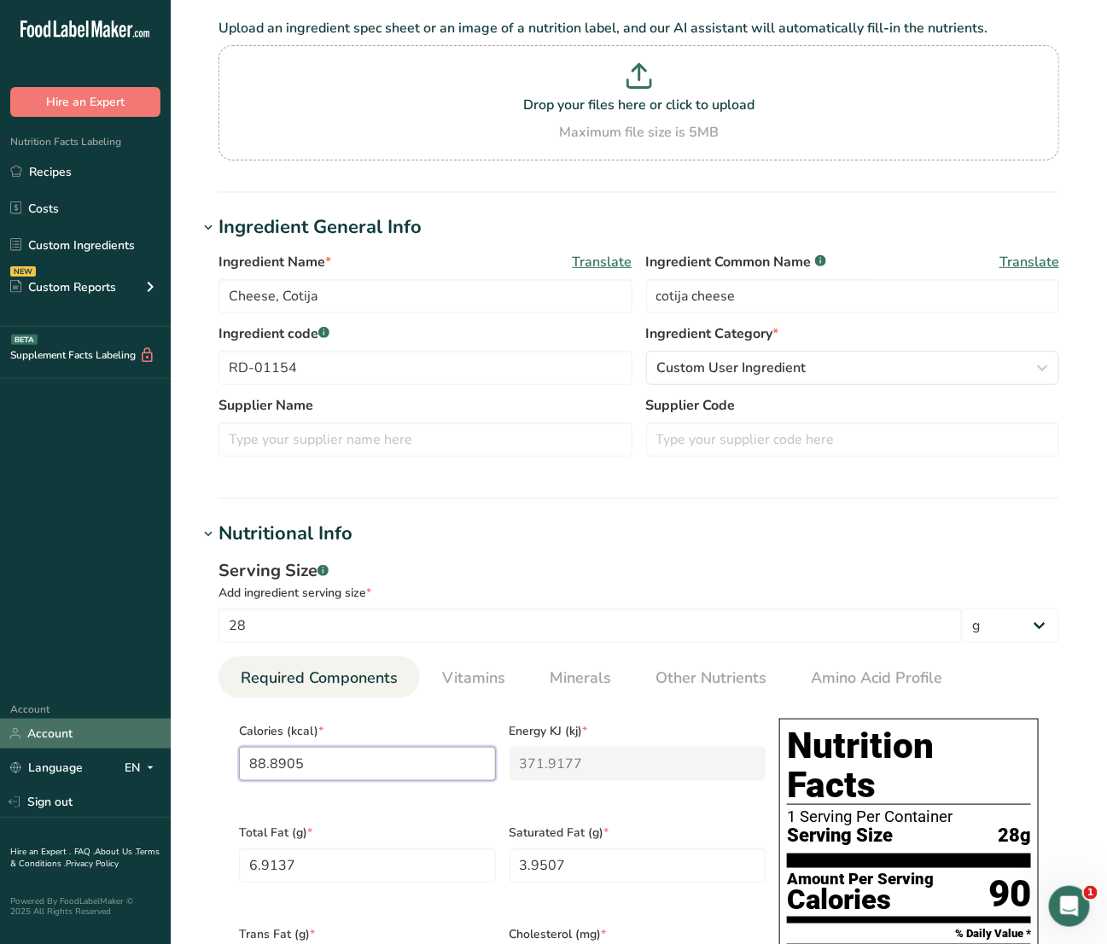
type KJ "4.2"
type input "10"
type KJ "41.8"
type input "100"
type KJ "418.4"
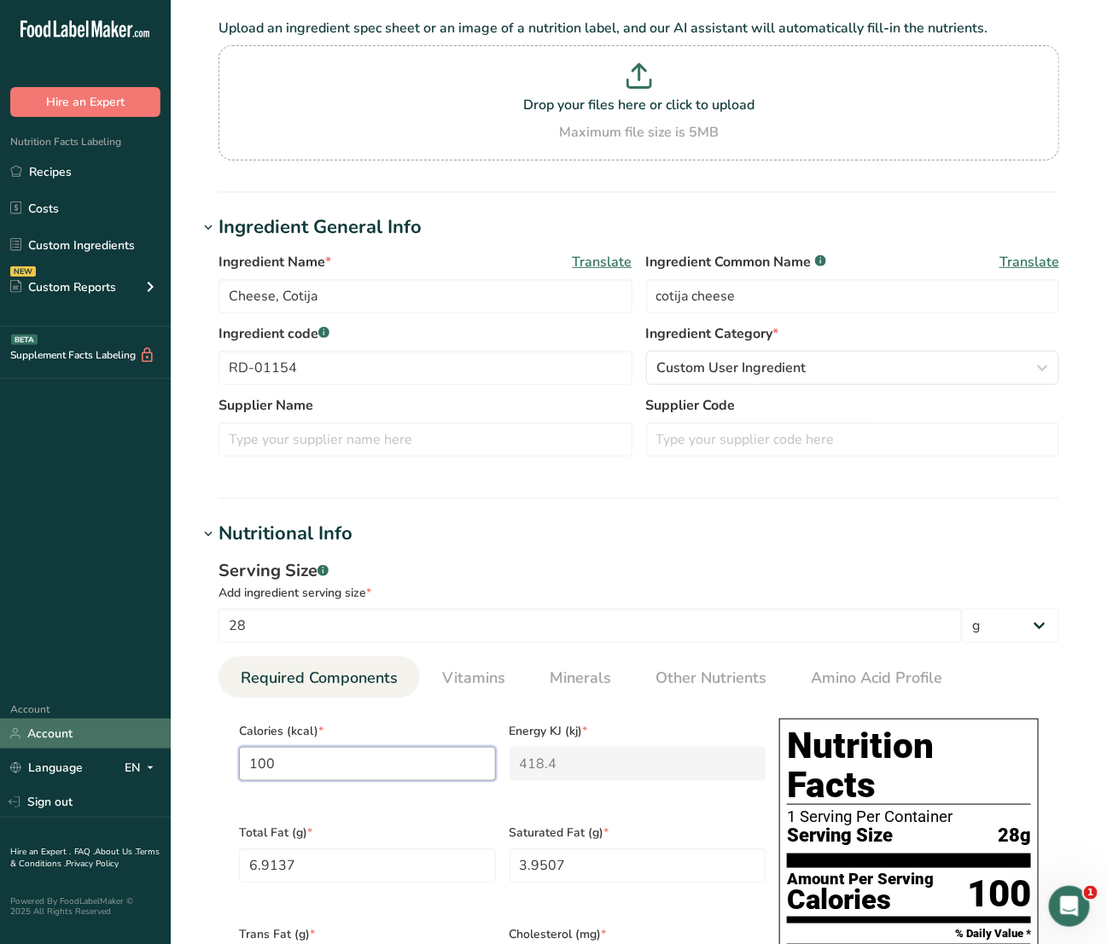
type input "100"
type Fat "7"
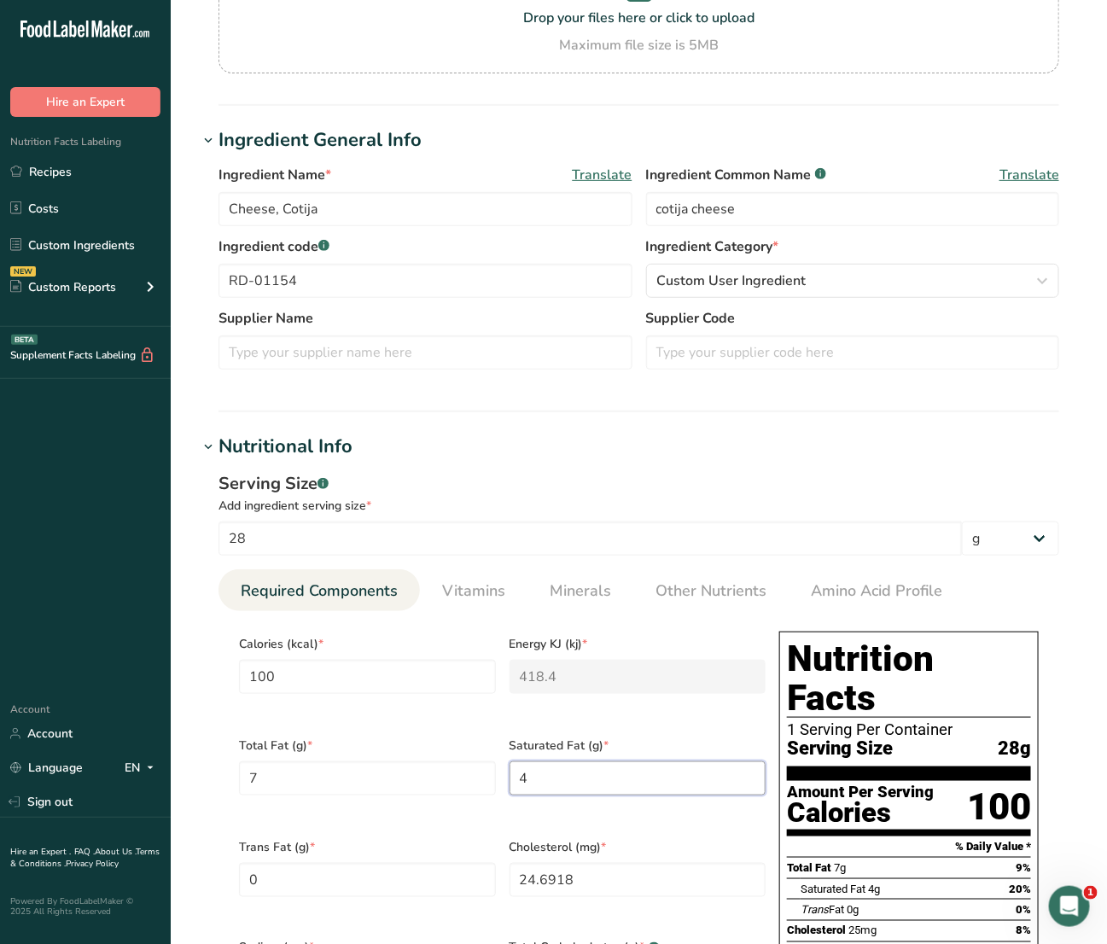
scroll to position [320, 0]
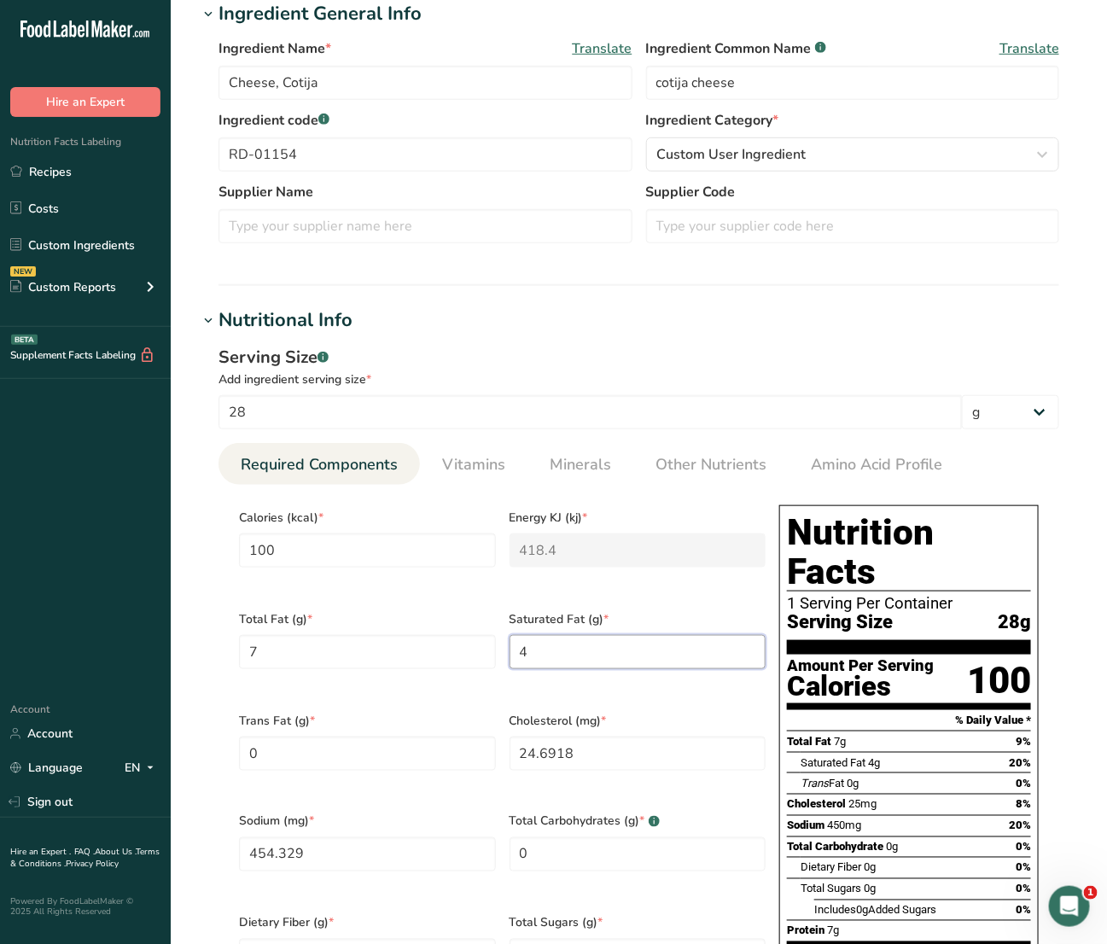
type Fat "4"
type input "10"
type input "480"
type Carbohydrates "2"
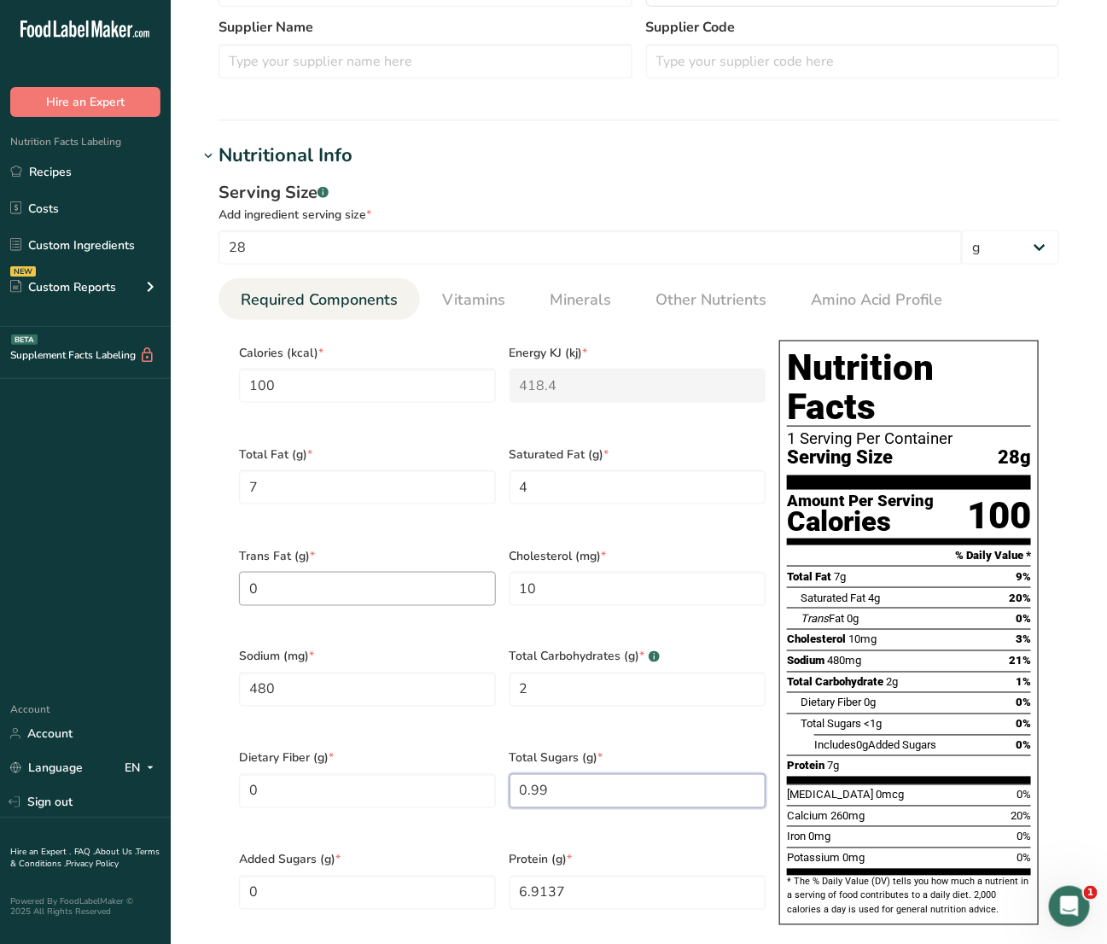
scroll to position [538, 0]
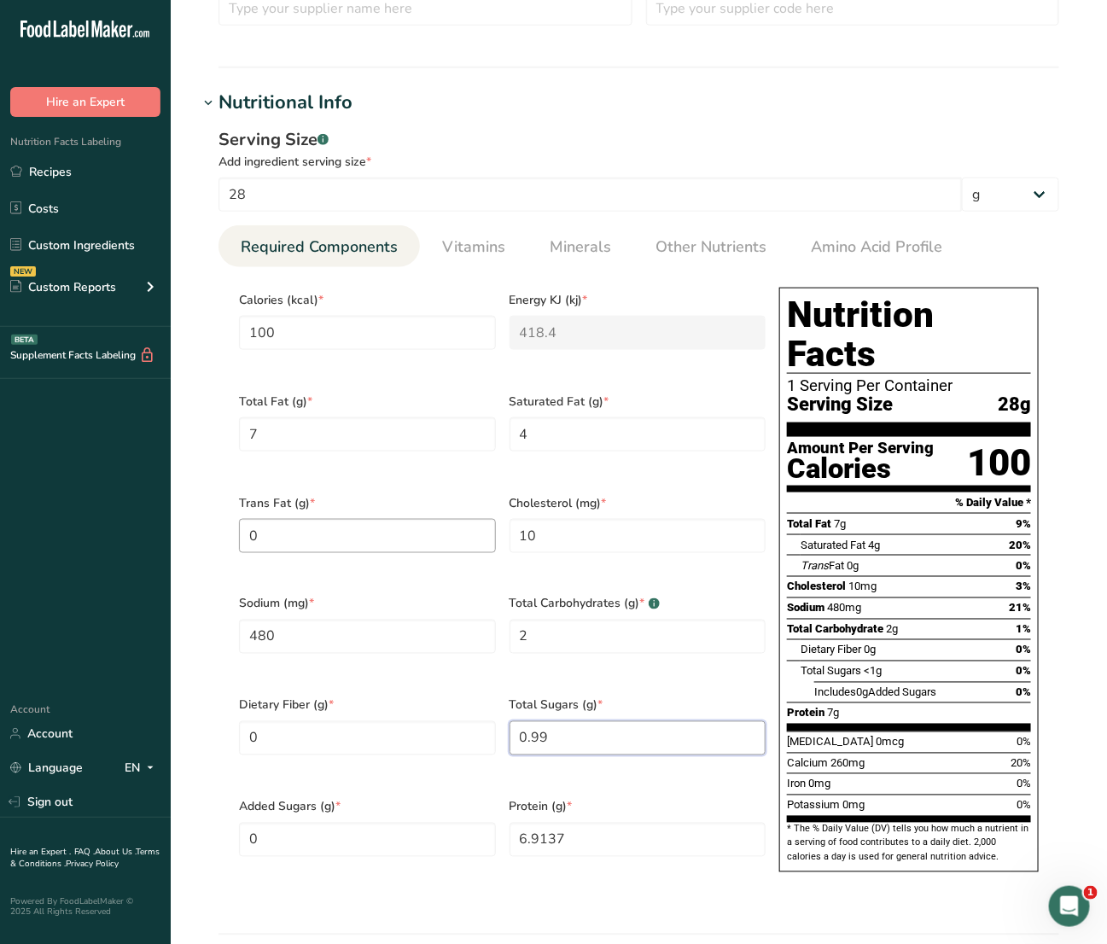
type Sugars "0.99"
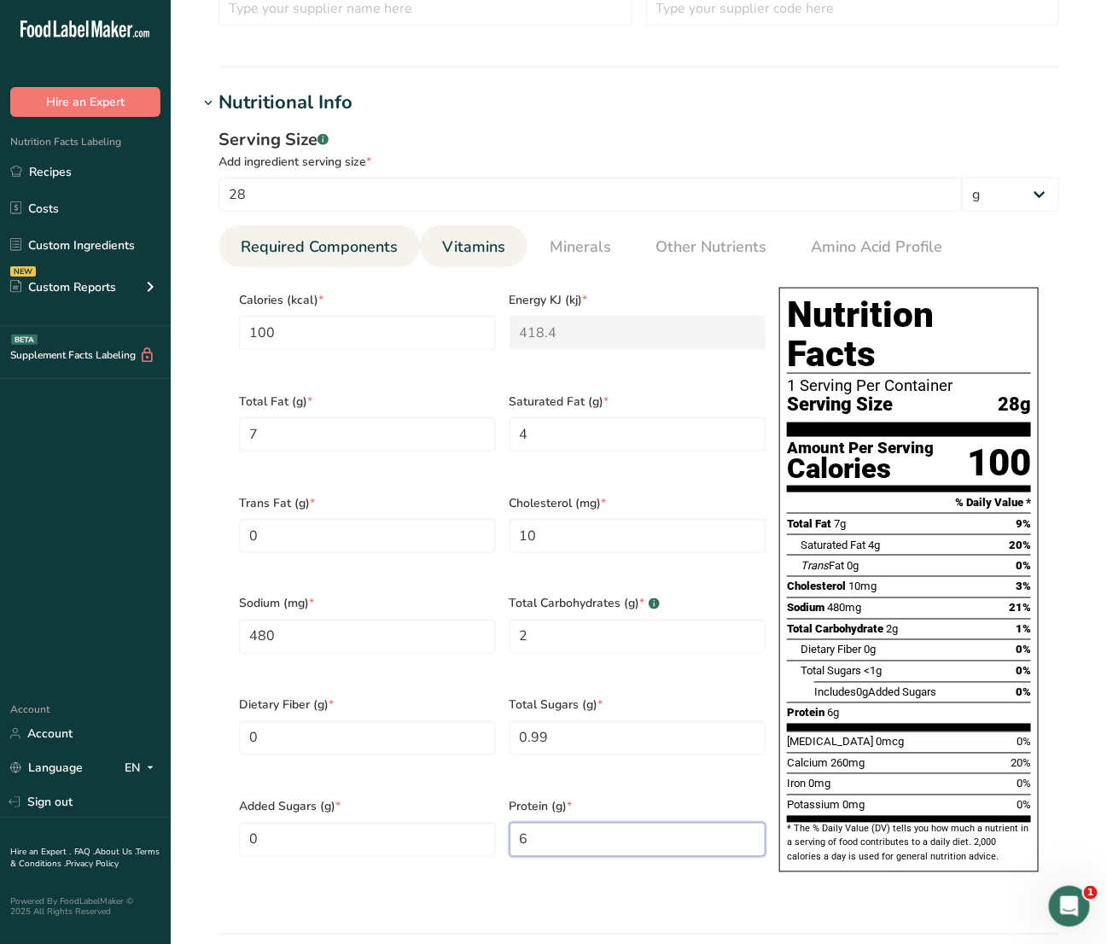
type input "6"
click at [492, 229] on link "Vitamins" at bounding box center [473, 247] width 77 height 44
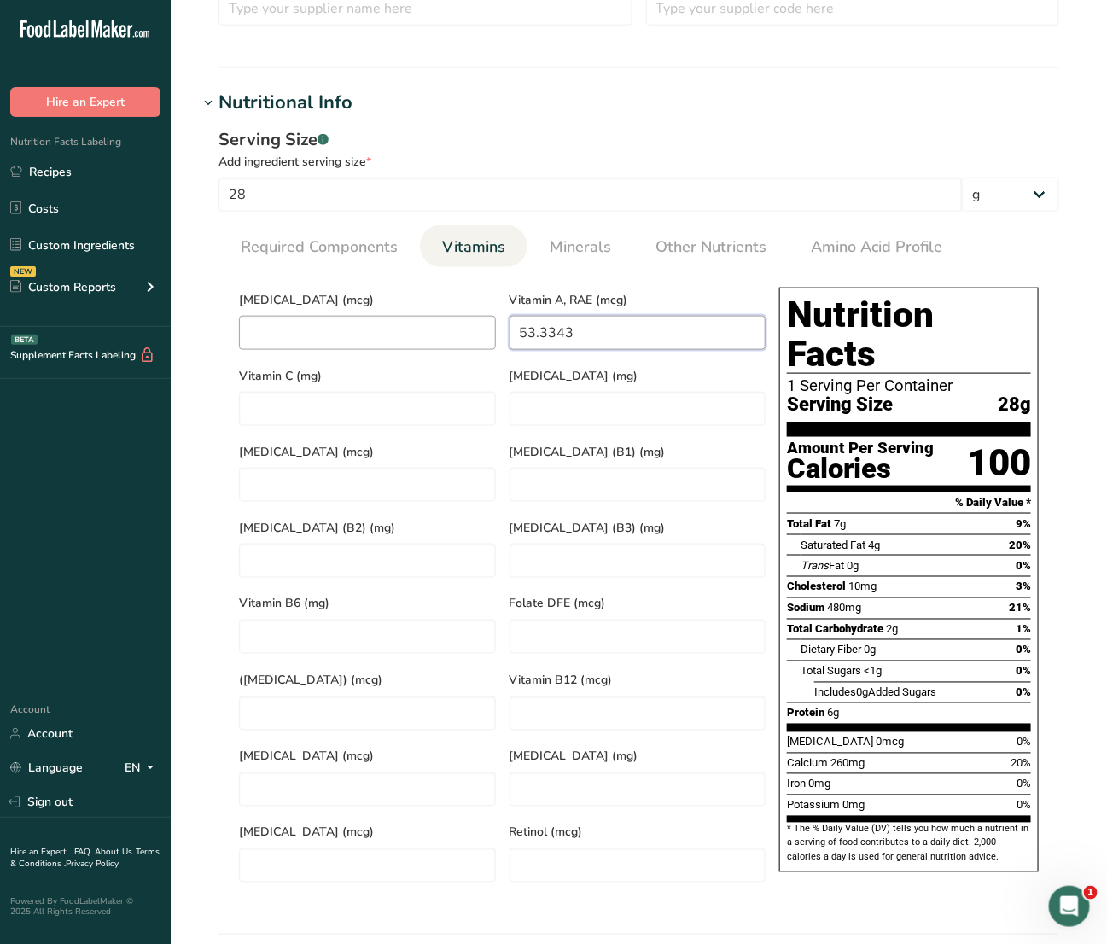
drag, startPoint x: 614, startPoint y: 335, endPoint x: 343, endPoint y: 342, distance: 271.5
click at [343, 342] on div "[MEDICAL_DATA] (mcg) Vitamin A, RAE (mcg) 53.3343 Vitamin C (mg) [MEDICAL_DATA]…" at bounding box center [502, 585] width 540 height 608
type RAE "0"
click at [370, 346] on D "number" at bounding box center [367, 333] width 257 height 34
type D "0.249"
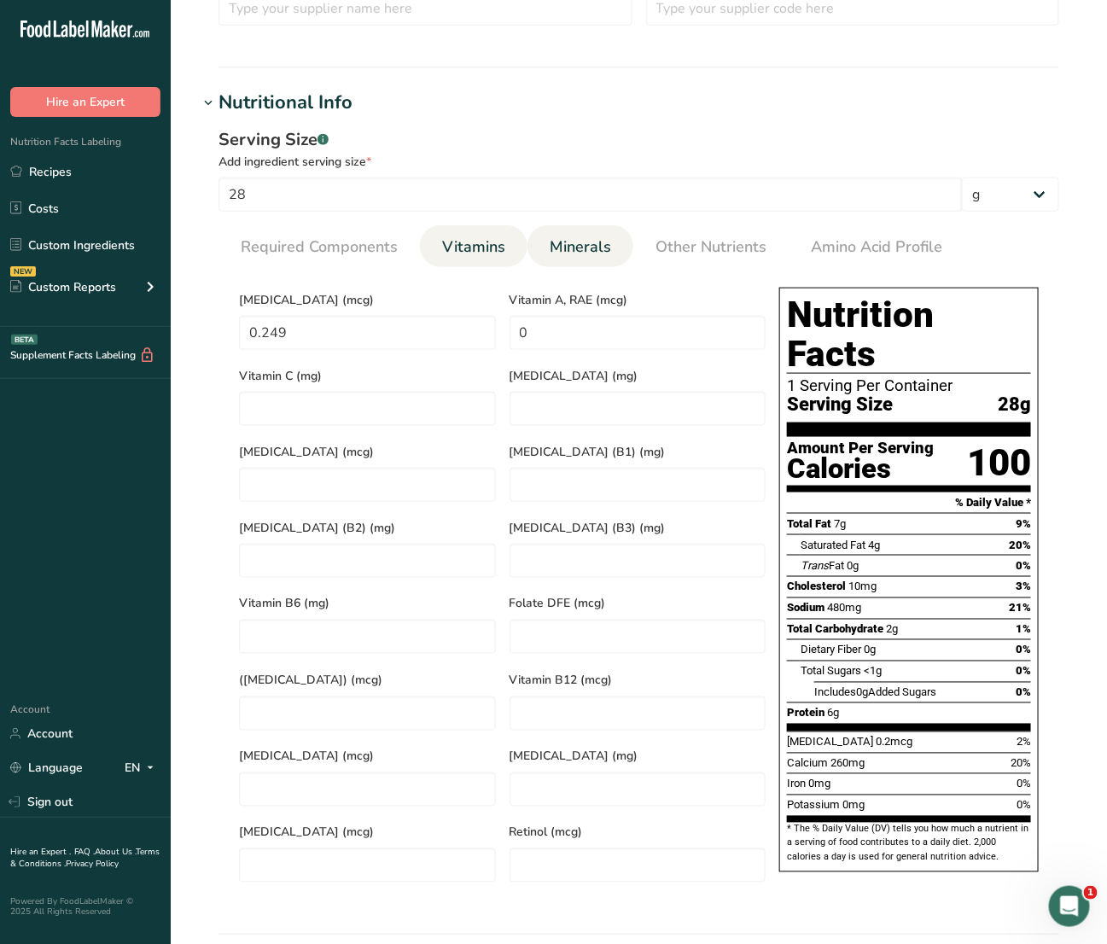
click at [563, 256] on span "Minerals" at bounding box center [580, 247] width 61 height 23
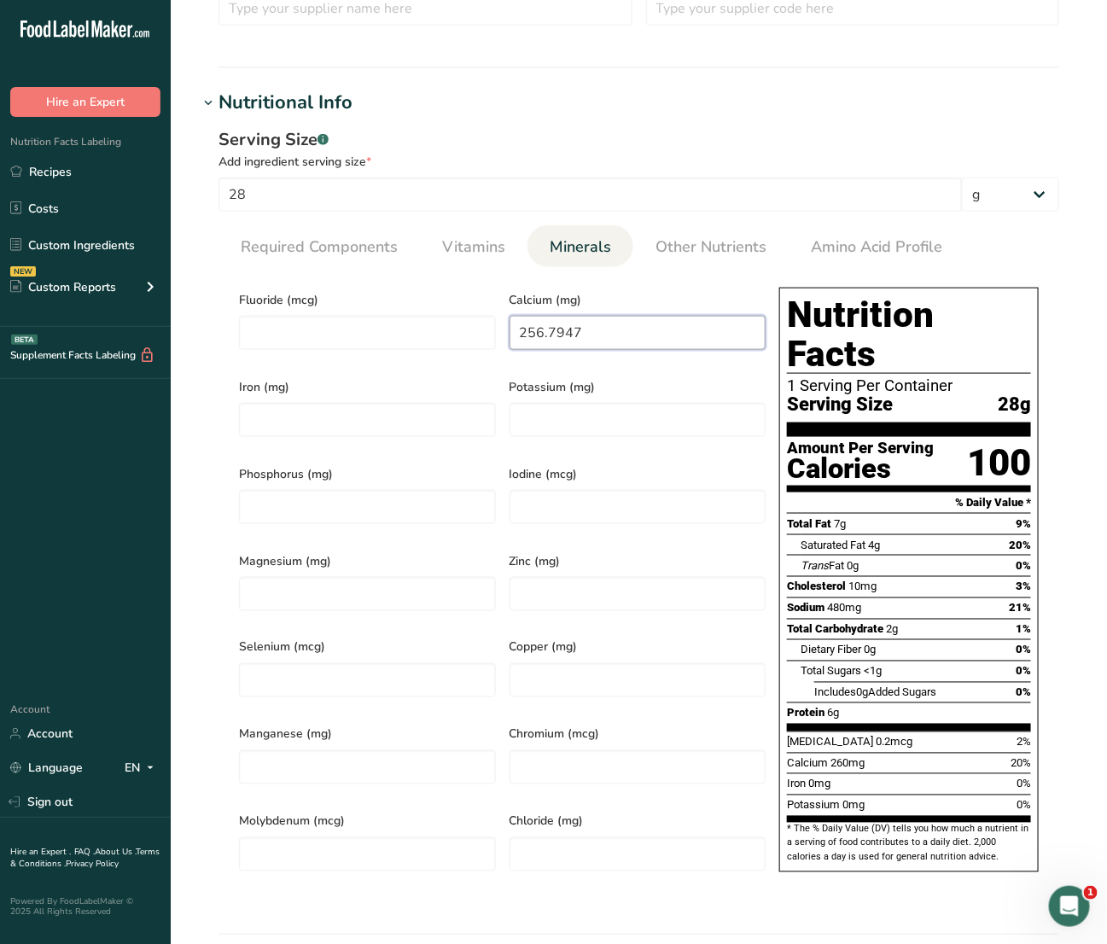
drag, startPoint x: 587, startPoint y: 339, endPoint x: 210, endPoint y: 374, distance: 378.8
click at [210, 374] on div "Serving Size .a-a{fill:#347362;}.b-a{fill:#fff;} Add ingredient serving size * …" at bounding box center [639, 515] width 882 height 796
type input "227"
click at [434, 418] on input "number" at bounding box center [367, 420] width 257 height 34
type input "0.09"
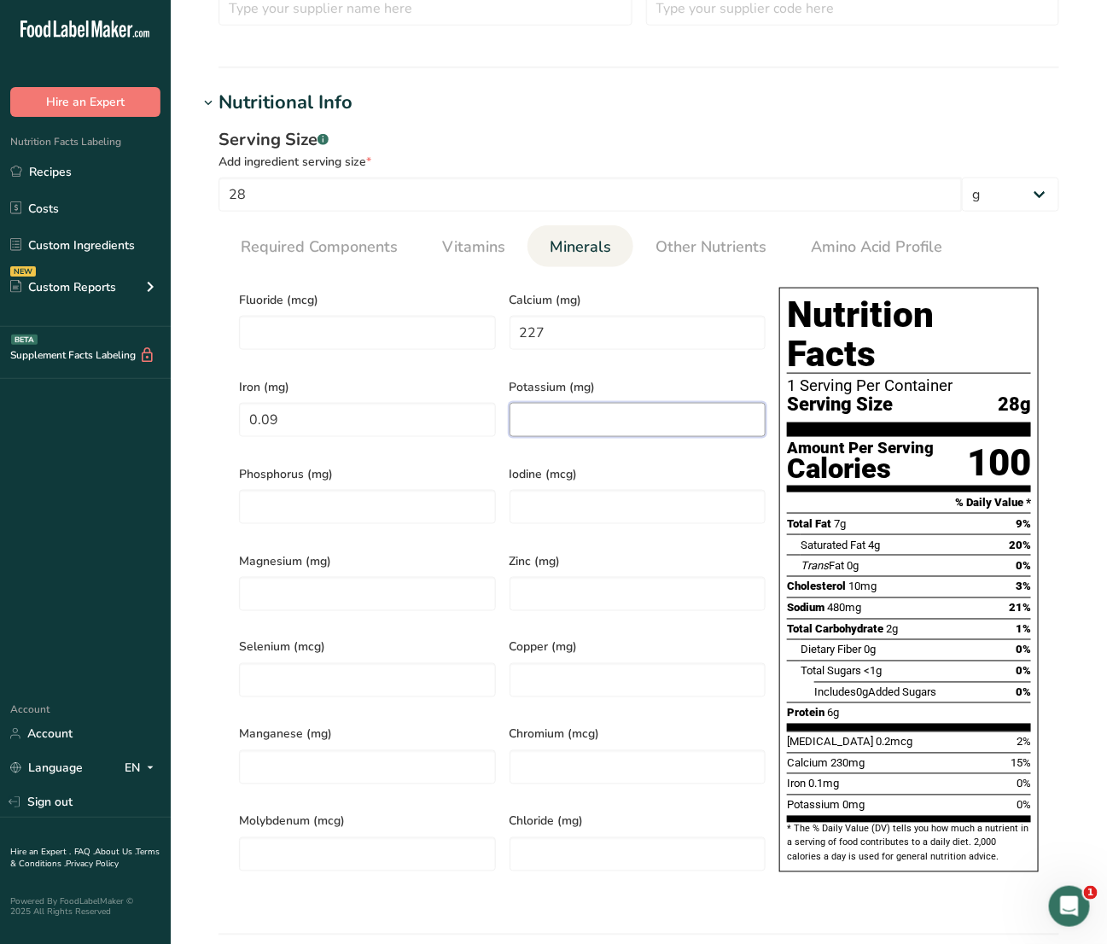
click at [530, 410] on input "number" at bounding box center [637, 420] width 257 height 34
type input "40"
click at [706, 253] on span "Other Nutrients" at bounding box center [710, 247] width 111 height 23
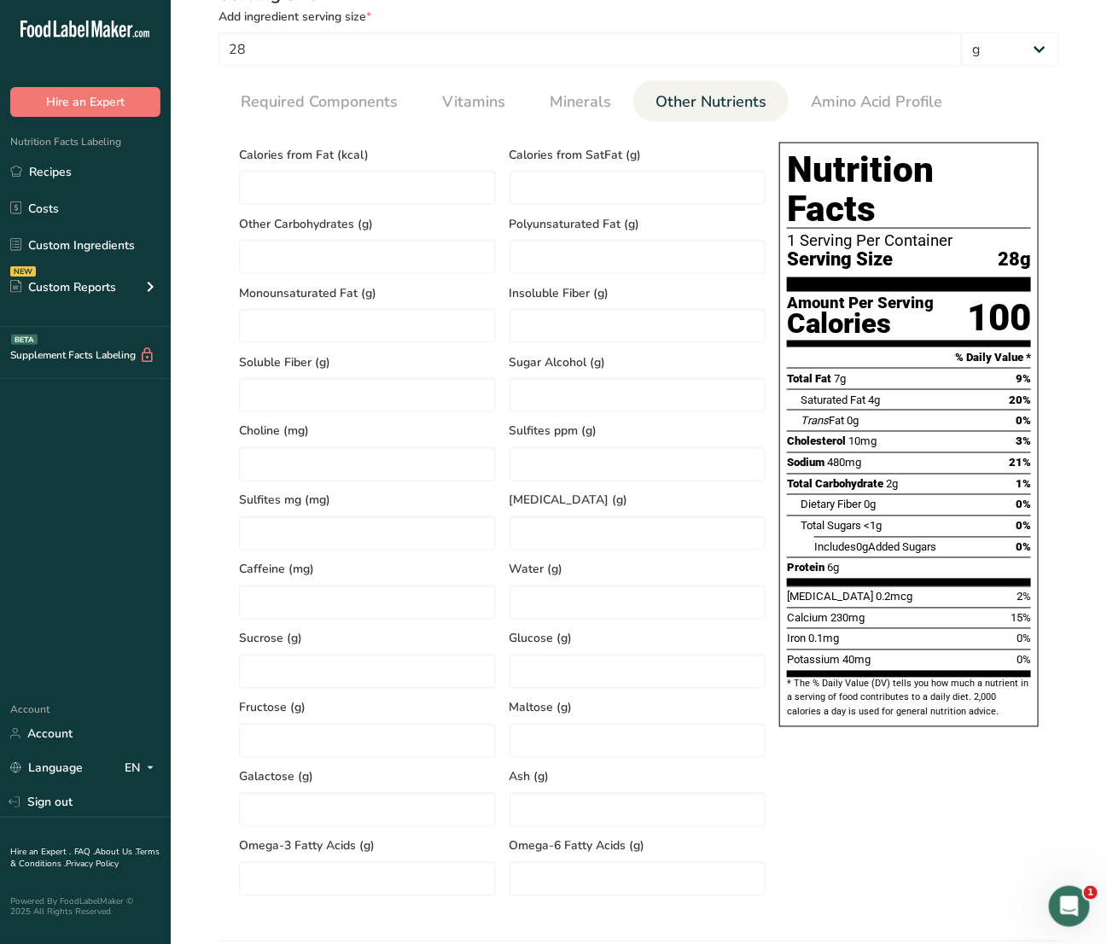
scroll to position [644, 0]
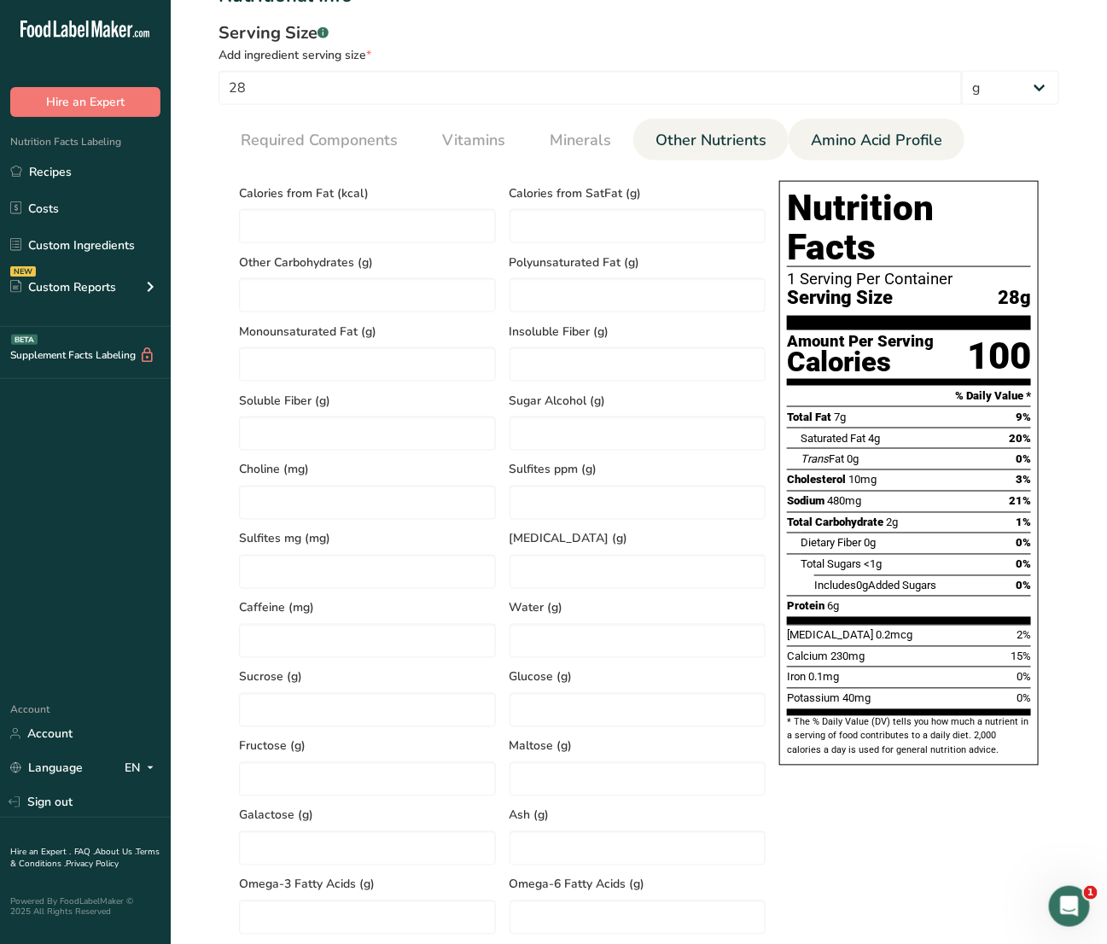
click at [834, 148] on span "Amino Acid Profile" at bounding box center [876, 140] width 131 height 23
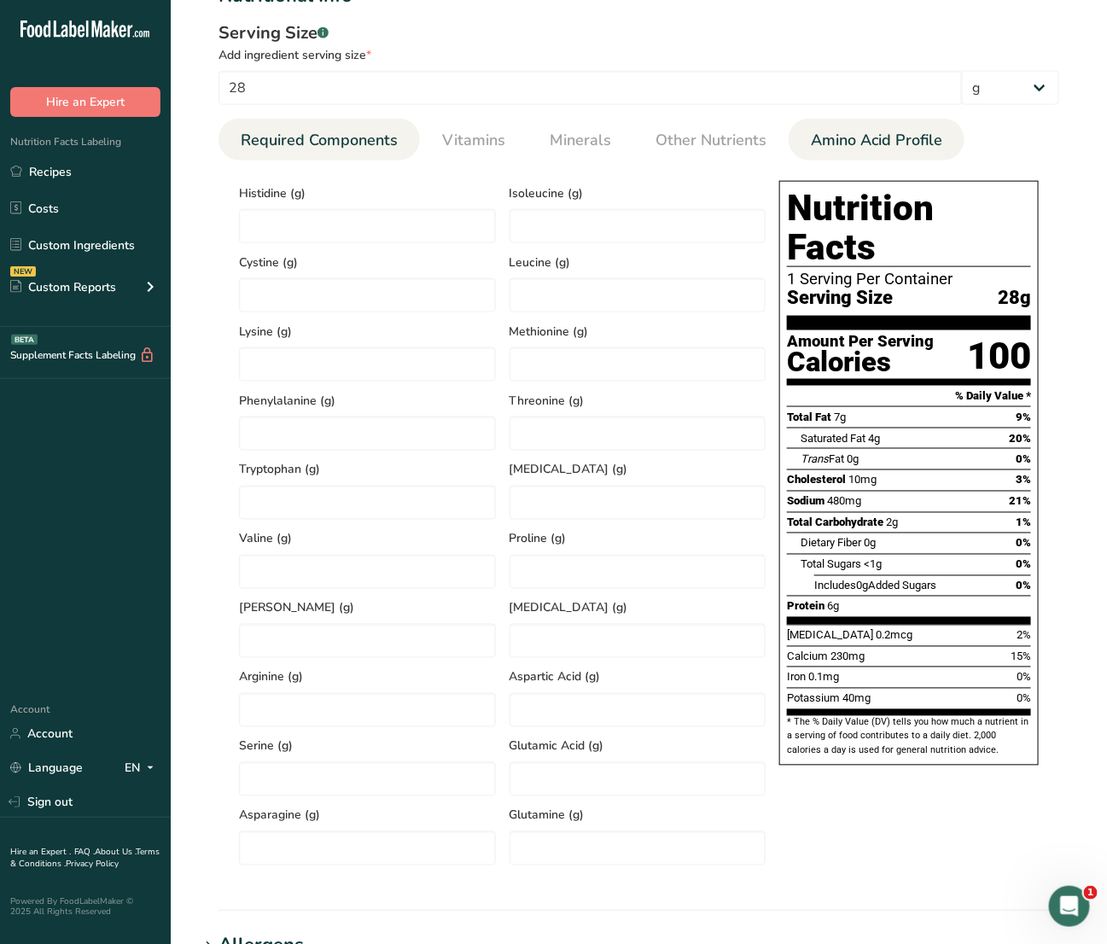
click at [334, 159] on link "Required Components" at bounding box center [319, 141] width 171 height 44
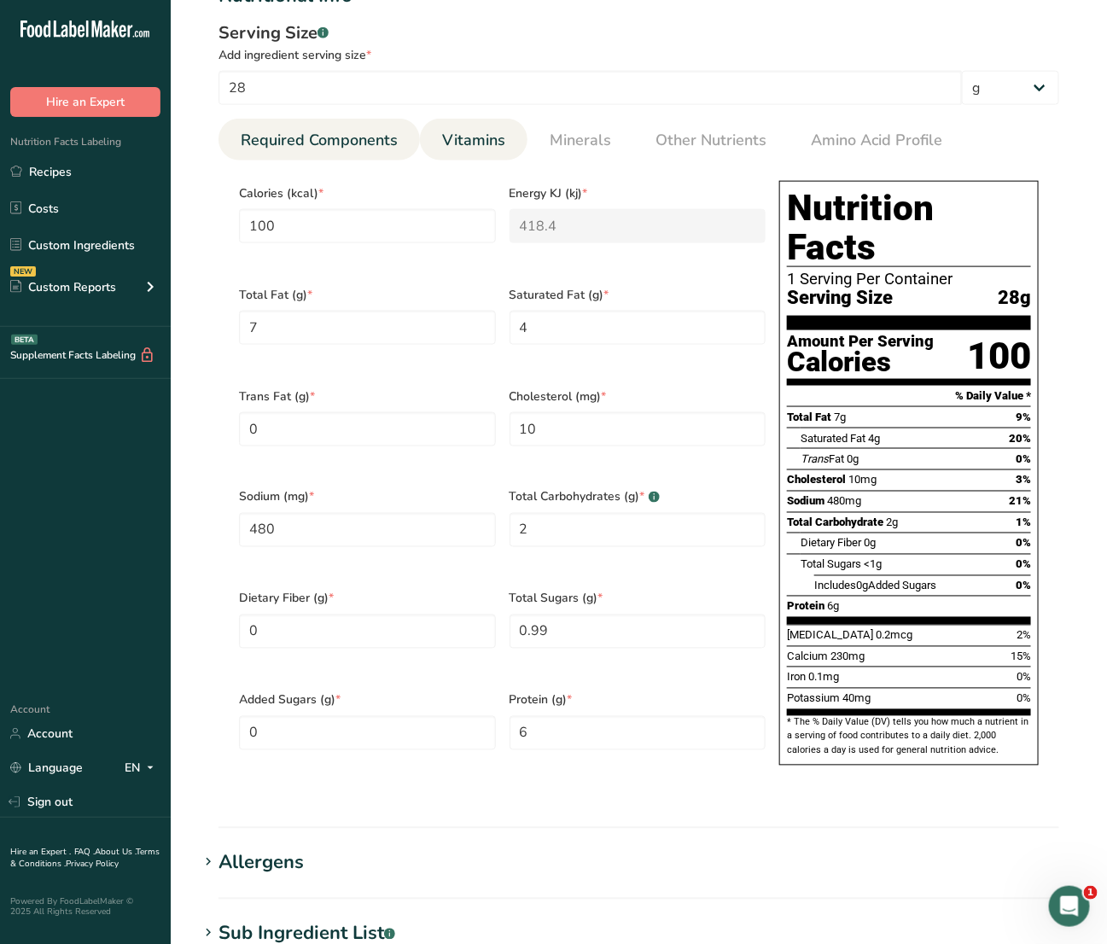
drag, startPoint x: 485, startPoint y: 138, endPoint x: 489, endPoint y: 152, distance: 14.3
click at [486, 138] on span "Vitamins" at bounding box center [473, 140] width 63 height 23
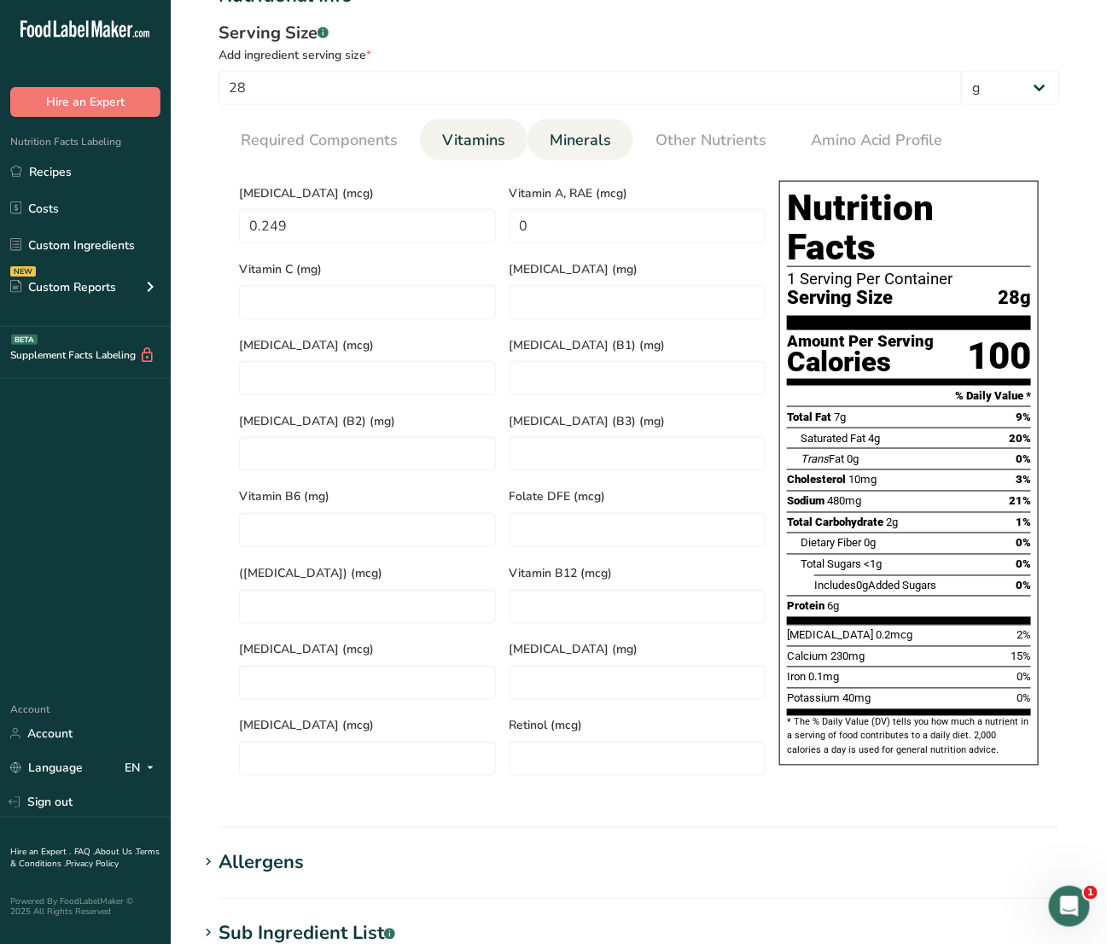
click at [586, 147] on span "Minerals" at bounding box center [580, 140] width 61 height 23
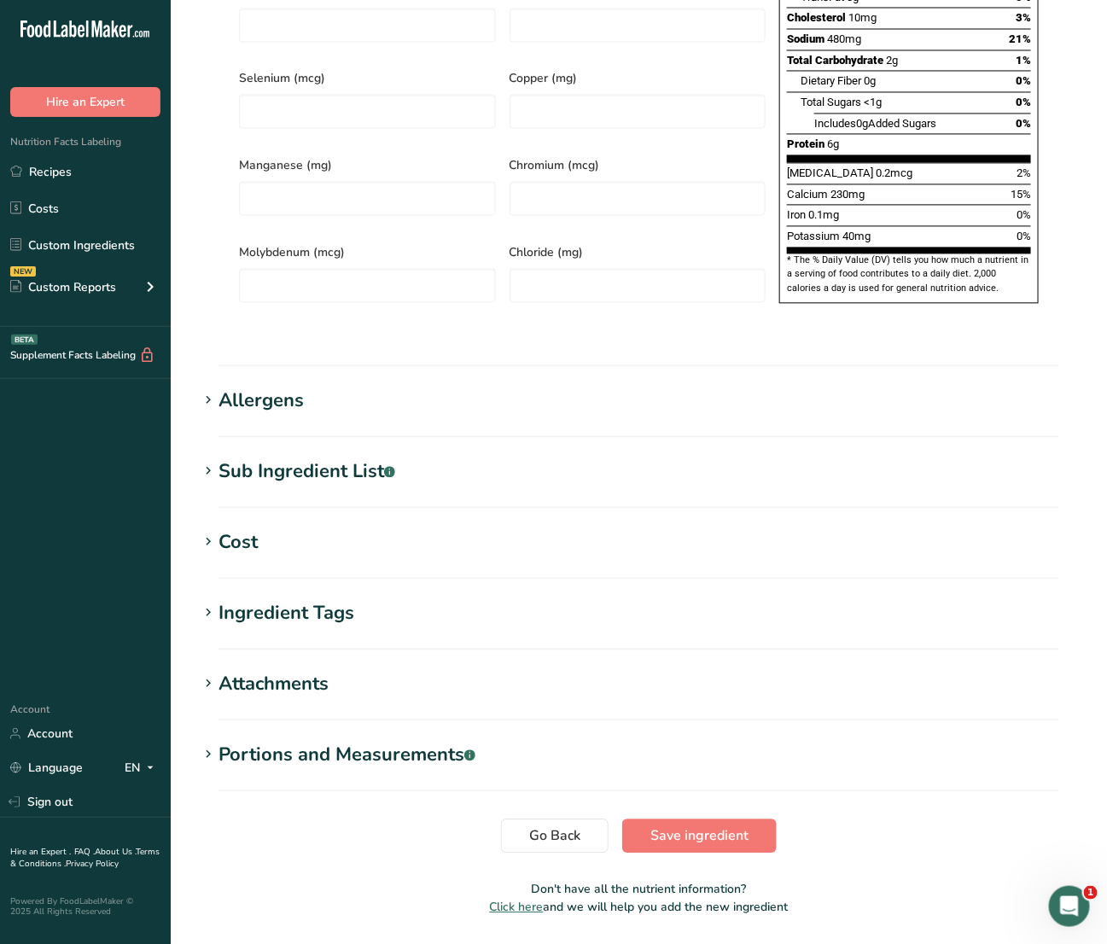
scroll to position [483, 0]
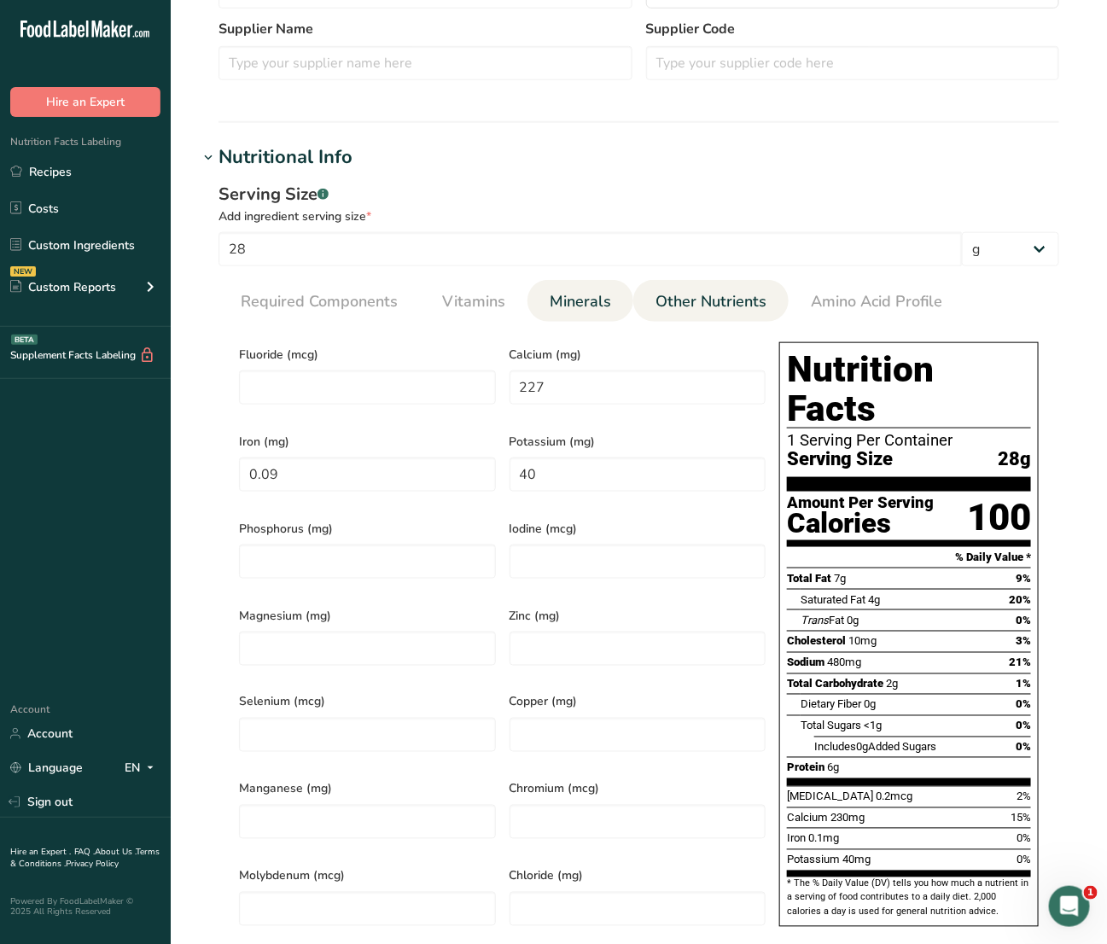
click at [683, 311] on span "Other Nutrients" at bounding box center [710, 301] width 111 height 23
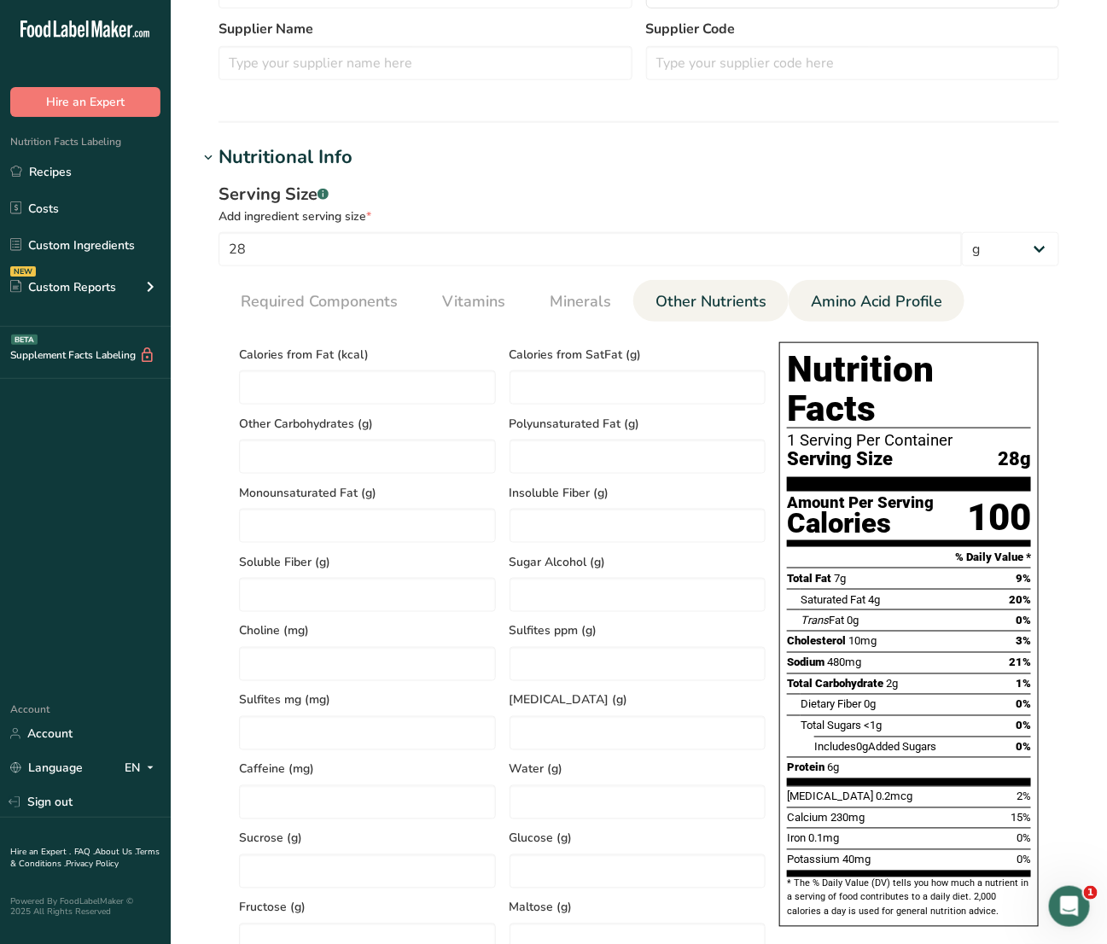
click at [824, 310] on span "Amino Acid Profile" at bounding box center [876, 301] width 131 height 23
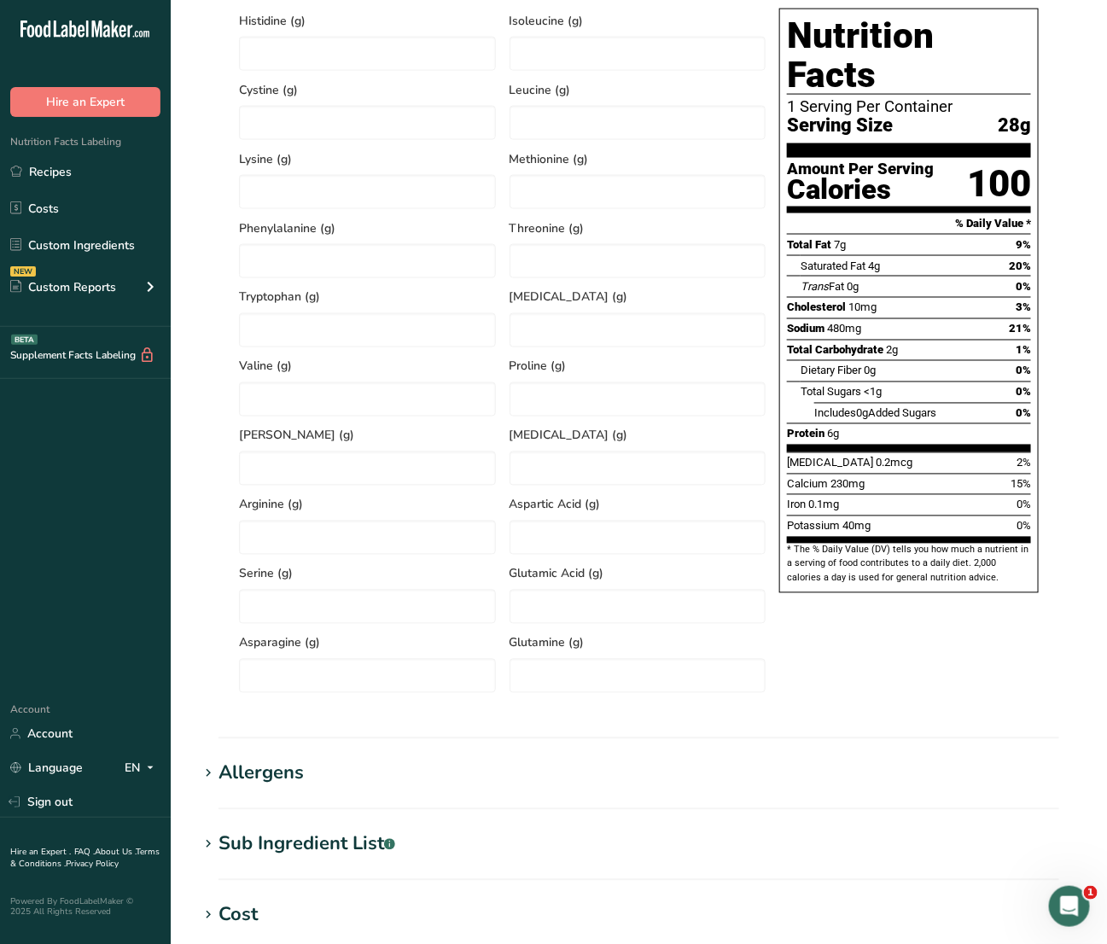
scroll to position [603, 0]
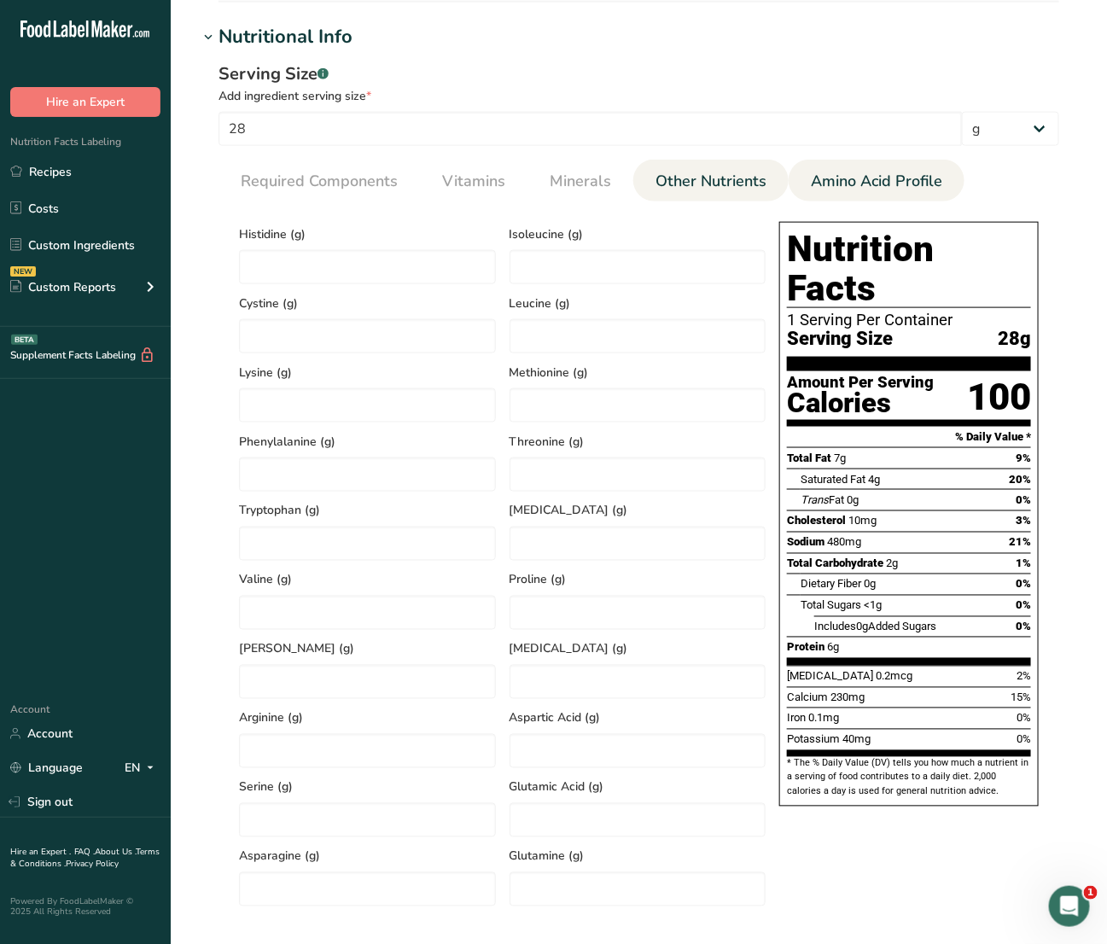
click at [725, 179] on span "Other Nutrients" at bounding box center [710, 181] width 111 height 23
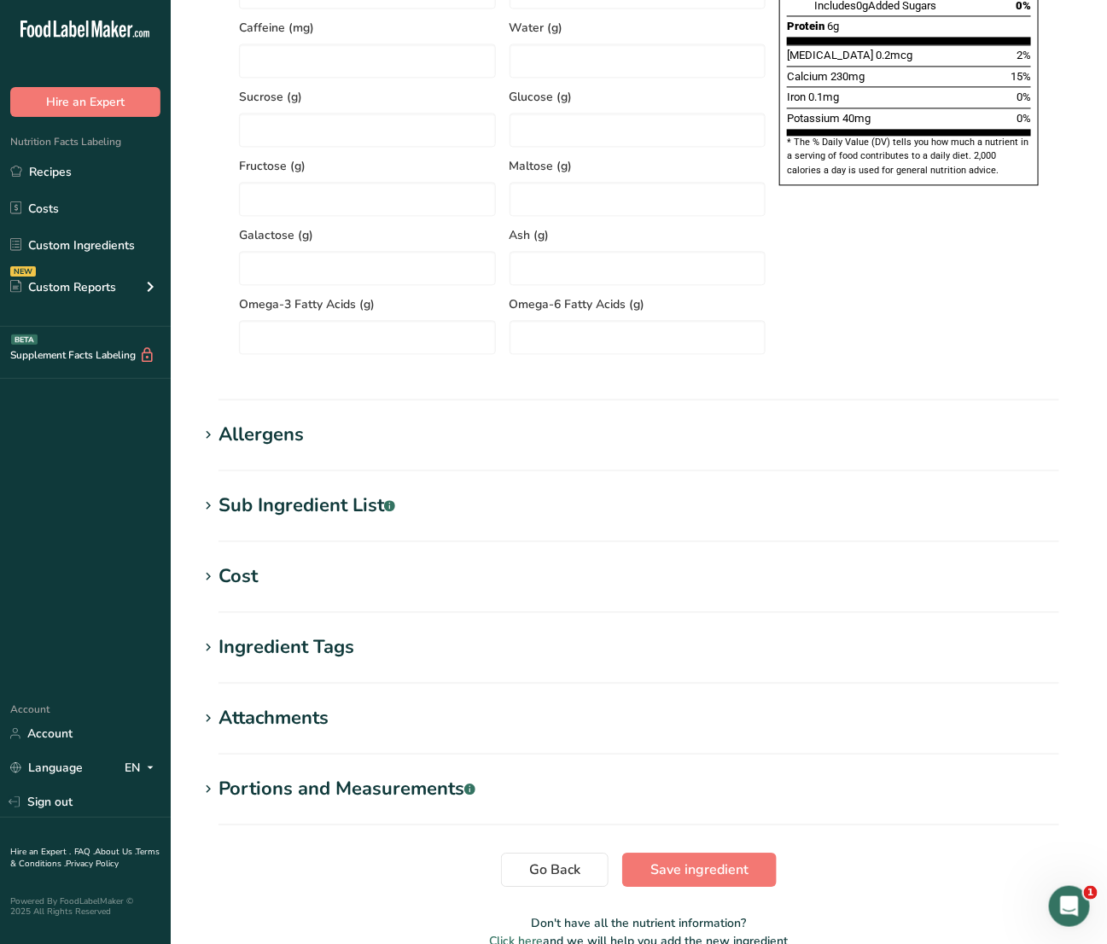
scroll to position [1312, 0]
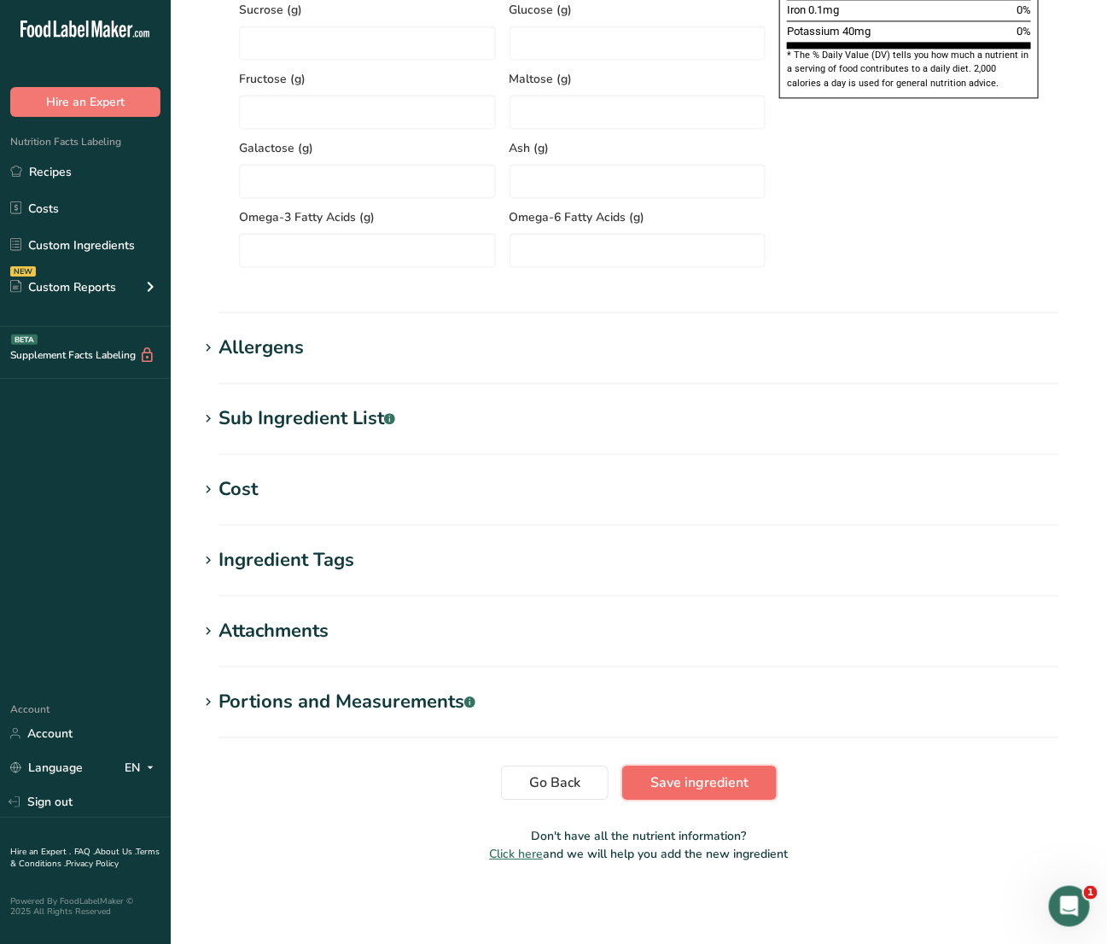
click at [723, 772] on span "Save ingredient" at bounding box center [699, 782] width 98 height 20
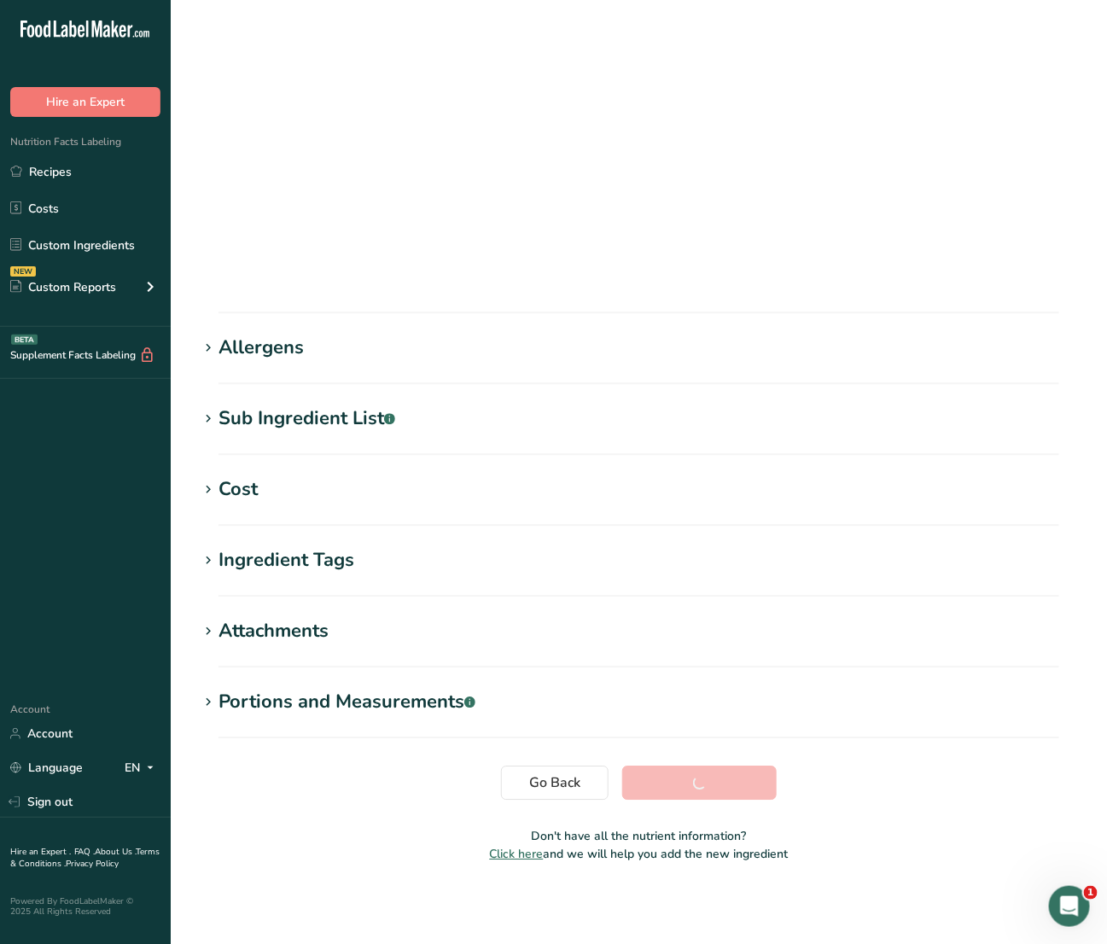
scroll to position [0, 0]
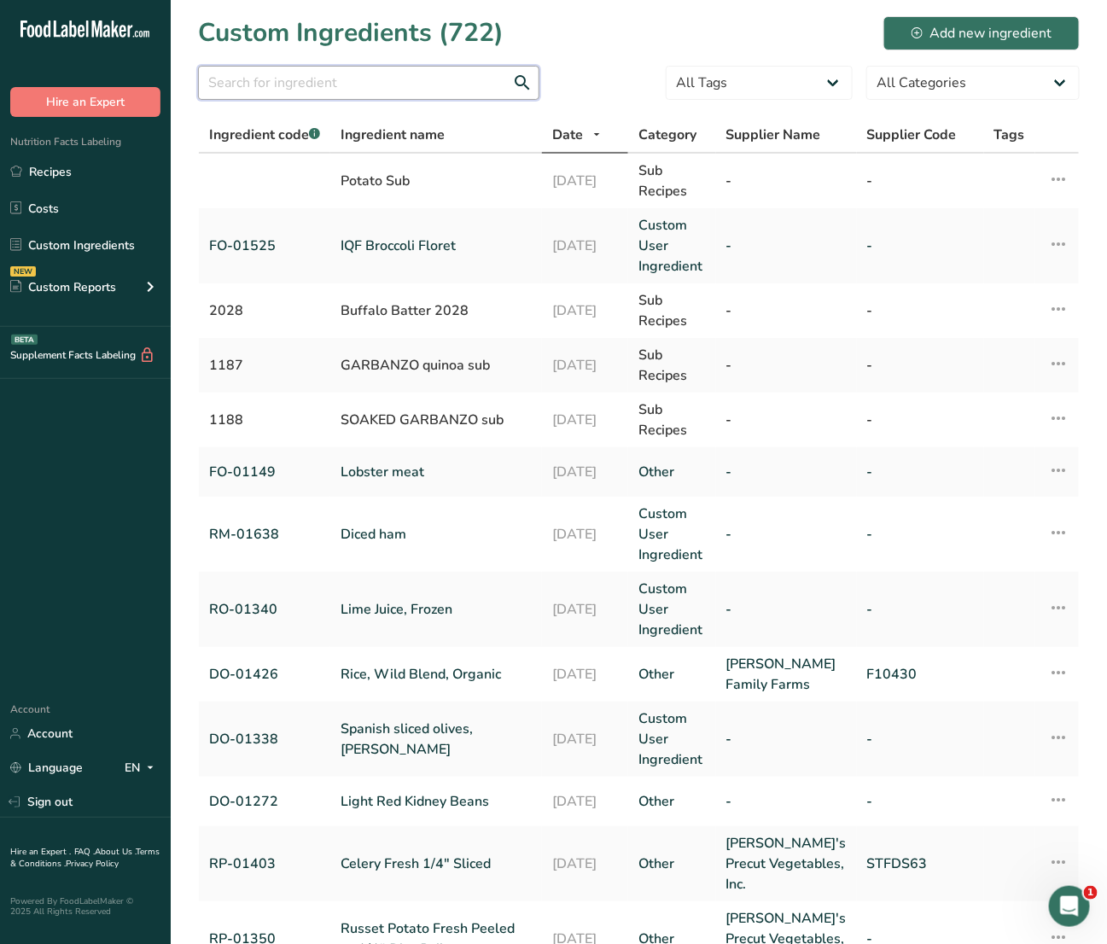
click at [384, 95] on input "text" at bounding box center [368, 83] width 341 height 34
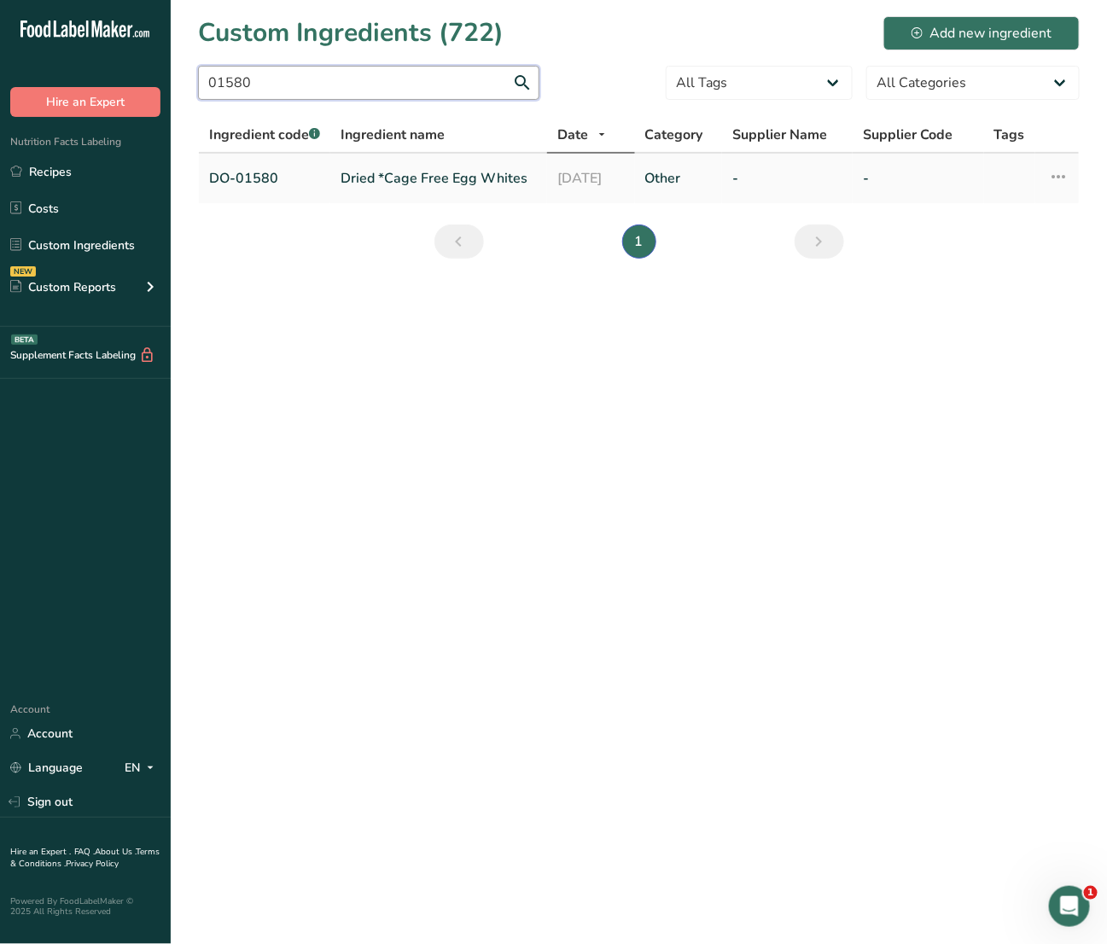
type input "01580"
click at [420, 169] on td "Dried *Cage Free Egg Whites" at bounding box center [438, 178] width 217 height 49
click at [423, 177] on link "Dried *Cage Free Egg Whites" at bounding box center [439, 178] width 196 height 20
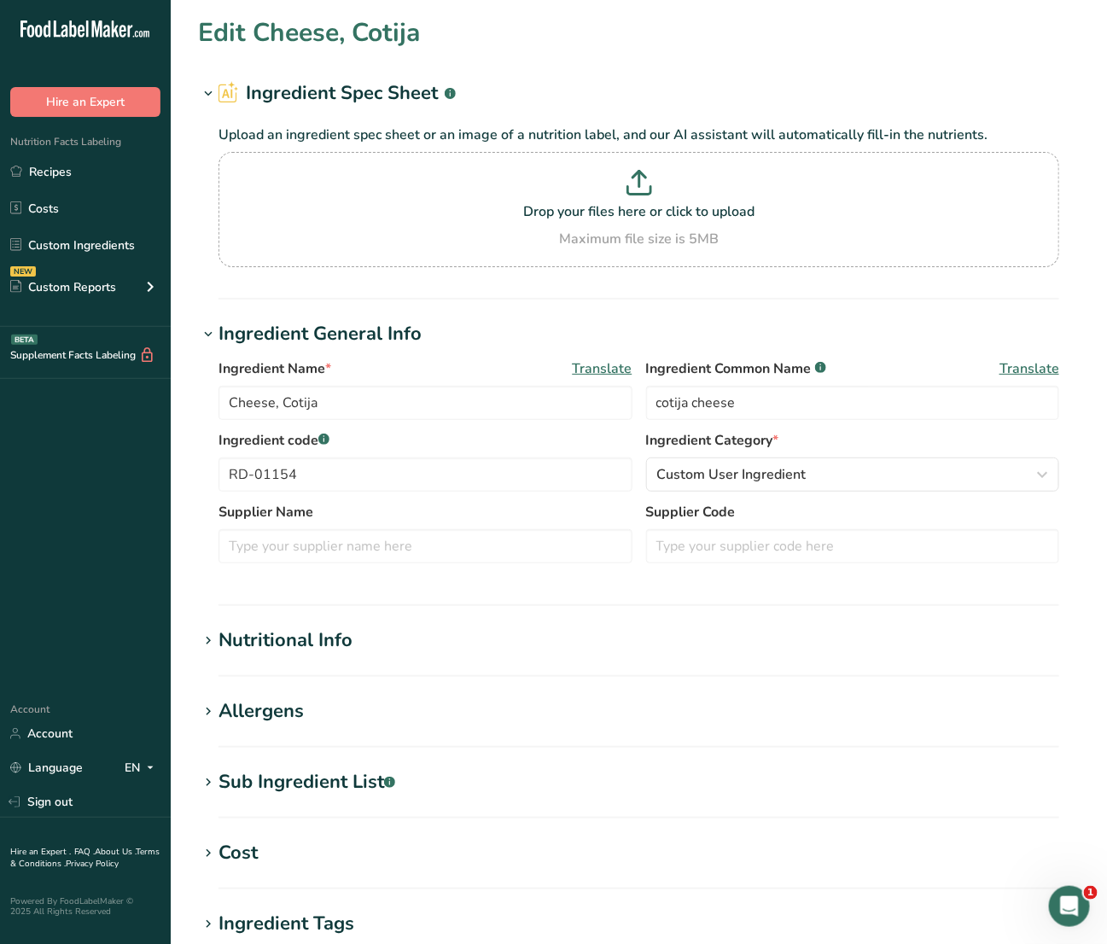
type input "Dried *Cage Free Egg Whites"
type input "dried cage-free egg whites"
type input "DO-01580"
click at [305, 643] on div "Nutritional Info" at bounding box center [285, 640] width 134 height 28
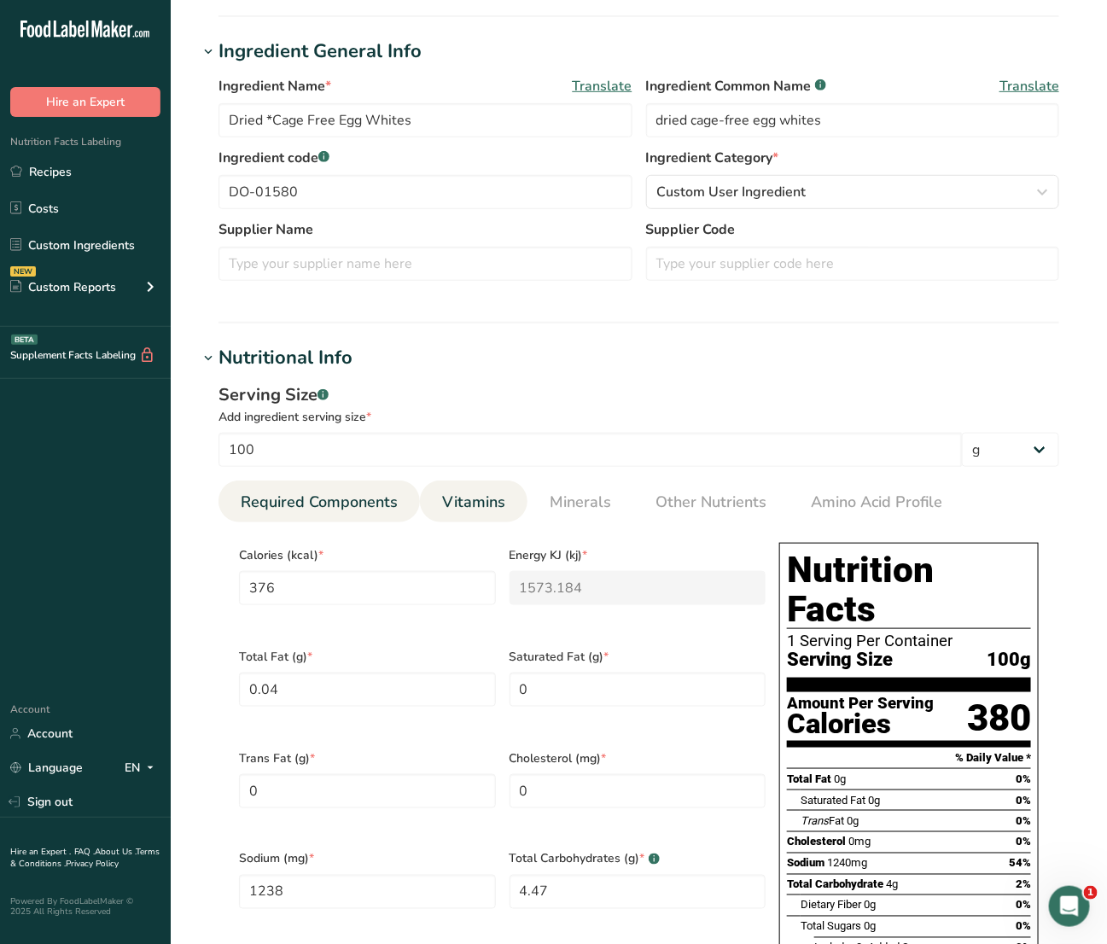
scroll to position [320, 0]
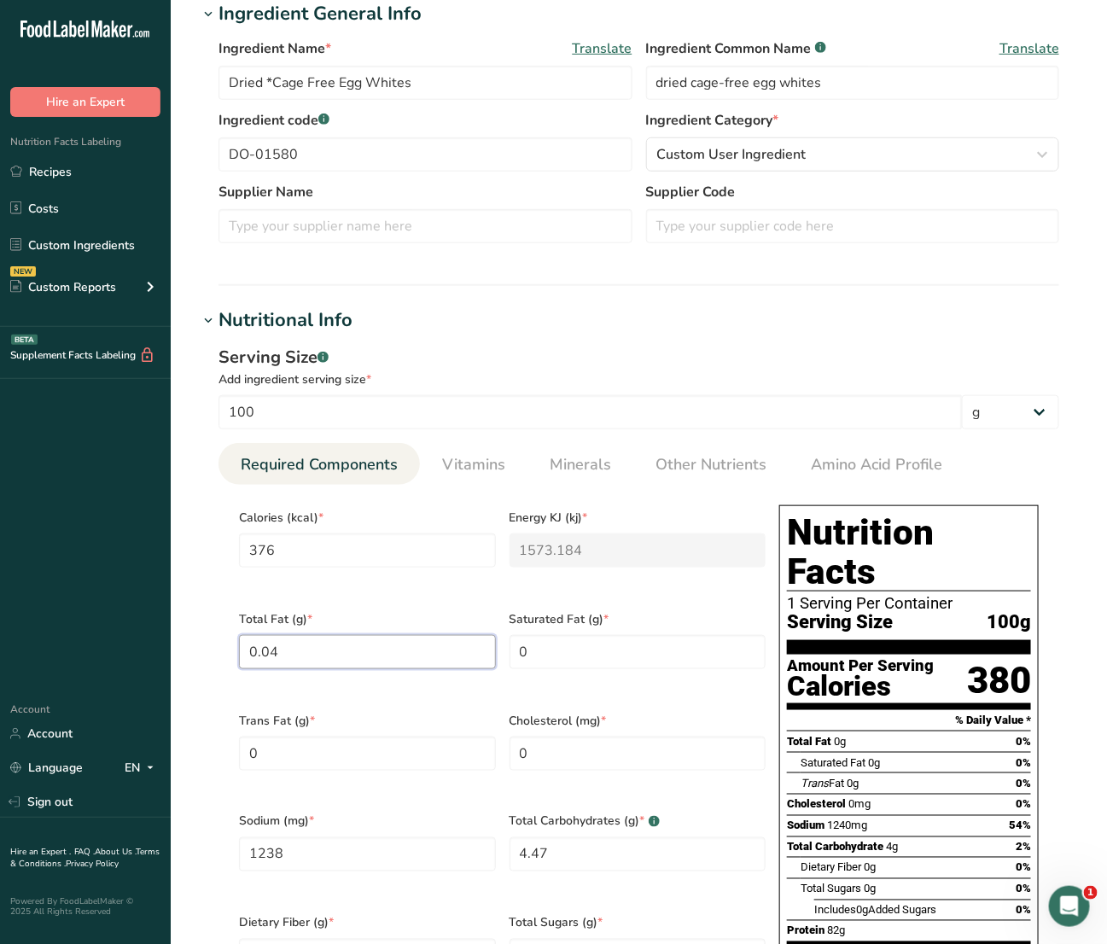
drag, startPoint x: 411, startPoint y: 643, endPoint x: 163, endPoint y: 629, distance: 248.7
click at [163, 629] on div ".a-20{fill:#fff;} Hire an Expert Nutrition Facts Labeling Recipes Costs Custom …" at bounding box center [553, 732] width 1107 height 2104
type Fat "0.65"
type input "17"
type input "1250"
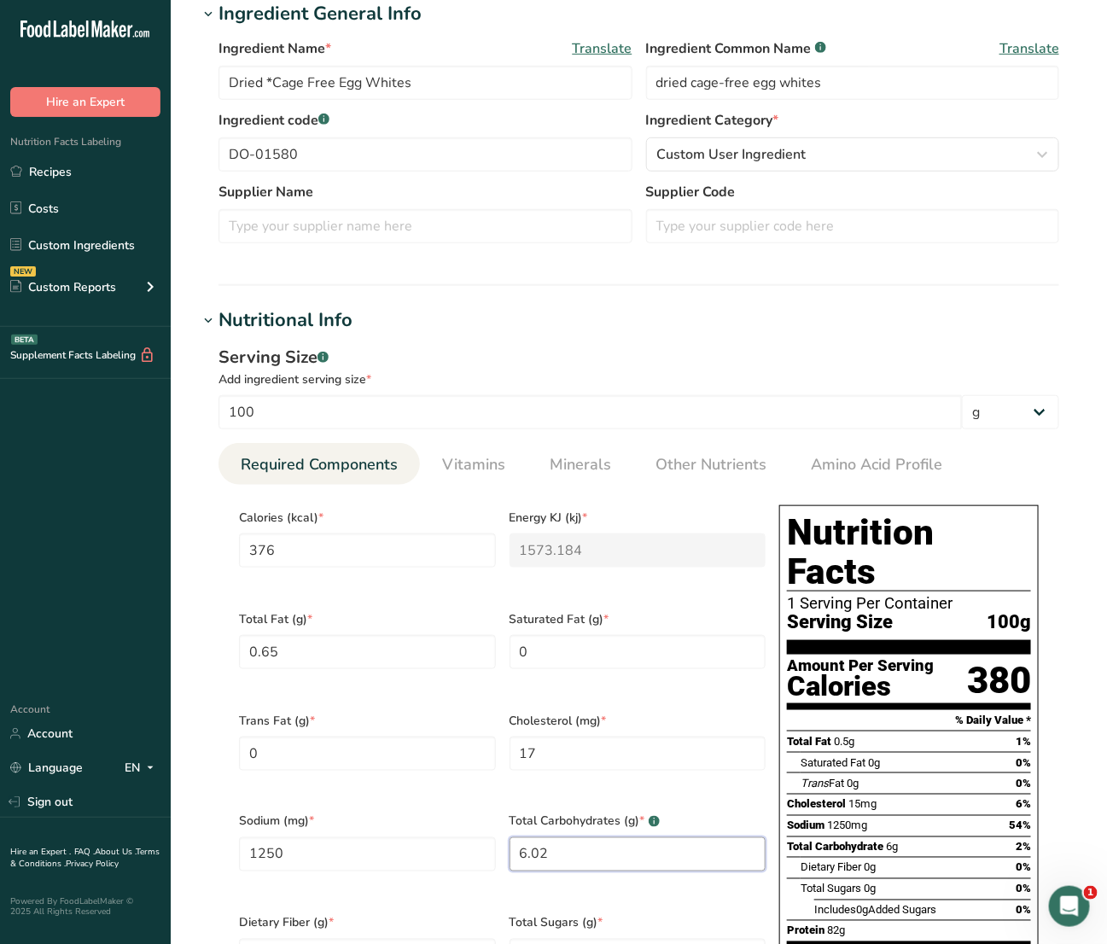
type Carbohydrates "6.02"
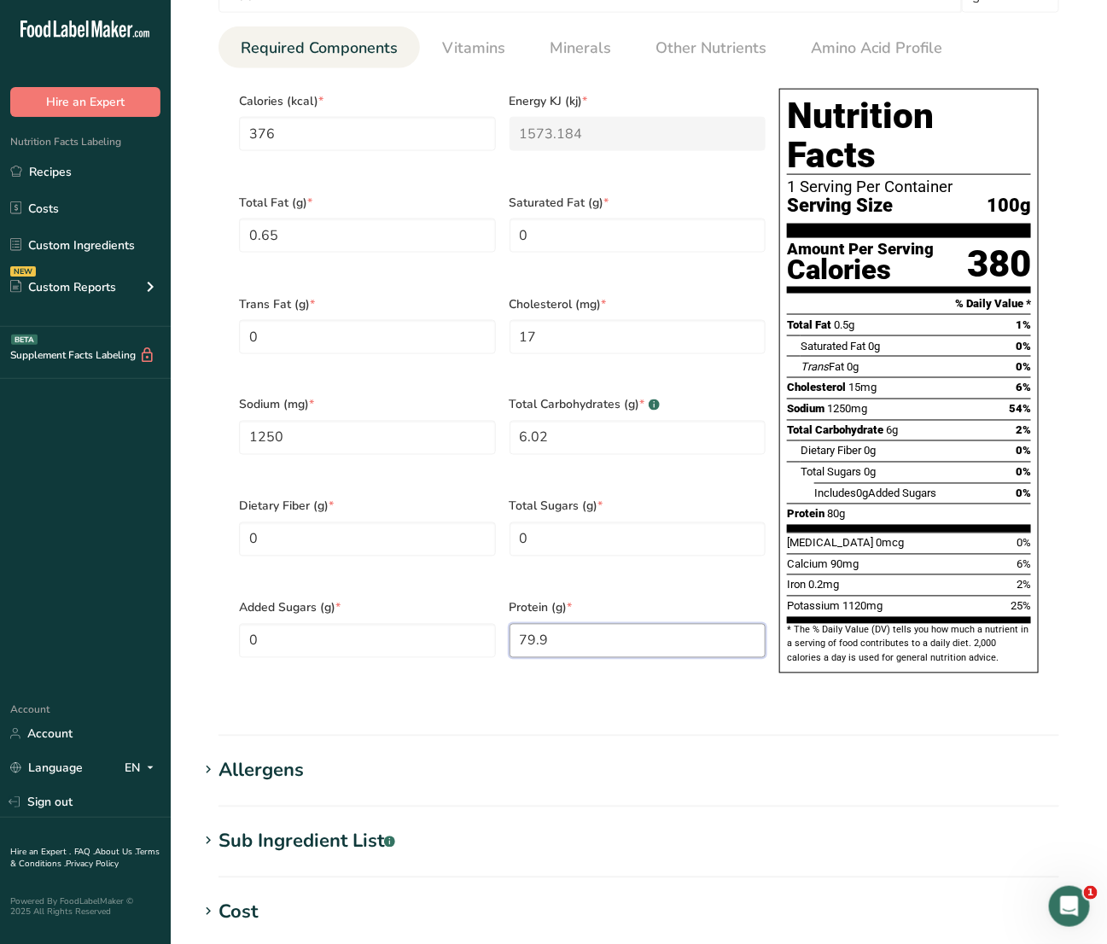
scroll to position [661, 0]
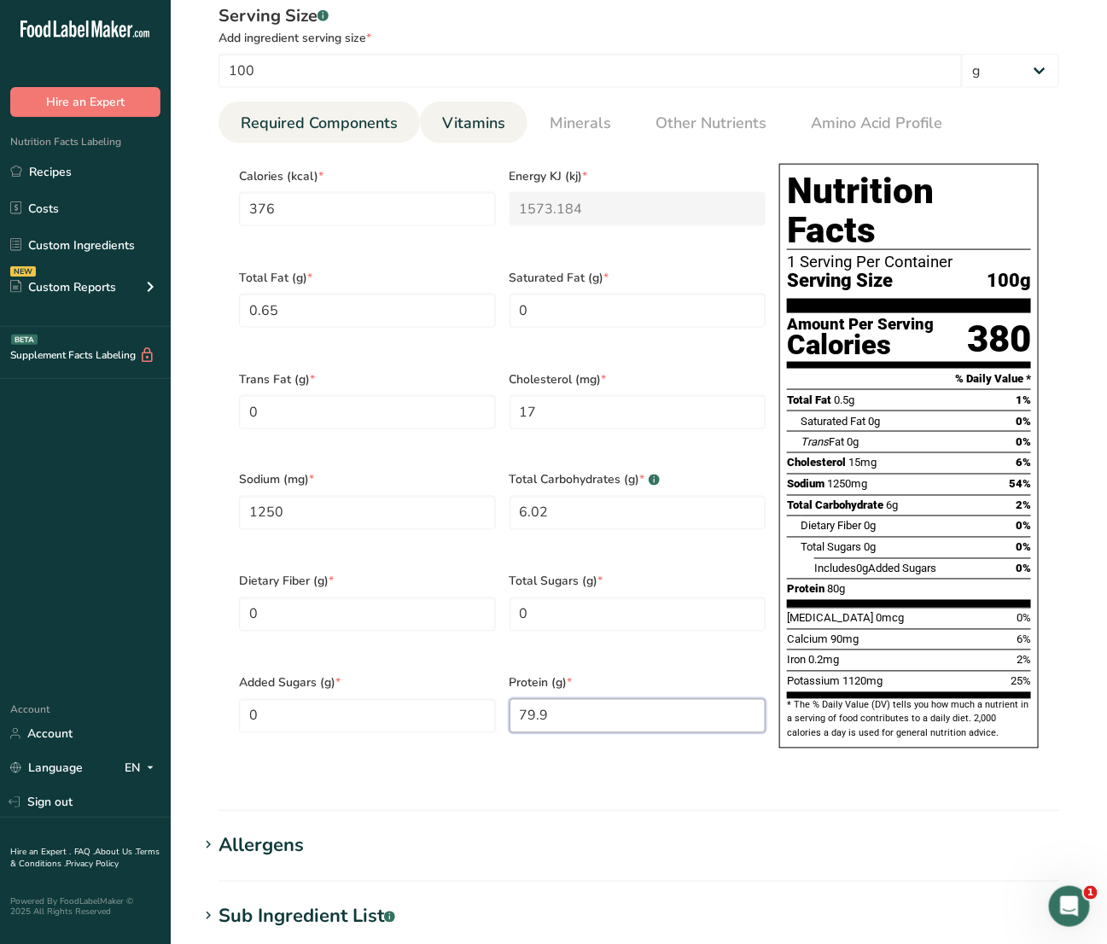
type input "79.9"
click at [484, 134] on span "Vitamins" at bounding box center [473, 123] width 63 height 23
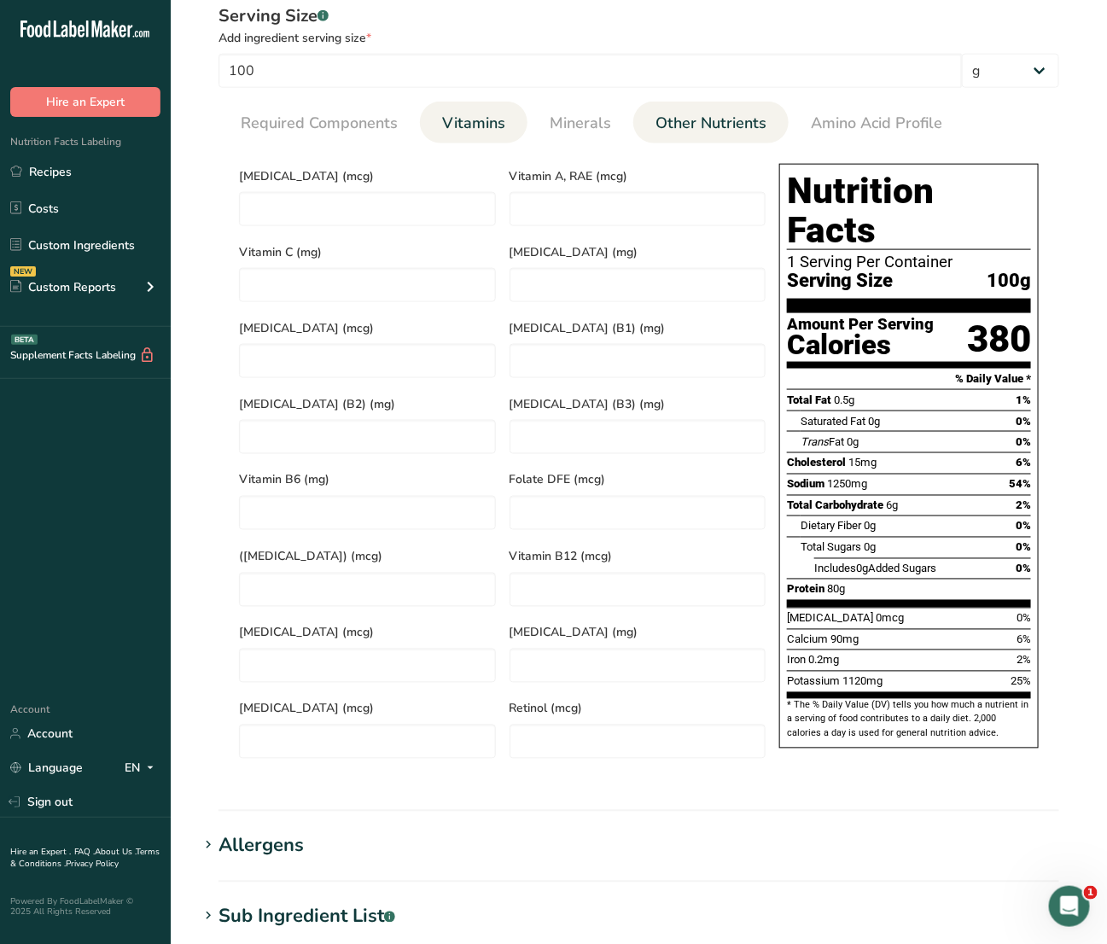
click at [649, 130] on link "Other Nutrients" at bounding box center [711, 124] width 125 height 44
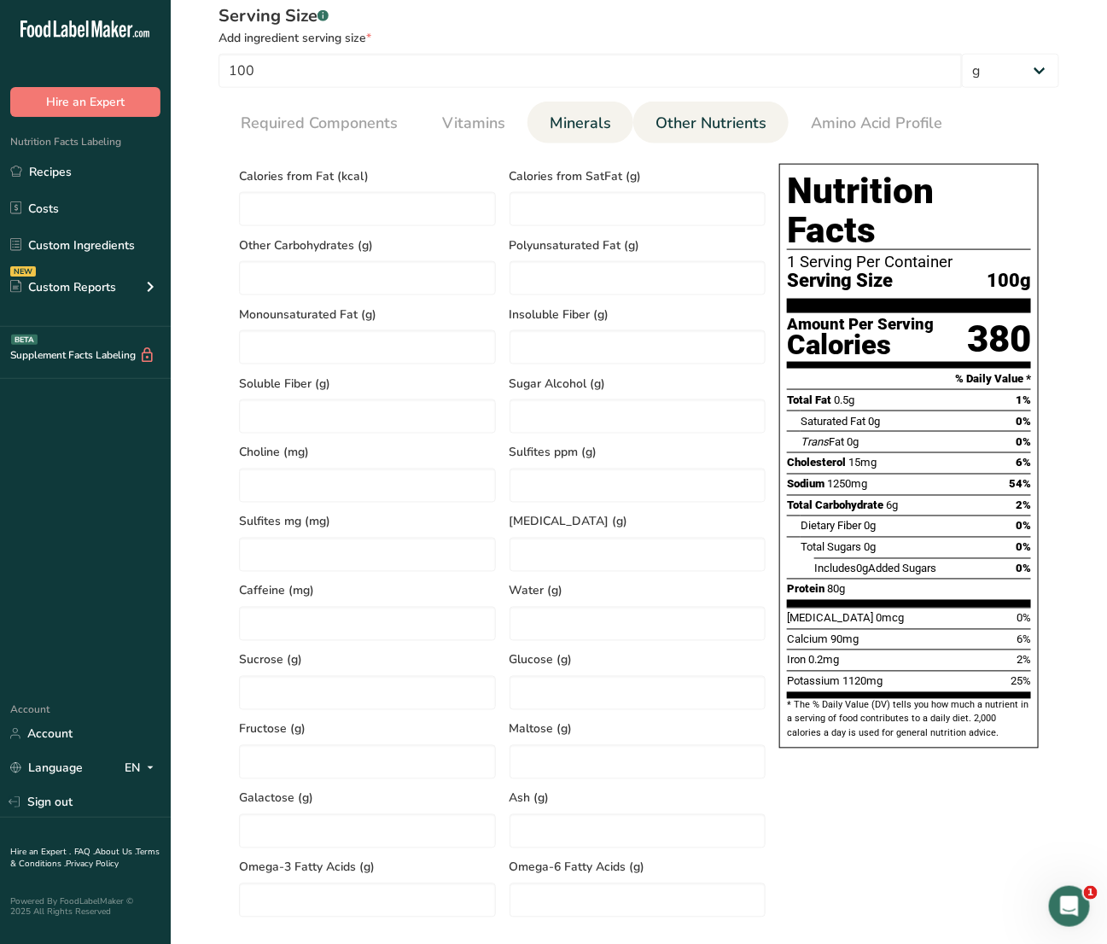
click at [613, 130] on link "Minerals" at bounding box center [580, 124] width 75 height 44
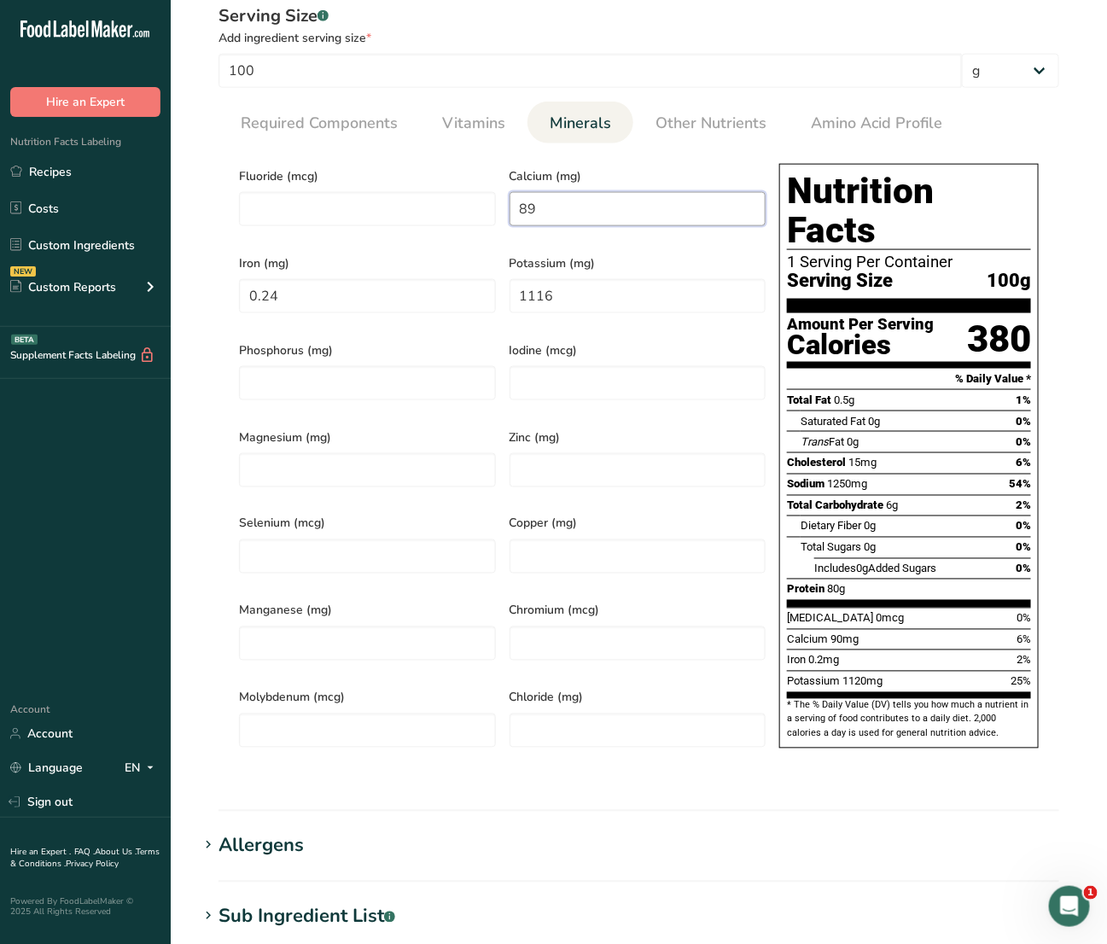
drag, startPoint x: 589, startPoint y: 207, endPoint x: 186, endPoint y: 214, distance: 402.9
click at [186, 214] on section "Edit Dried *Cage Free Egg Whites Ingredient Spec Sheet .a-a{fill:#347362;}.b-a{…" at bounding box center [639, 364] width 936 height 2050
type input "104"
type input "0"
type input "959"
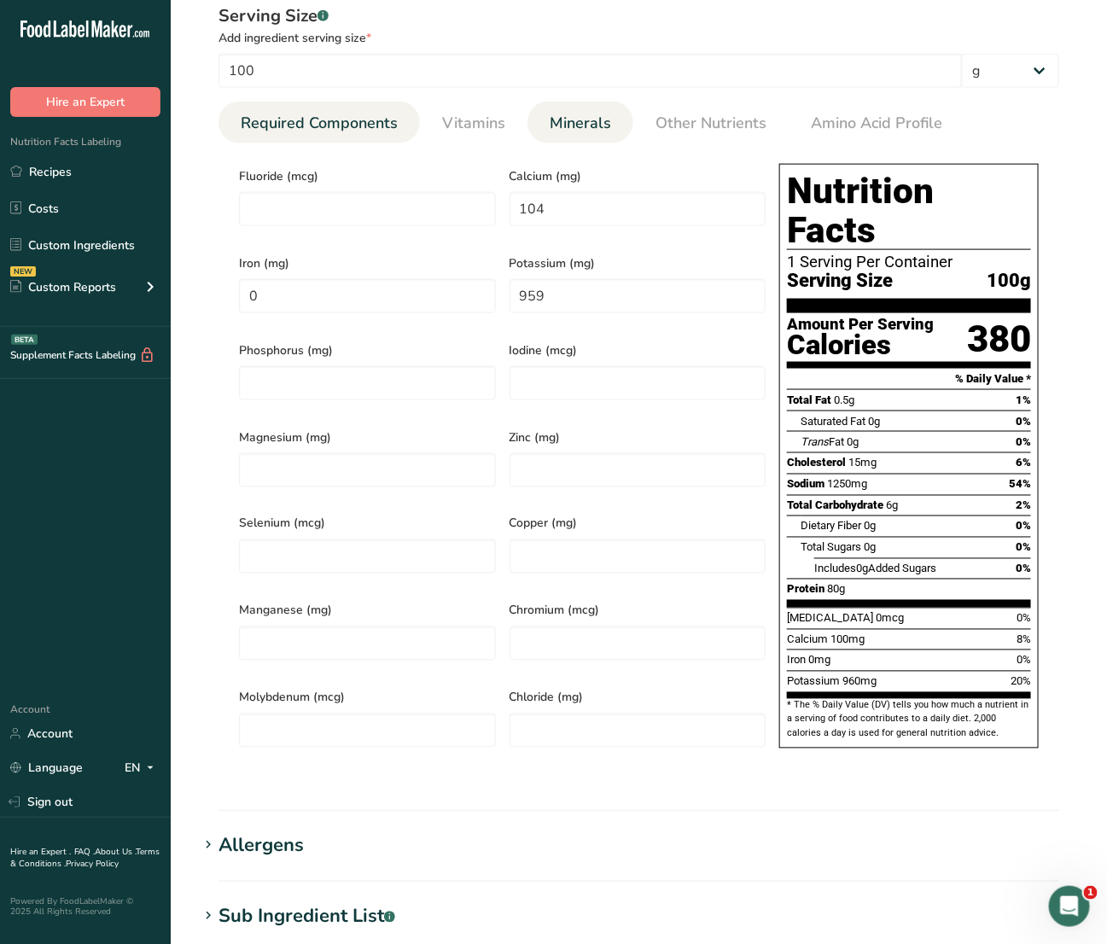
click at [351, 111] on link "Required Components" at bounding box center [319, 124] width 171 height 44
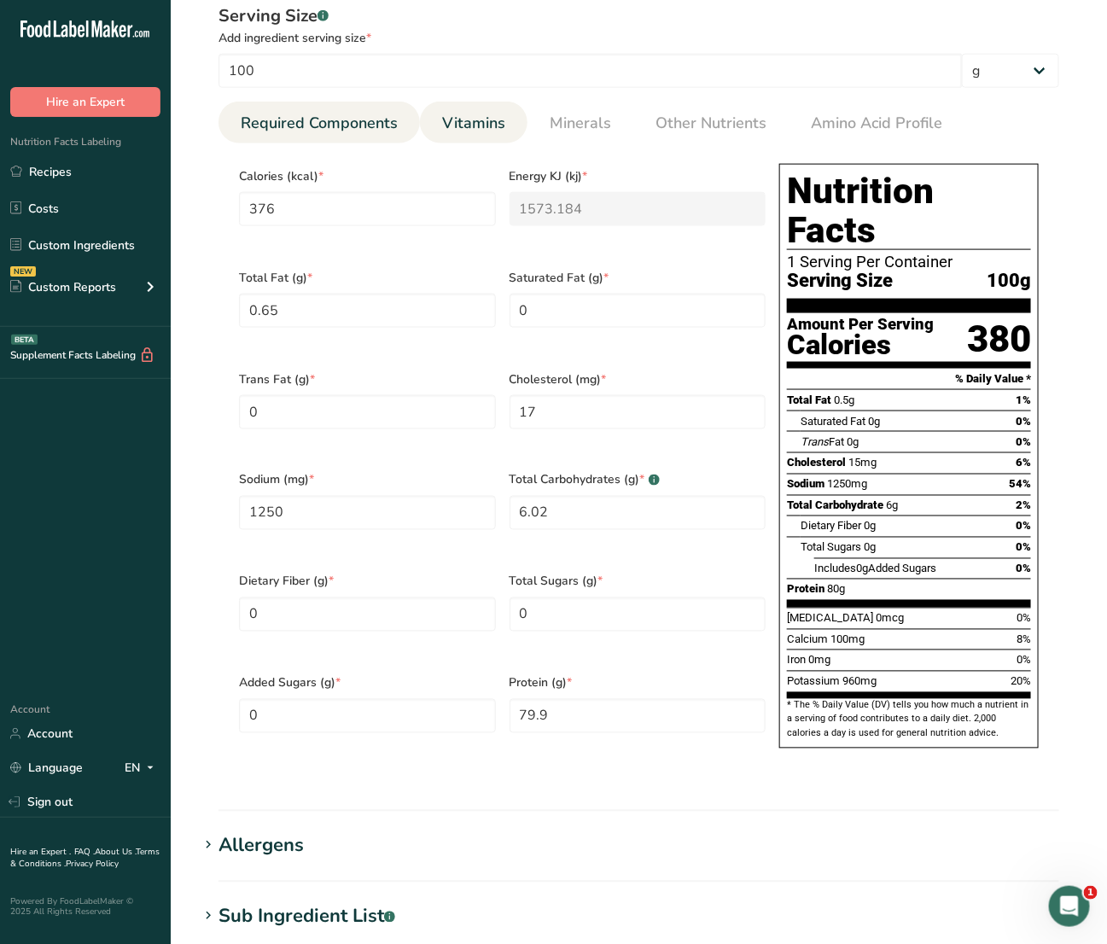
click at [500, 108] on link "Vitamins" at bounding box center [473, 124] width 77 height 44
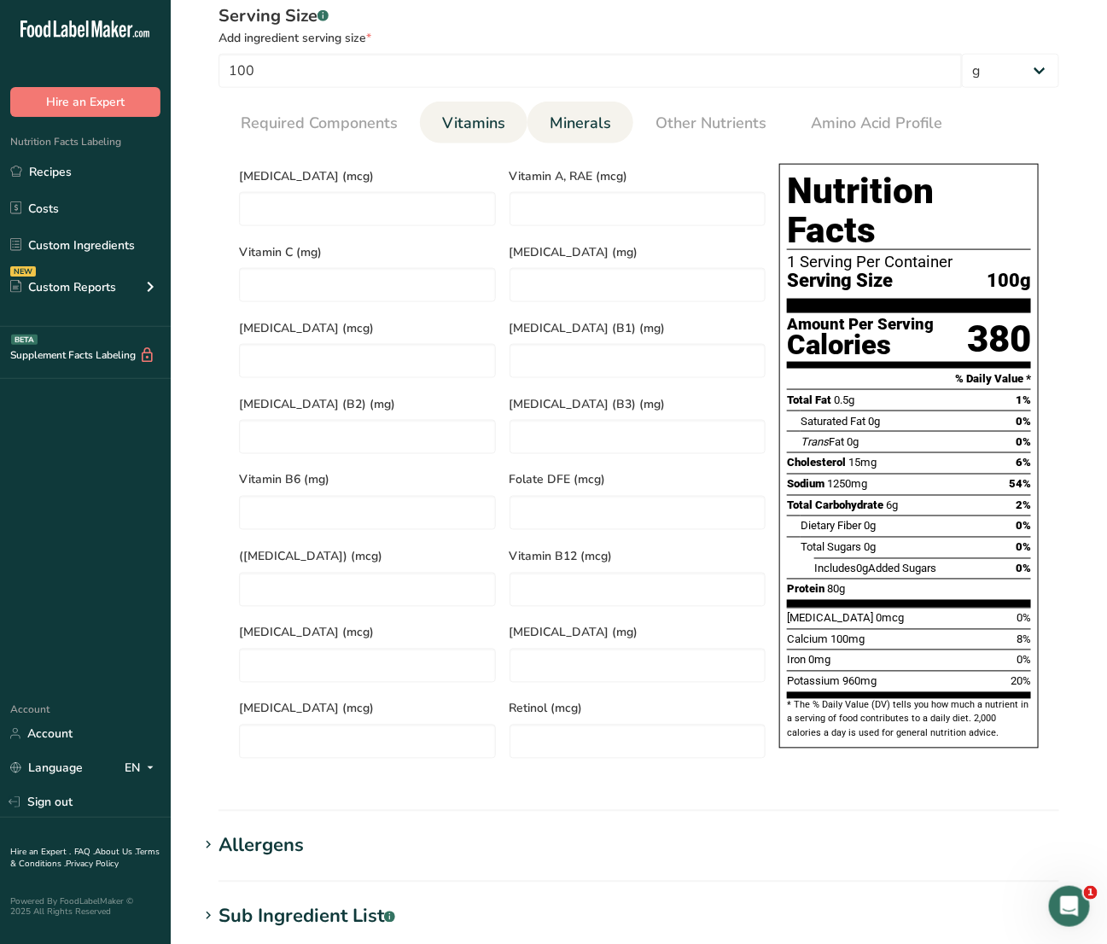
click at [590, 118] on span "Minerals" at bounding box center [580, 123] width 61 height 23
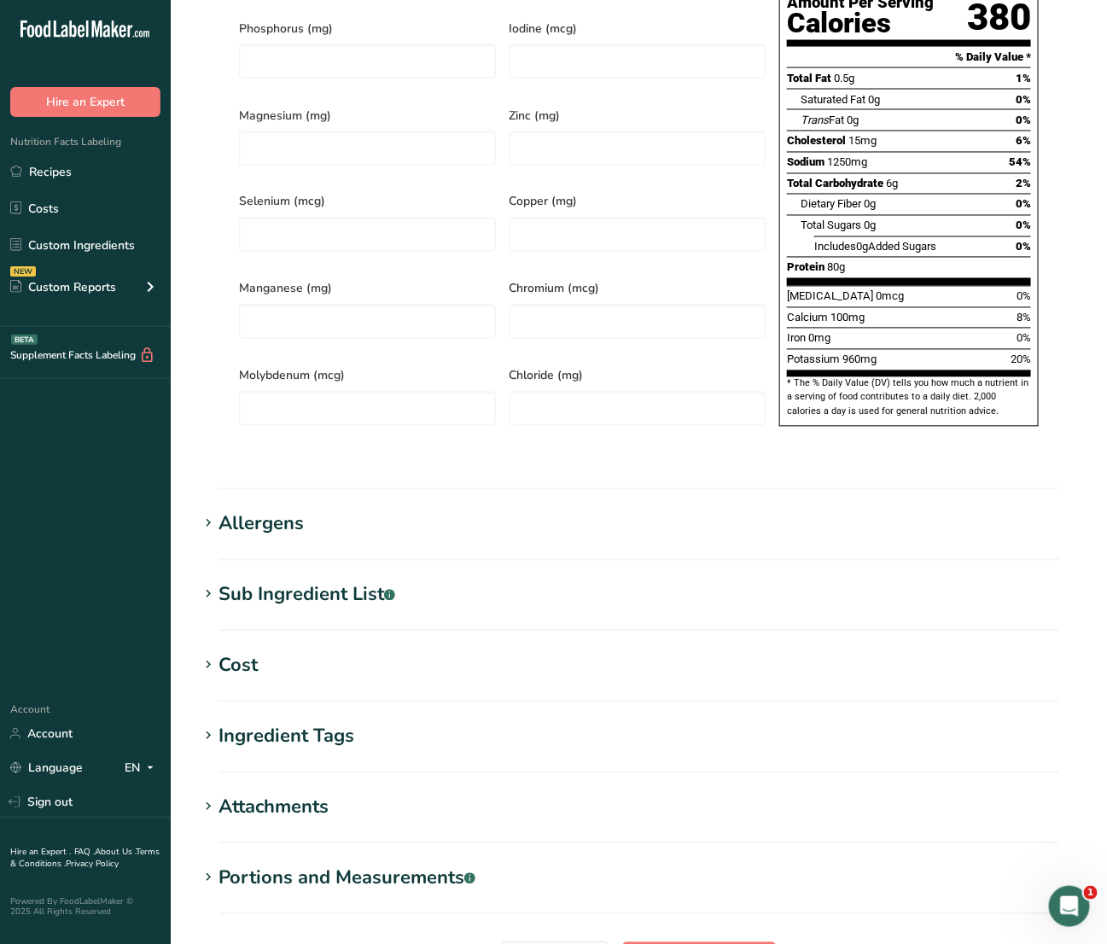
scroll to position [1123, 0]
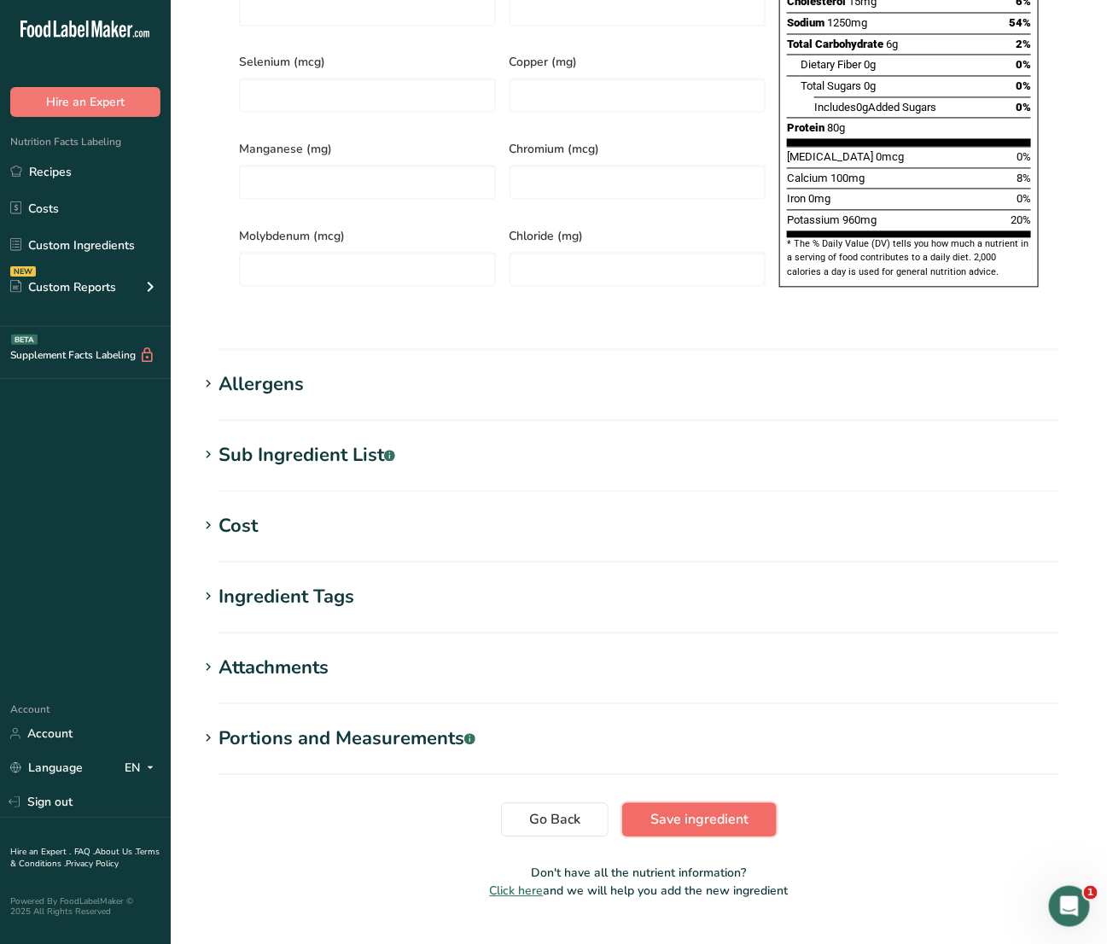
click at [765, 802] on button "Save ingredient" at bounding box center [699, 819] width 154 height 34
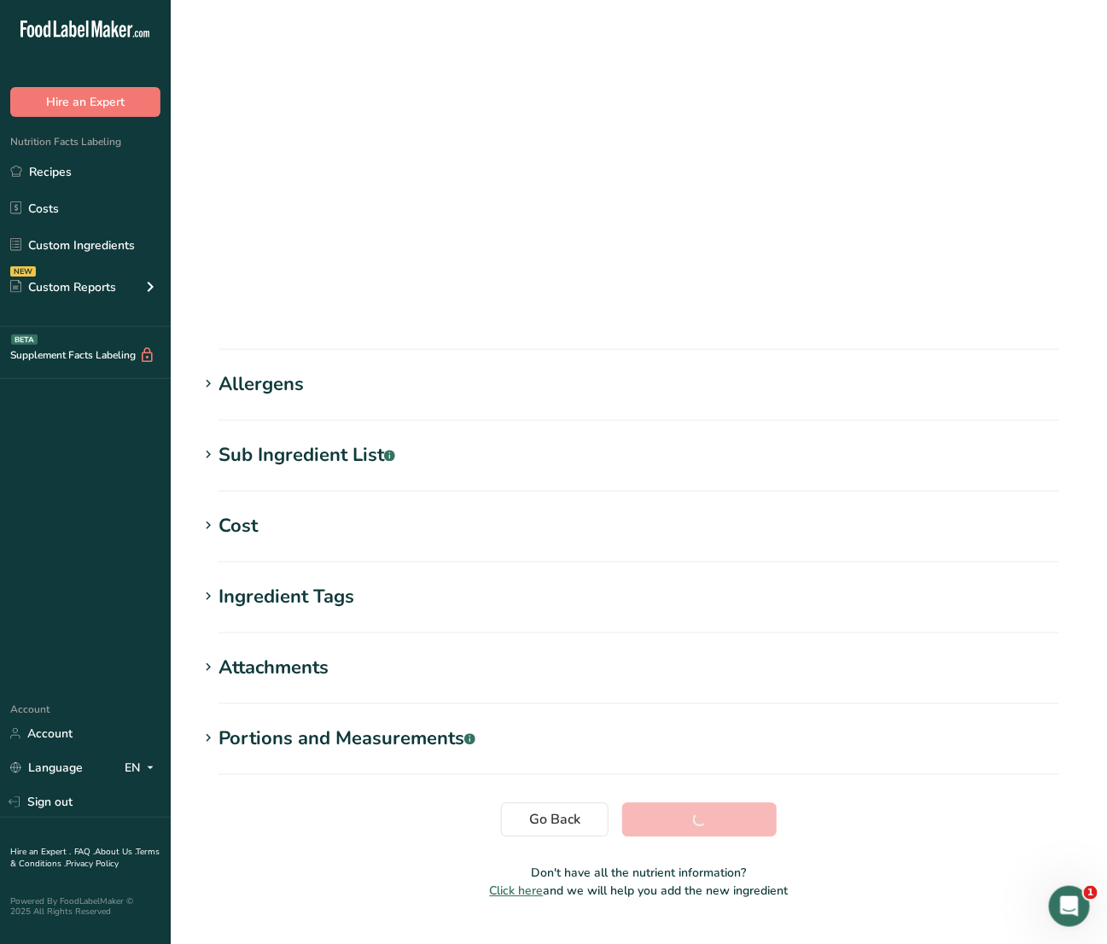
scroll to position [0, 0]
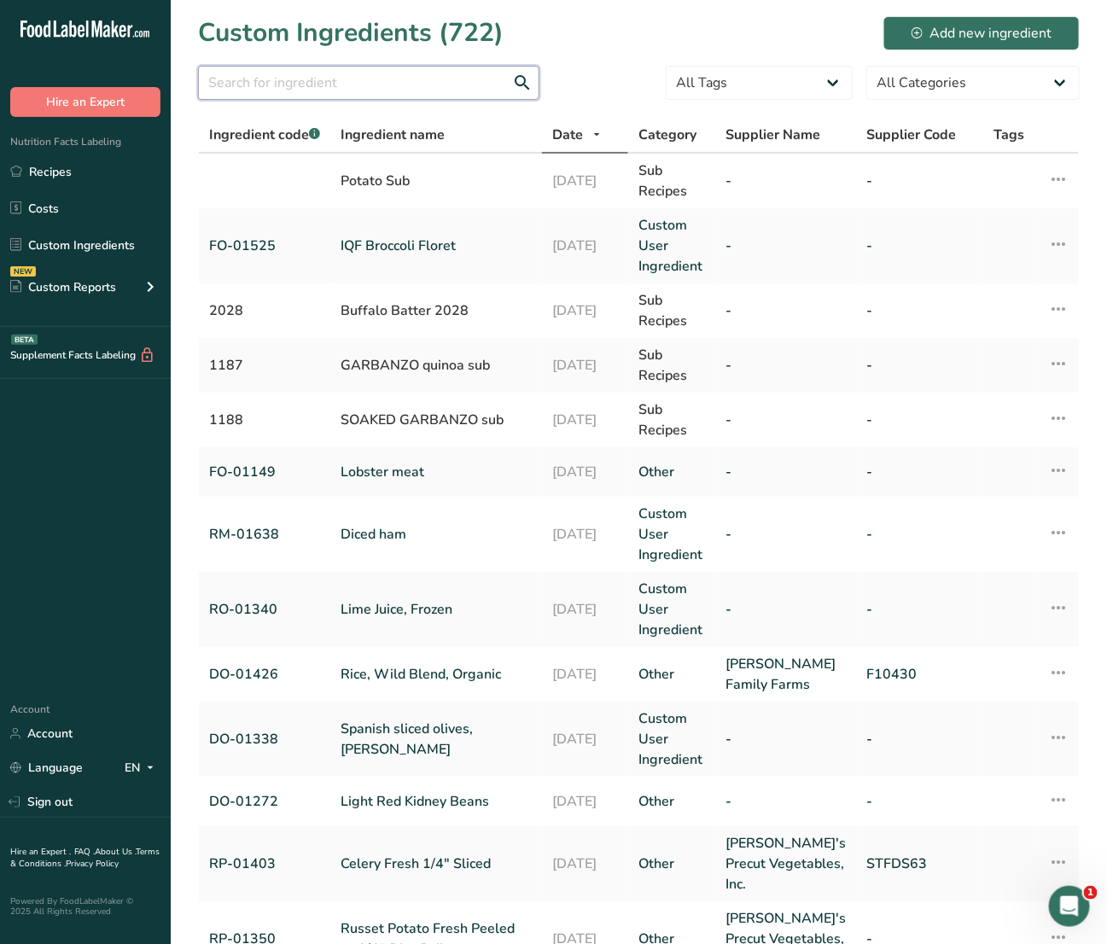
click at [406, 77] on input "text" at bounding box center [368, 83] width 341 height 34
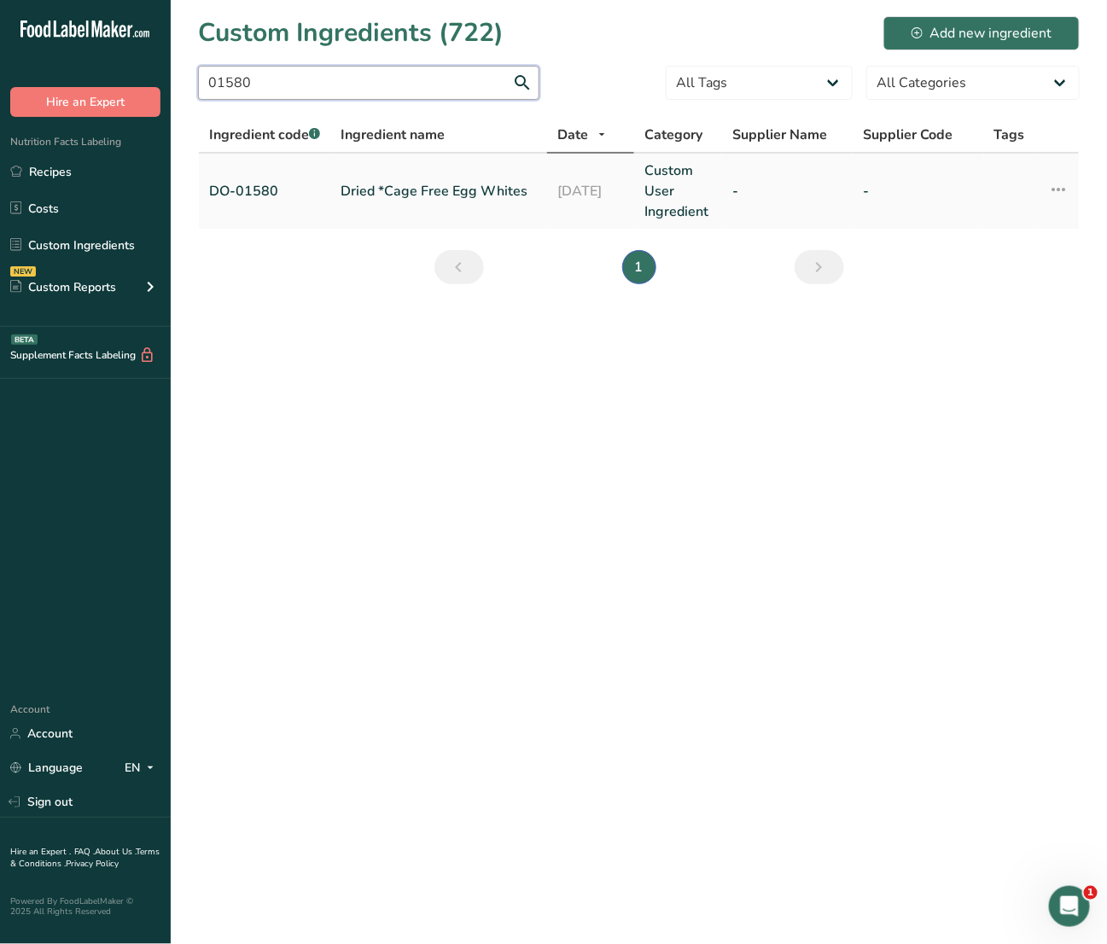
type input "01580"
click at [364, 202] on td "Dried *Cage Free Egg Whites" at bounding box center [438, 191] width 217 height 75
click at [374, 188] on link "Dried *Cage Free Egg Whites" at bounding box center [439, 191] width 196 height 20
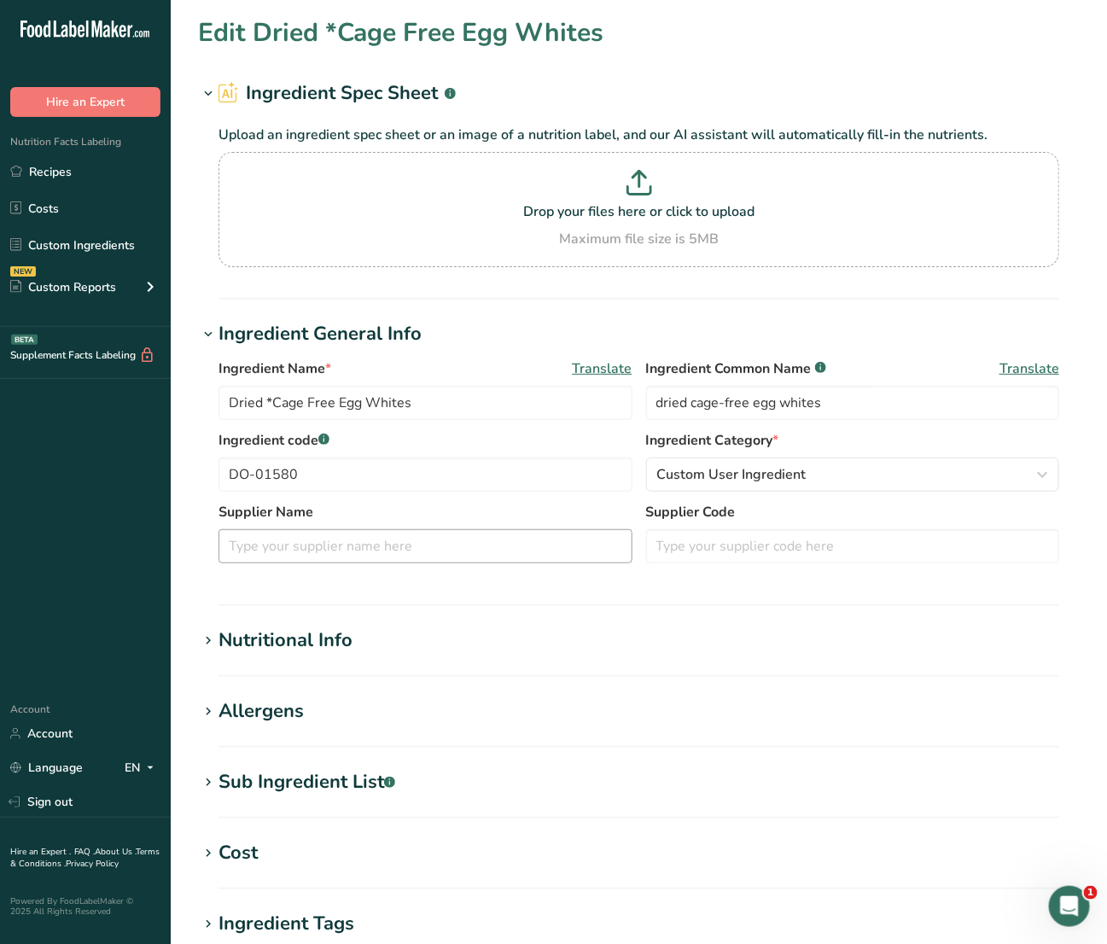
type input "376"
type KJ "1573.184"
type Fat "0.65"
type Fat "0"
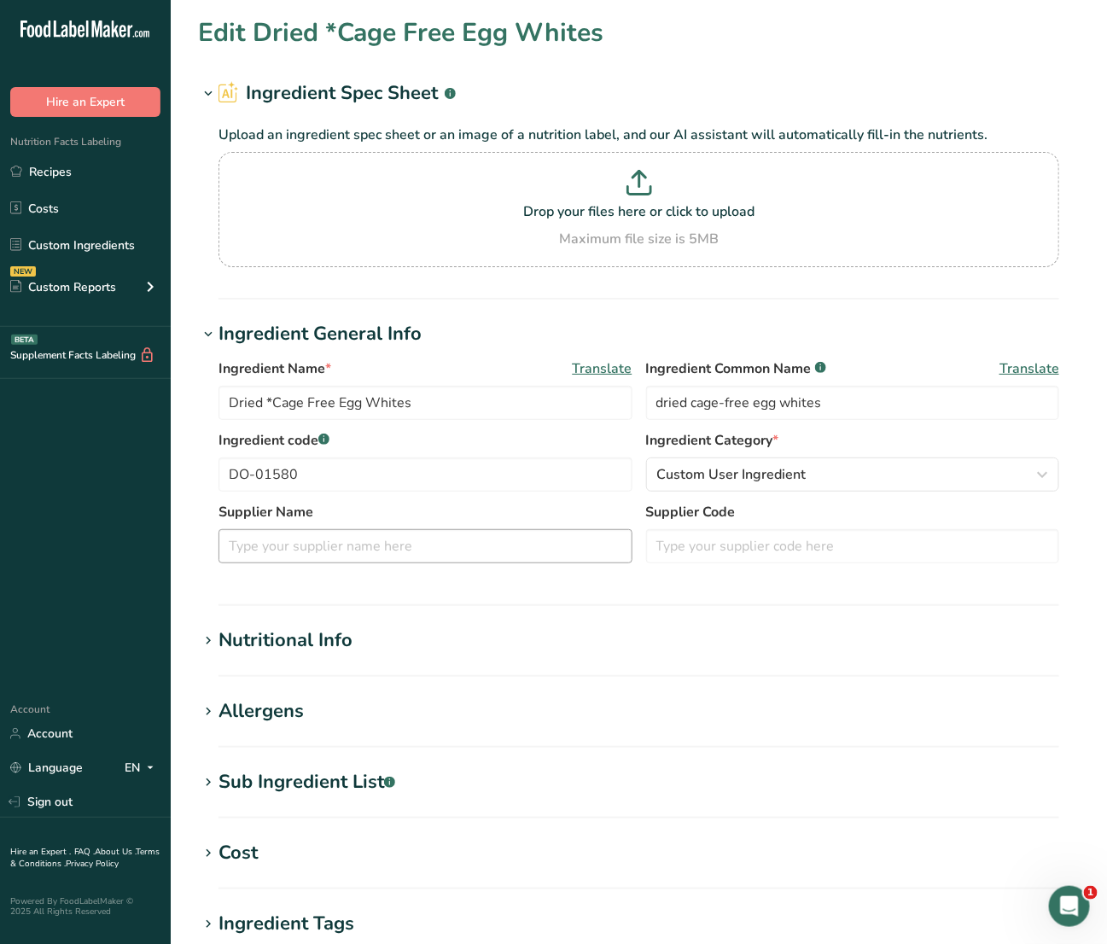
type input "17"
type input "1250"
type Carbohydrates "6.02"
type Fiber "0"
type Sugars "0"
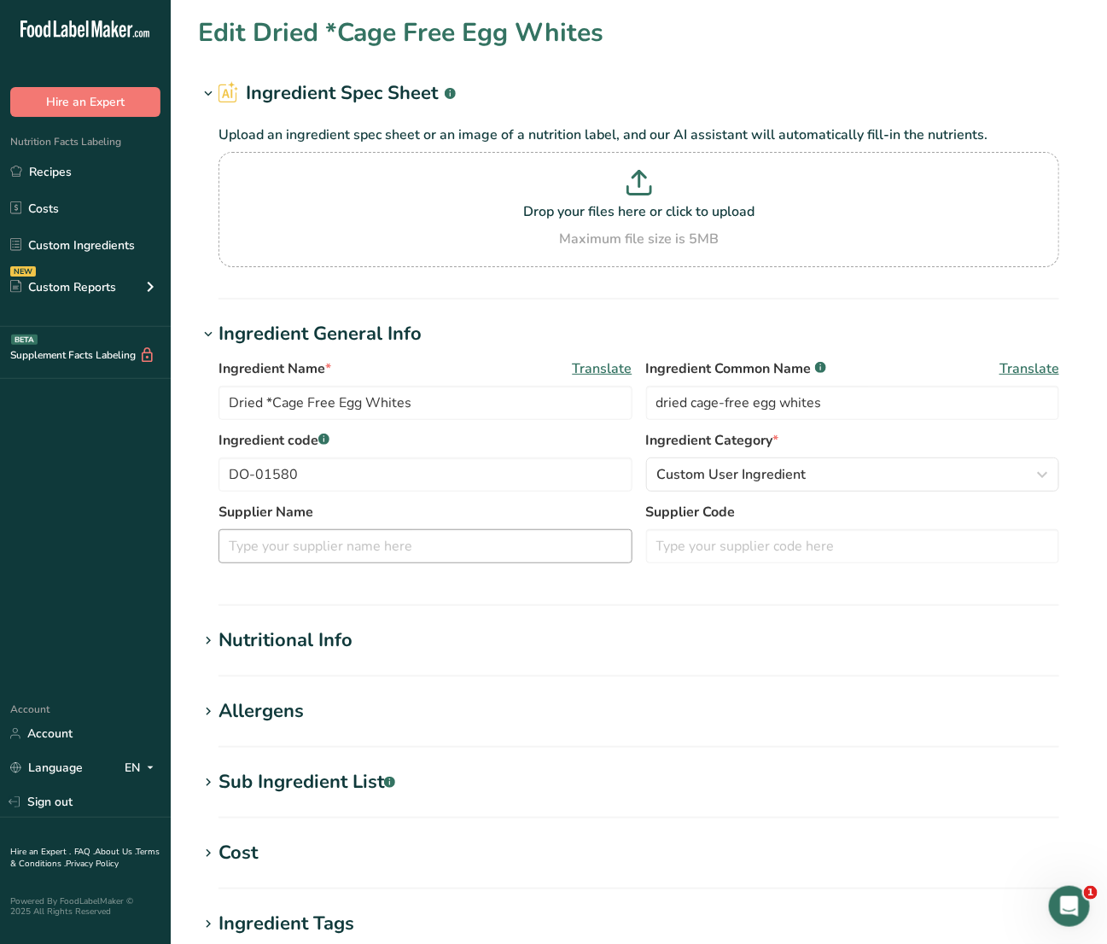
type Sugars "0"
type input "79.9"
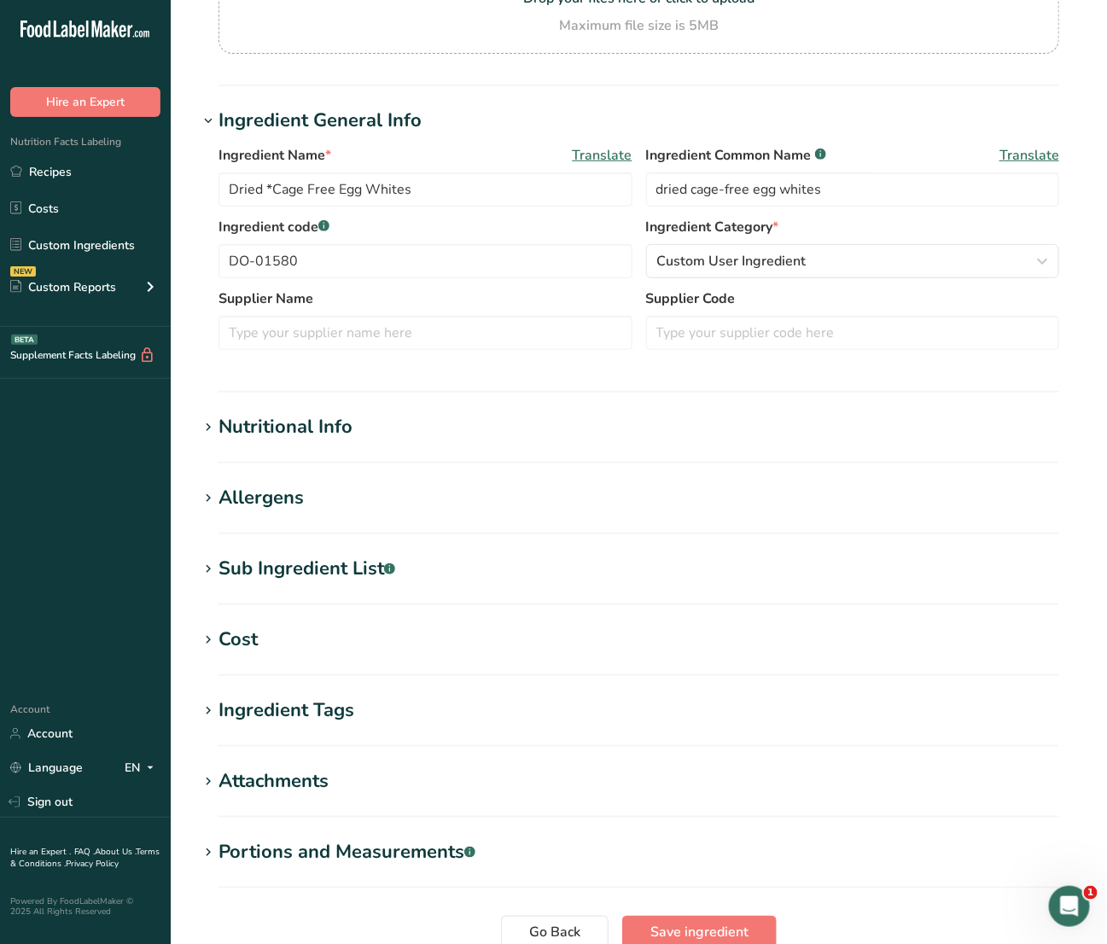
click at [282, 428] on div "Nutritional Info" at bounding box center [285, 427] width 134 height 28
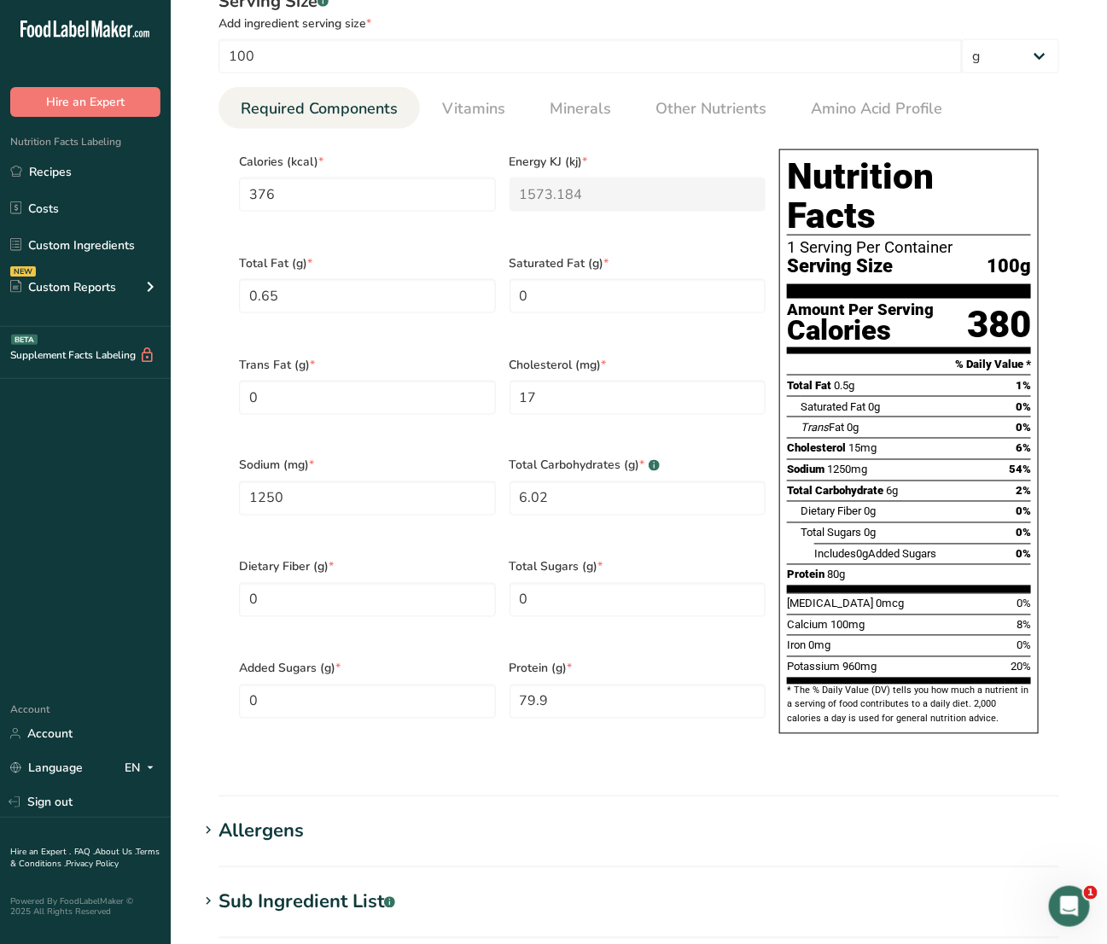
scroll to position [960, 0]
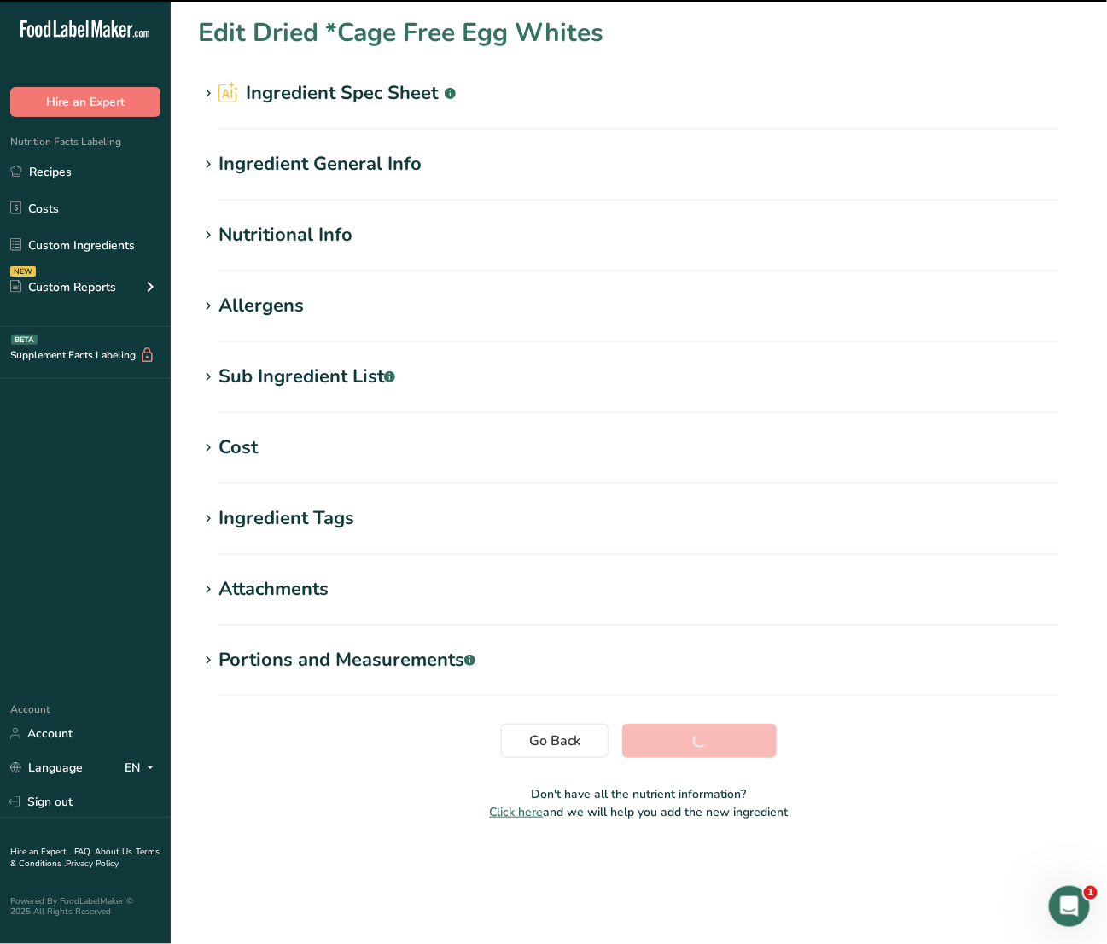
scroll to position [0, 0]
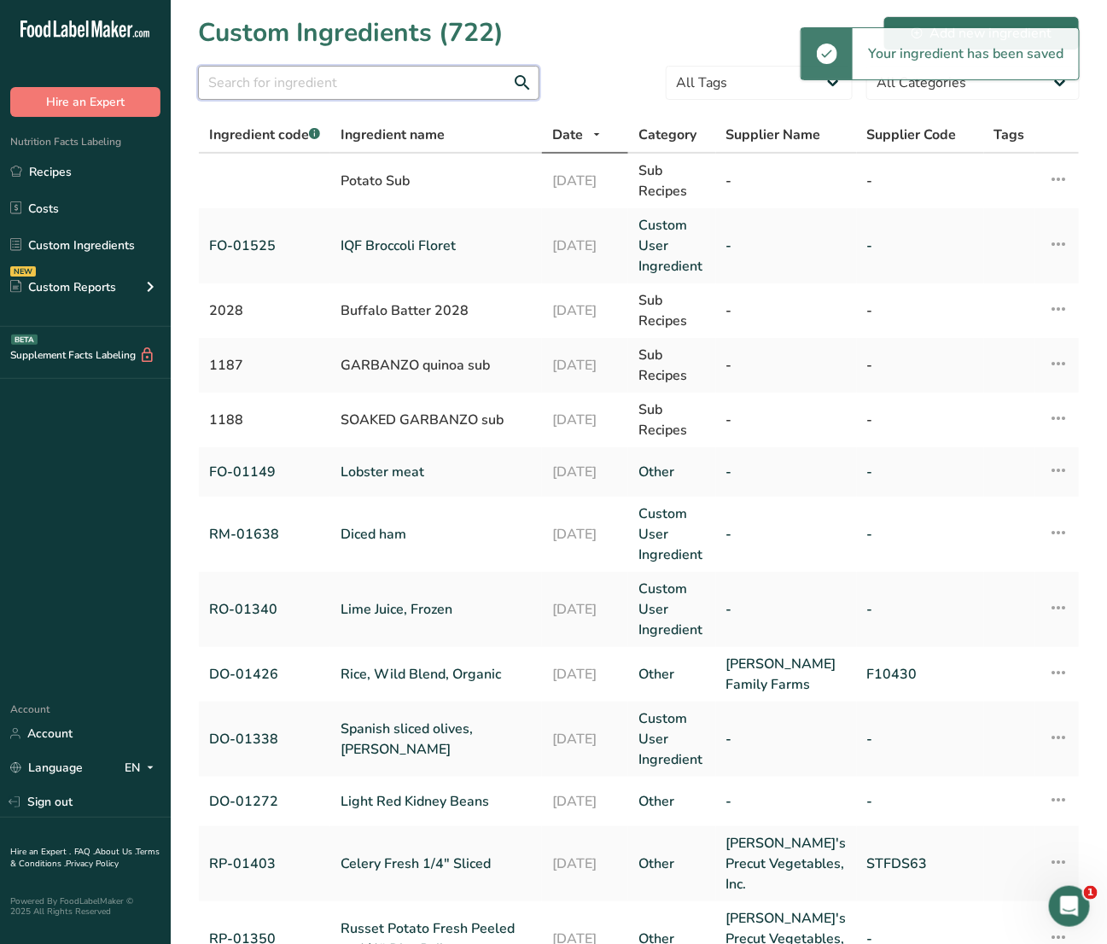
click at [354, 73] on input "text" at bounding box center [368, 83] width 341 height 34
paste input "01552"
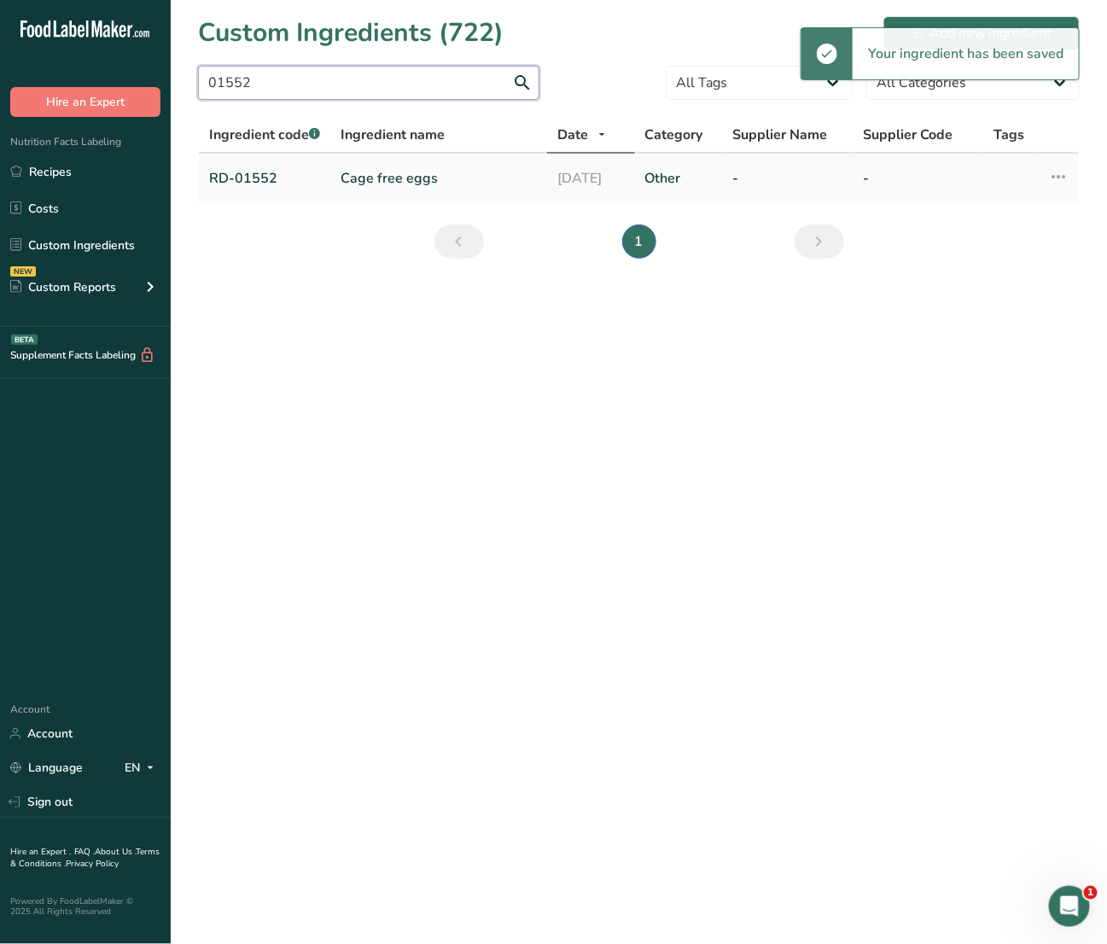
type input "01552"
click at [378, 182] on link "Cage free eggs" at bounding box center [439, 178] width 196 height 20
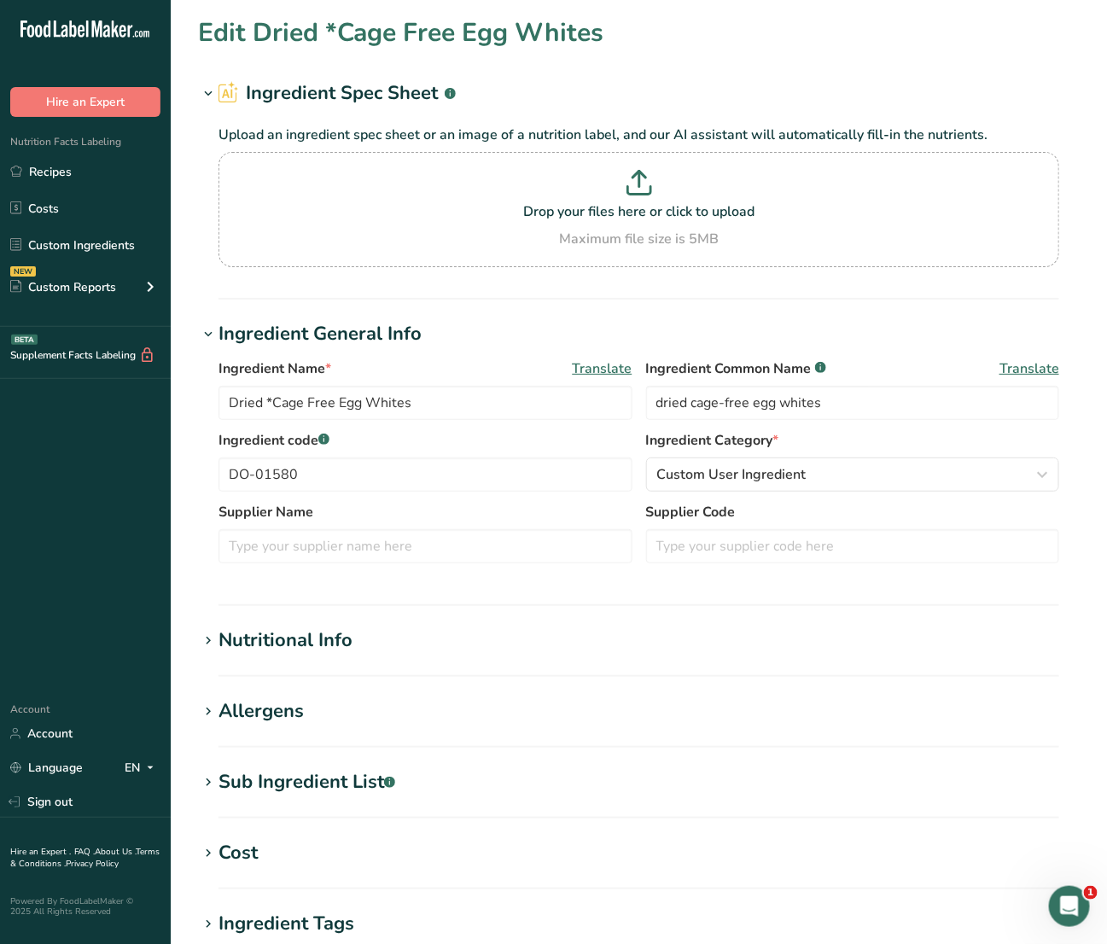
type input "Cage free eggs"
type input "cage-free liquid whole eggs with [MEDICAL_DATA]"
type input "RD-01552"
type input "143"
type KJ "598.312"
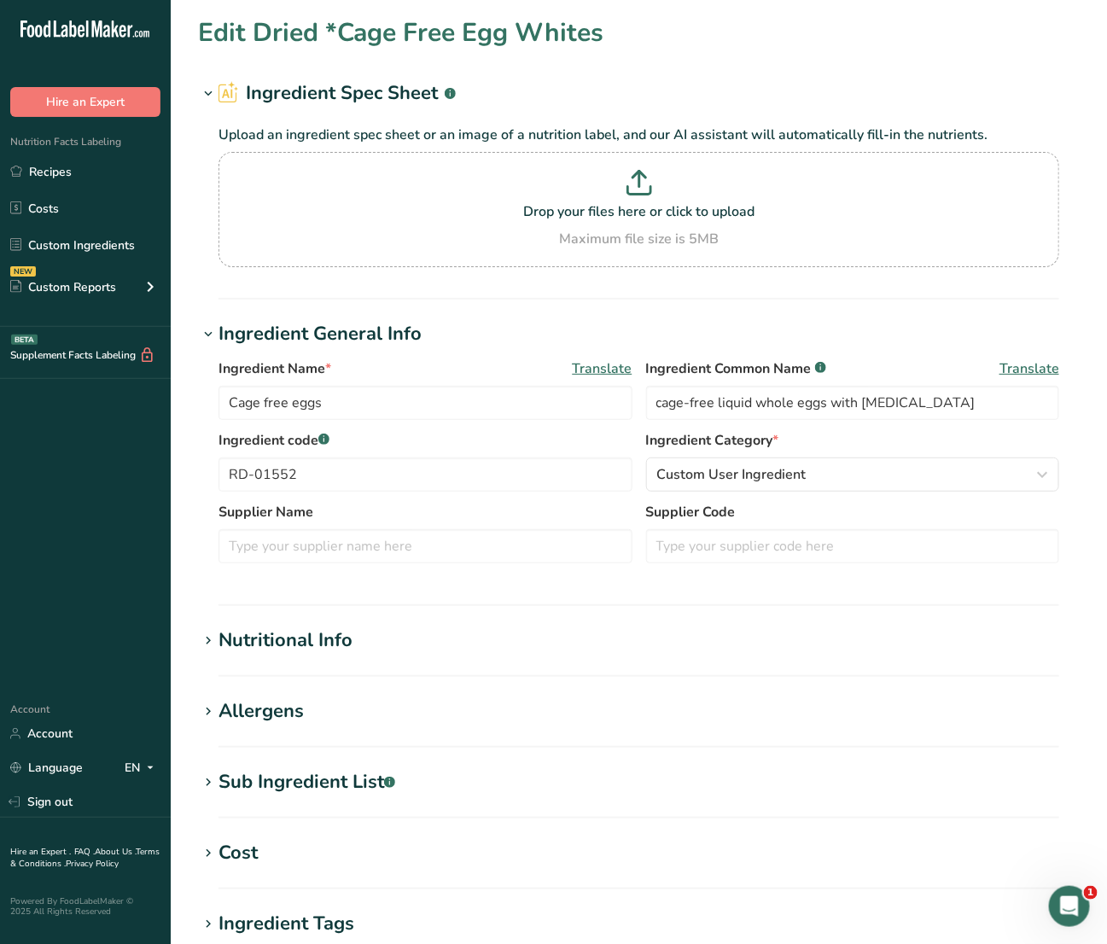
type Fat "9.48"
type Fat "3.12"
type Fat "0"
type input "370.8"
type input "141.5"
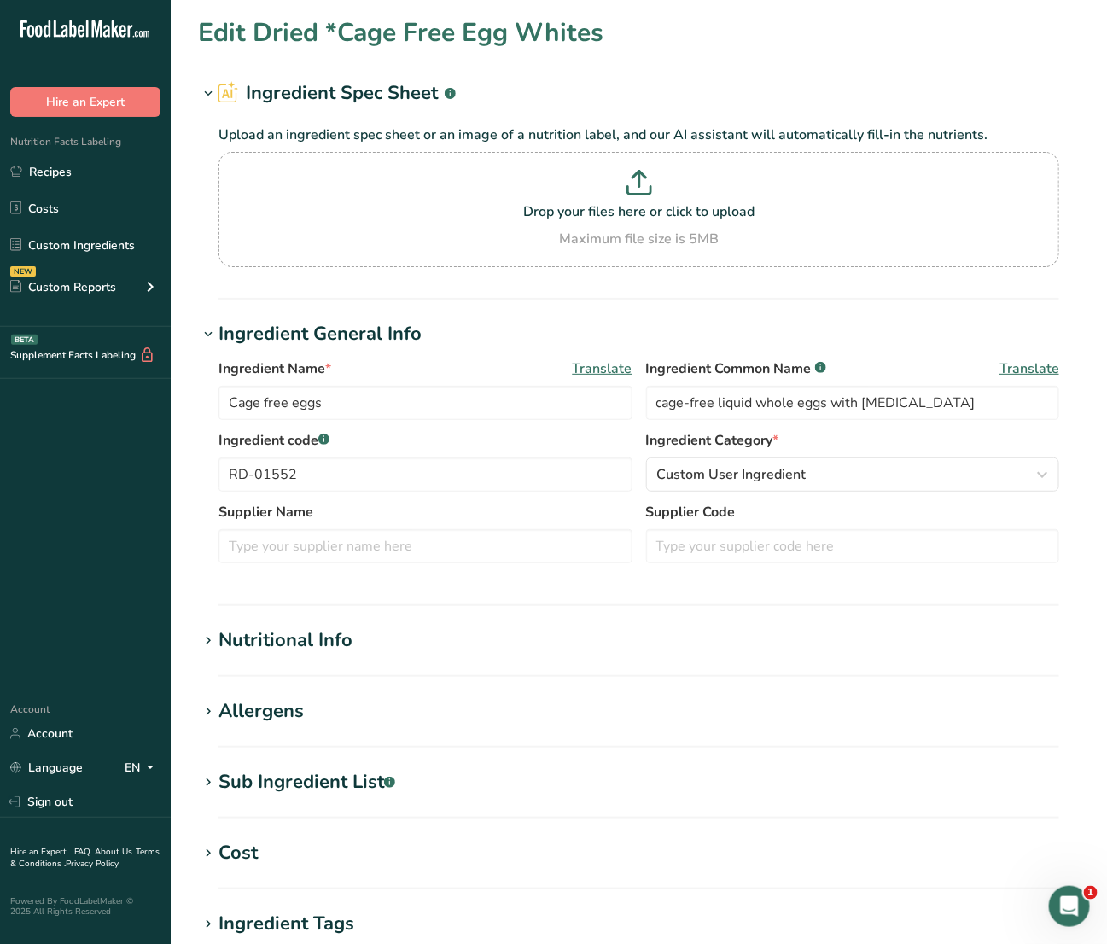
type Carbohydrates "0.7"
type Fiber "0"
type Sugars "0.36"
type Sugars "0"
type input "12.52"
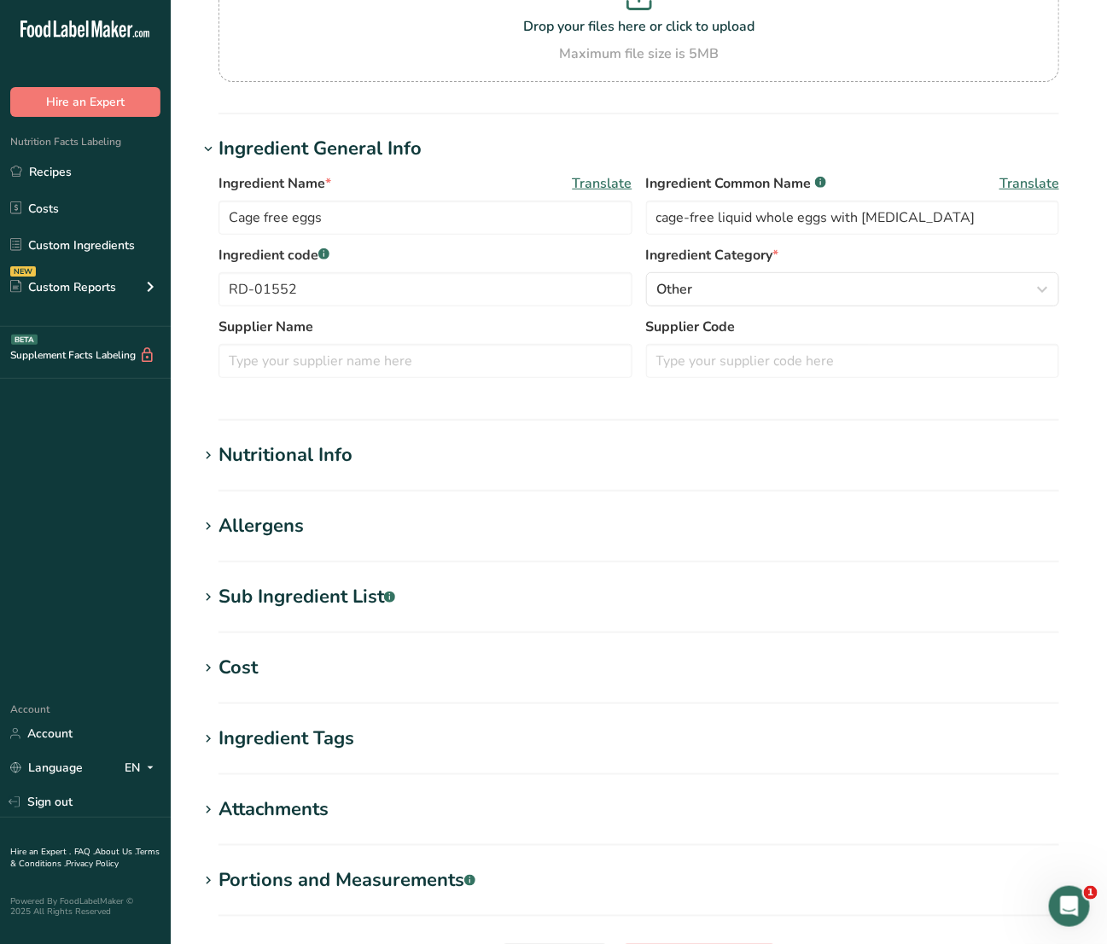
scroll to position [364, 0]
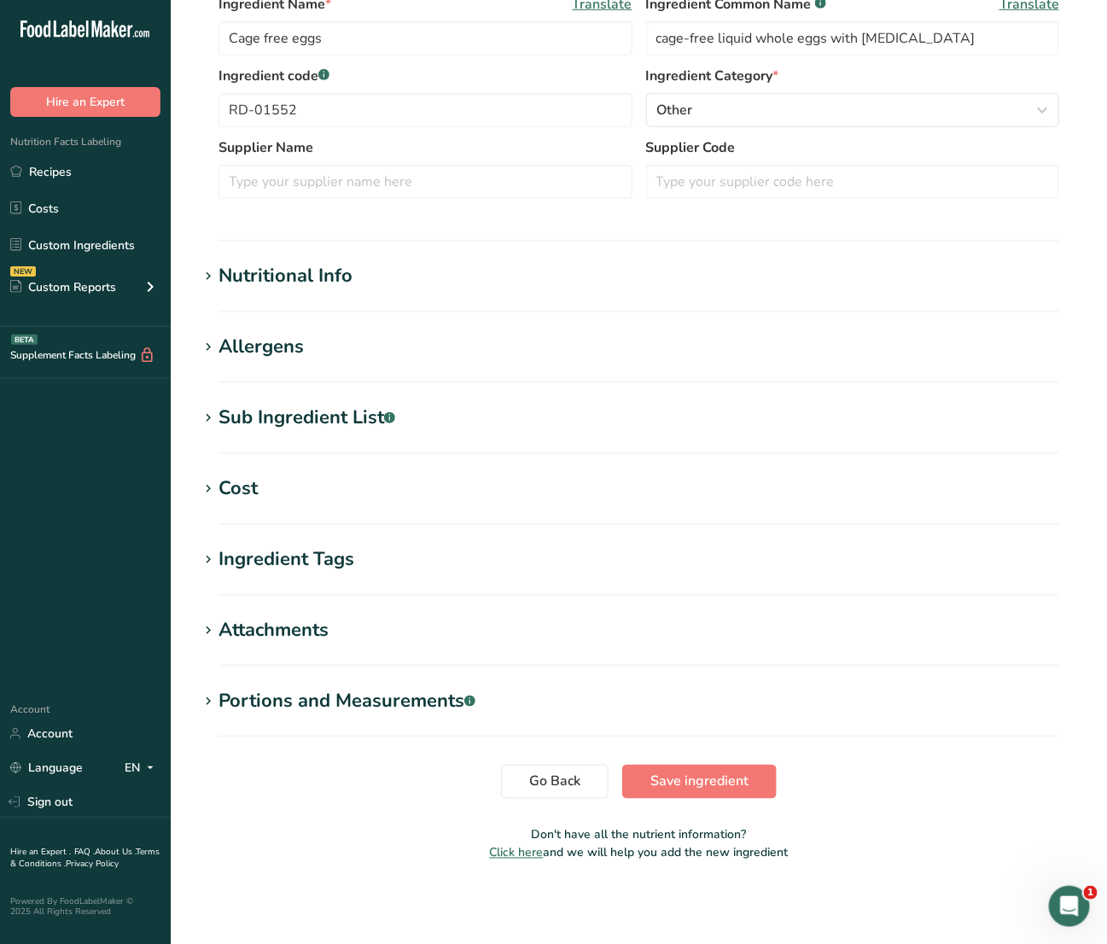
click at [297, 275] on div "Nutritional Info" at bounding box center [285, 276] width 134 height 28
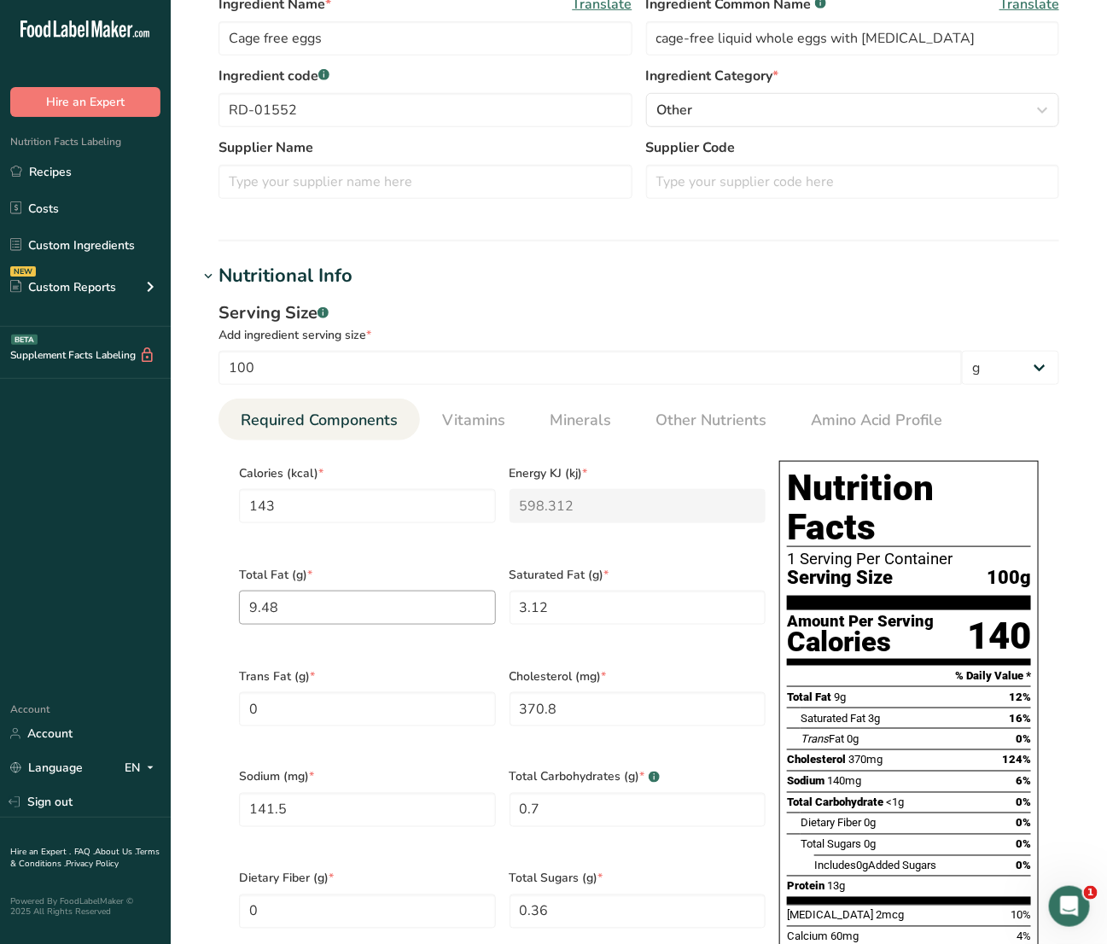
scroll to position [471, 0]
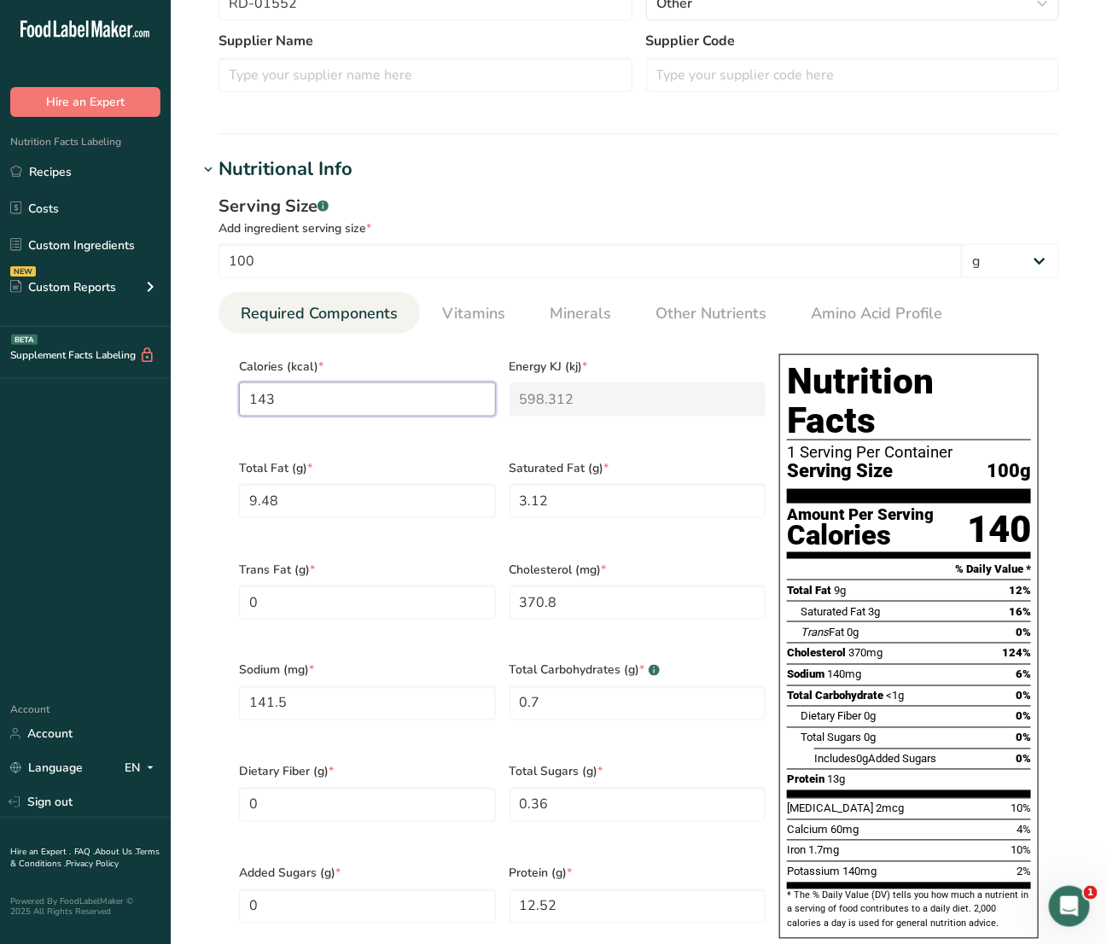
click at [300, 393] on input "143" at bounding box center [367, 399] width 257 height 34
type input "14"
type KJ "58.6"
type input "147"
type KJ "615"
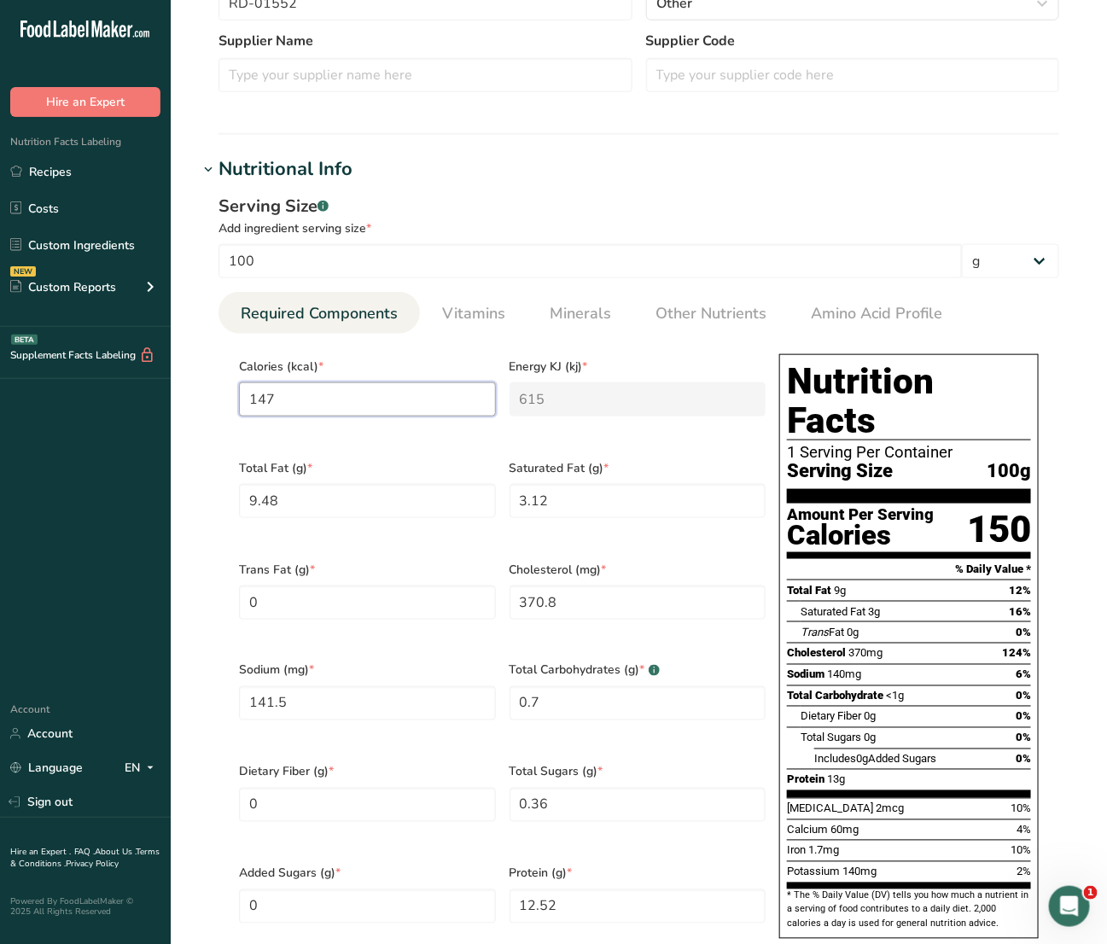
type input "147"
type Fat "9.95"
type Fat "3.382"
type Fat "0.054"
type input "372"
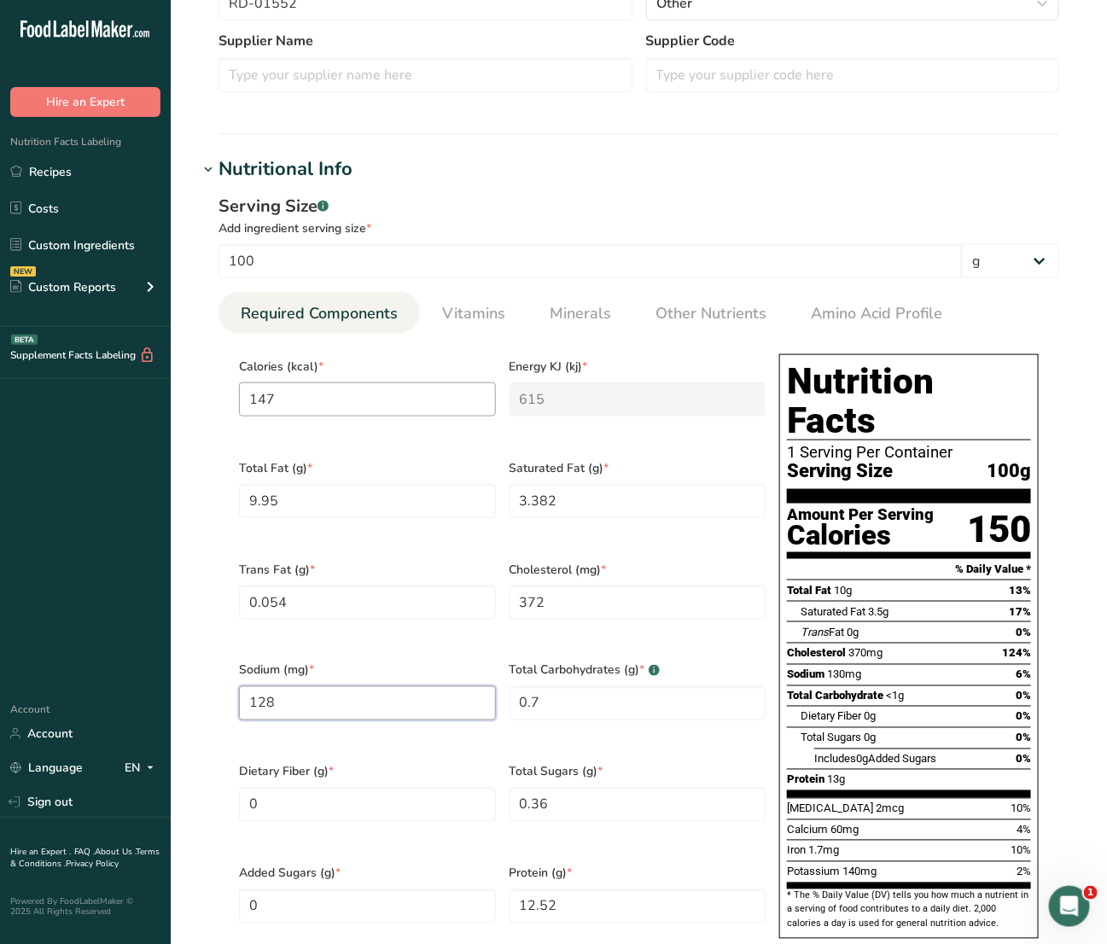
type input "128"
type Carbohydrates "1.01"
type Sugars "0.25"
type input "12.33"
click at [493, 304] on span "Vitamins" at bounding box center [473, 313] width 63 height 23
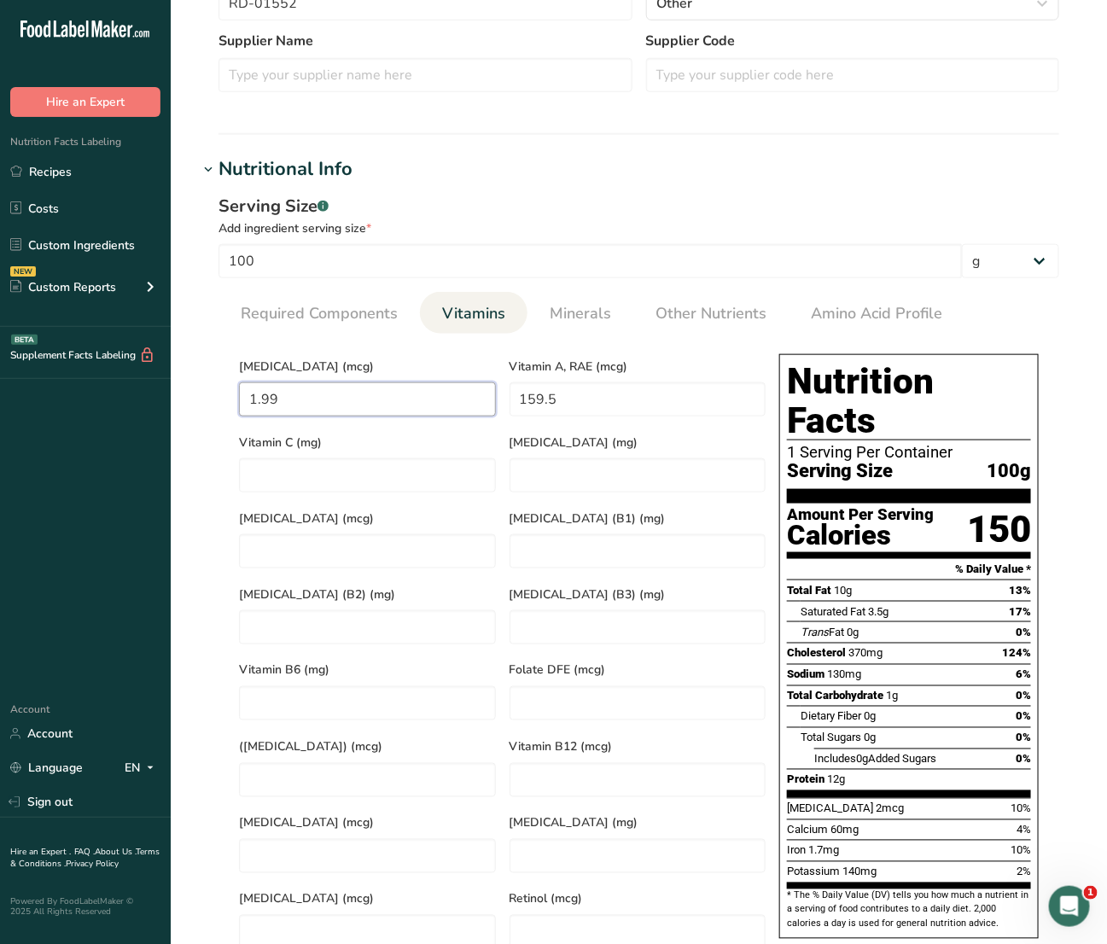
drag, startPoint x: 381, startPoint y: 414, endPoint x: 163, endPoint y: 414, distance: 217.6
click at [163, 414] on div ".a-20{fill:#fff;} Hire an Expert Nutrition Facts Labeling Recipes Costs Custom …" at bounding box center [553, 581] width 1107 height 2104
type D "2.6"
type RAE "0"
click at [568, 309] on span "Minerals" at bounding box center [580, 313] width 61 height 23
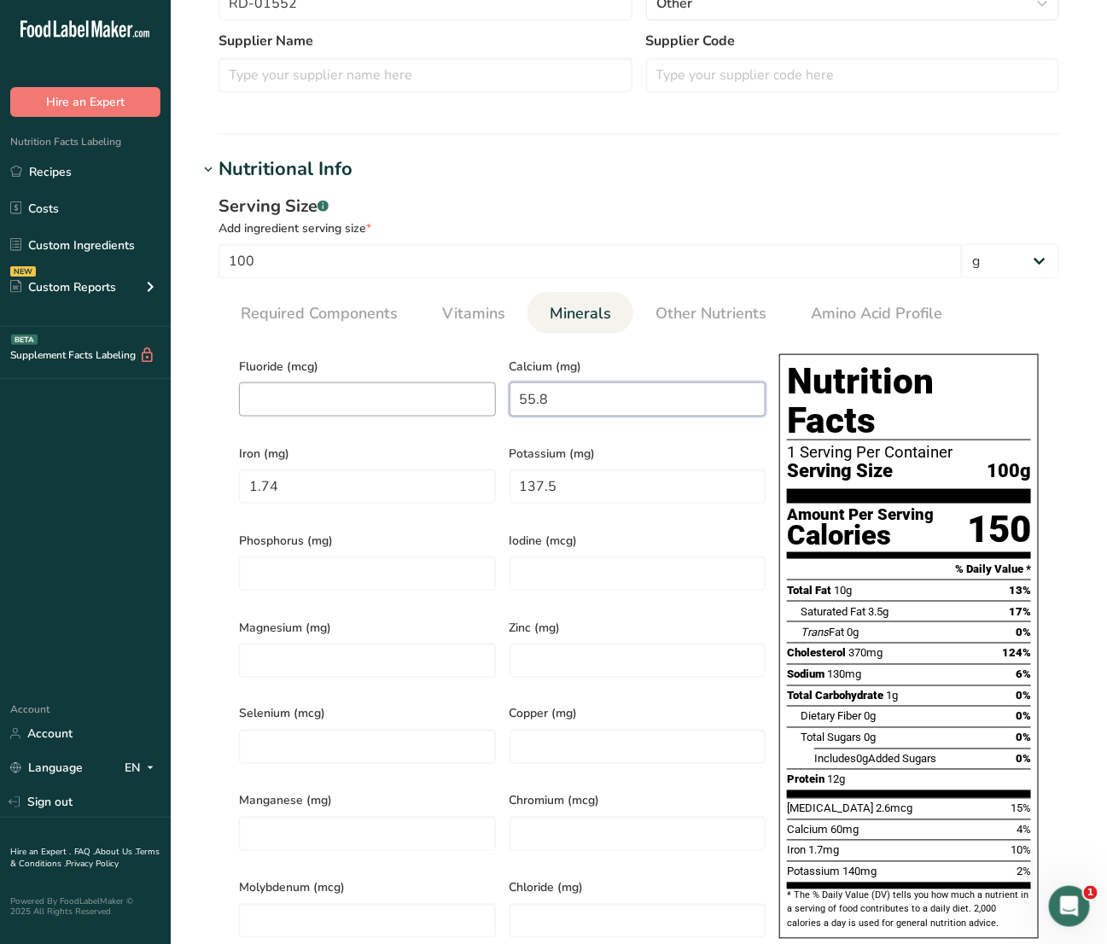
drag, startPoint x: 581, startPoint y: 390, endPoint x: 371, endPoint y: 387, distance: 210.0
click at [371, 387] on div "Fluoride (mcg) Calcium (mg) 55.8 Iron (mg) 1.74 Potassium (mg) 137.5 Phosphorus…" at bounding box center [502, 651] width 540 height 608
type input "62"
type input "1.74"
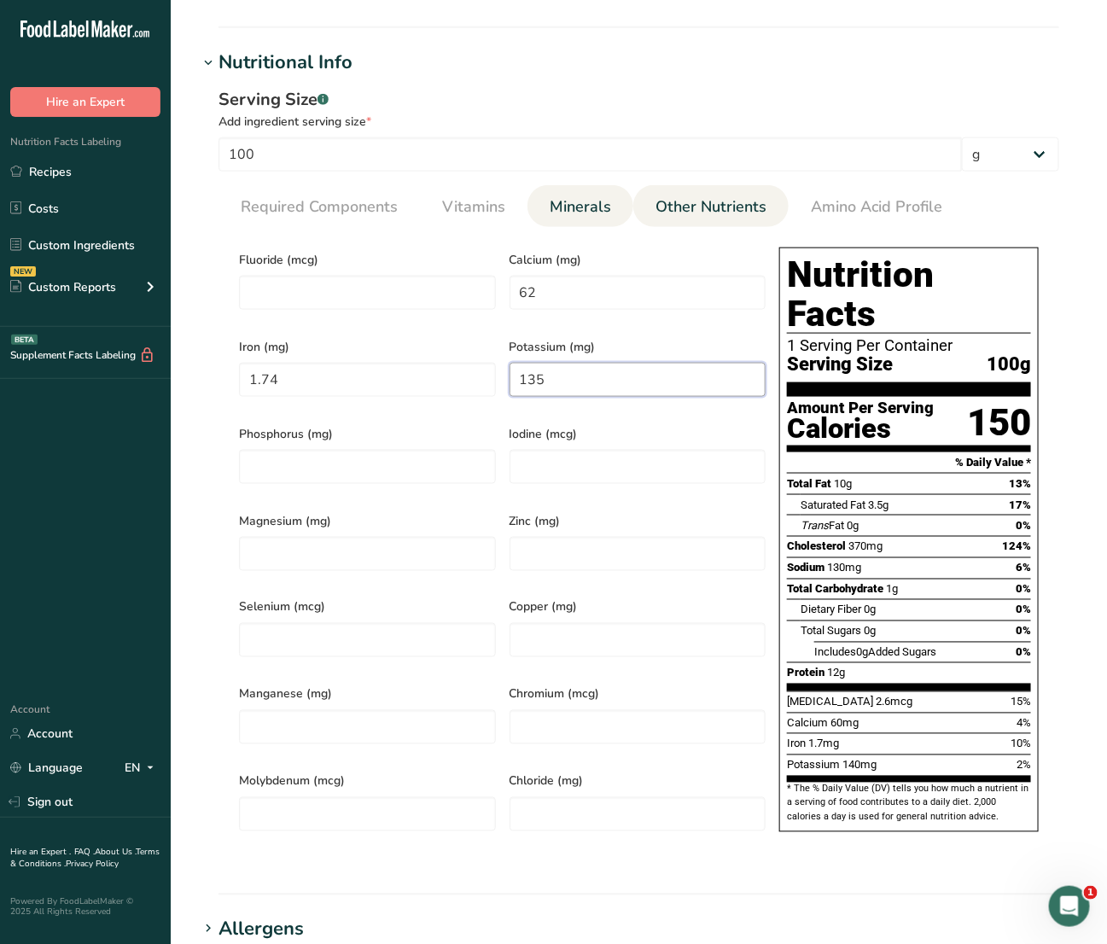
type input "135"
click at [724, 226] on link "Other Nutrients" at bounding box center [711, 207] width 125 height 44
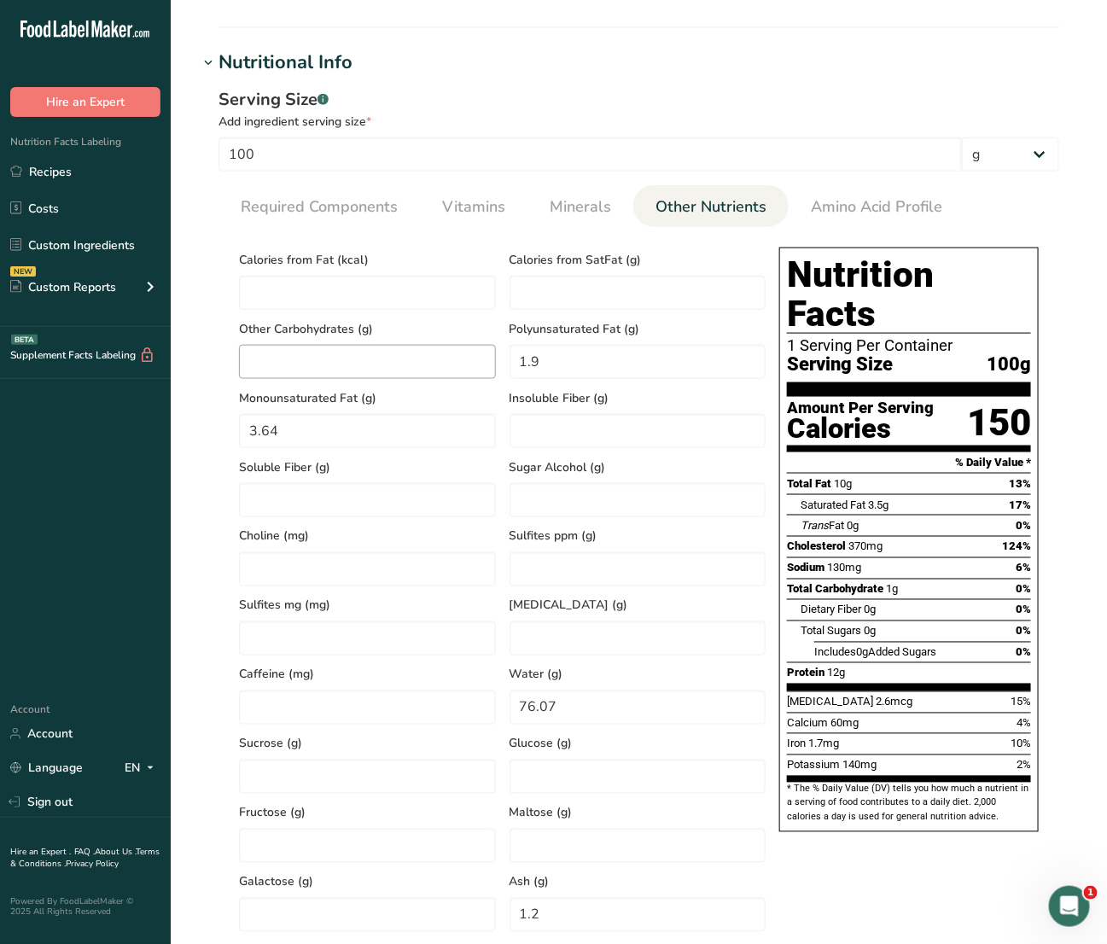
drag, startPoint x: 603, startPoint y: 343, endPoint x: 488, endPoint y: 369, distance: 118.0
click at [488, 369] on div "Calories from Fat (kcal) Calories from SatFat (g) Other Carbohydrates (g) Polyu…" at bounding box center [502, 621] width 540 height 760
drag, startPoint x: 637, startPoint y: 370, endPoint x: 395, endPoint y: 410, distance: 245.7
click at [395, 410] on div "Calories from Fat (kcal) Calories from SatFat (g) Other Carbohydrates (g) Polyu…" at bounding box center [502, 621] width 540 height 760
type Fat "0"
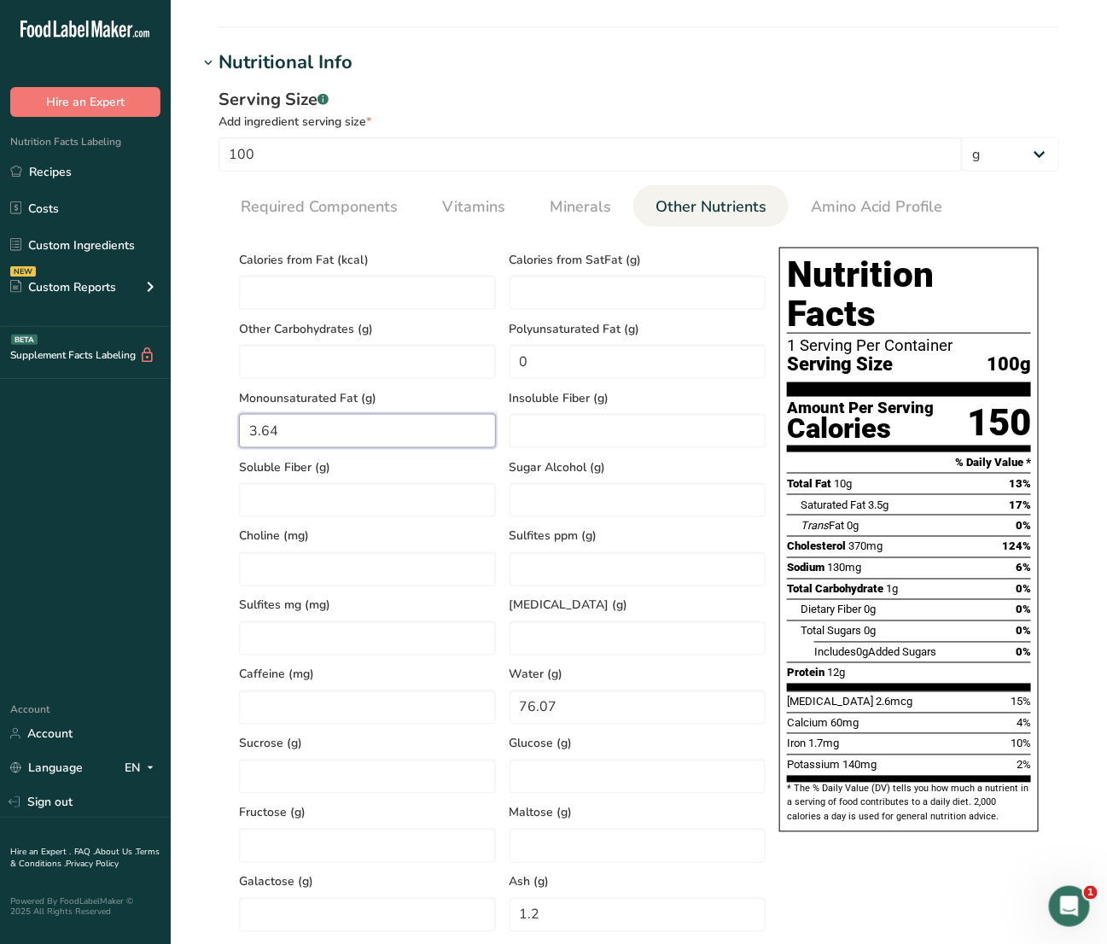
click at [163, 445] on div ".a-20{fill:#fff;} Hire an Expert Nutrition Facts Labeling Recipes Costs Custom …" at bounding box center [553, 550] width 1107 height 2256
type Fat "0"
drag, startPoint x: 577, startPoint y: 700, endPoint x: 397, endPoint y: 710, distance: 180.4
click at [407, 708] on div "Calories from Fat (kcal) Calories from SatFat (g) Other Carbohydrates (g) Polyu…" at bounding box center [502, 621] width 540 height 760
type input "0"
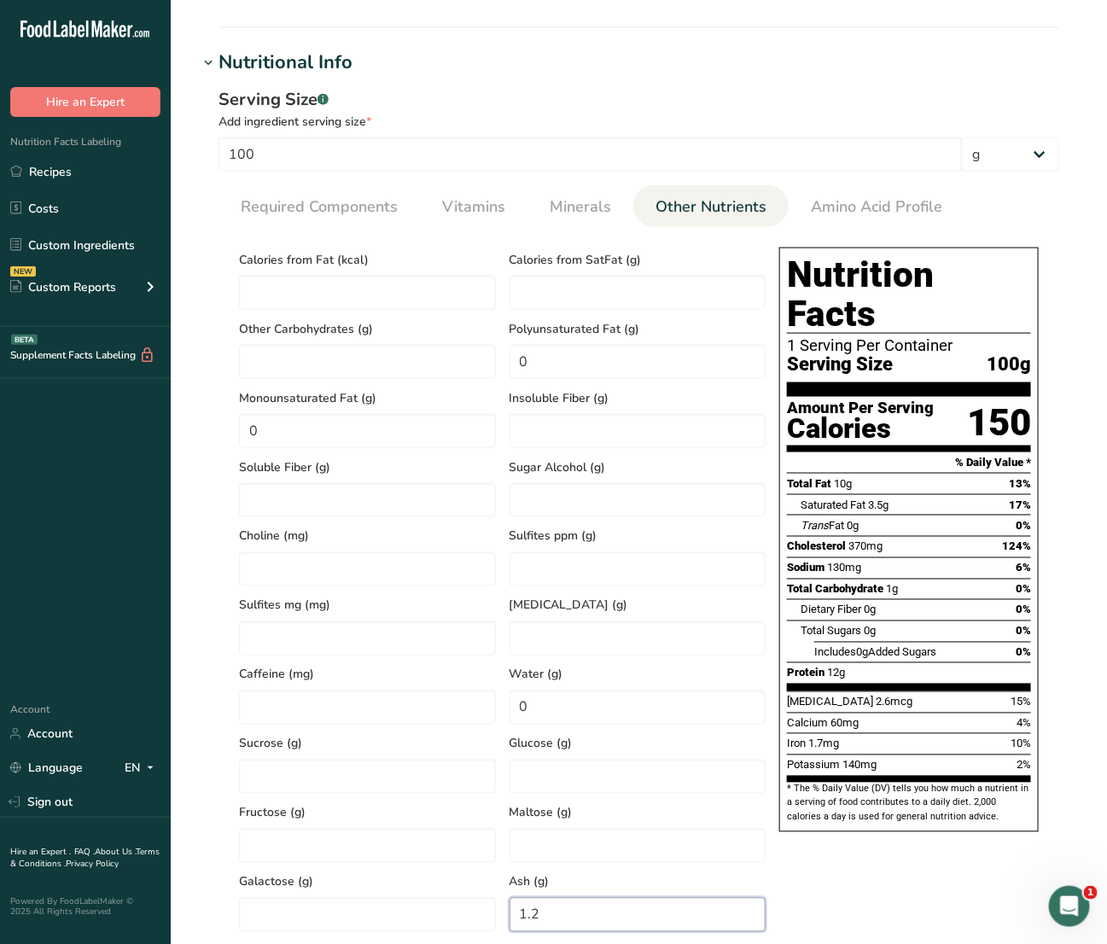
drag, startPoint x: 550, startPoint y: 923, endPoint x: 440, endPoint y: 883, distance: 117.2
click at [403, 911] on div "Calories from Fat (kcal) Calories from SatFat (g) Other Carbohydrates (g) Polyu…" at bounding box center [502, 621] width 540 height 760
type input "0"
click at [855, 201] on span "Amino Acid Profile" at bounding box center [876, 206] width 131 height 23
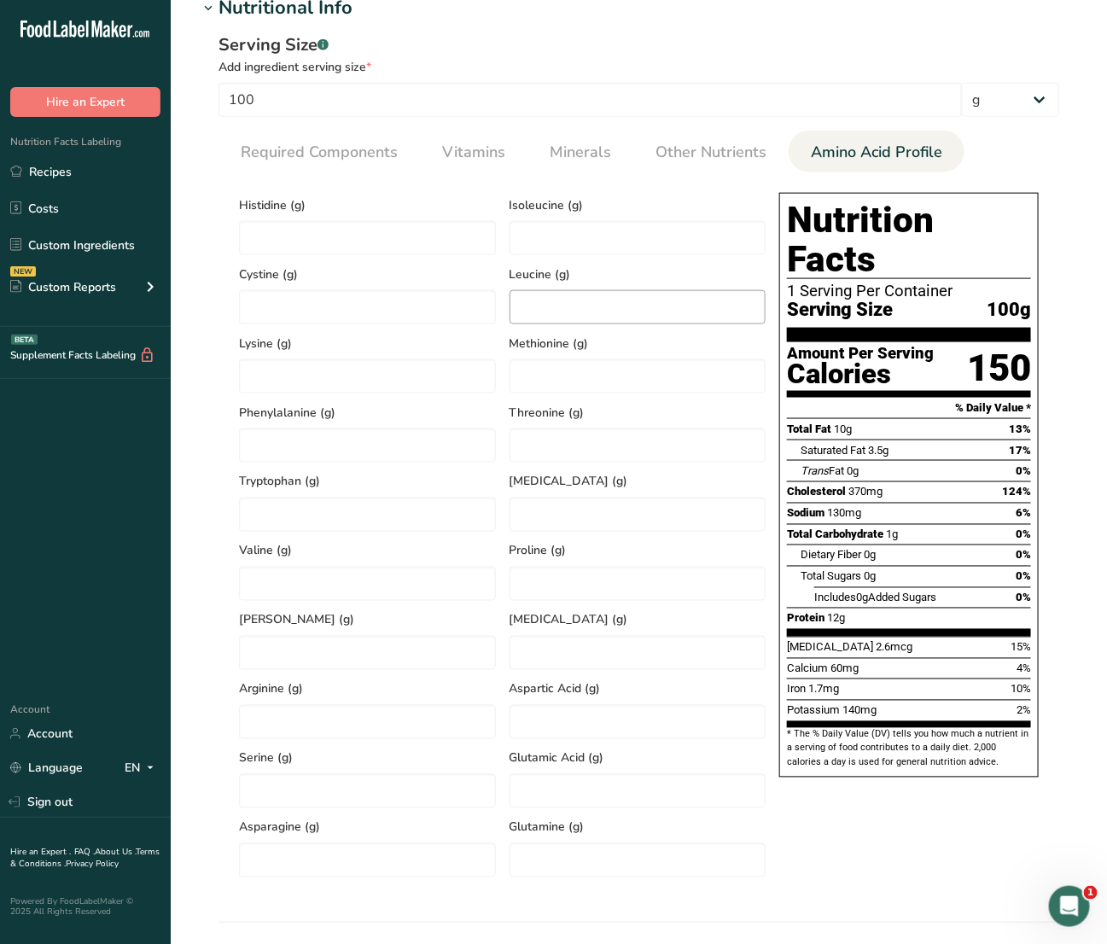
scroll to position [684, 0]
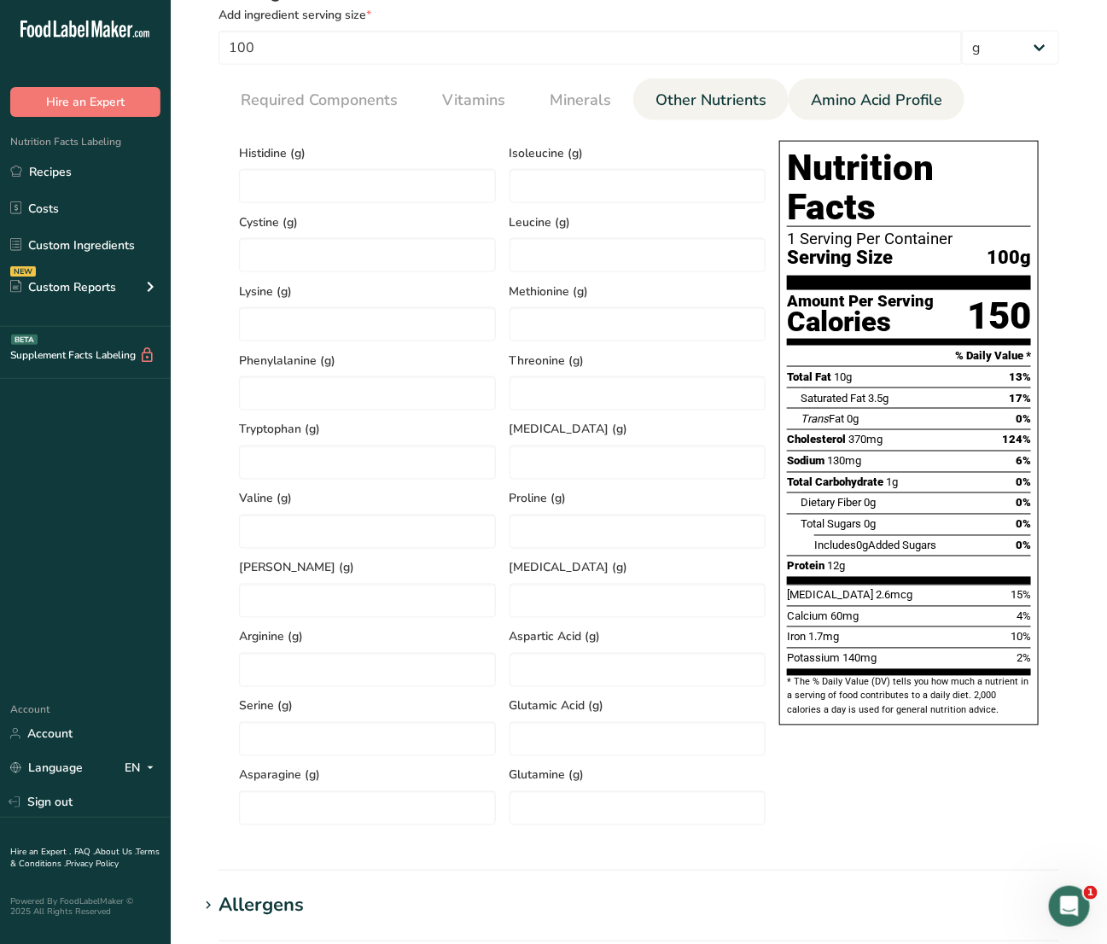
click at [704, 99] on span "Other Nutrients" at bounding box center [710, 100] width 111 height 23
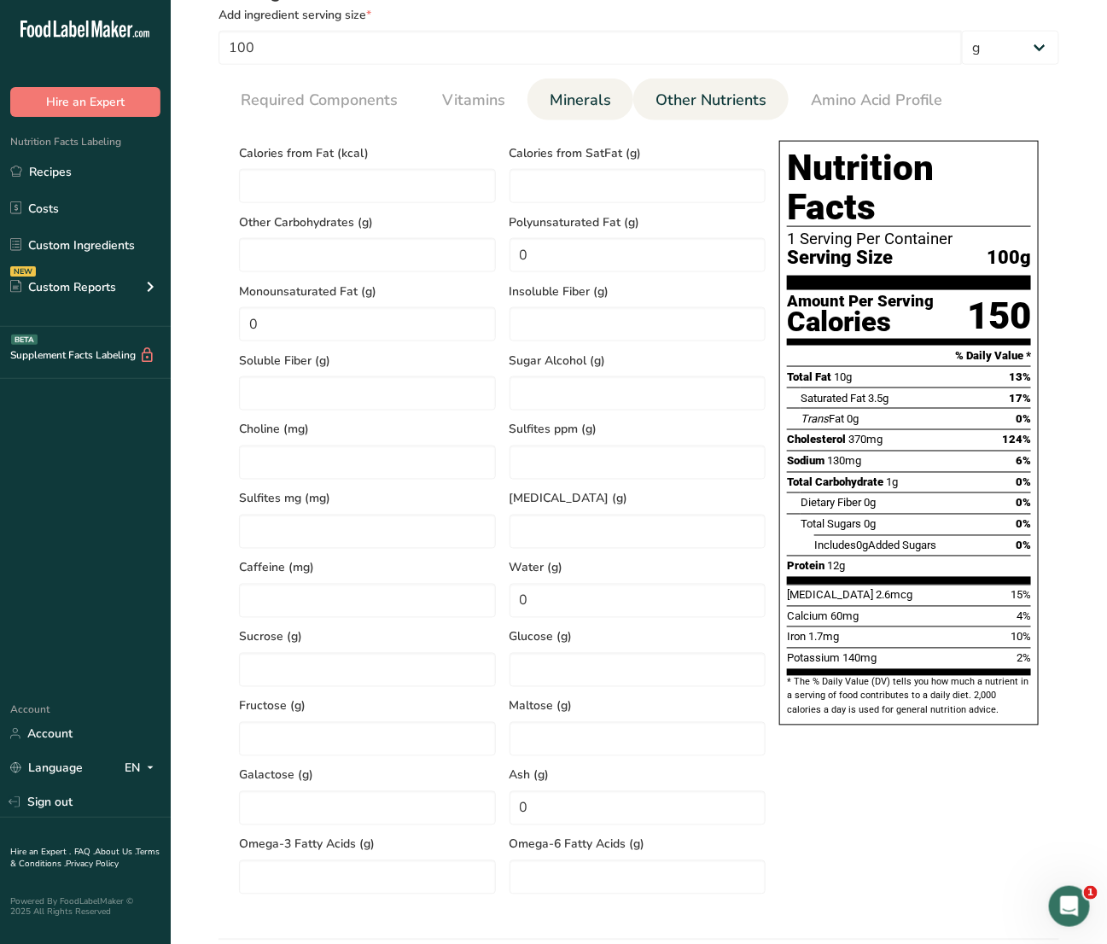
click at [599, 112] on span "Minerals" at bounding box center [580, 100] width 61 height 23
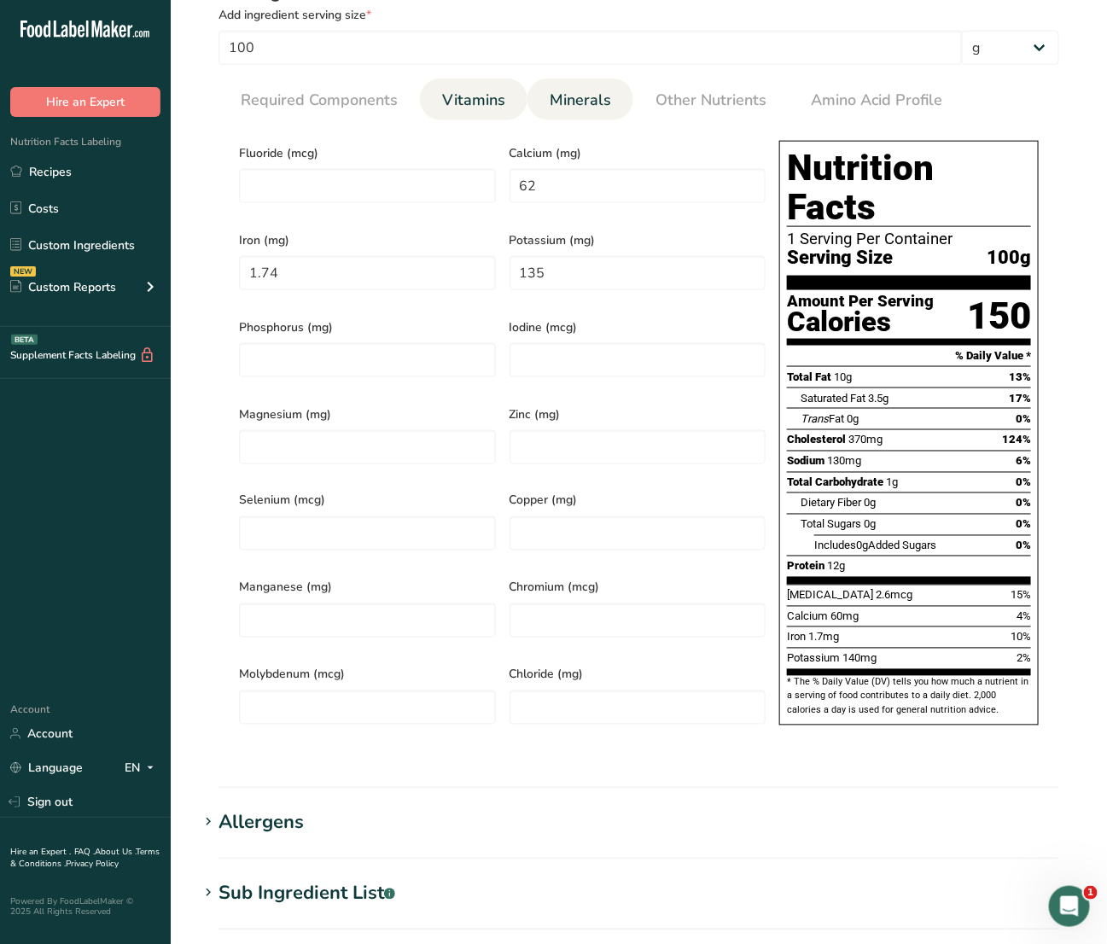
click at [475, 107] on span "Vitamins" at bounding box center [473, 100] width 63 height 23
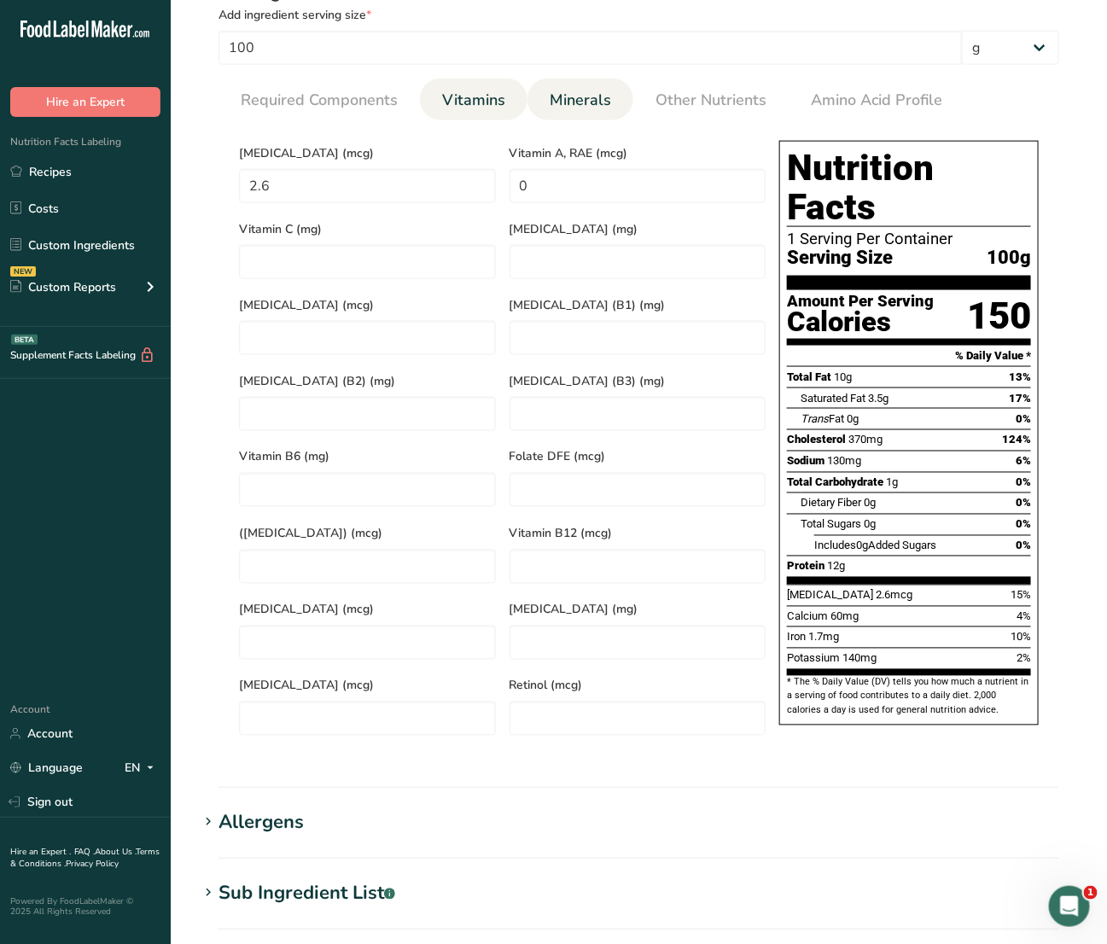
click at [553, 98] on span "Minerals" at bounding box center [580, 100] width 61 height 23
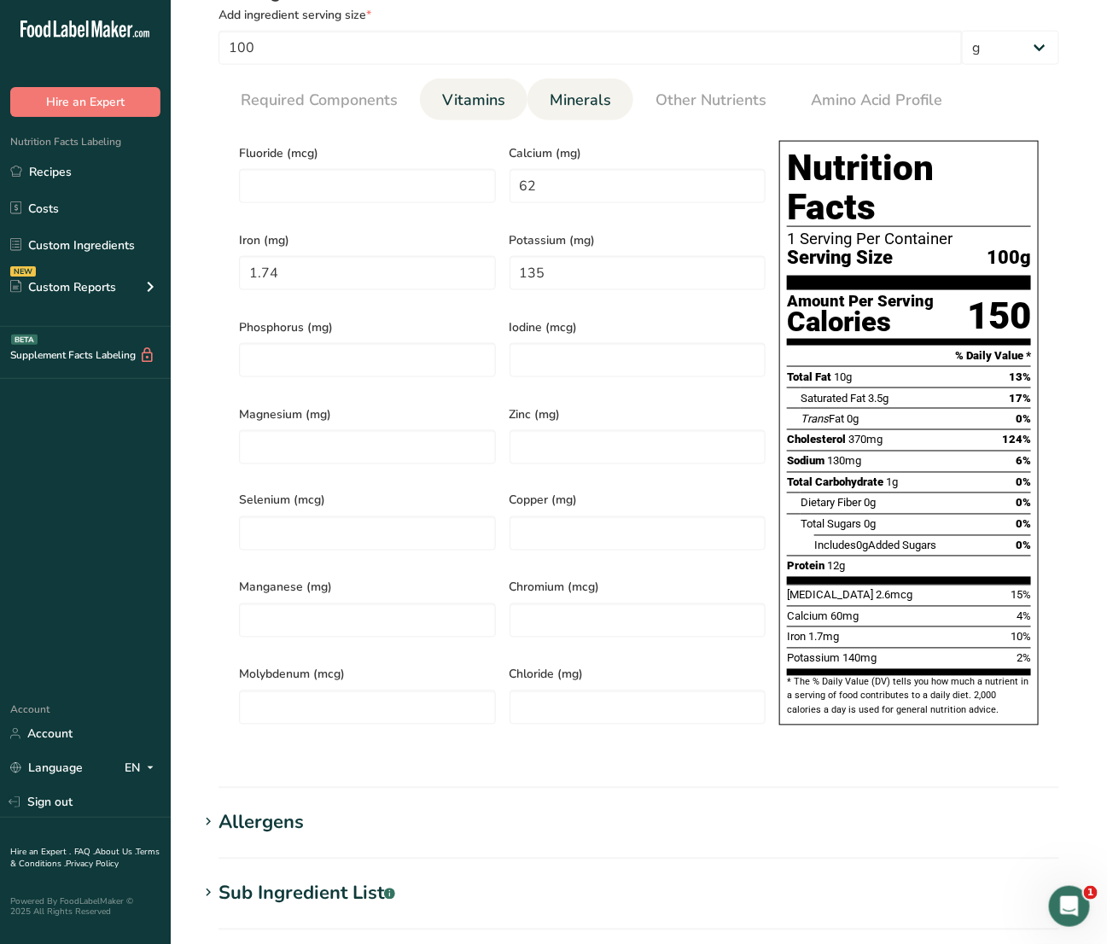
click at [497, 96] on span "Vitamins" at bounding box center [473, 100] width 63 height 23
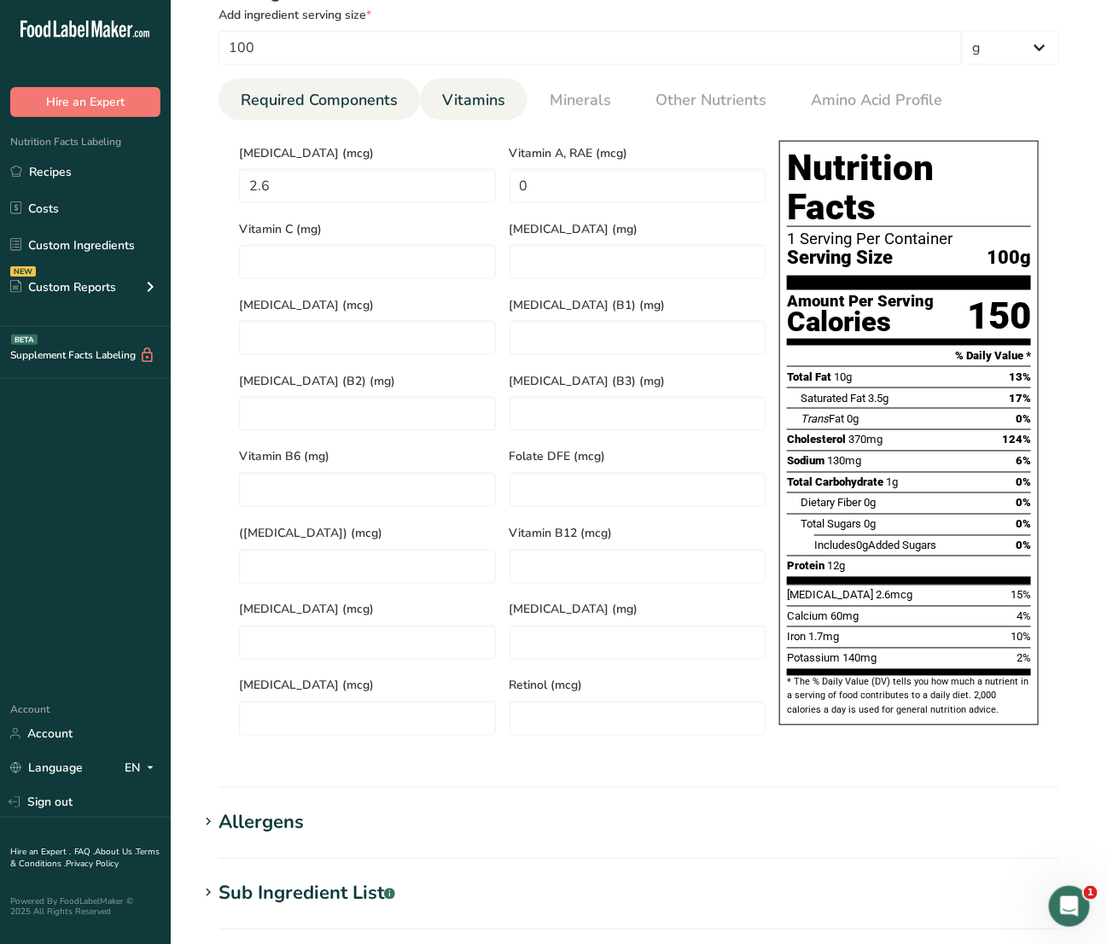
click at [322, 90] on span "Required Components" at bounding box center [319, 100] width 157 height 23
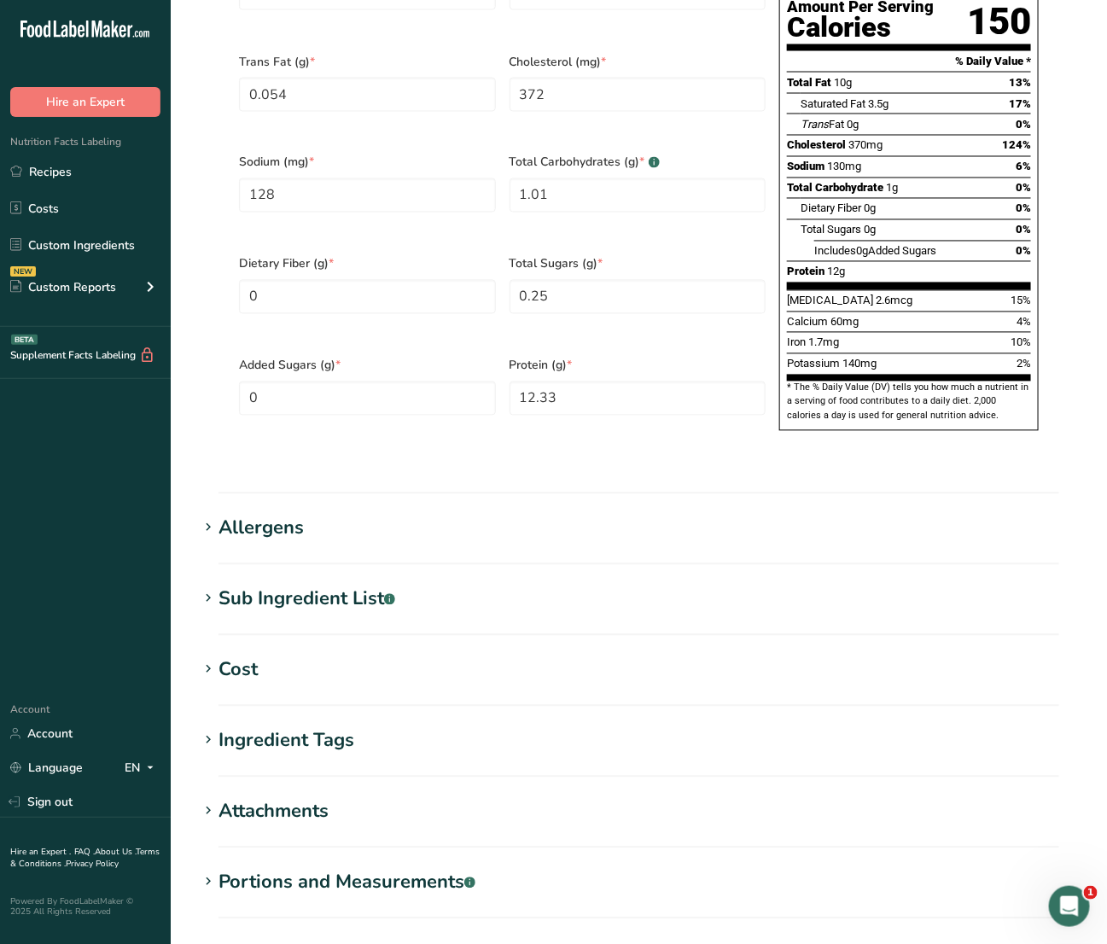
scroll to position [1123, 0]
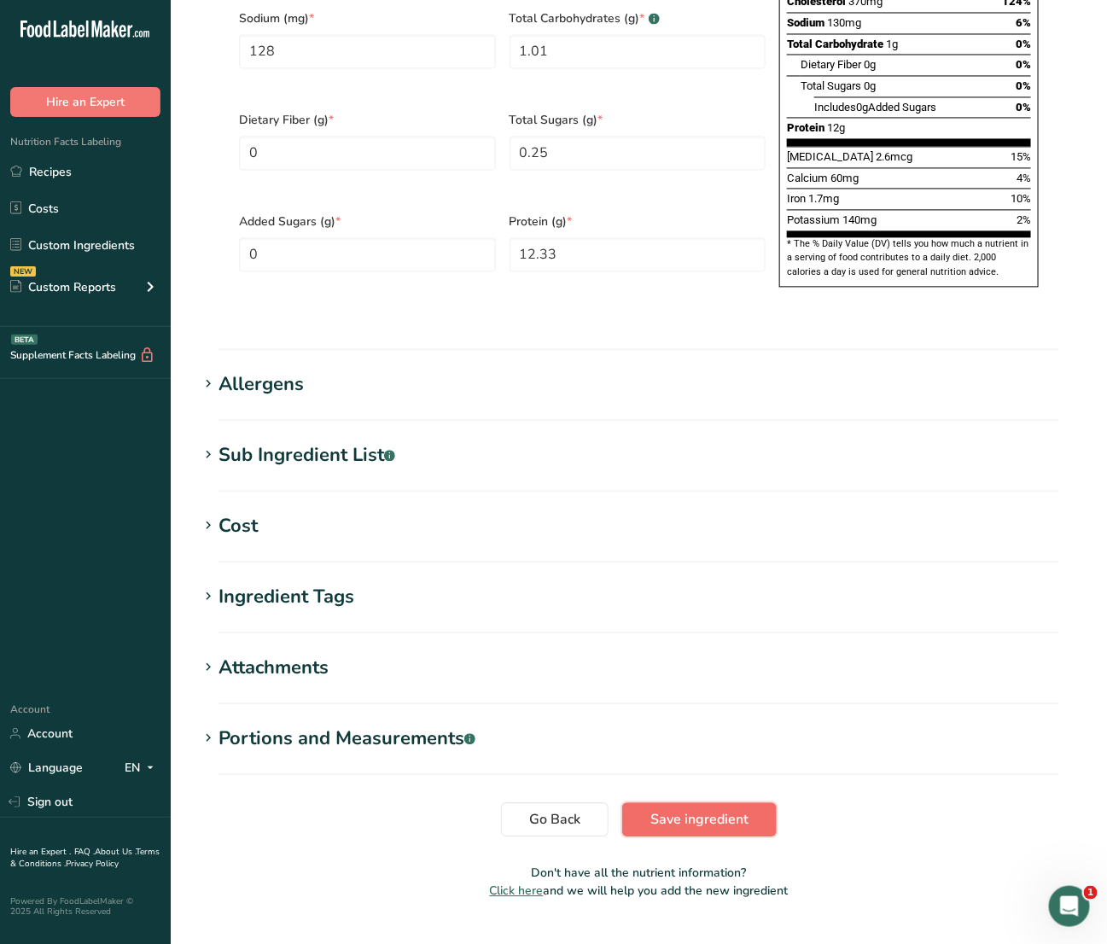
click at [692, 809] on span "Save ingredient" at bounding box center [699, 819] width 98 height 20
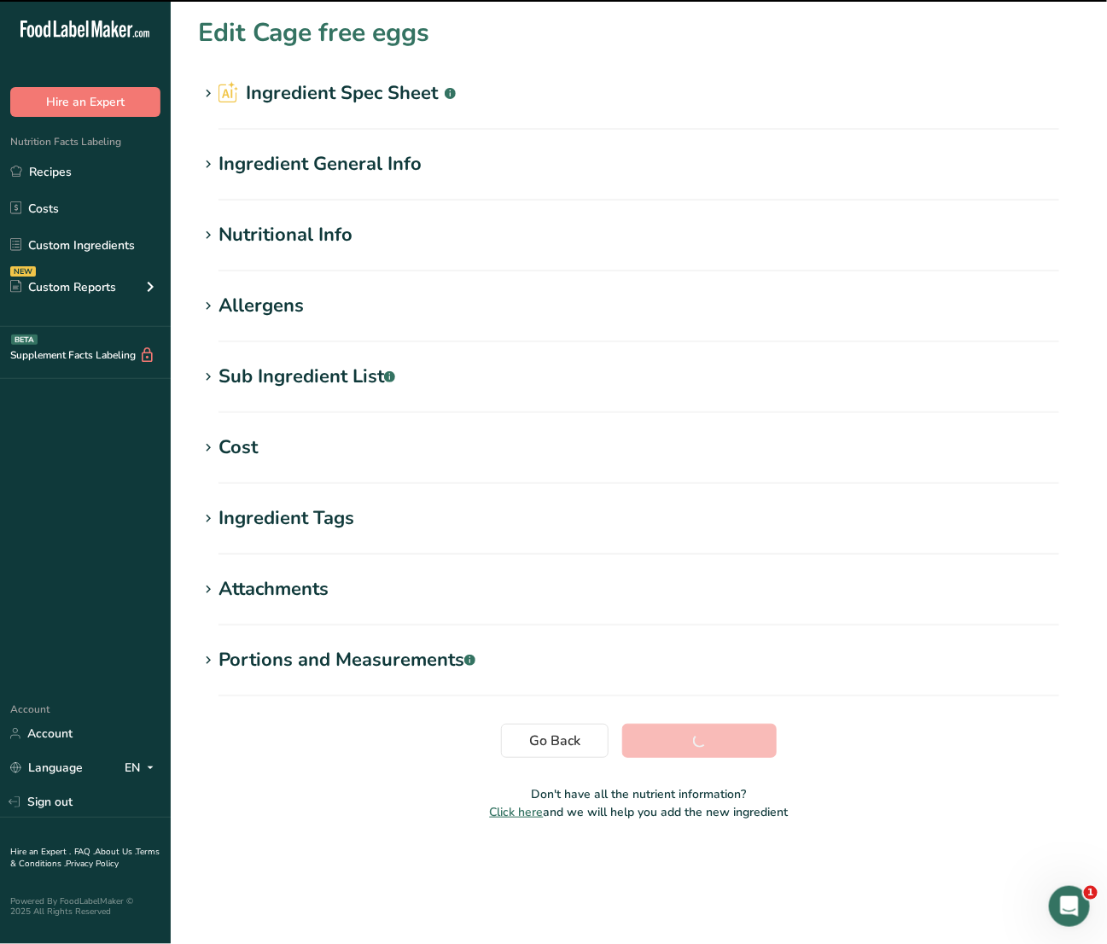
scroll to position [0, 0]
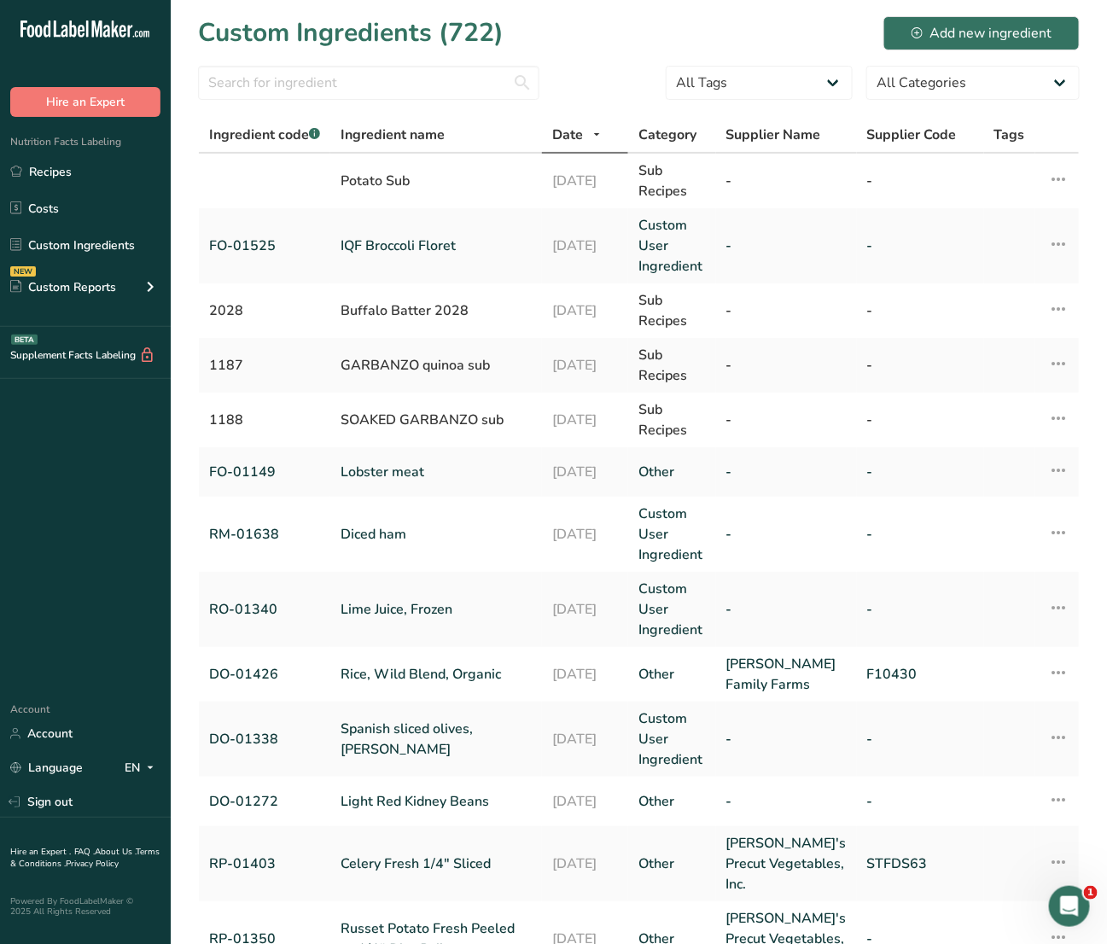
click at [276, 100] on div at bounding box center [368, 88] width 341 height 44
click at [276, 92] on input "text" at bounding box center [368, 83] width 341 height 34
paste input "01010"
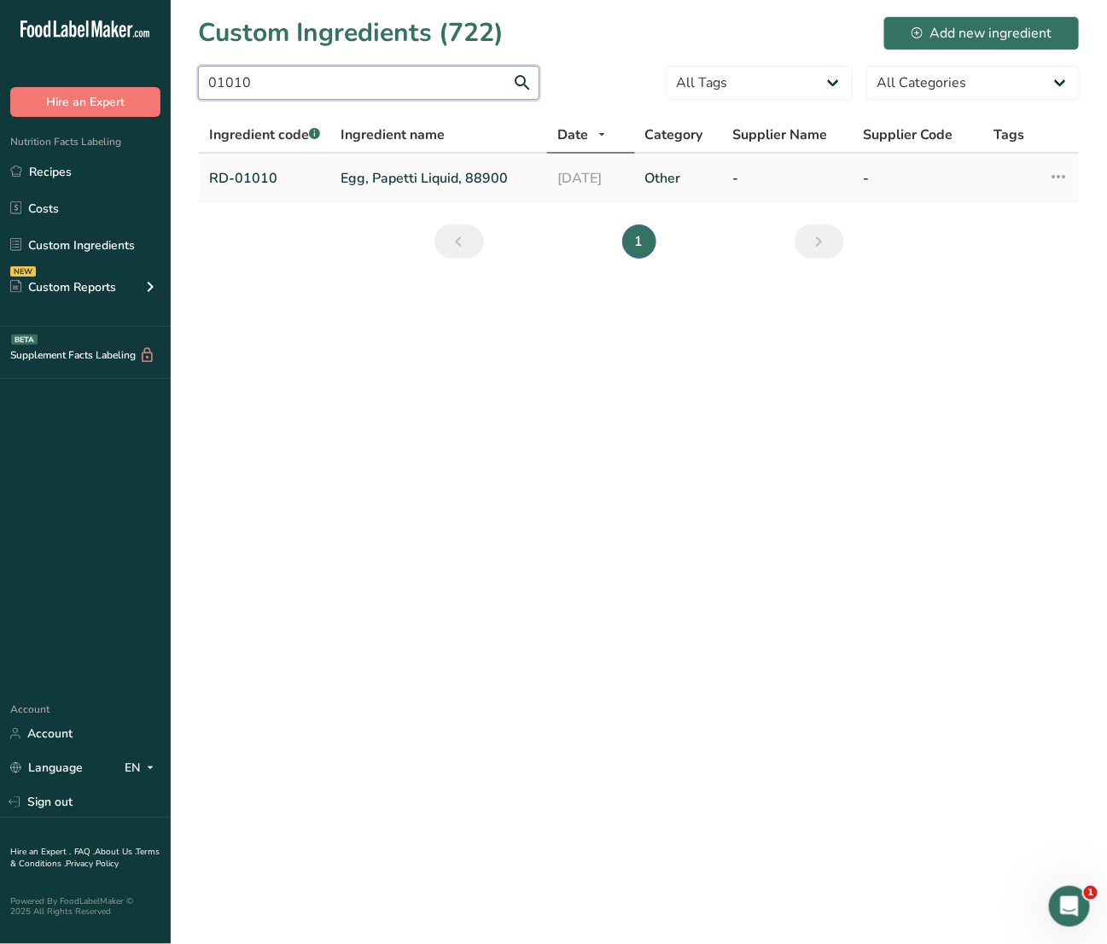
type input "01010"
click at [381, 168] on link "Egg, Papetti Liquid, 88900" at bounding box center [439, 178] width 196 height 20
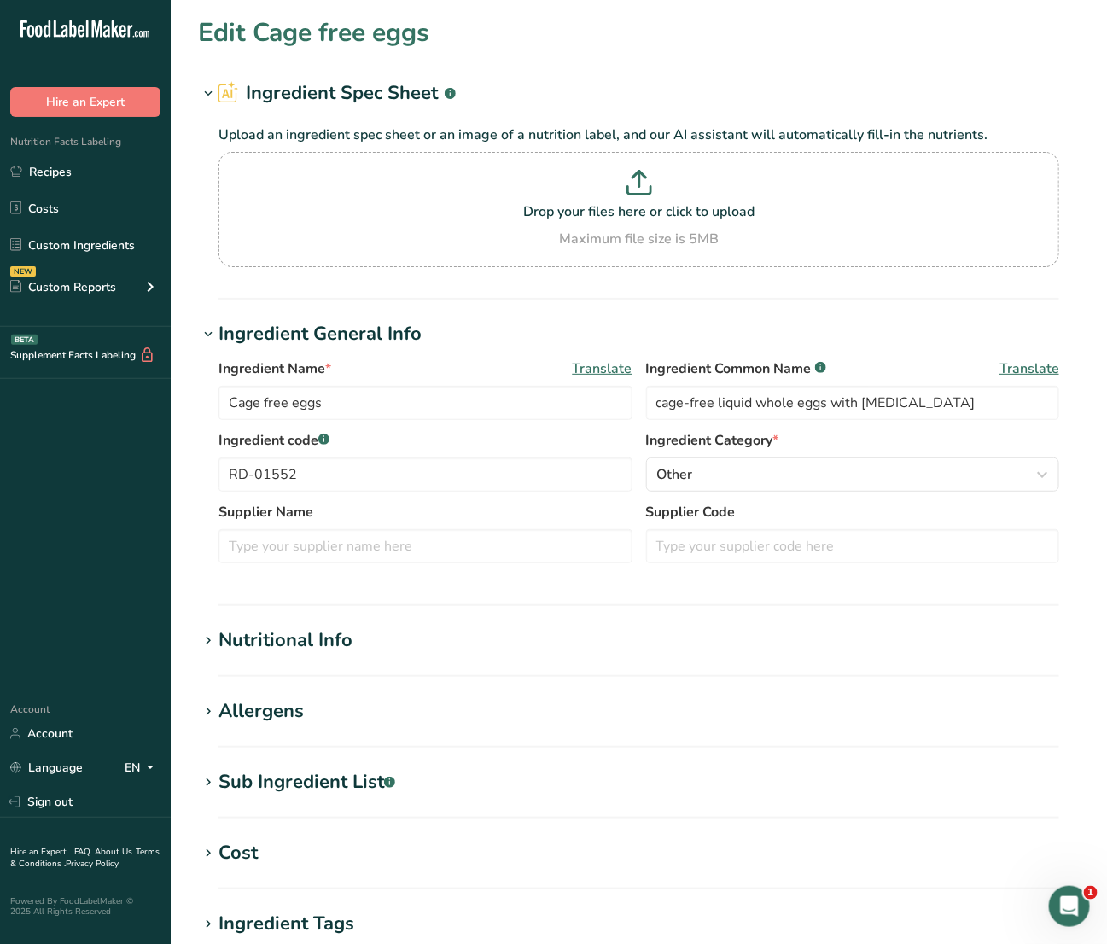
type input "Egg, Papetti Liquid, 88900"
type input "liquid whole eggs"
type input "RD-01010"
click at [335, 647] on div "Nutritional Info" at bounding box center [285, 640] width 134 height 28
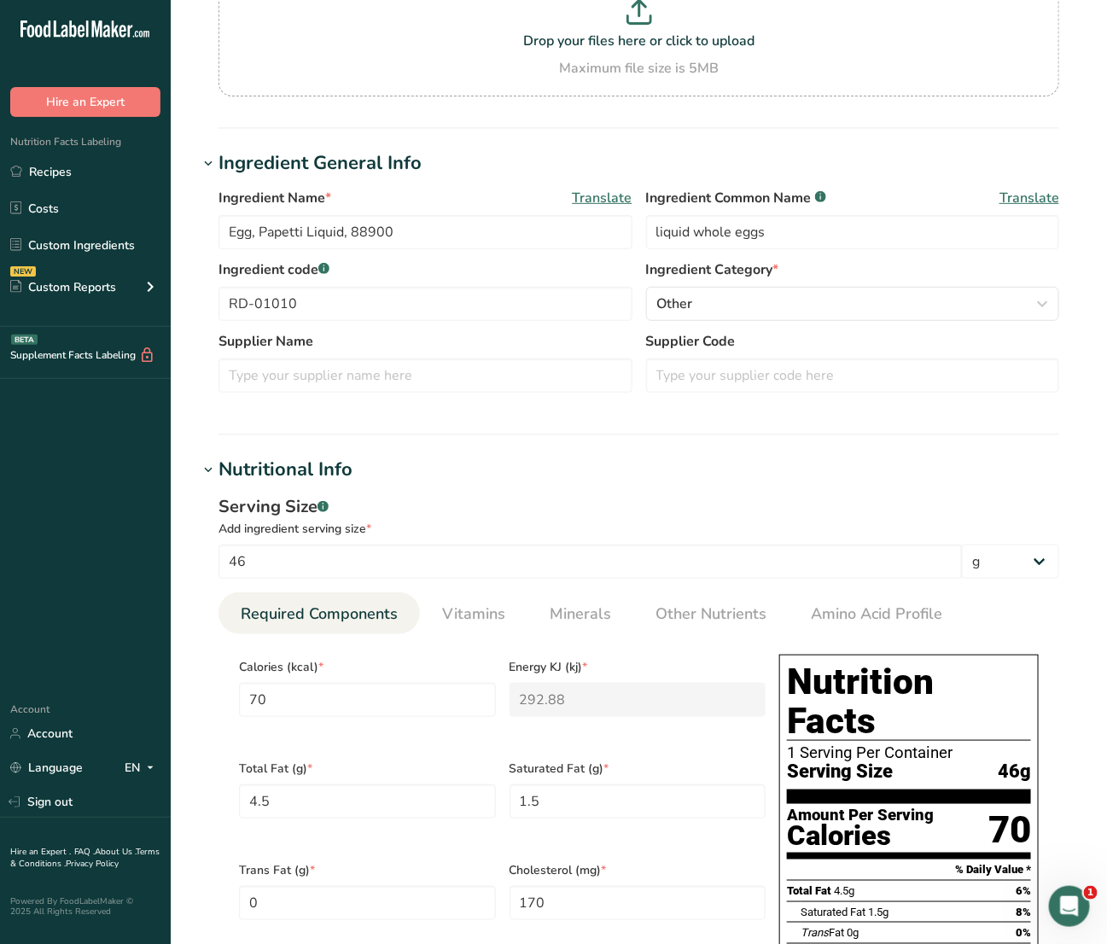
scroll to position [320, 0]
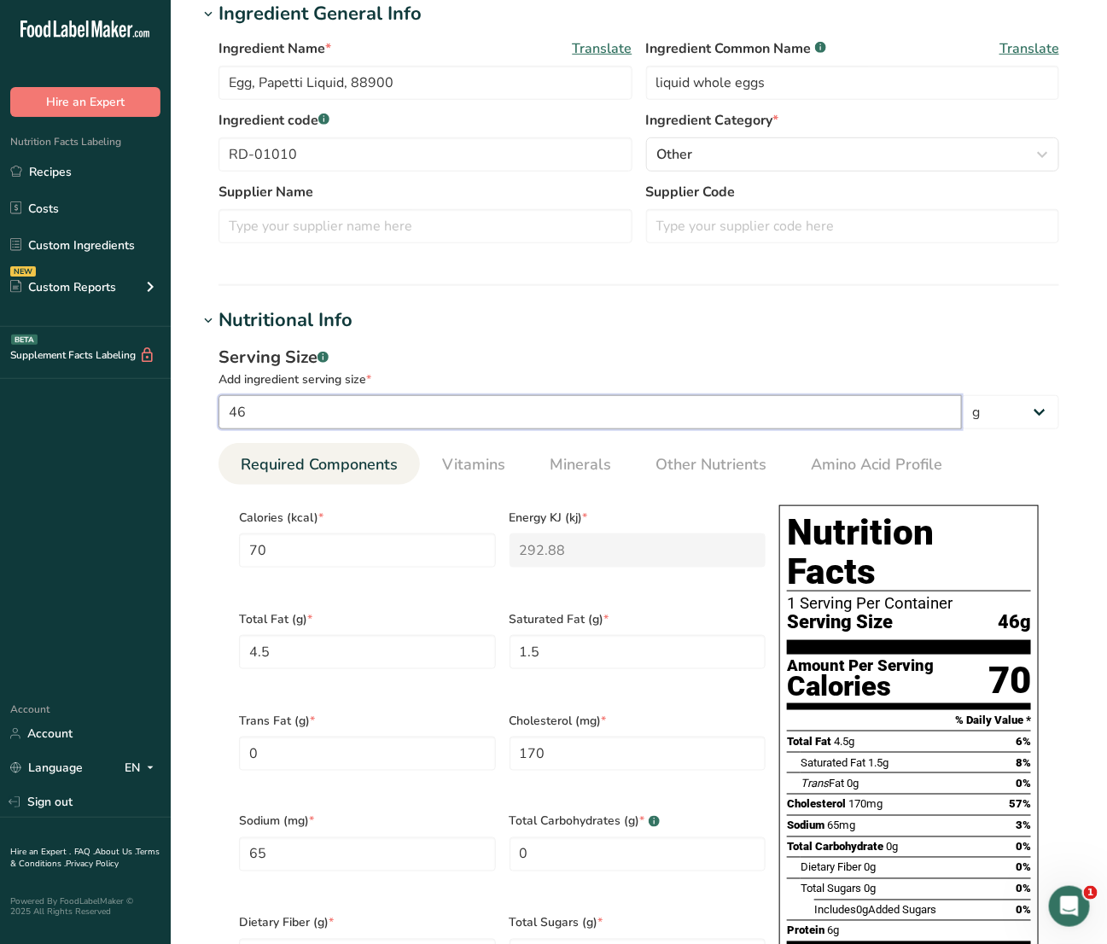
drag, startPoint x: 334, startPoint y: 421, endPoint x: 163, endPoint y: 429, distance: 170.9
click at [163, 429] on div ".a-20{fill:#fff;} Hire an Expert Nutrition Facts Labeling Recipes Costs Custom …" at bounding box center [553, 732] width 1107 height 2104
type input "1"
type input "1.5217"
type KJ "6.367"
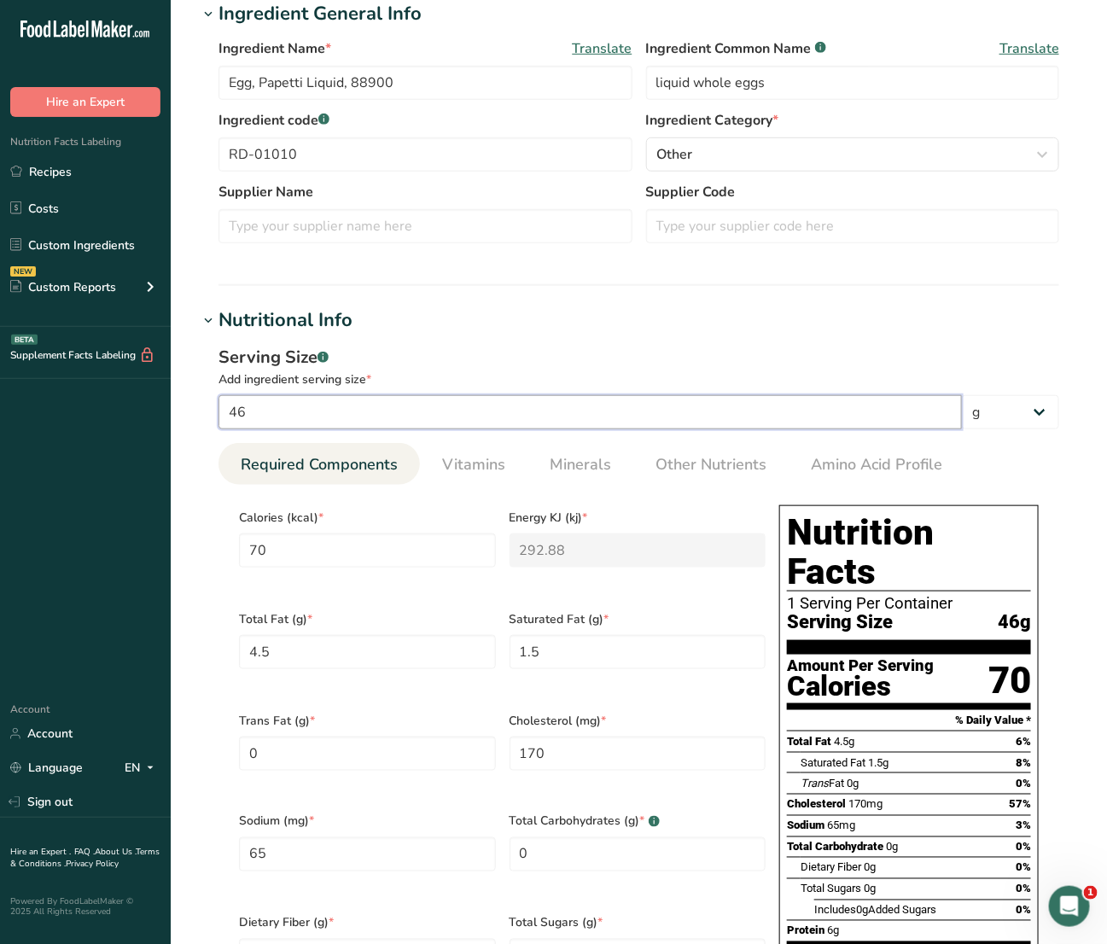
type Fat "0.0978"
type Fat "0.0326"
type input "3.6957"
type input "1.413"
type input "0.1304"
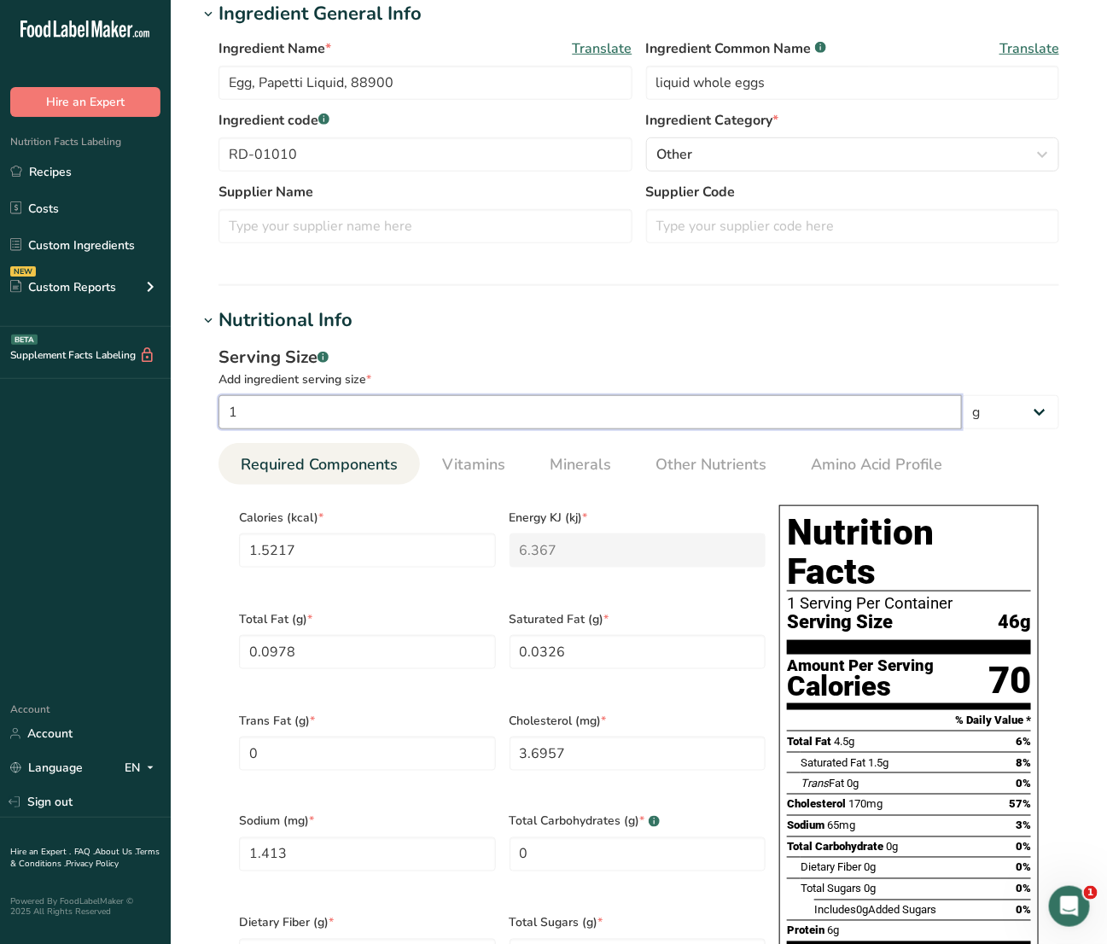
type input "10"
type input "15.2174"
type KJ "63.6696"
type Fat "0.9783"
type Fat "0.3261"
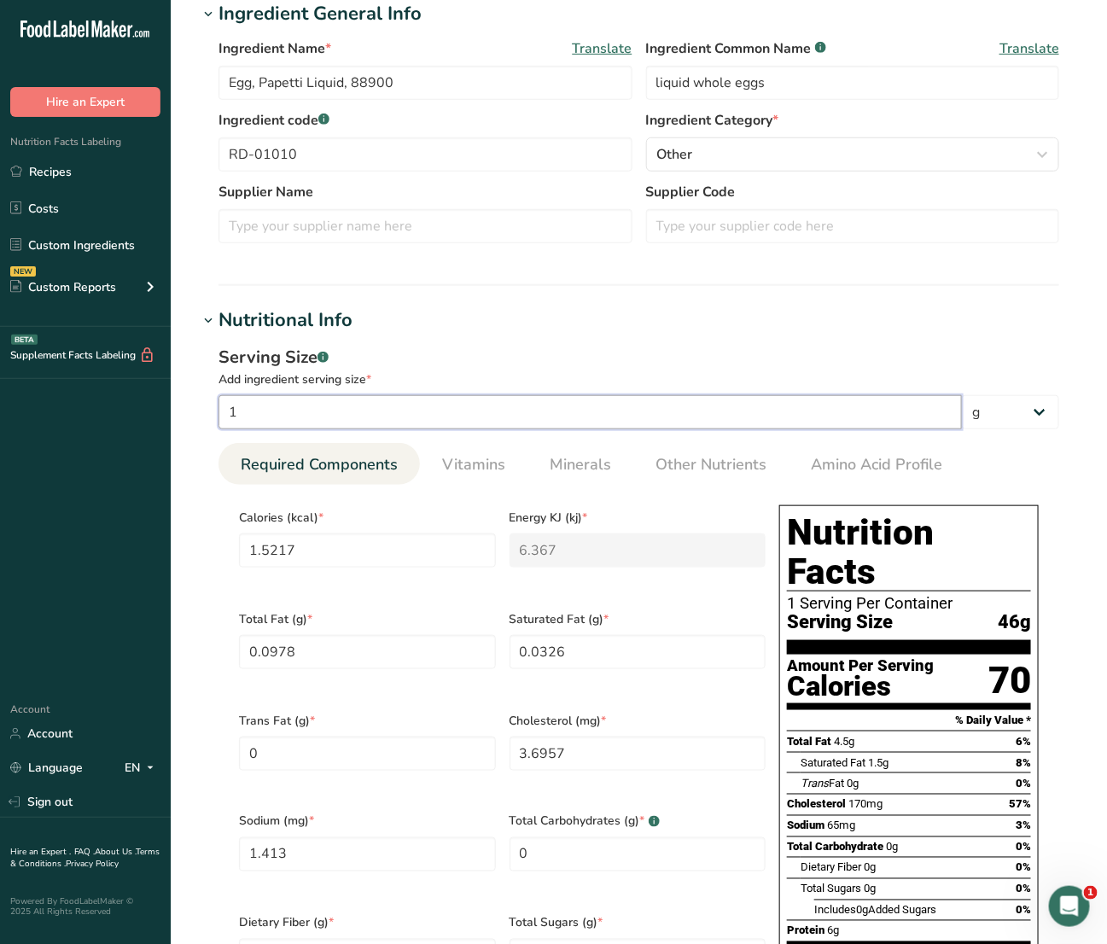
type input "36.9565"
type input "14.1304"
type input "1.3044"
type input "100"
type input "152.1739"
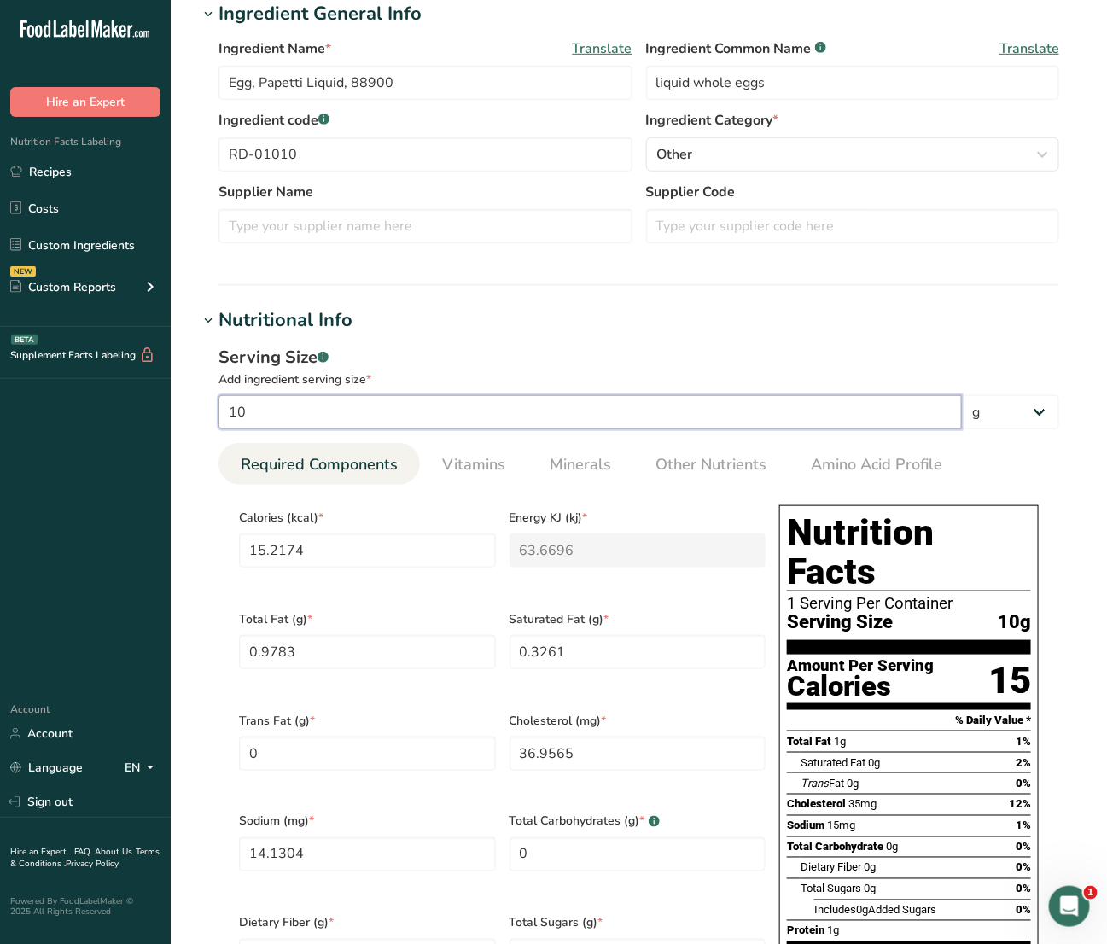
type KJ "636.6957"
type Fat "9.7826"
type Fat "3.2609"
type input "369.5652"
type input "141.3043"
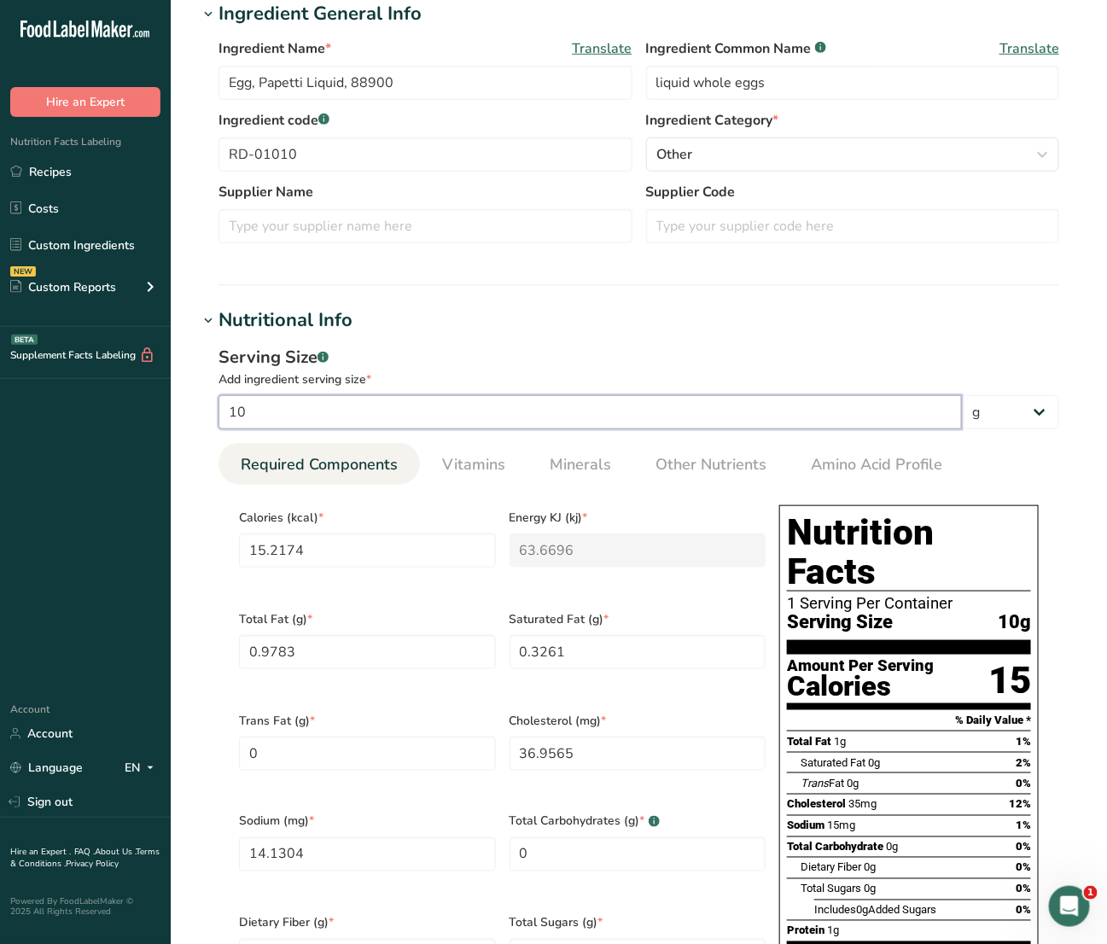
type input "13.0435"
type input "100"
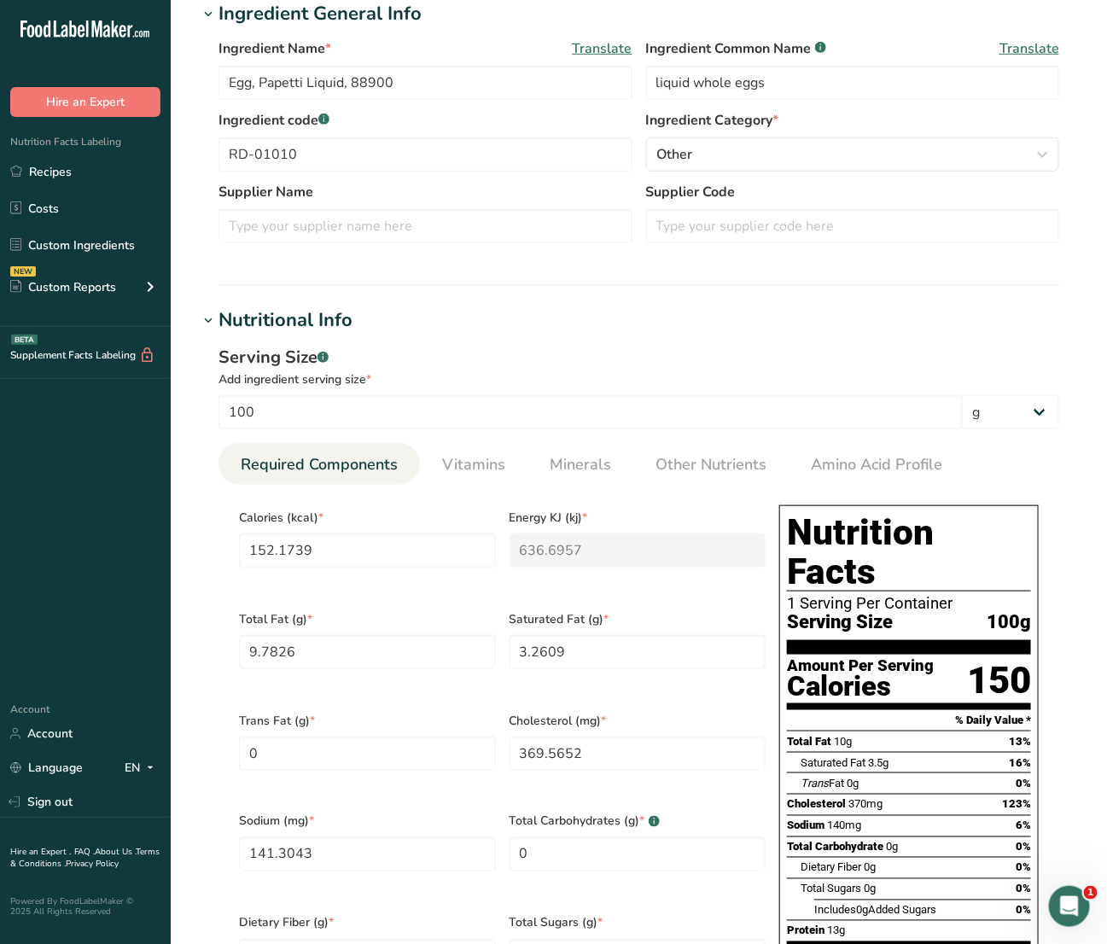
scroll to position [445, 0]
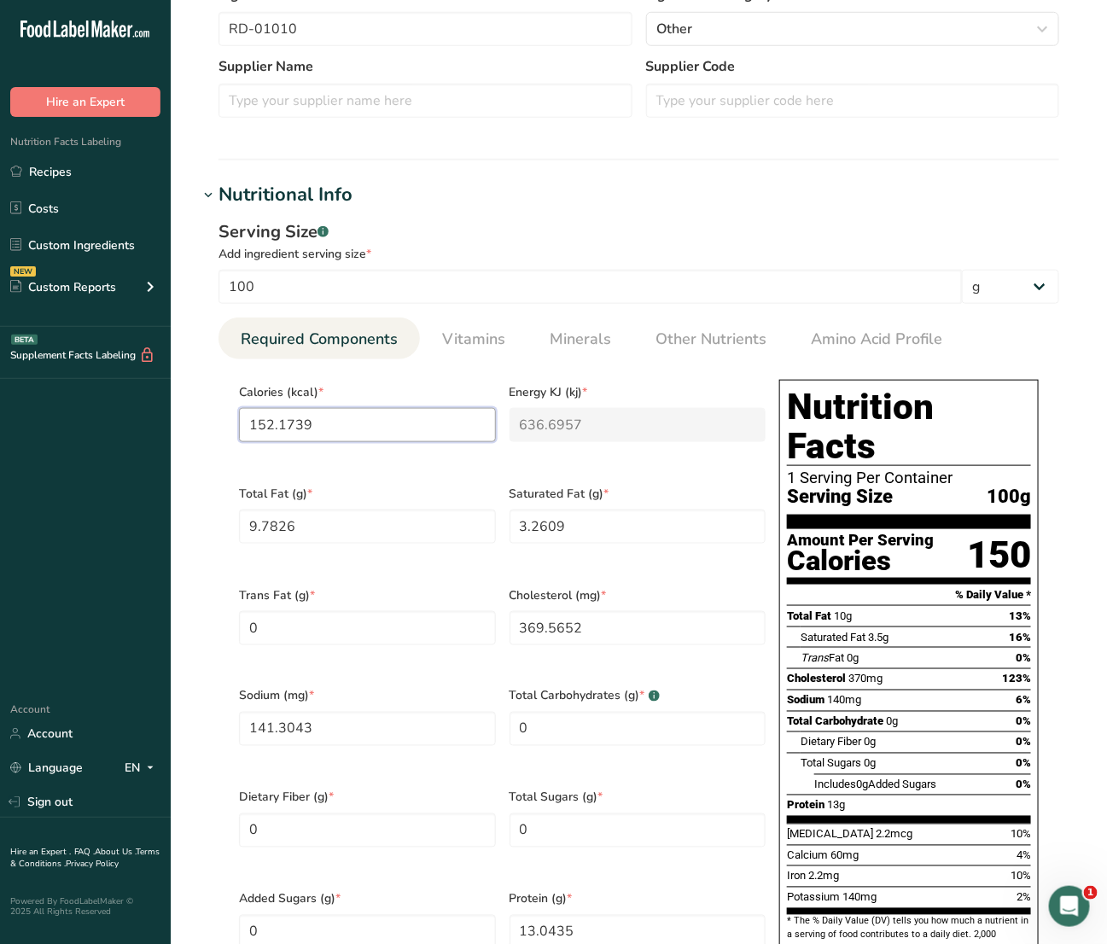
type input "1"
type KJ "4.2"
type input "14"
type KJ "58.6"
type input "147"
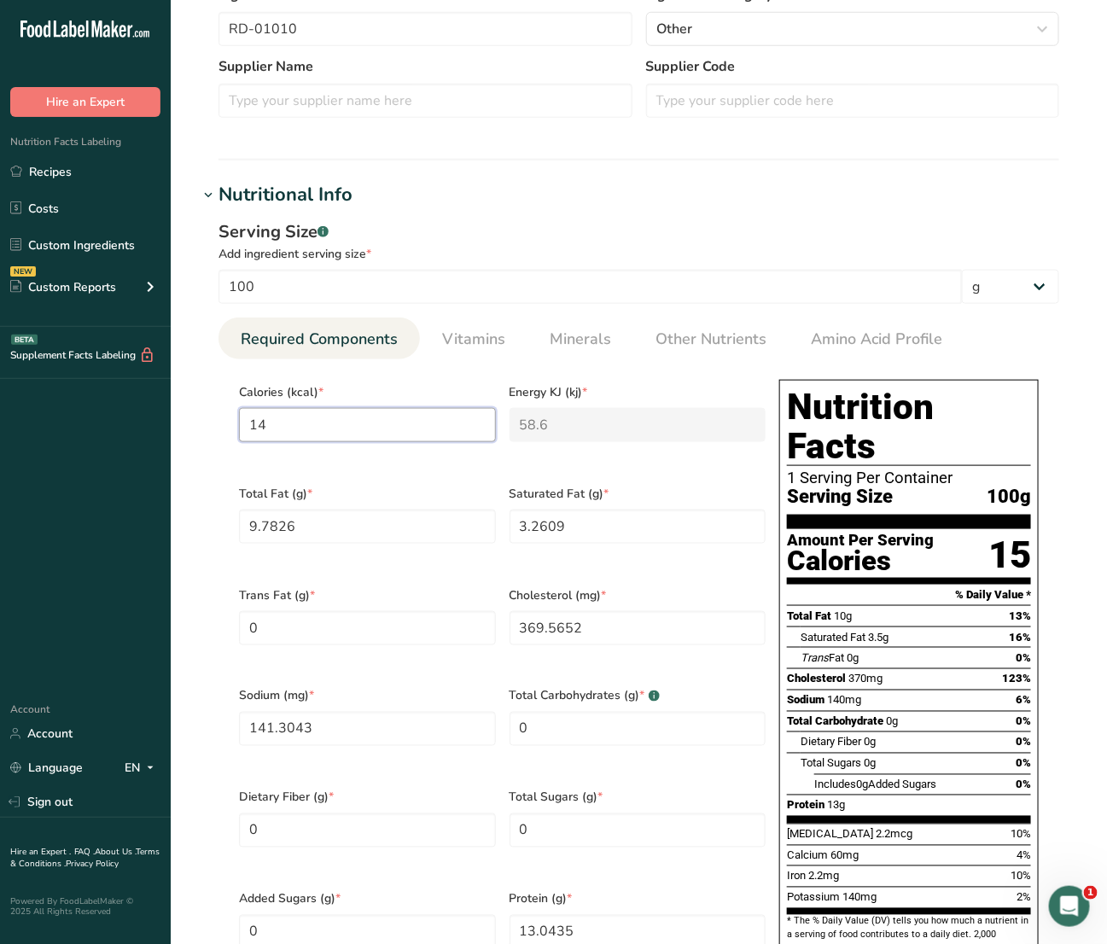
type KJ "615"
type input "147"
type Fat "9.95"
type Fat "3.382"
type Fat "0.054"
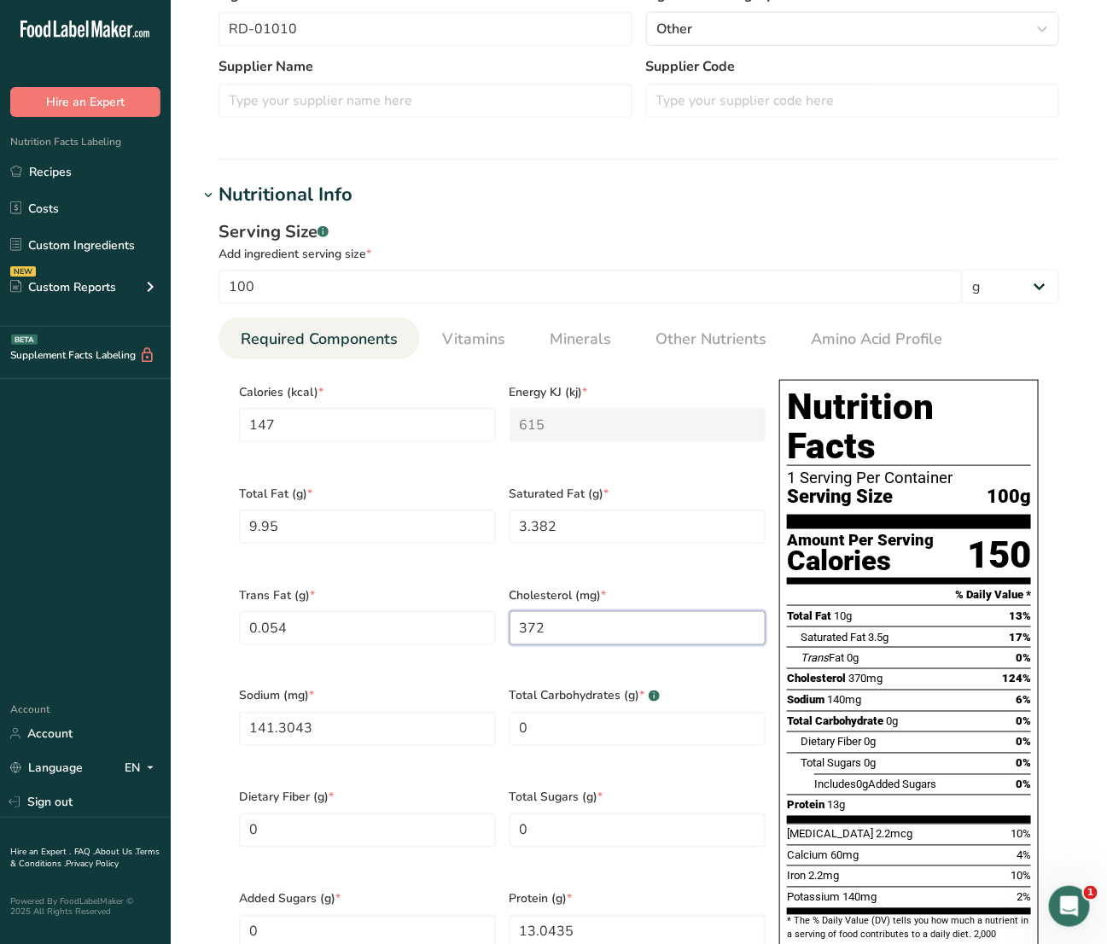
type input "372"
type input "128"
type Carbohydrates "1.01"
type Sugars "0.25"
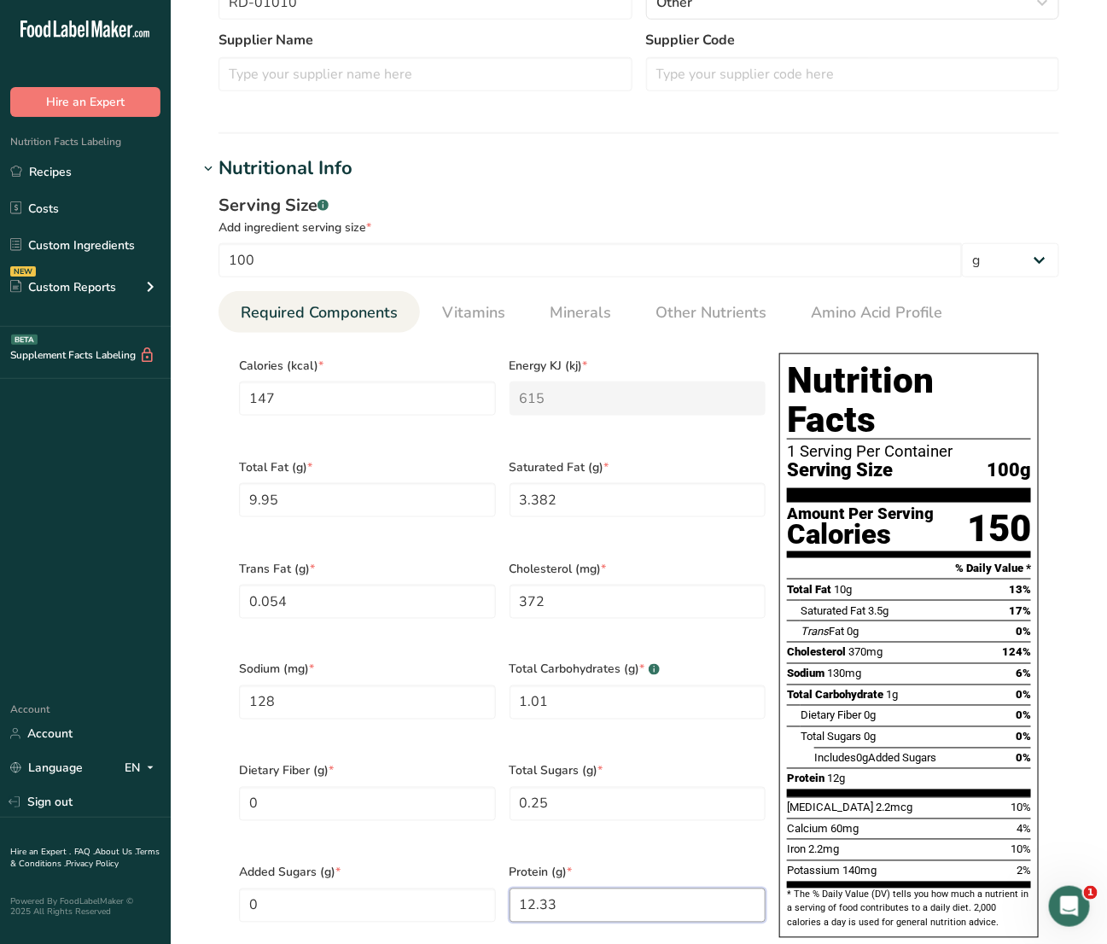
scroll to position [552, 0]
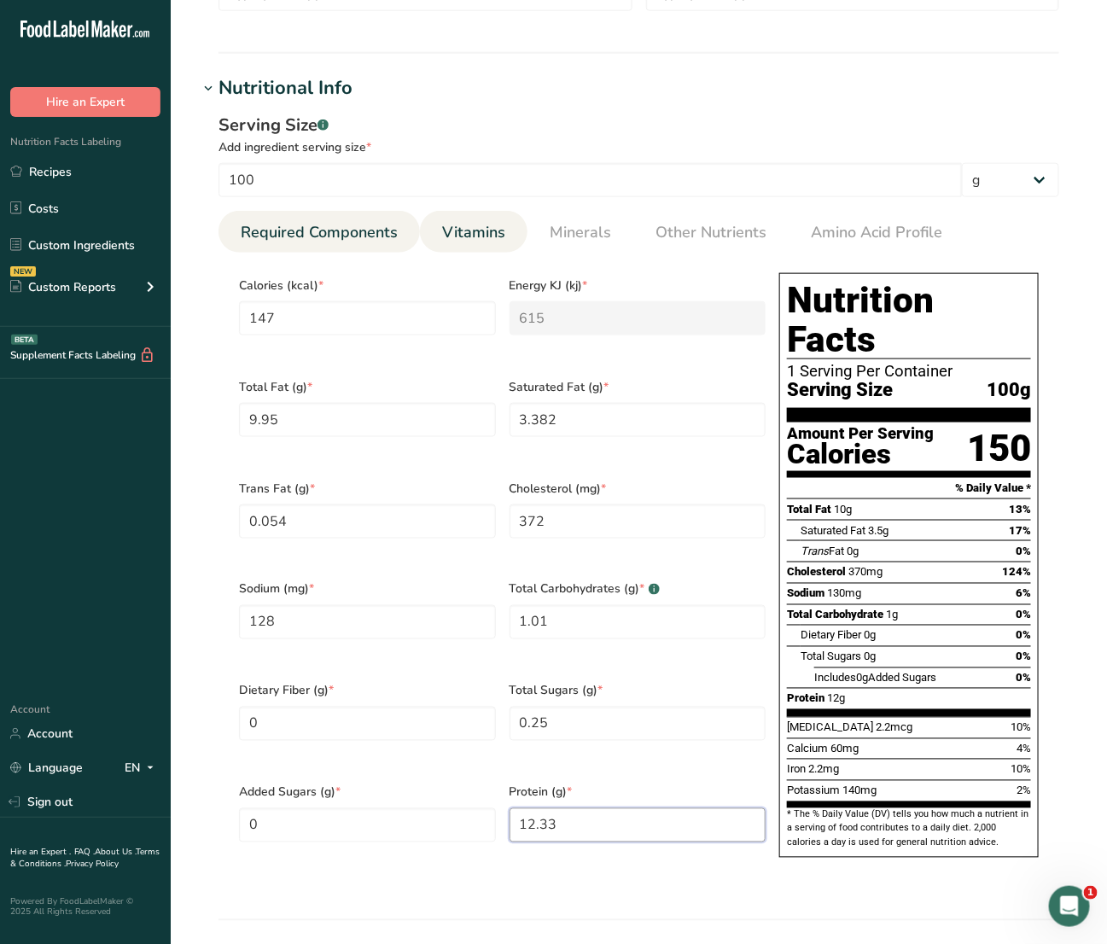
type input "12.33"
click at [451, 223] on span "Vitamins" at bounding box center [473, 232] width 63 height 23
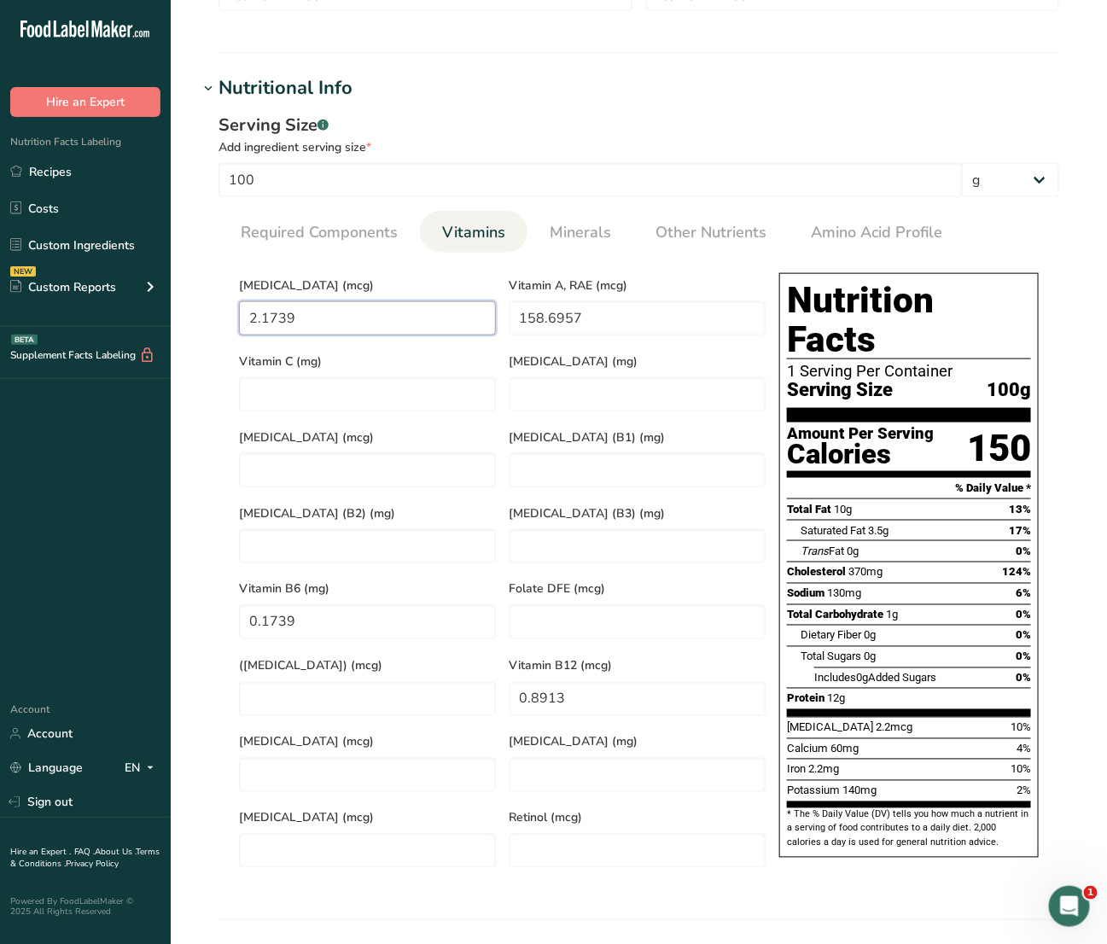
drag, startPoint x: 412, startPoint y: 313, endPoint x: 163, endPoint y: 313, distance: 249.2
click at [163, 313] on div ".a-20{fill:#fff;} Hire an Expert Nutrition Facts Labeling Recipes Costs Custom …" at bounding box center [553, 500] width 1107 height 2104
type D "2.6"
type RAE "0"
drag, startPoint x: 408, startPoint y: 591, endPoint x: 163, endPoint y: 649, distance: 251.9
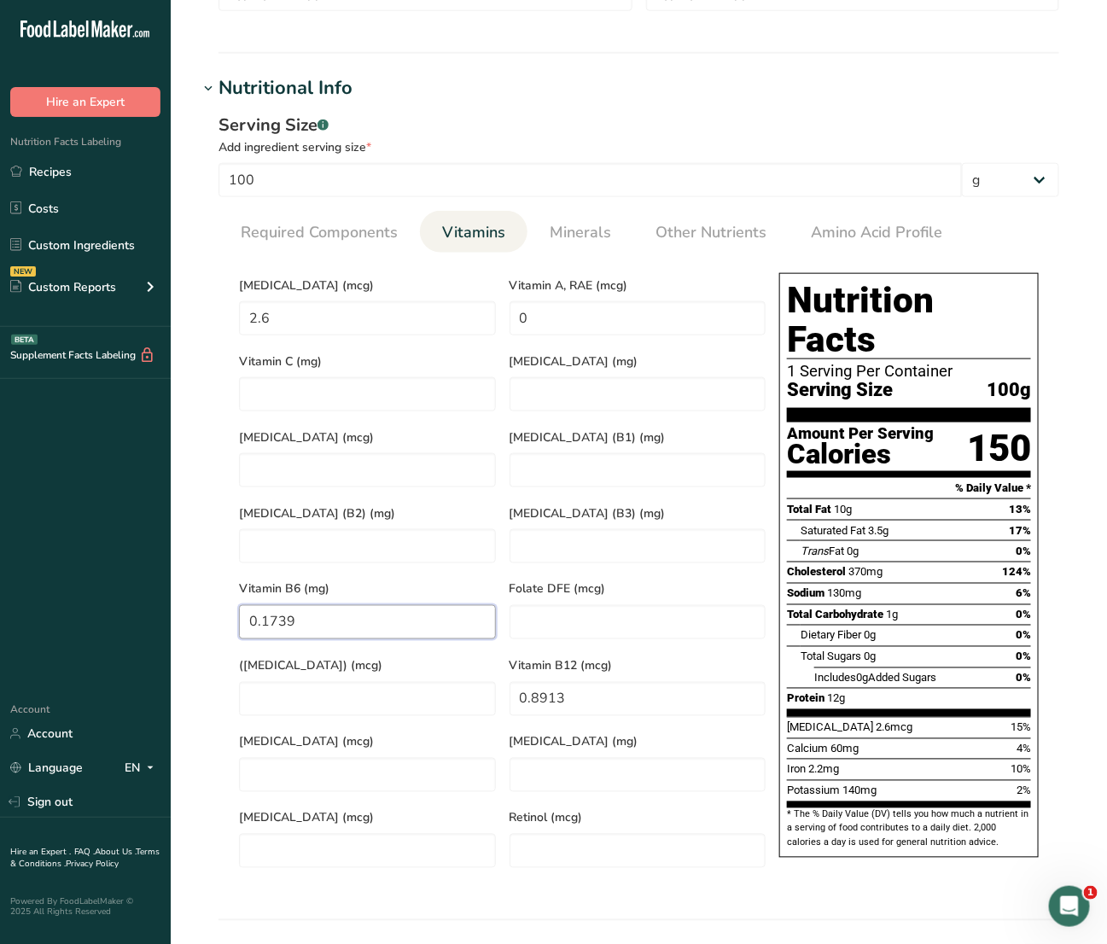
click at [163, 649] on div ".a-20{fill:#fff;} Hire an Expert Nutrition Facts Labeling Recipes Costs Custom …" at bounding box center [553, 500] width 1107 height 2104
type B6 "0"
drag, startPoint x: 492, startPoint y: 676, endPoint x: 253, endPoint y: 666, distance: 240.0
click at [232, 676] on div "[MEDICAL_DATA] (mcg) 2.6 Vitamin A, RAE (mcg) 0 Vitamin C (mg) [MEDICAL_DATA] (…" at bounding box center [502, 570] width 540 height 608
drag, startPoint x: 628, startPoint y: 672, endPoint x: 189, endPoint y: 672, distance: 439.5
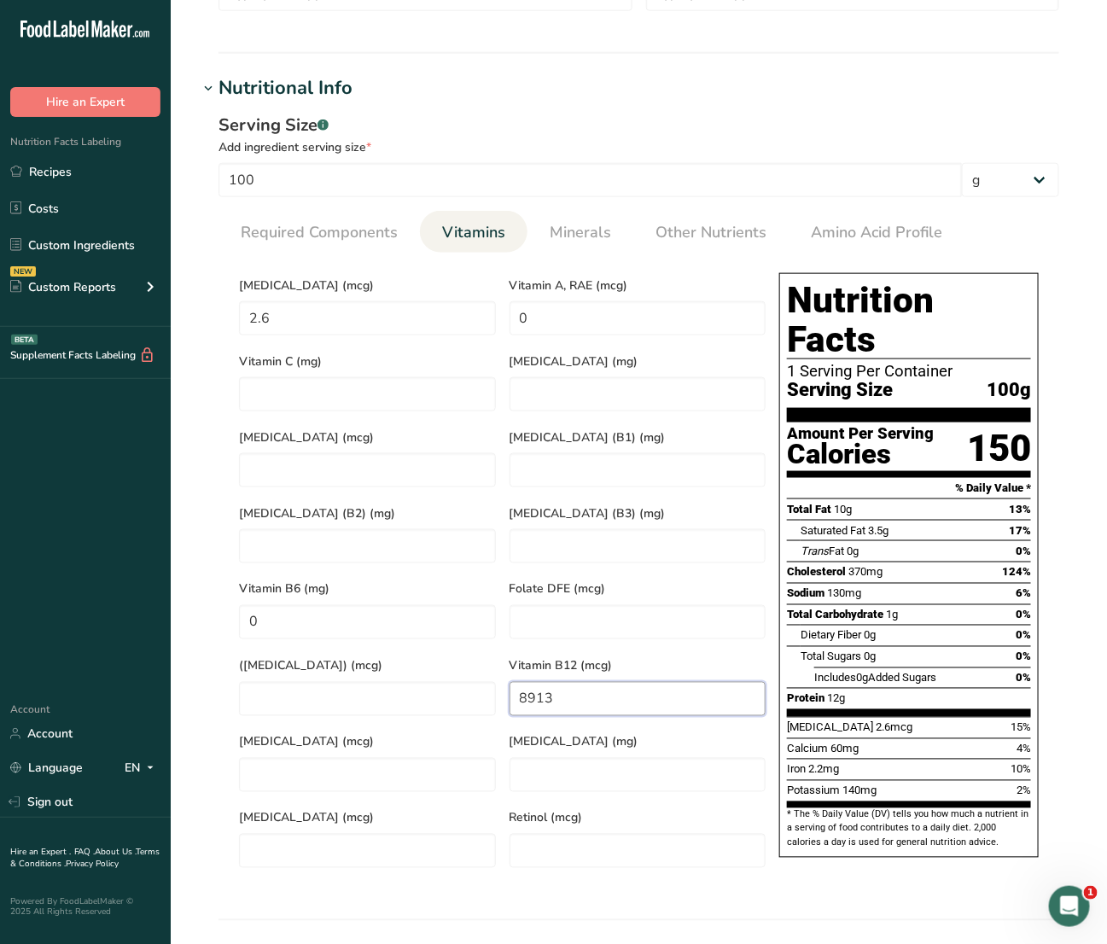
click at [189, 672] on section "Edit Egg, Papetti Liquid, 88900 Ingredient Spec Sheet .a-a{fill:#347362;}.b-a{f…" at bounding box center [639, 473] width 936 height 2050
type B12 "0"
click at [568, 232] on span "Minerals" at bounding box center [580, 232] width 61 height 23
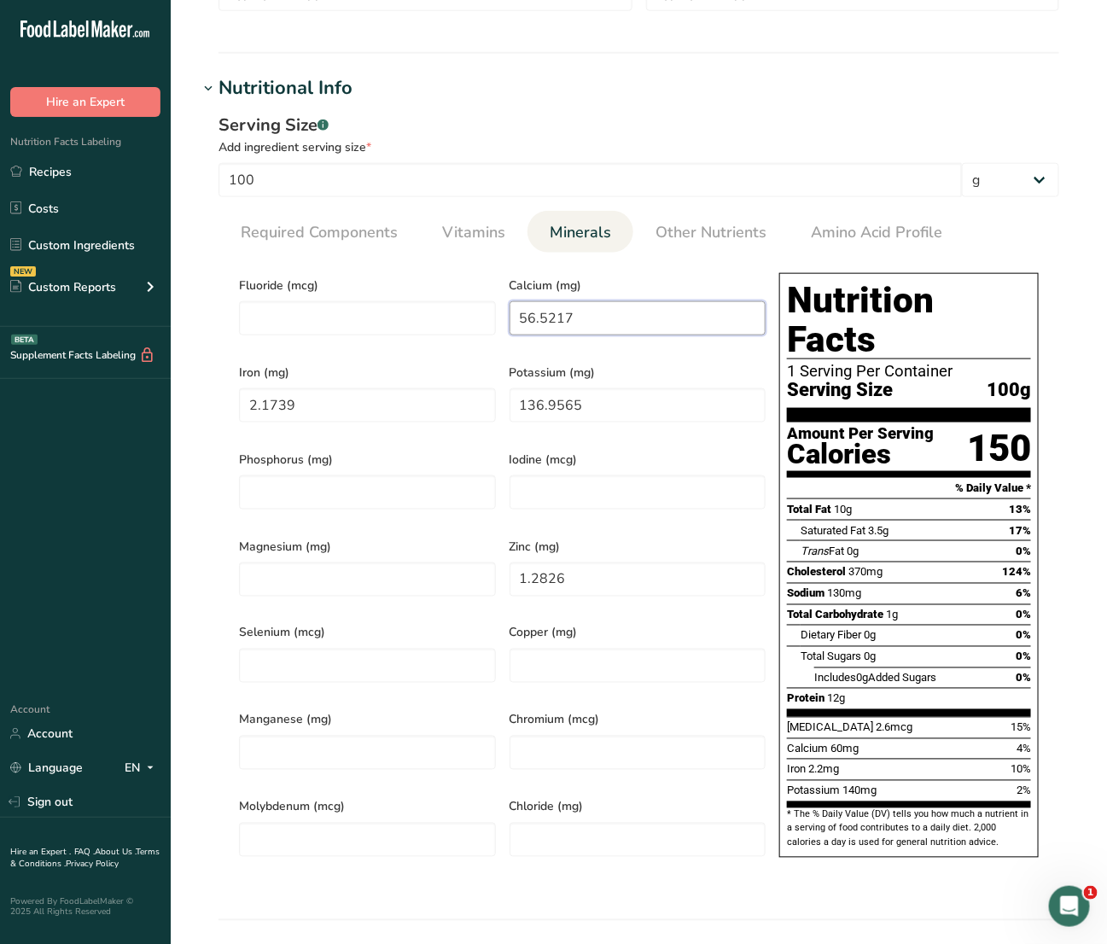
drag, startPoint x: 593, startPoint y: 320, endPoint x: 197, endPoint y: 335, distance: 396.2
click at [226, 335] on section "Calories (kcal) * 147 Energy KJ (kj) * 615 Total Fat (g) * 9.95 Saturated Fat (…" at bounding box center [638, 571] width 841 height 636
type input "62"
type input "1.74"
drag, startPoint x: 625, startPoint y: 401, endPoint x: 163, endPoint y: 389, distance: 461.8
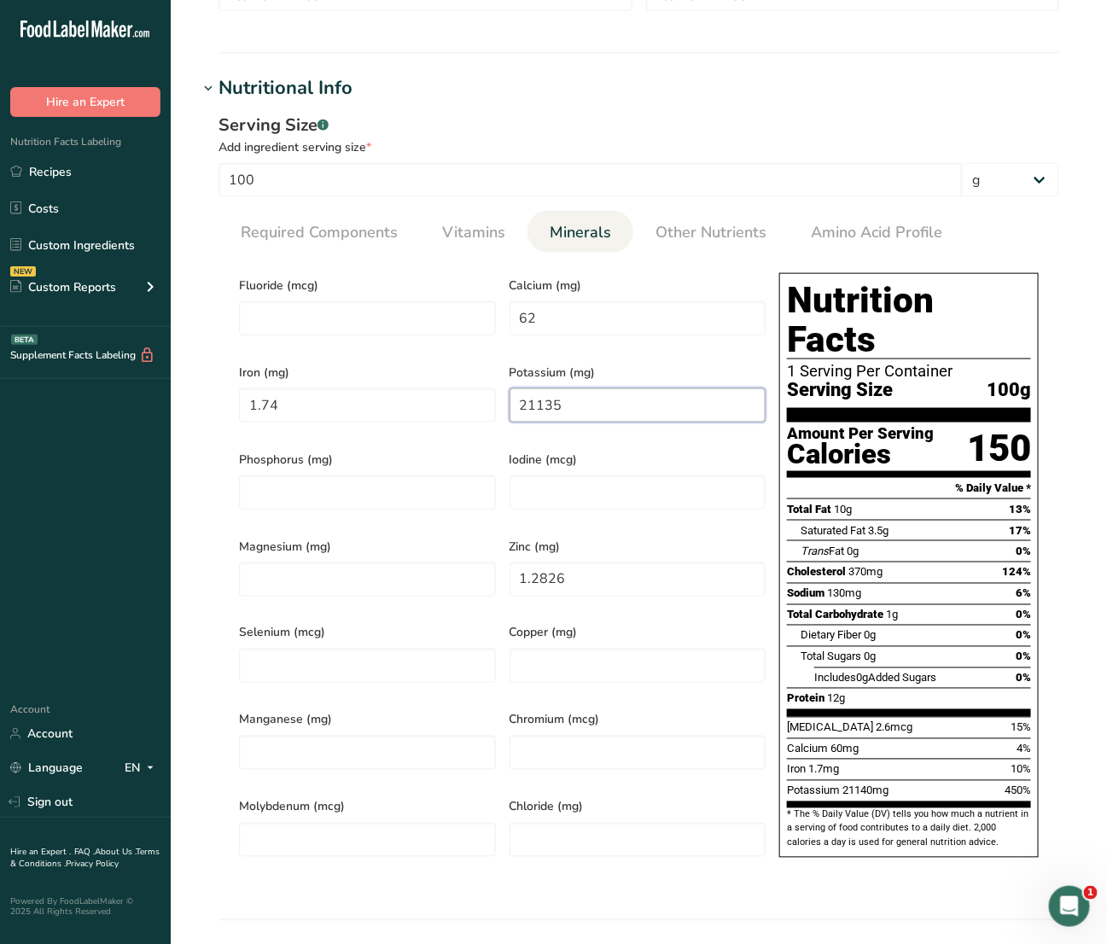
click at [163, 389] on div ".a-20{fill:#fff;} Hire an Expert Nutrition Facts Labeling Recipes Costs Custom …" at bounding box center [553, 500] width 1107 height 2104
type input "135"
drag, startPoint x: 381, startPoint y: 563, endPoint x: 327, endPoint y: 563, distance: 53.8
click at [327, 563] on div "Fluoride (mcg) Calcium (mg) 62 Iron (mg) 1.74 Potassium (mg) 135 Phosphorus (mg…" at bounding box center [502, 570] width 540 height 608
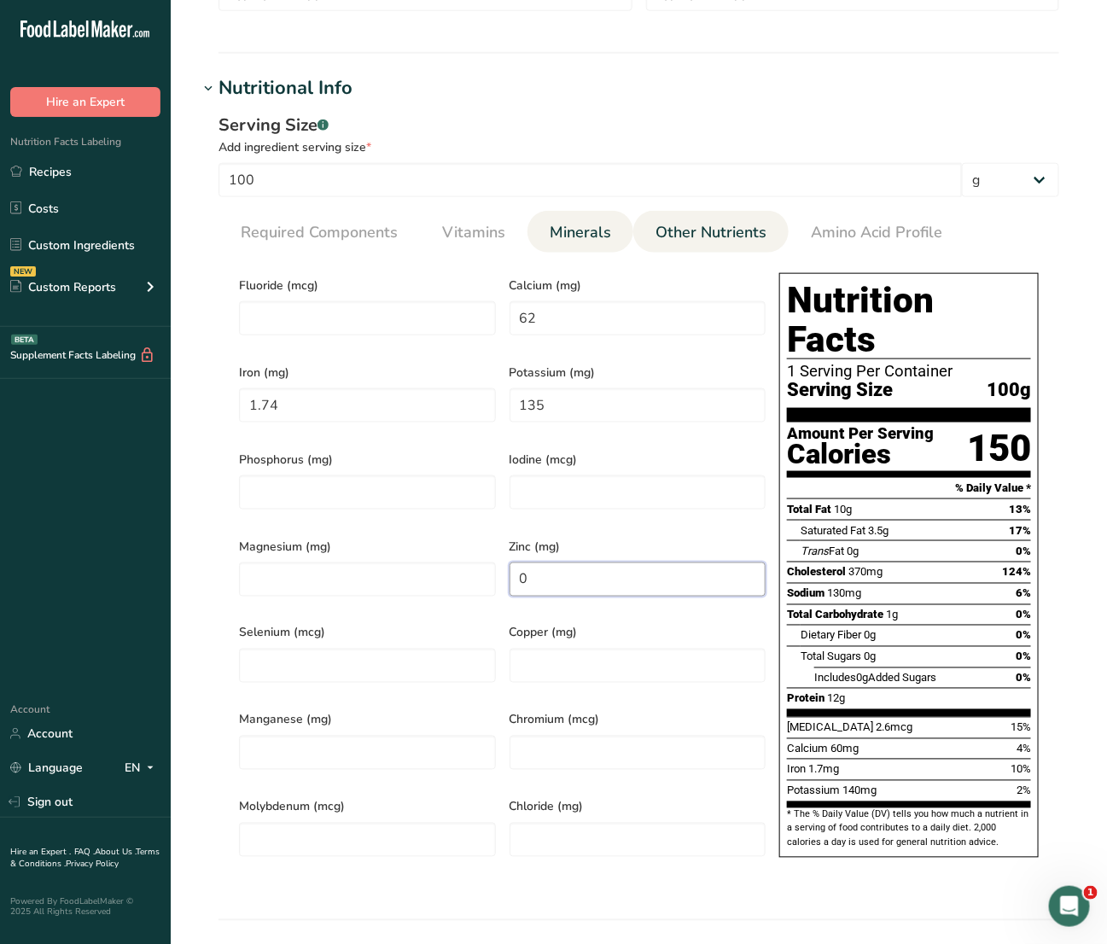
type input "0"
click at [678, 236] on span "Other Nutrients" at bounding box center [710, 232] width 111 height 23
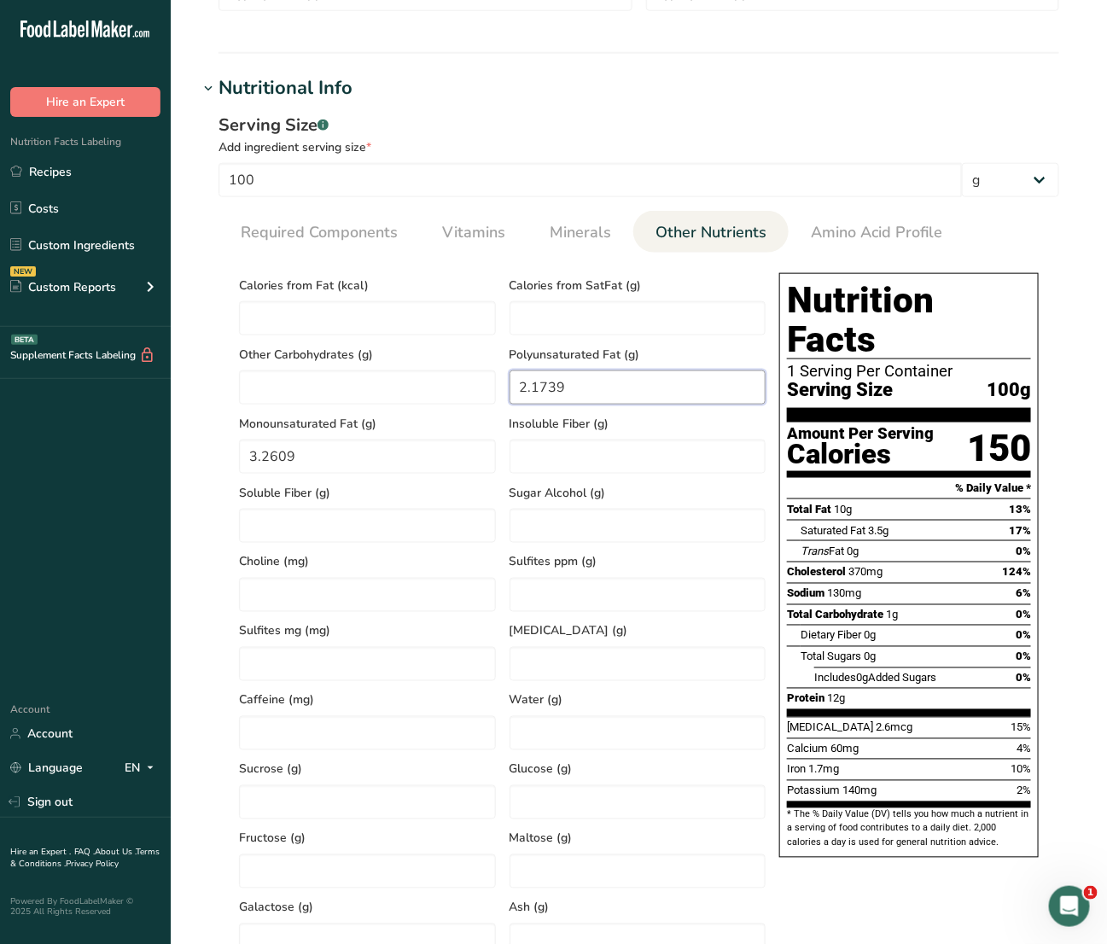
drag, startPoint x: 604, startPoint y: 393, endPoint x: 206, endPoint y: 399, distance: 398.6
click at [282, 394] on div "Calories from Fat (kcal) Calories from SatFat (g) Other Carbohydrates (g) Polyu…" at bounding box center [502, 646] width 540 height 760
type Fat "0"
drag, startPoint x: 179, startPoint y: 463, endPoint x: 163, endPoint y: 474, distance: 19.6
click at [163, 474] on div ".a-20{fill:#fff;} Hire an Expert Nutrition Facts Labeling Recipes Costs Custom …" at bounding box center [553, 576] width 1107 height 2256
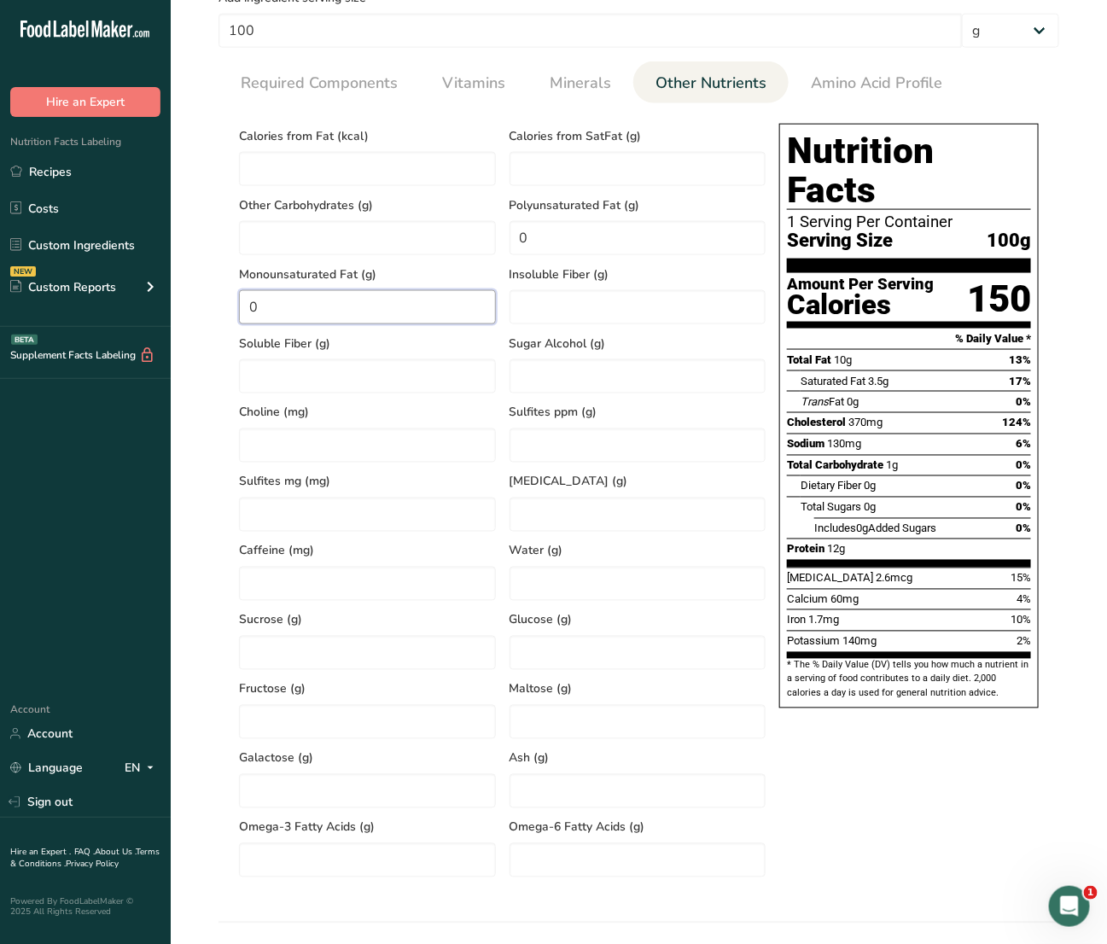
scroll to position [659, 0]
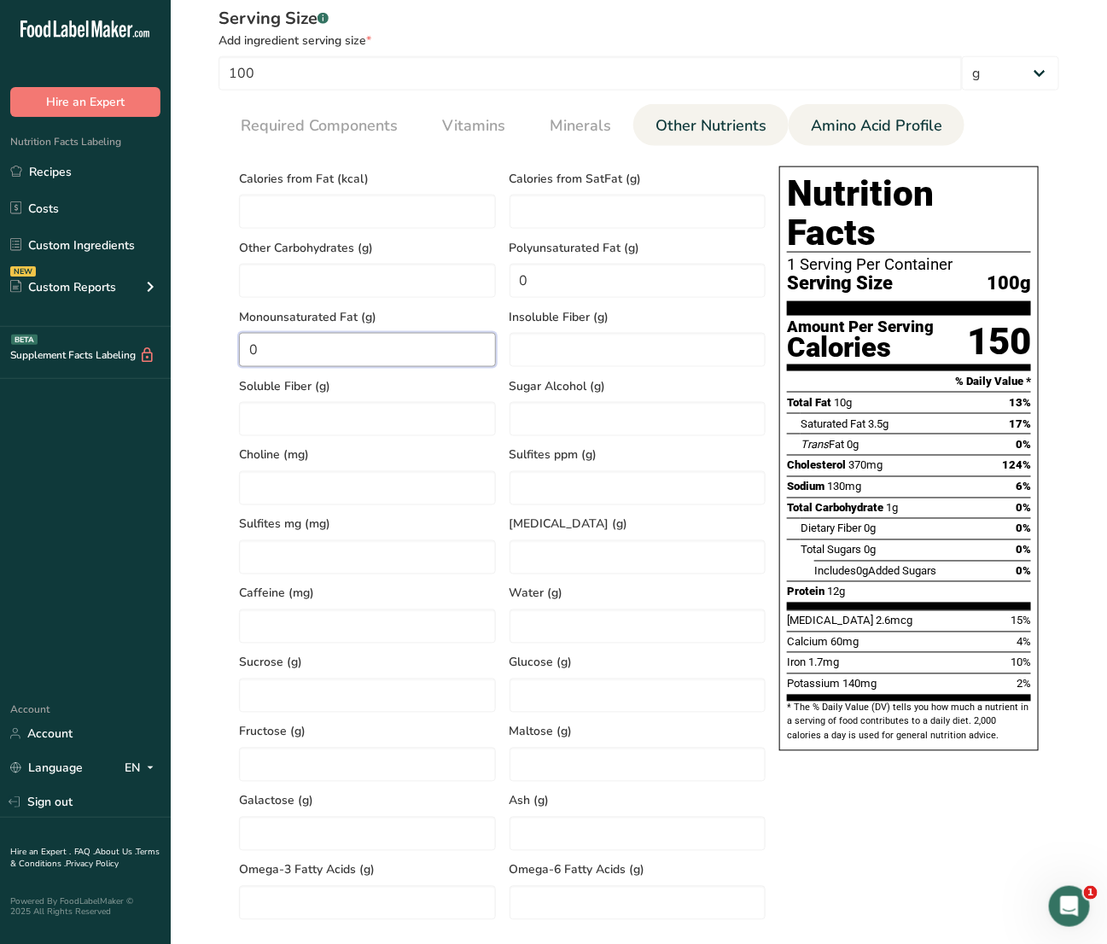
type Fat "0"
click at [903, 130] on span "Amino Acid Profile" at bounding box center [876, 125] width 131 height 23
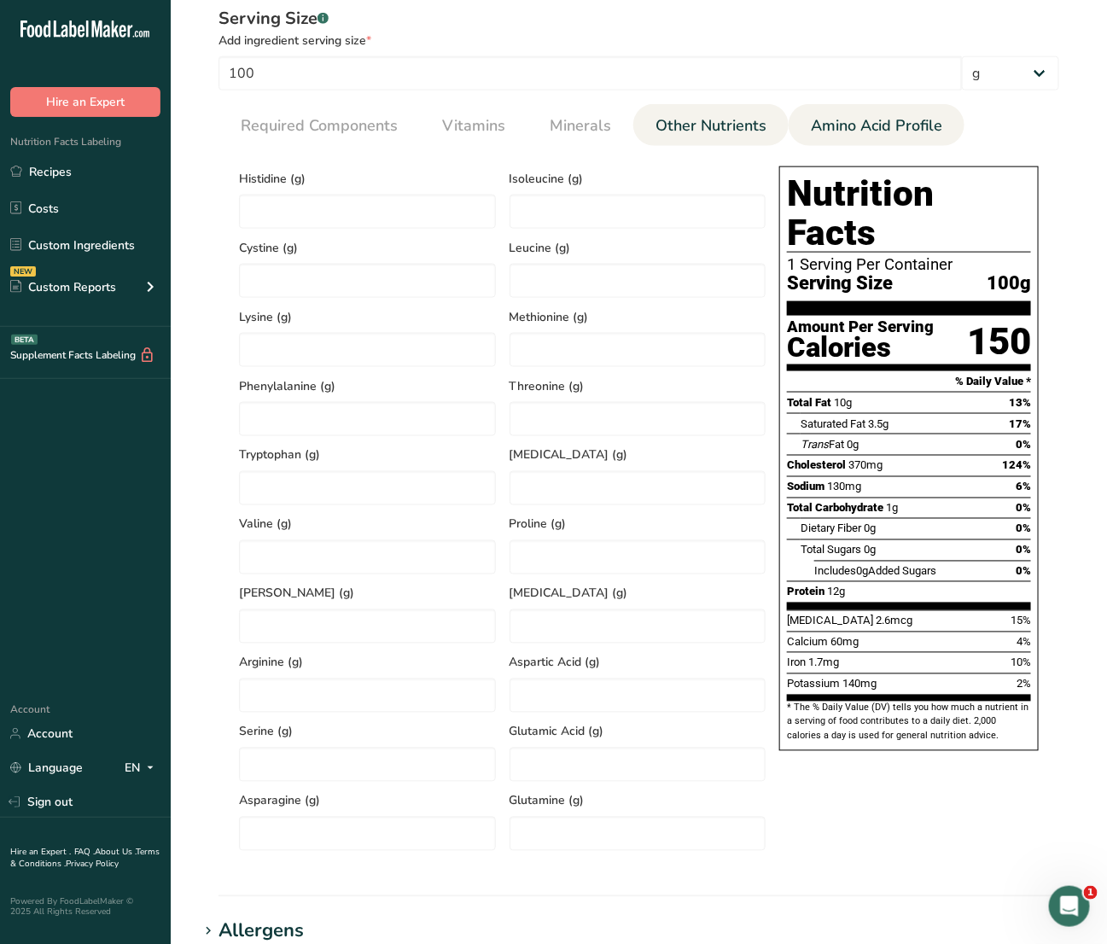
click at [731, 104] on link "Other Nutrients" at bounding box center [711, 126] width 125 height 44
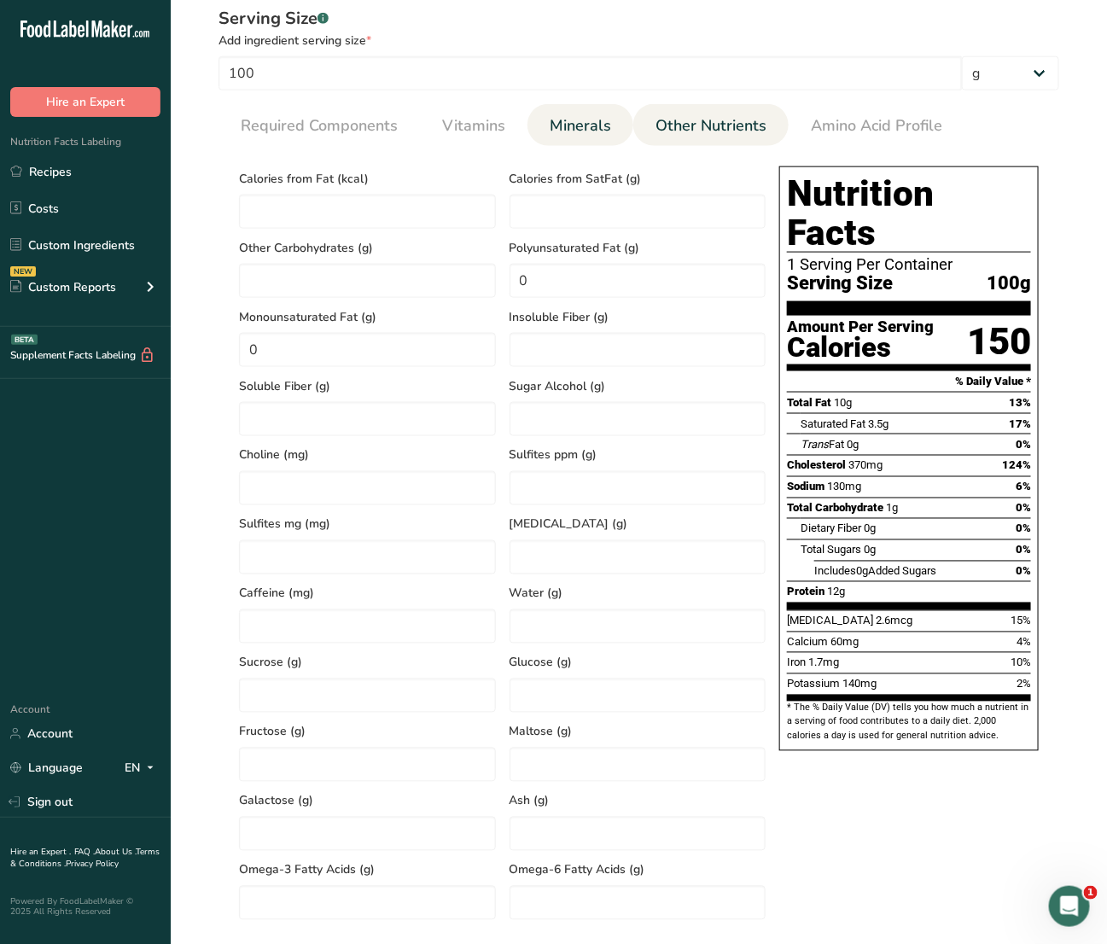
click at [599, 128] on span "Minerals" at bounding box center [580, 125] width 61 height 23
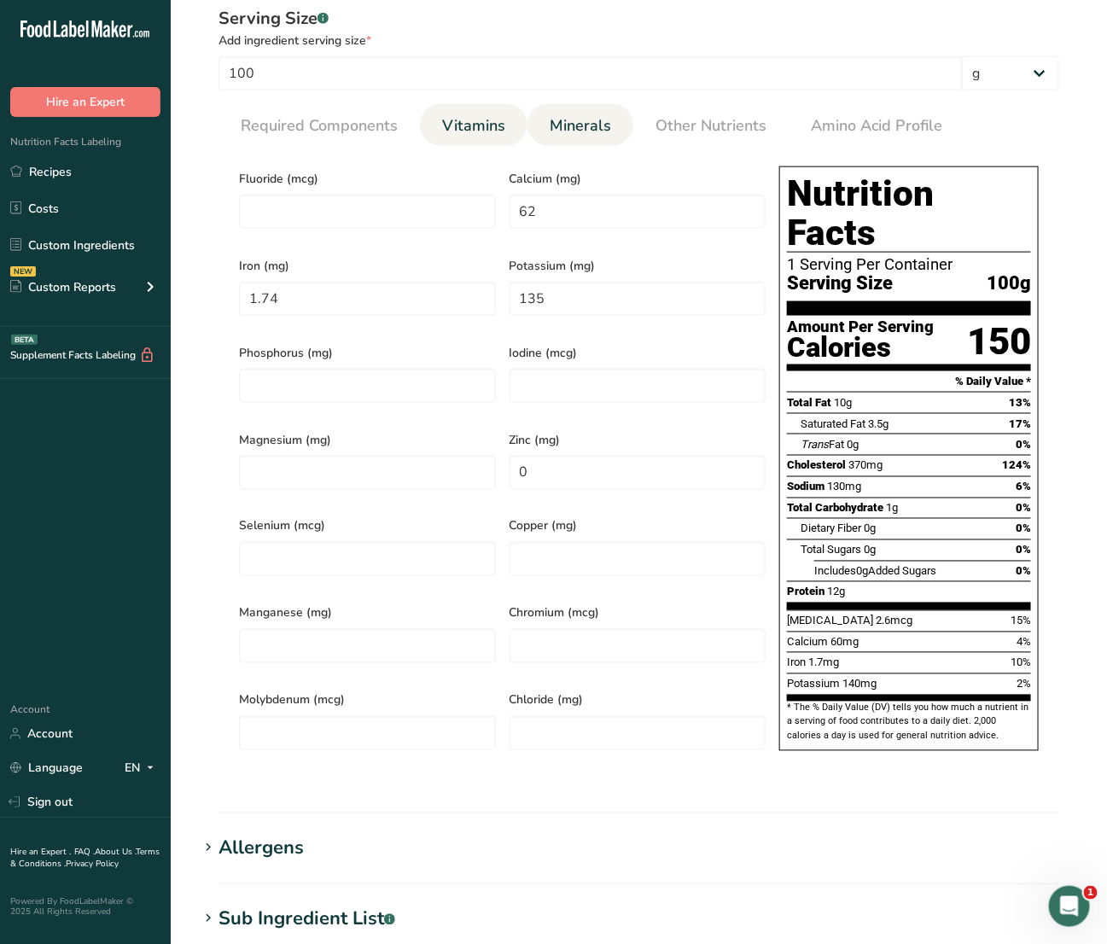
click at [499, 108] on link "Vitamins" at bounding box center [473, 126] width 77 height 44
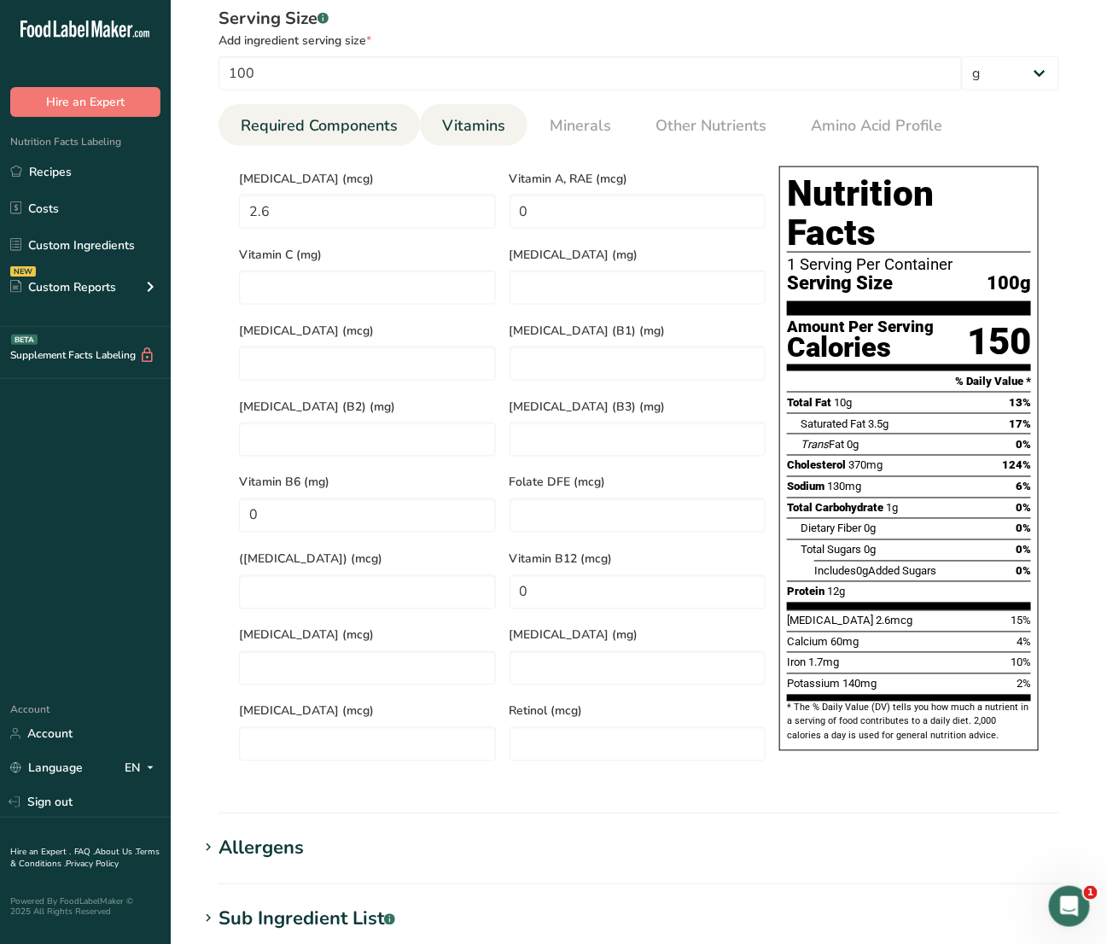
click at [350, 130] on span "Required Components" at bounding box center [319, 125] width 157 height 23
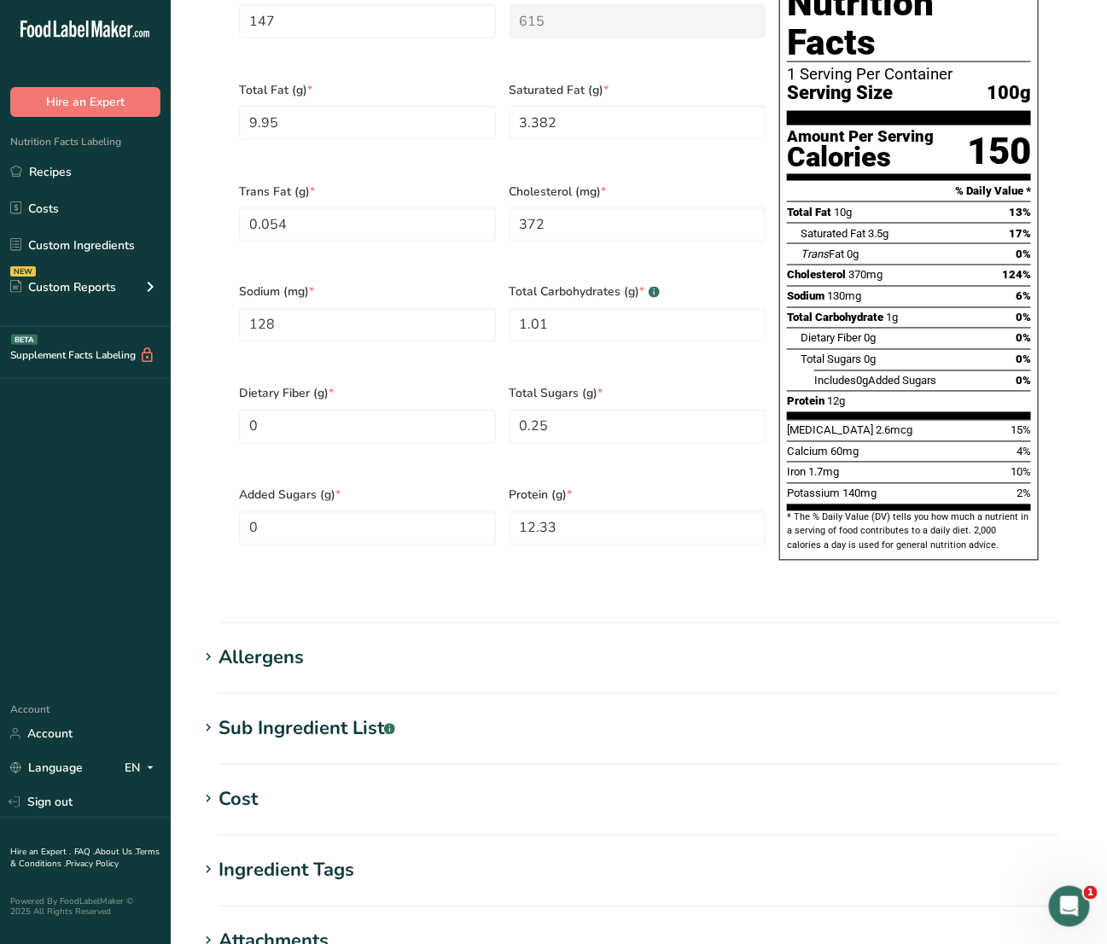
scroll to position [1123, 0]
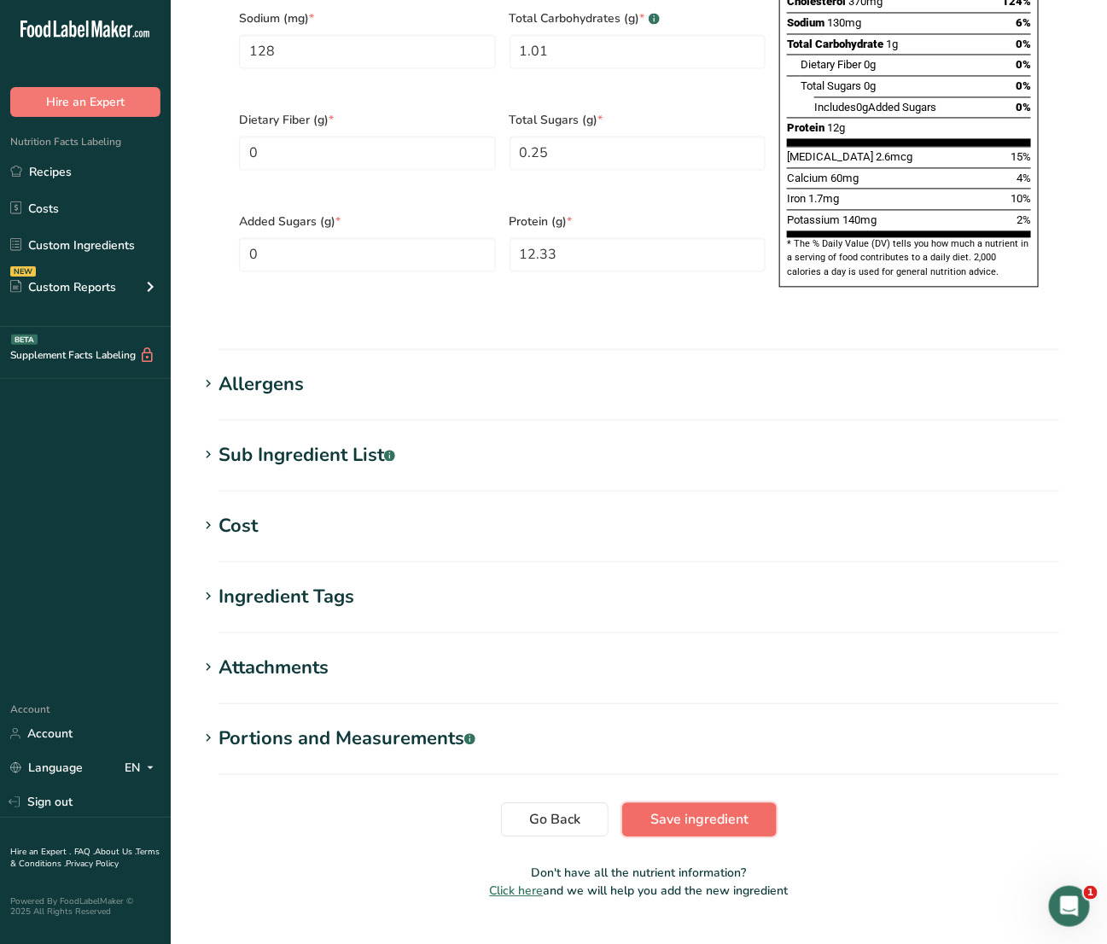
click at [696, 809] on span "Save ingredient" at bounding box center [699, 819] width 98 height 20
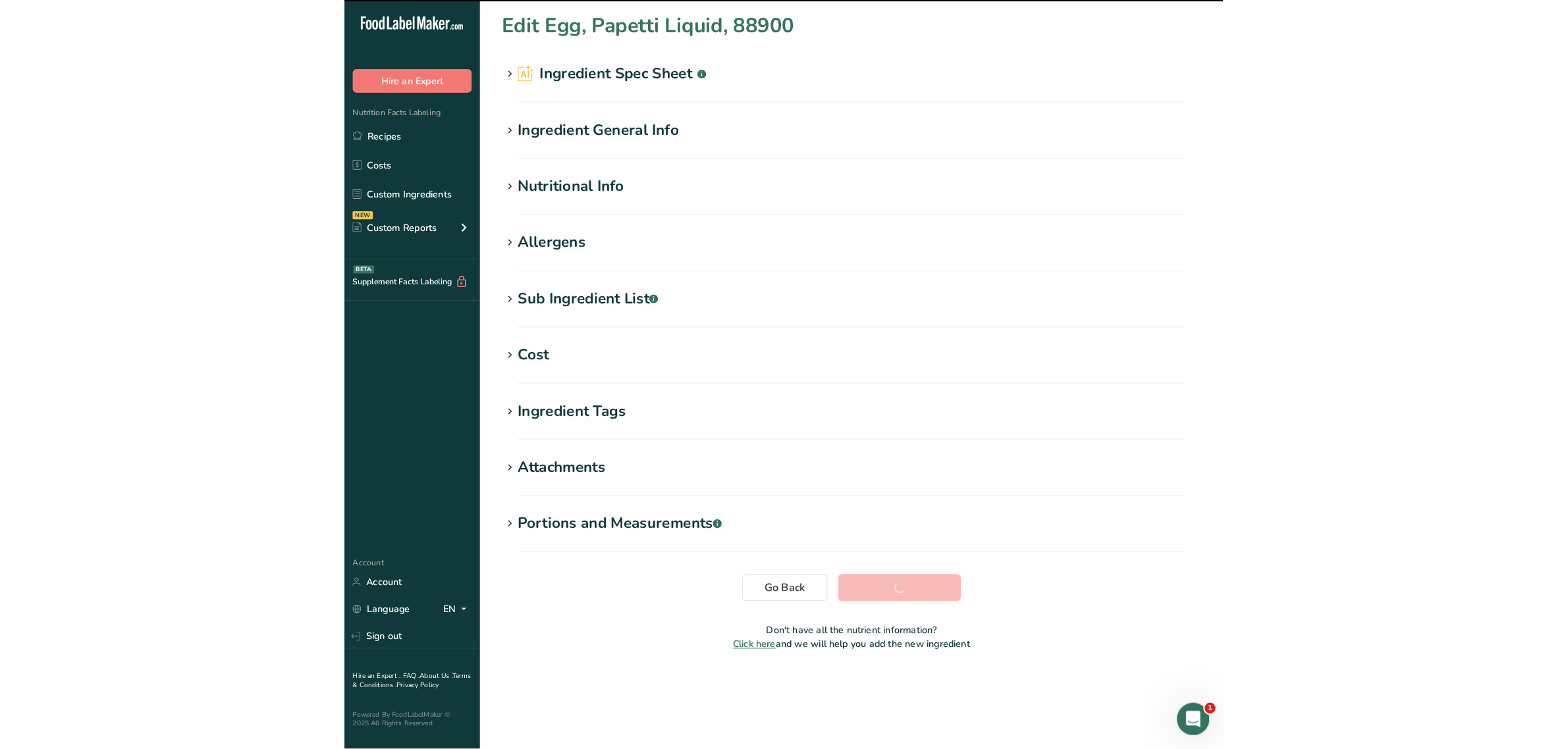
scroll to position [0, 0]
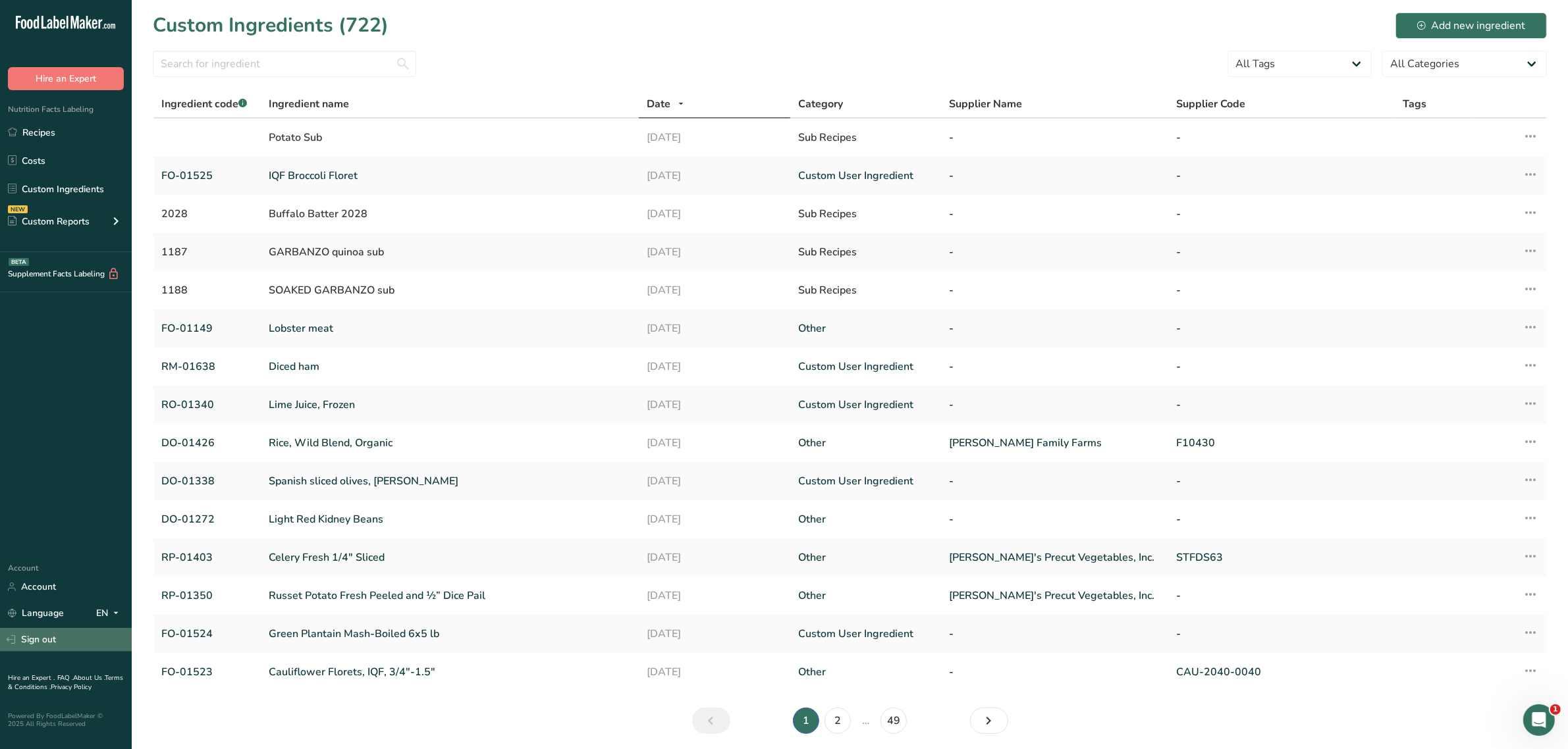
click at [32, 636] on link "Sign out" at bounding box center [66, 639] width 132 height 23
